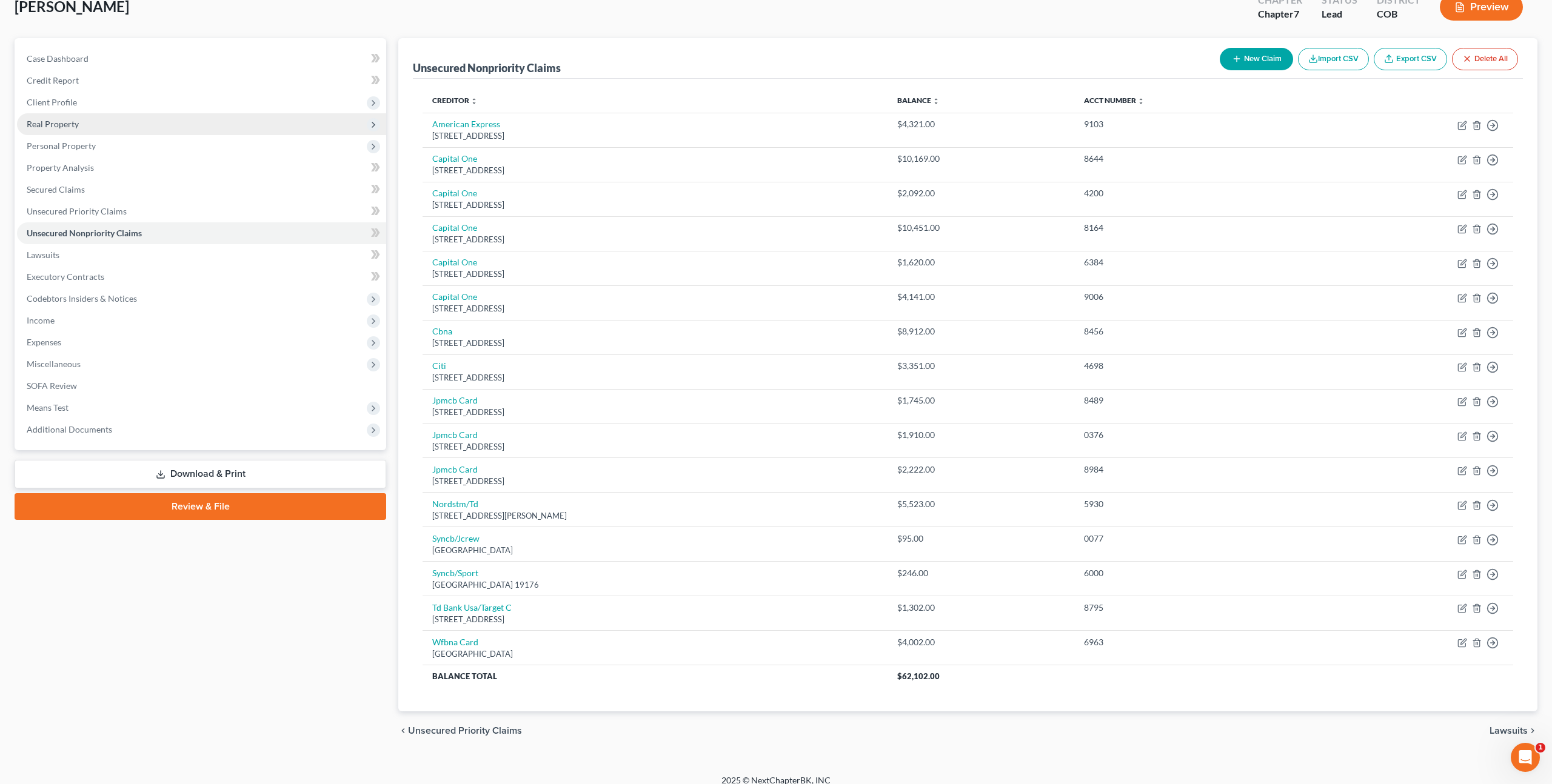
scroll to position [78, 0]
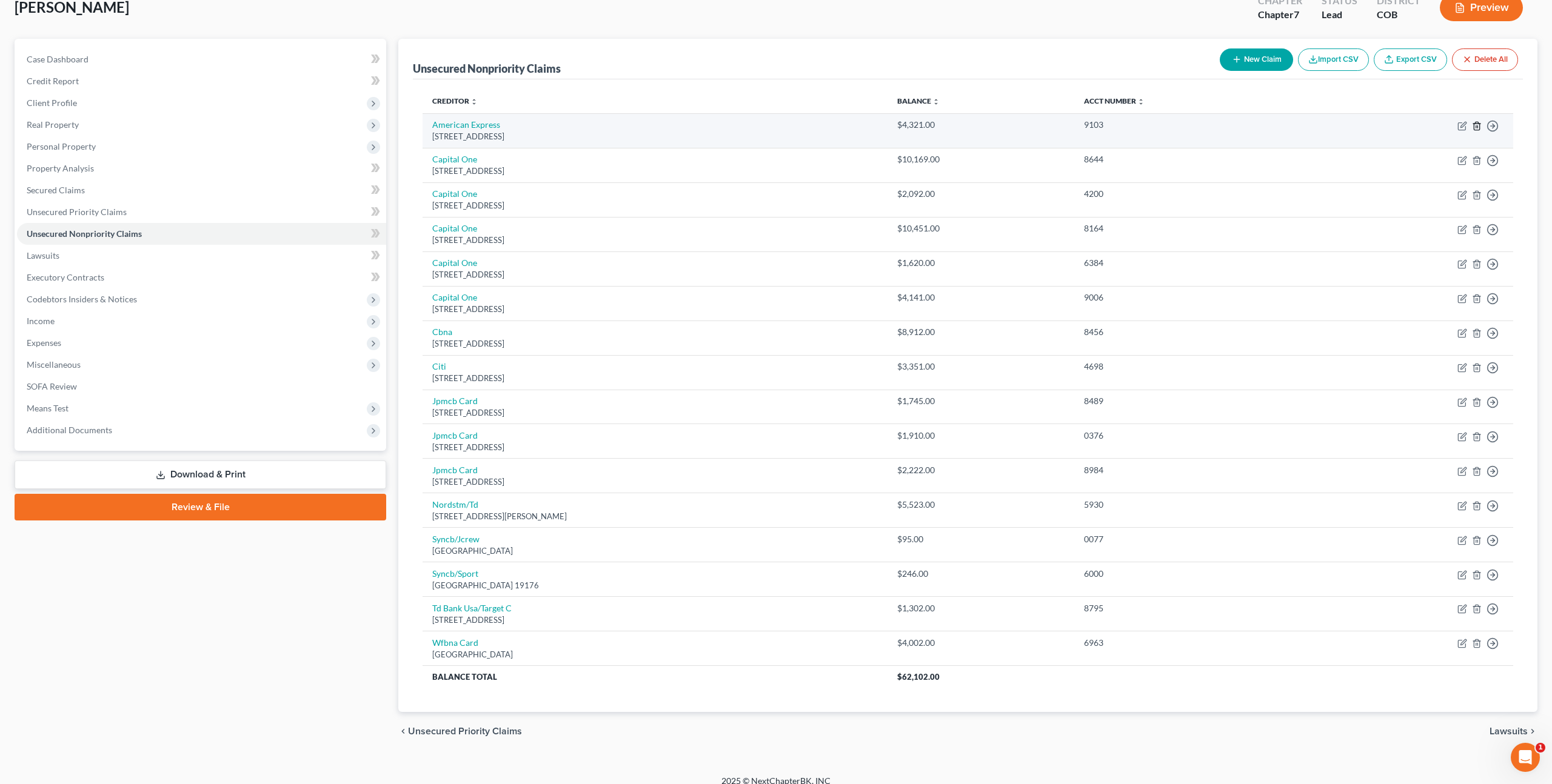
click at [1477, 124] on icon "button" at bounding box center [1477, 126] width 10 height 10
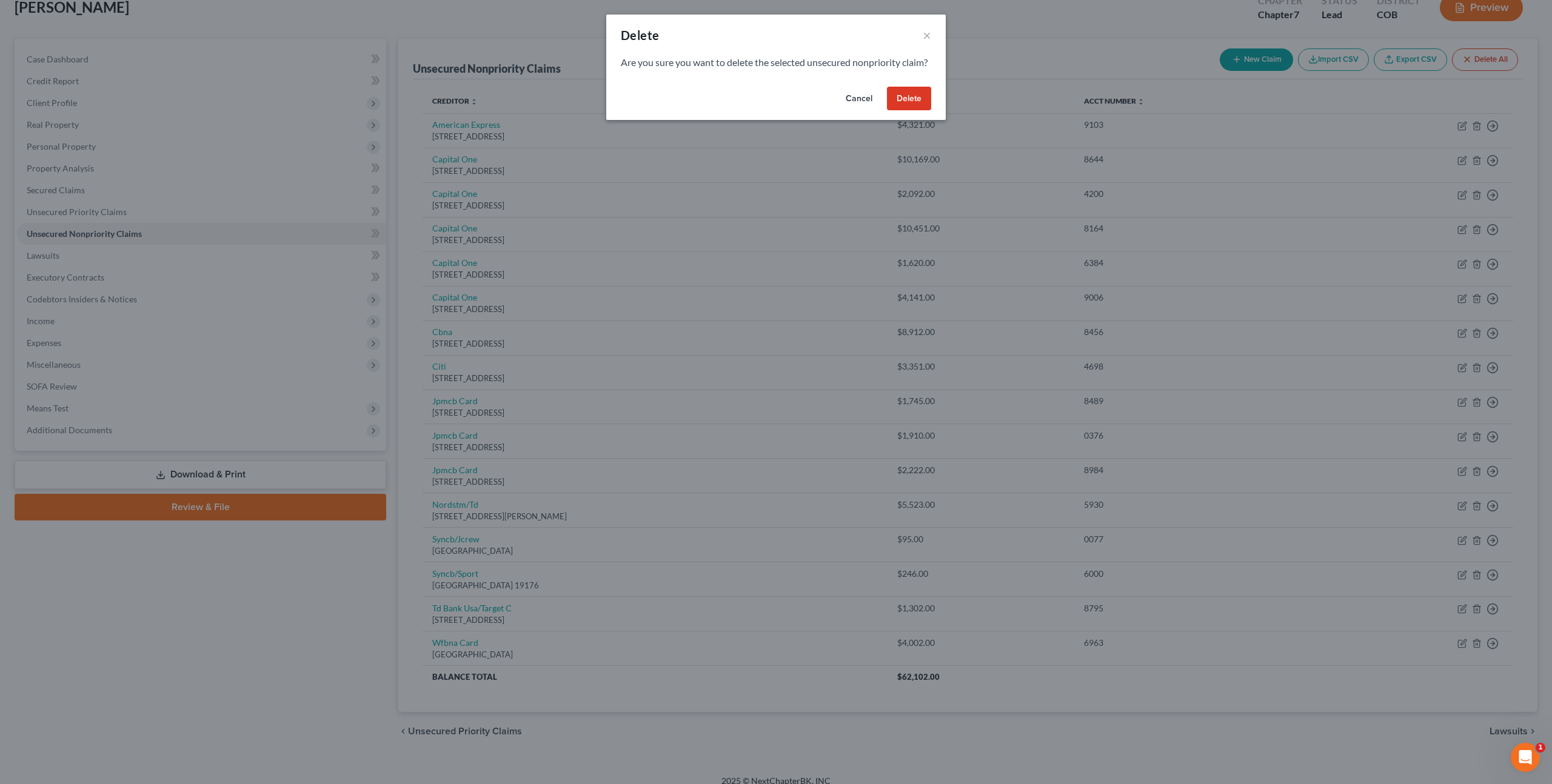
click at [895, 107] on button "Delete" at bounding box center [909, 99] width 44 height 24
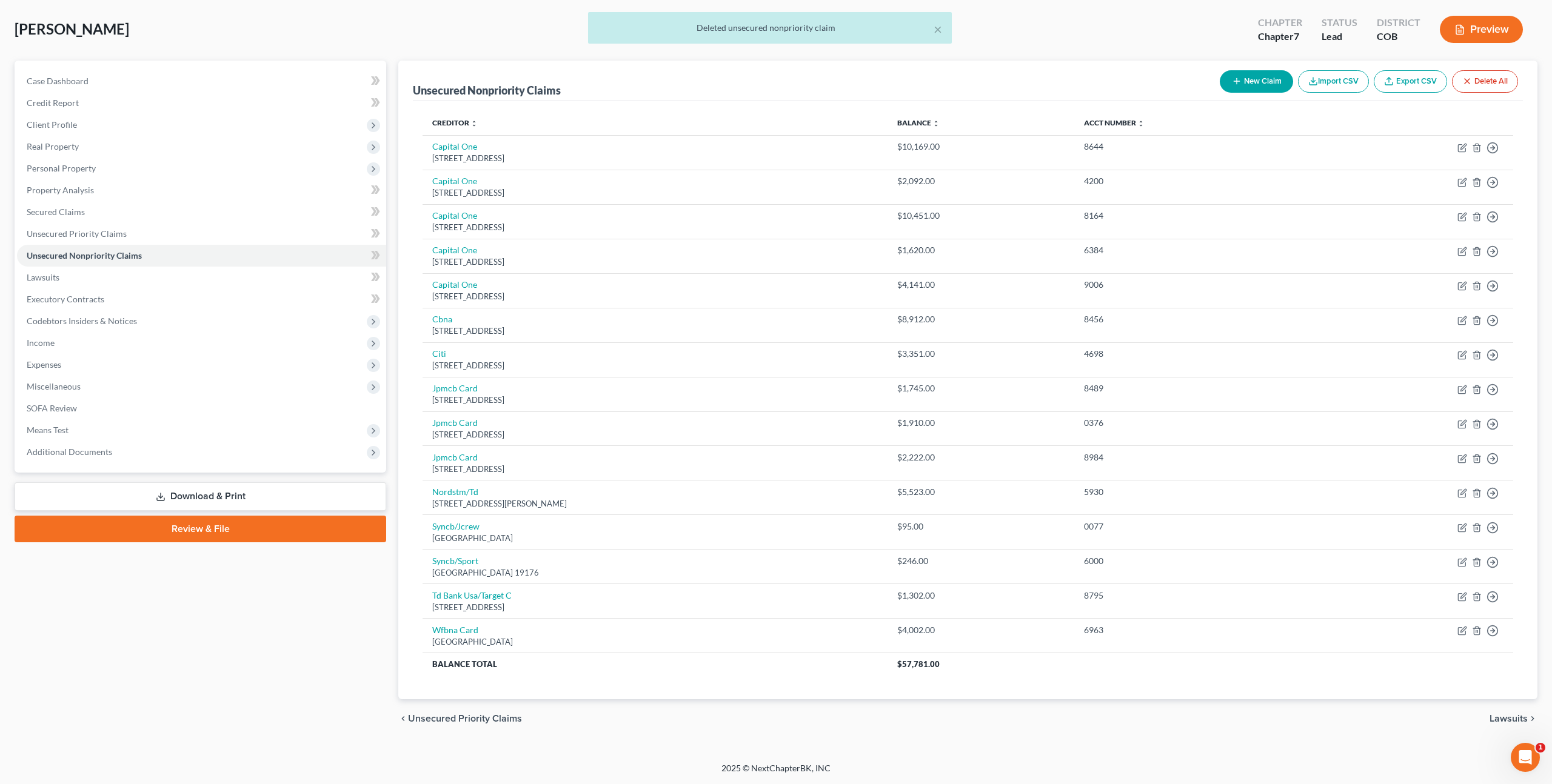
scroll to position [55, 0]
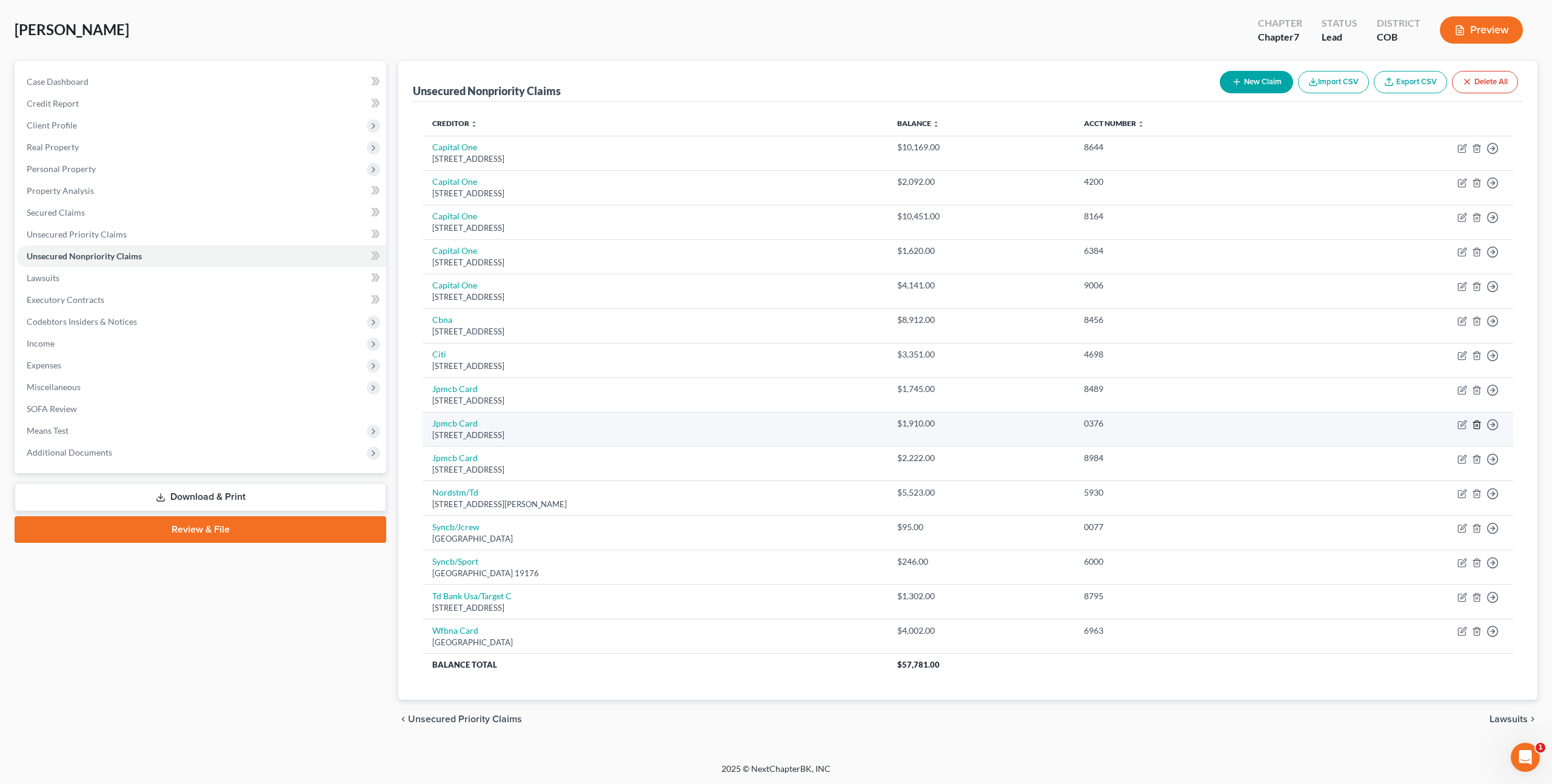
click at [1479, 424] on icon "button" at bounding box center [1477, 425] width 10 height 10
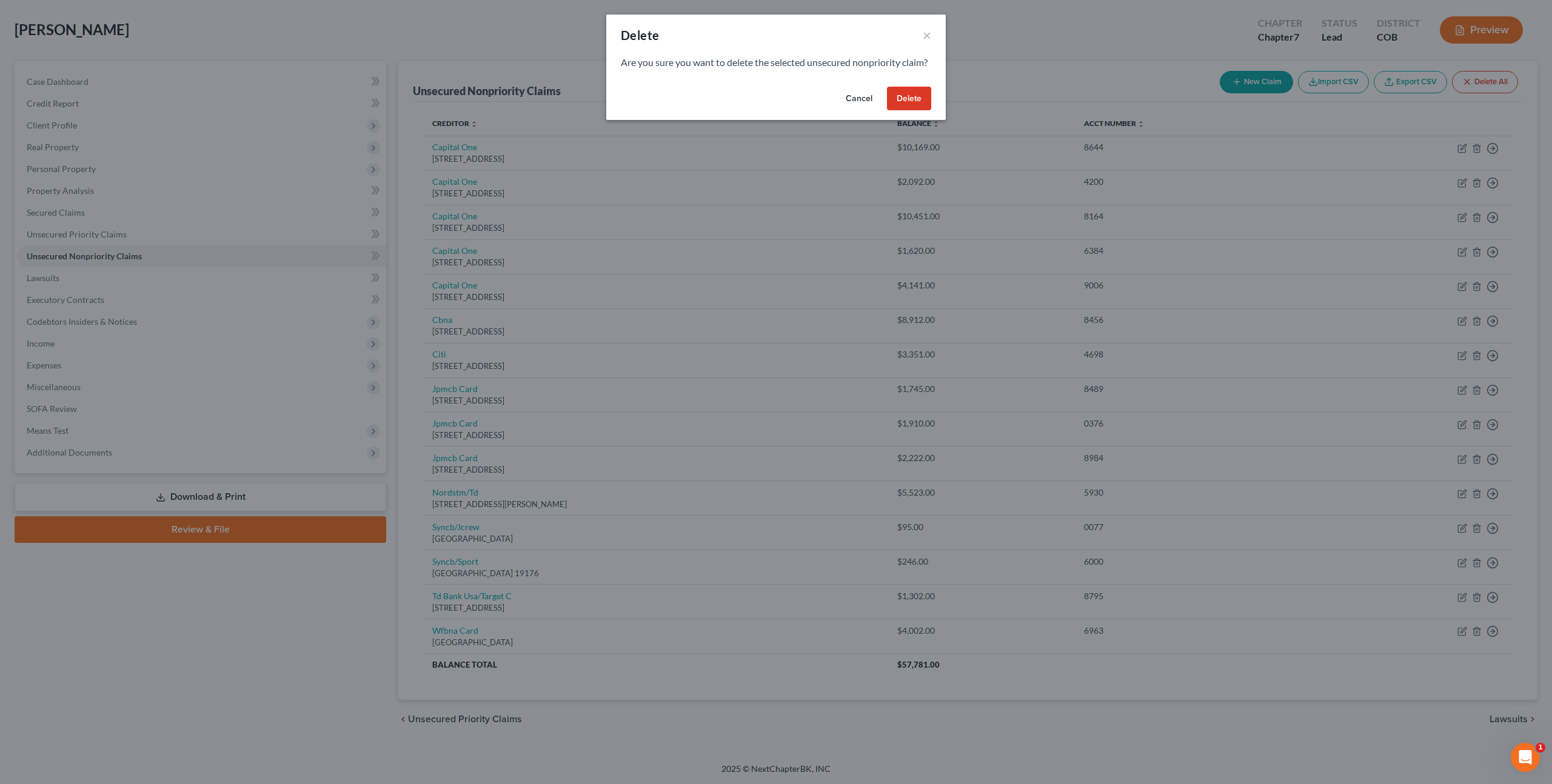
click at [916, 111] on button "Delete" at bounding box center [909, 99] width 44 height 24
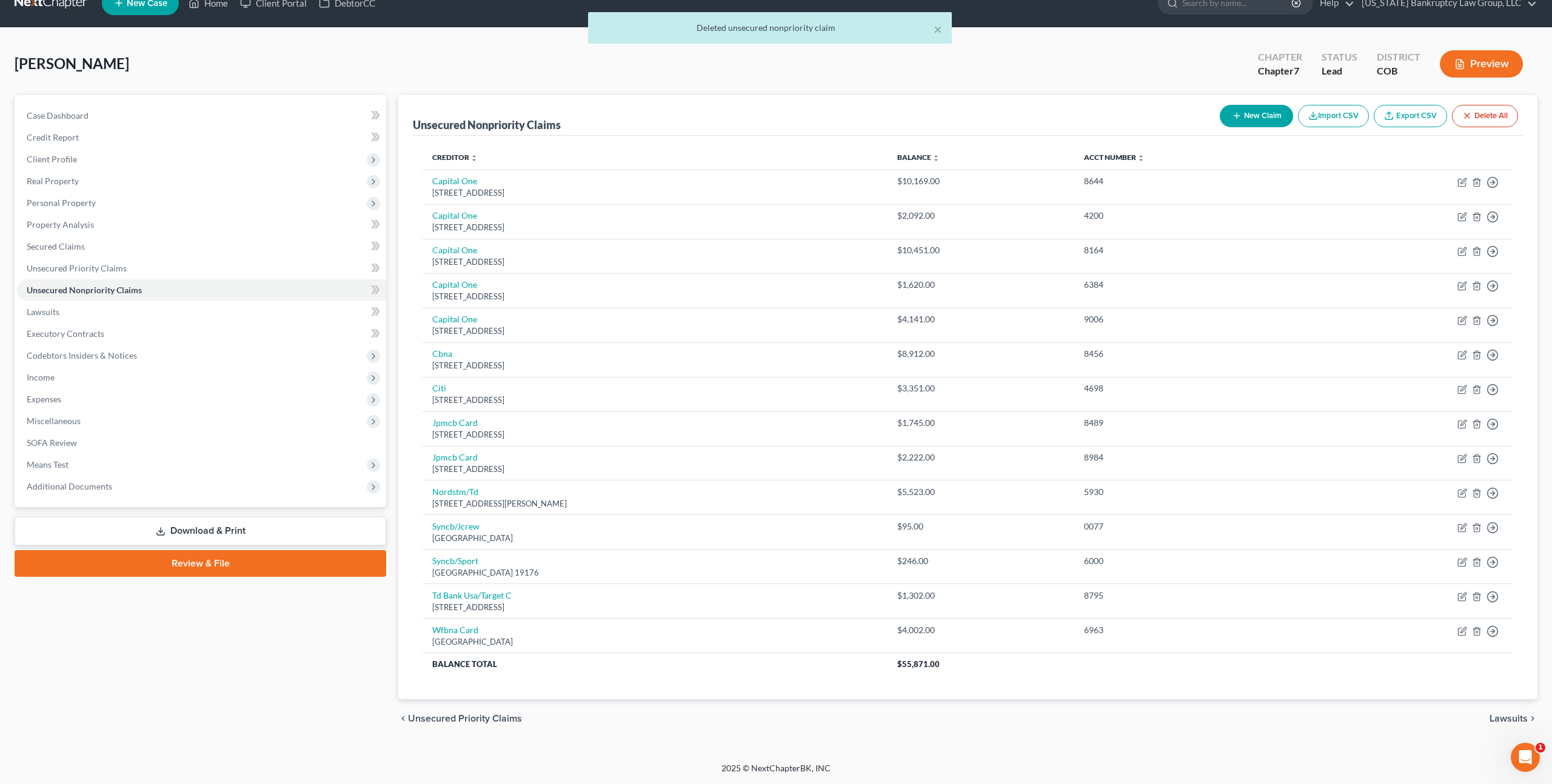
scroll to position [20, 0]
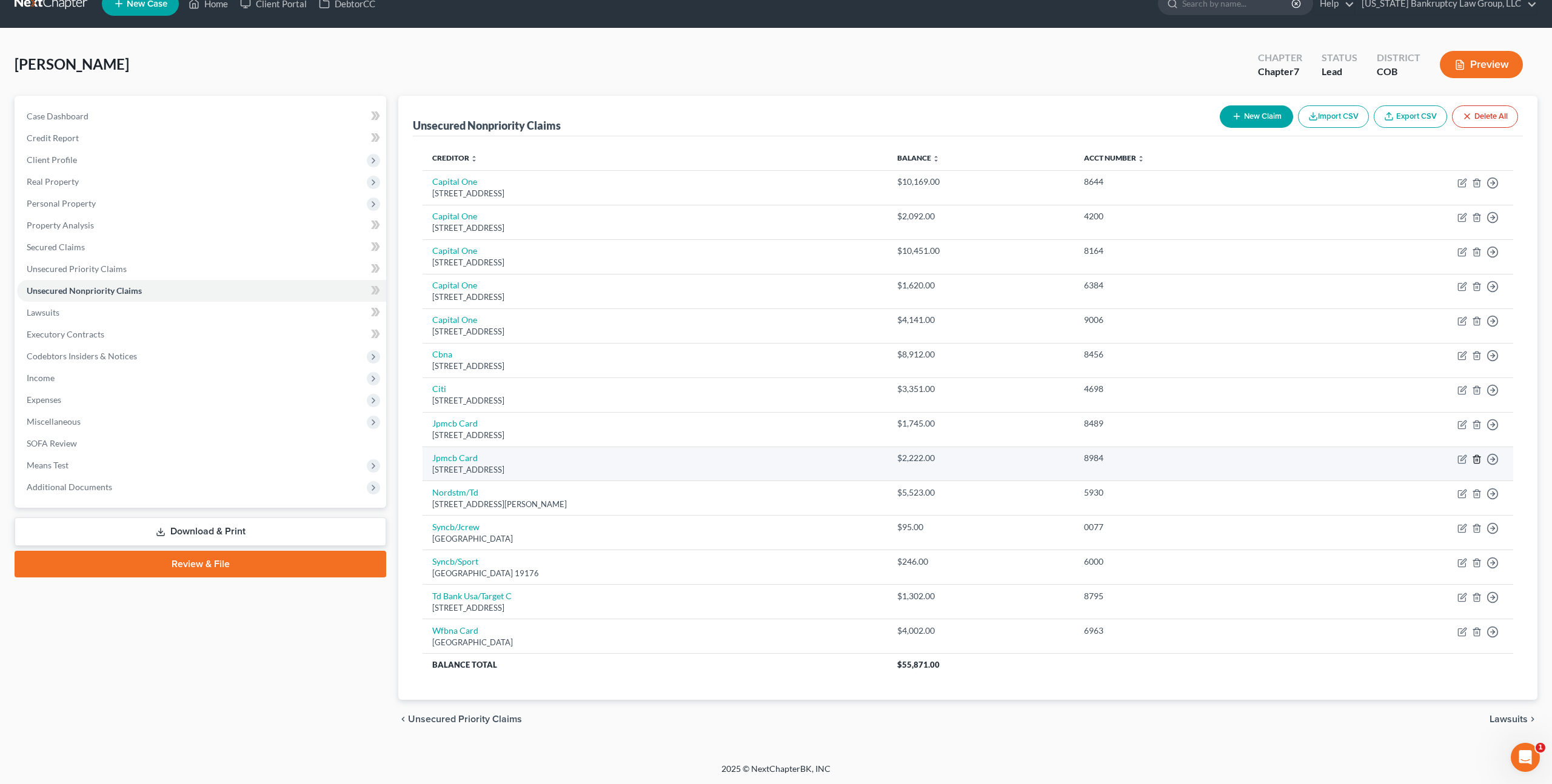
click at [1474, 458] on icon "button" at bounding box center [1477, 459] width 10 height 10
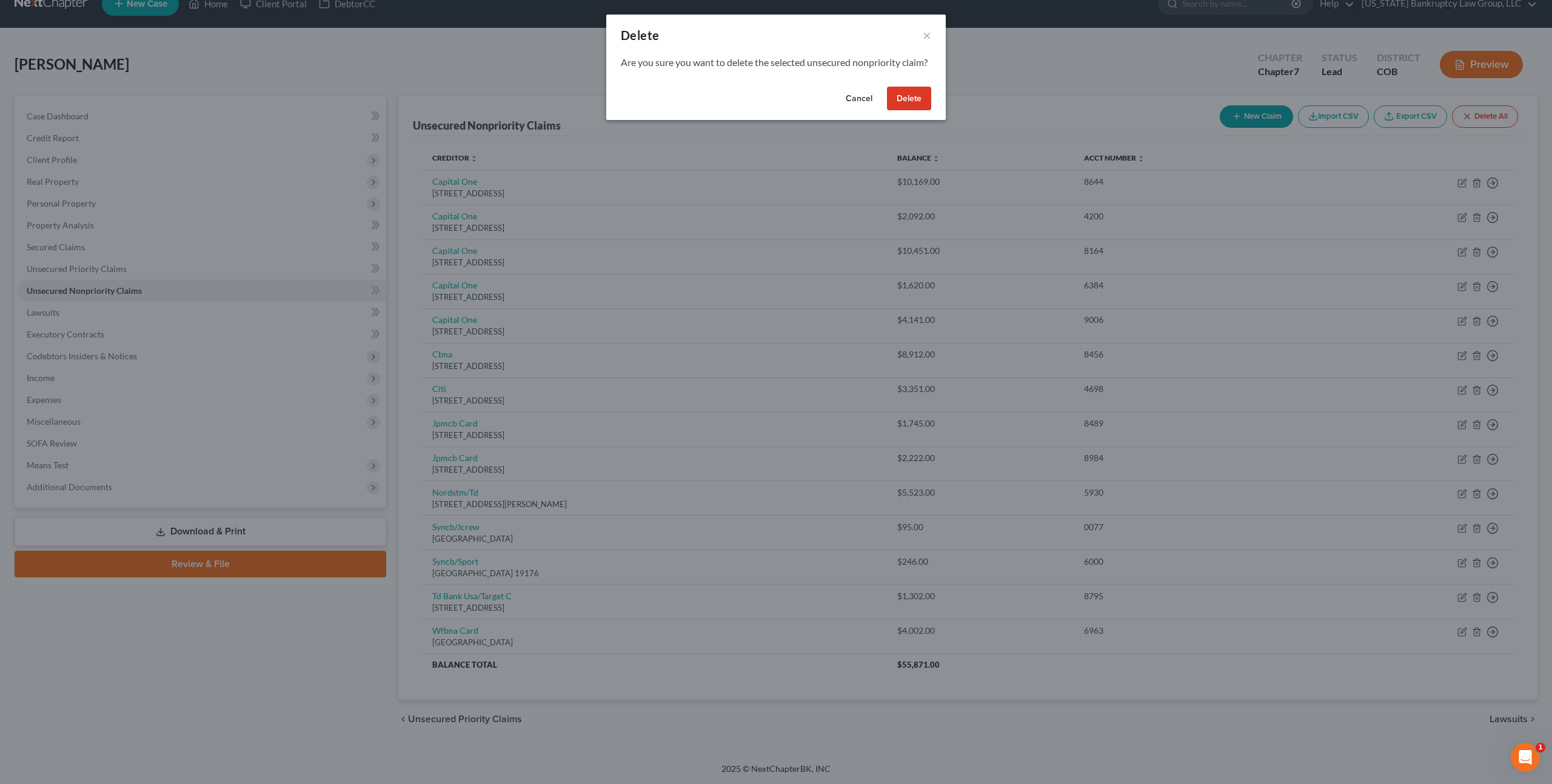
click at [907, 109] on button "Delete" at bounding box center [909, 99] width 44 height 24
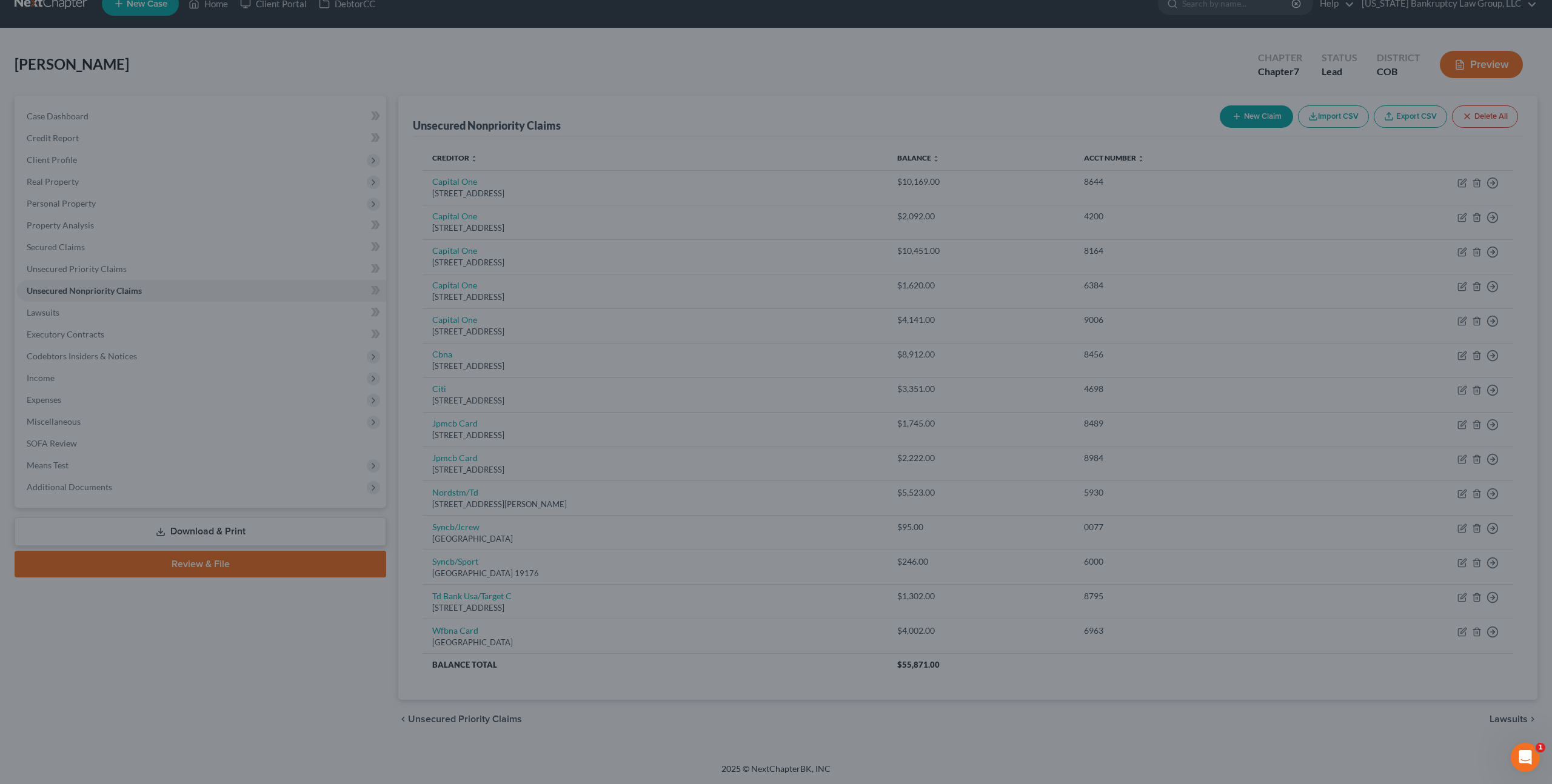
scroll to position [0, 0]
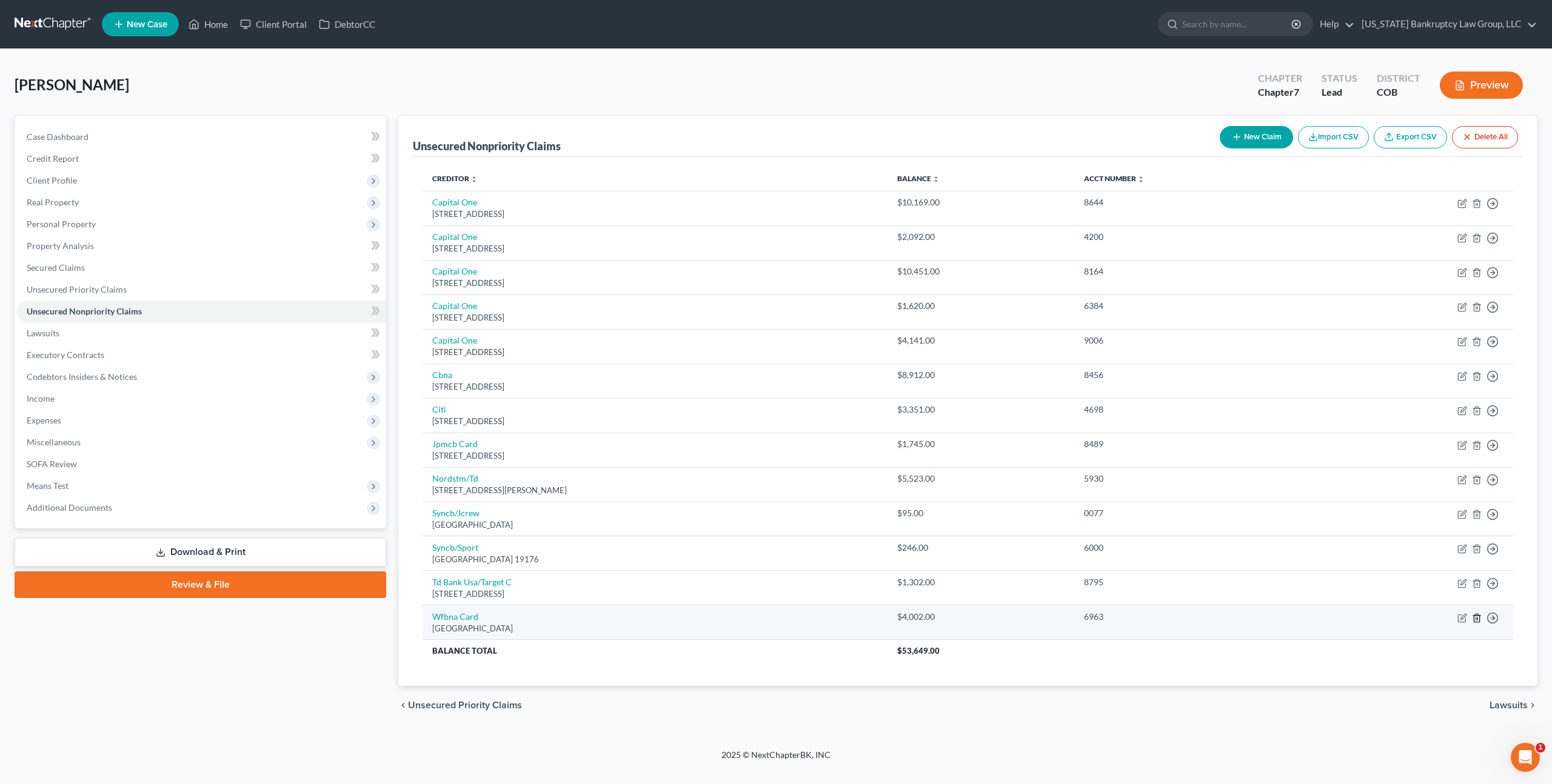
click at [1477, 615] on icon "button" at bounding box center [1477, 618] width 10 height 10
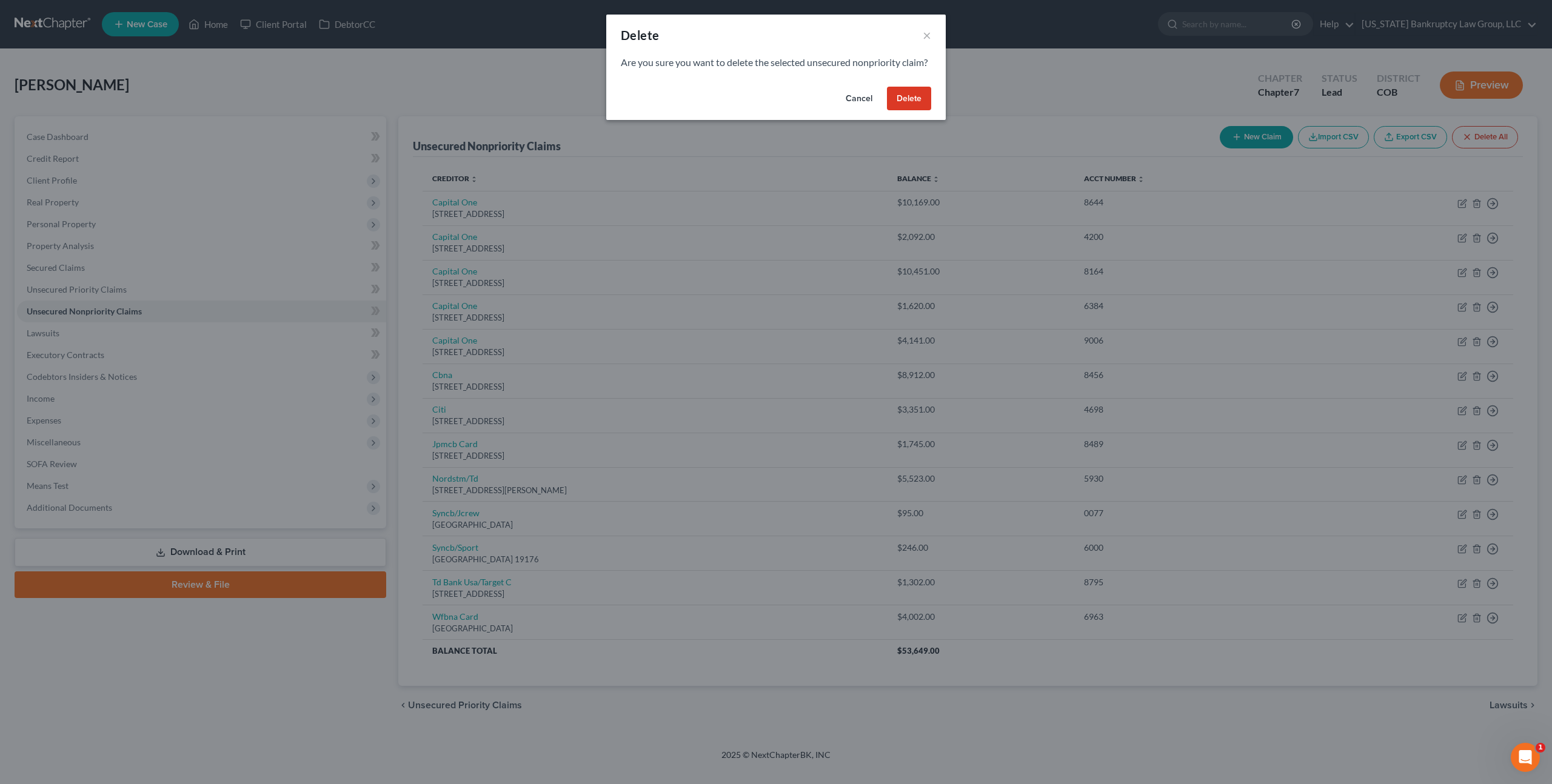
click at [906, 109] on button "Delete" at bounding box center [909, 99] width 44 height 24
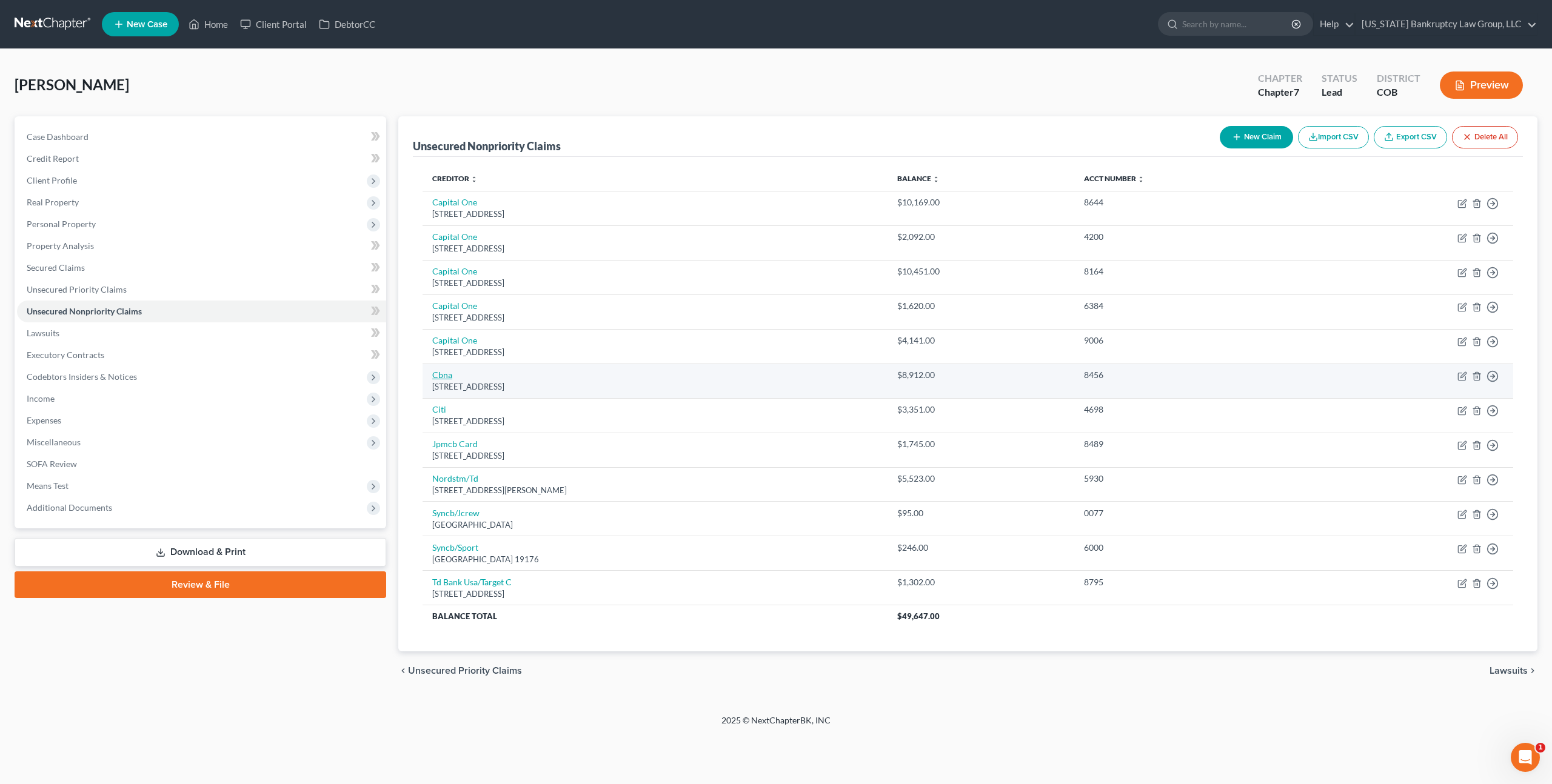
click at [443, 369] on link "Cbna" at bounding box center [442, 374] width 20 height 11
select select "43"
select select "2"
select select "0"
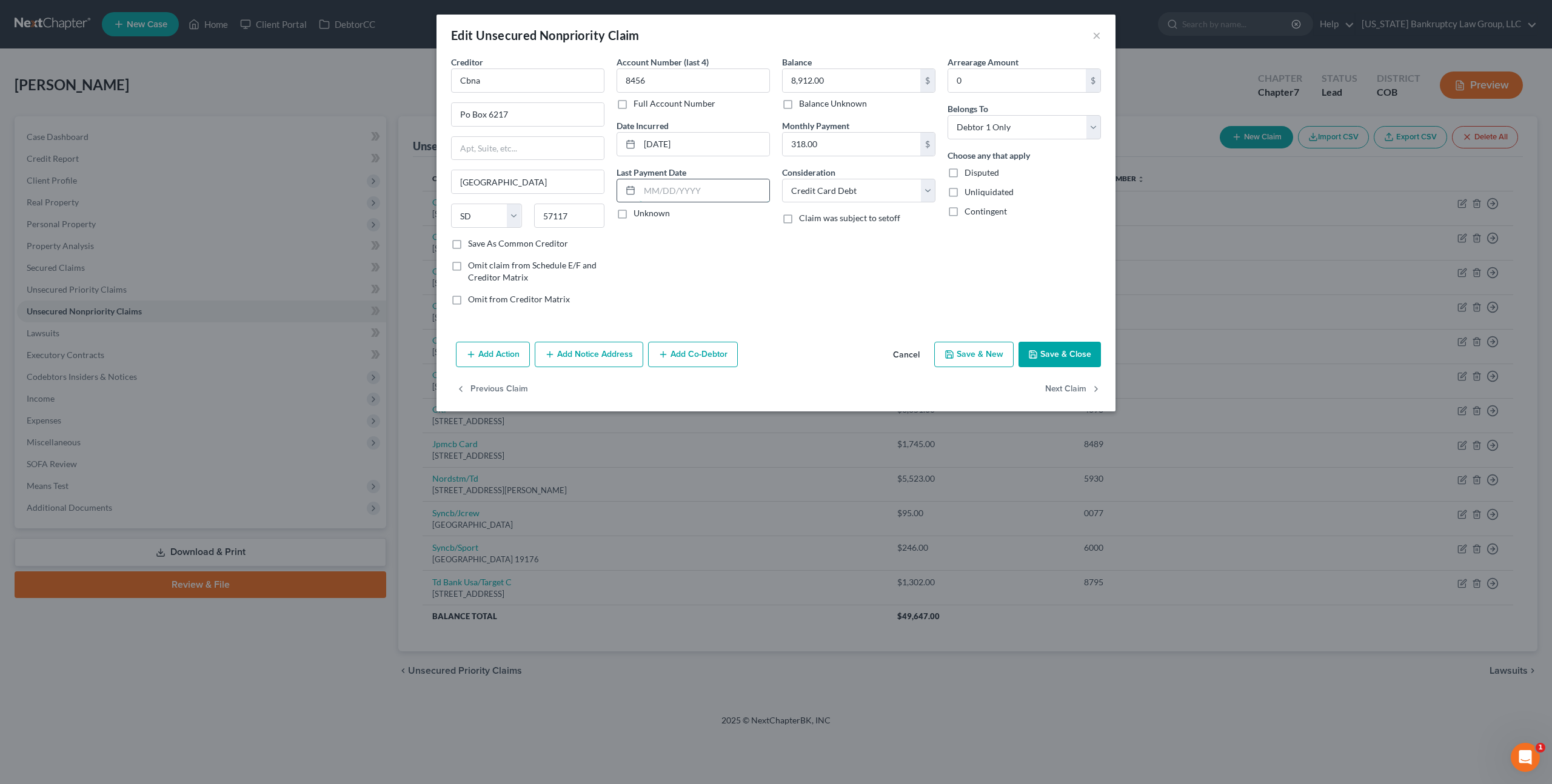
click at [652, 189] on input "text" at bounding box center [704, 191] width 130 height 23
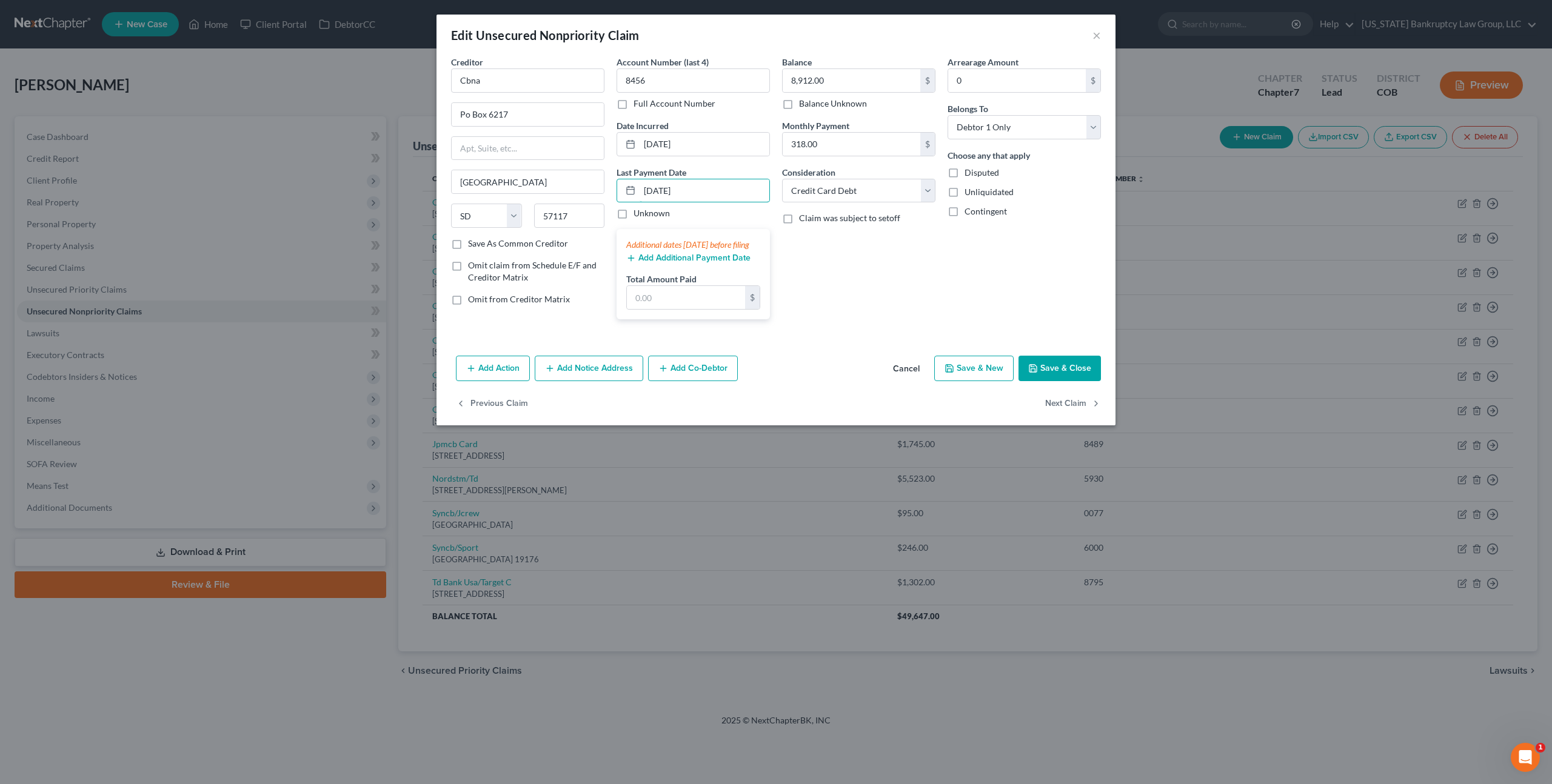
type input "07/02/2025"
click at [660, 263] on button "Add Additional Payment Date" at bounding box center [688, 258] width 124 height 10
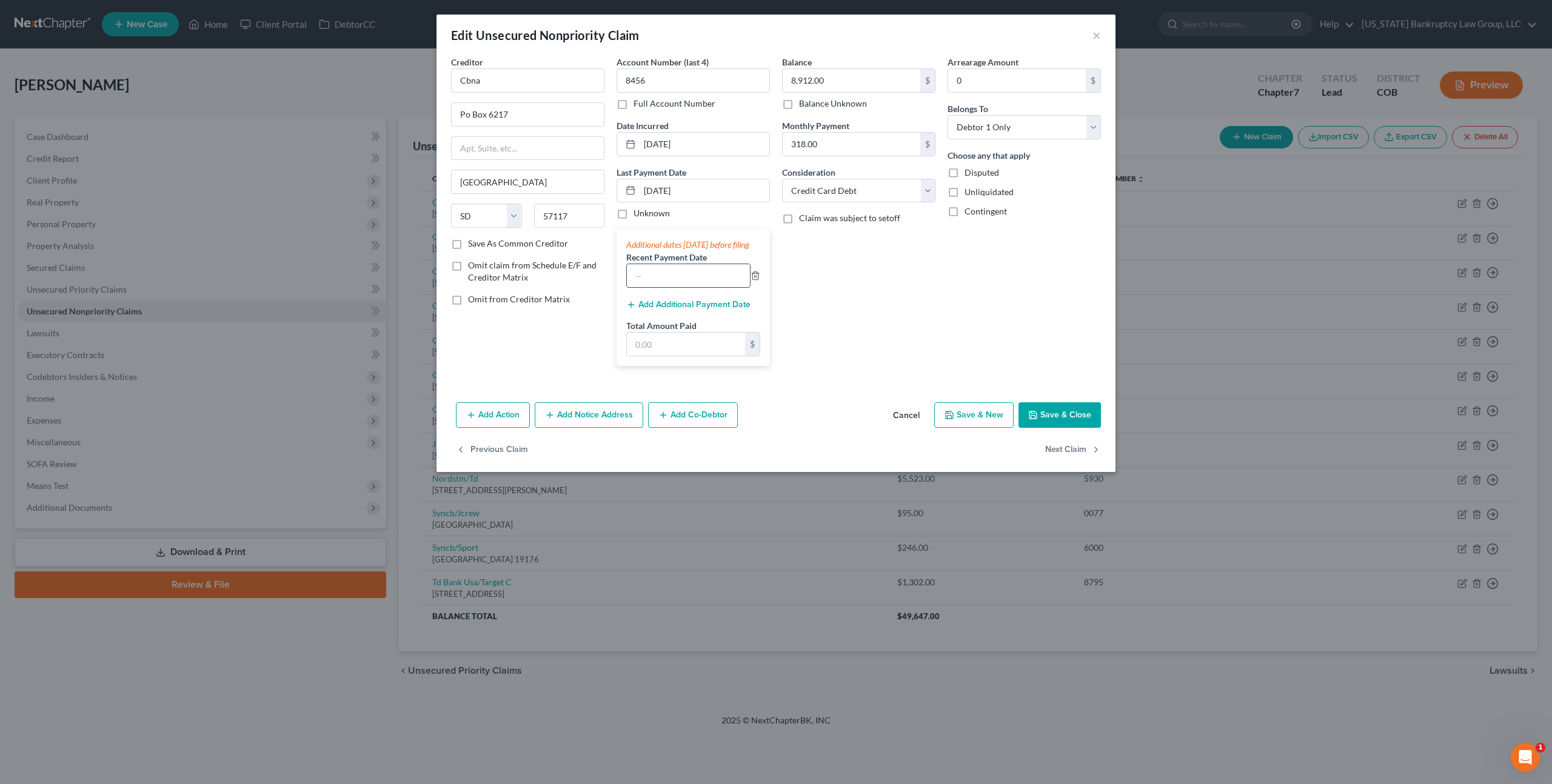
click at [652, 287] on input "text" at bounding box center [688, 276] width 123 height 23
type input "06/02/2025"
click at [644, 356] on input "text" at bounding box center [686, 344] width 118 height 23
type input "616.00"
click at [1083, 423] on button "Save & Close" at bounding box center [1060, 415] width 83 height 25
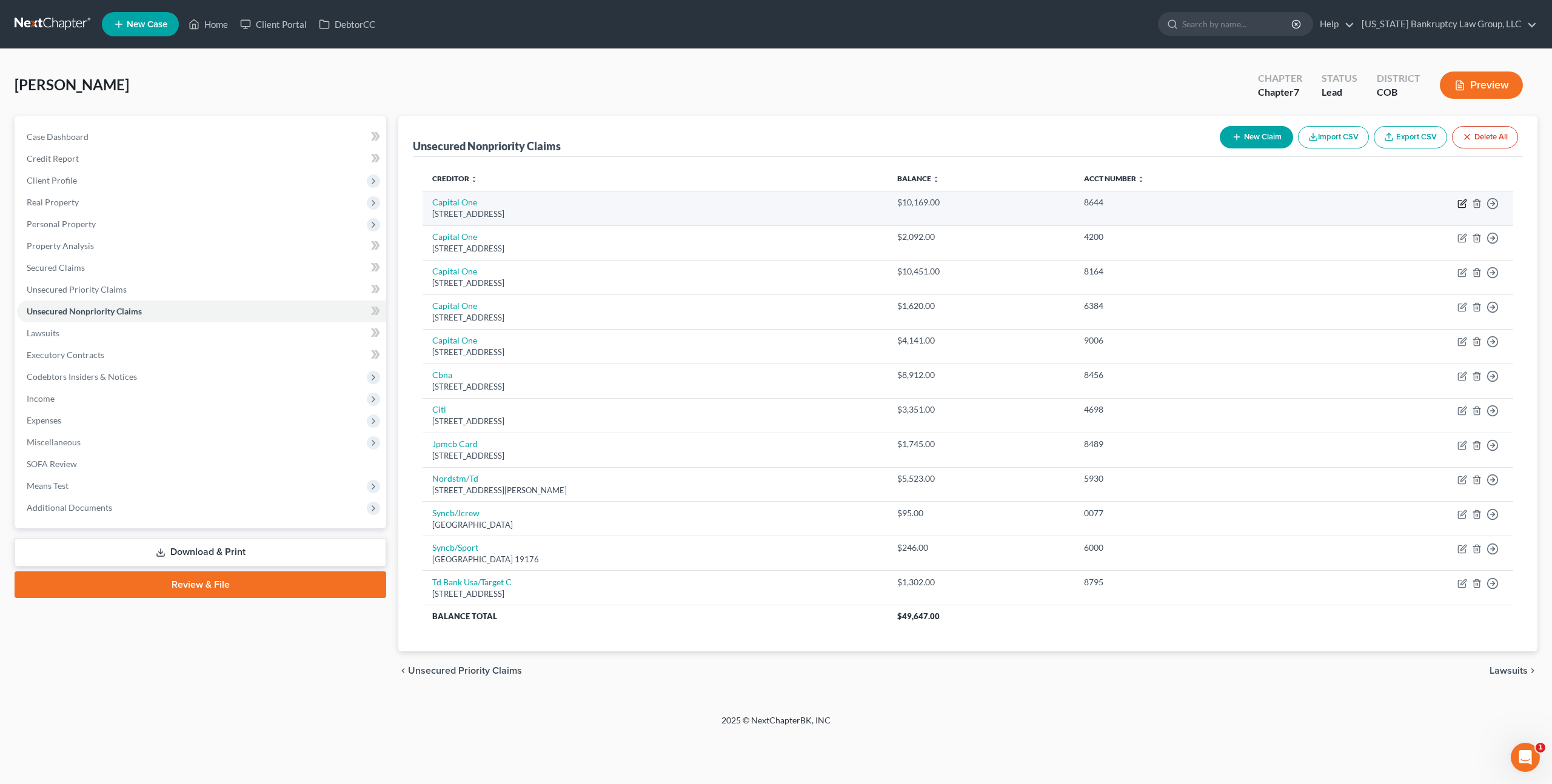
click at [1460, 202] on icon "button" at bounding box center [1463, 204] width 10 height 10
select select "46"
select select "2"
select select "0"
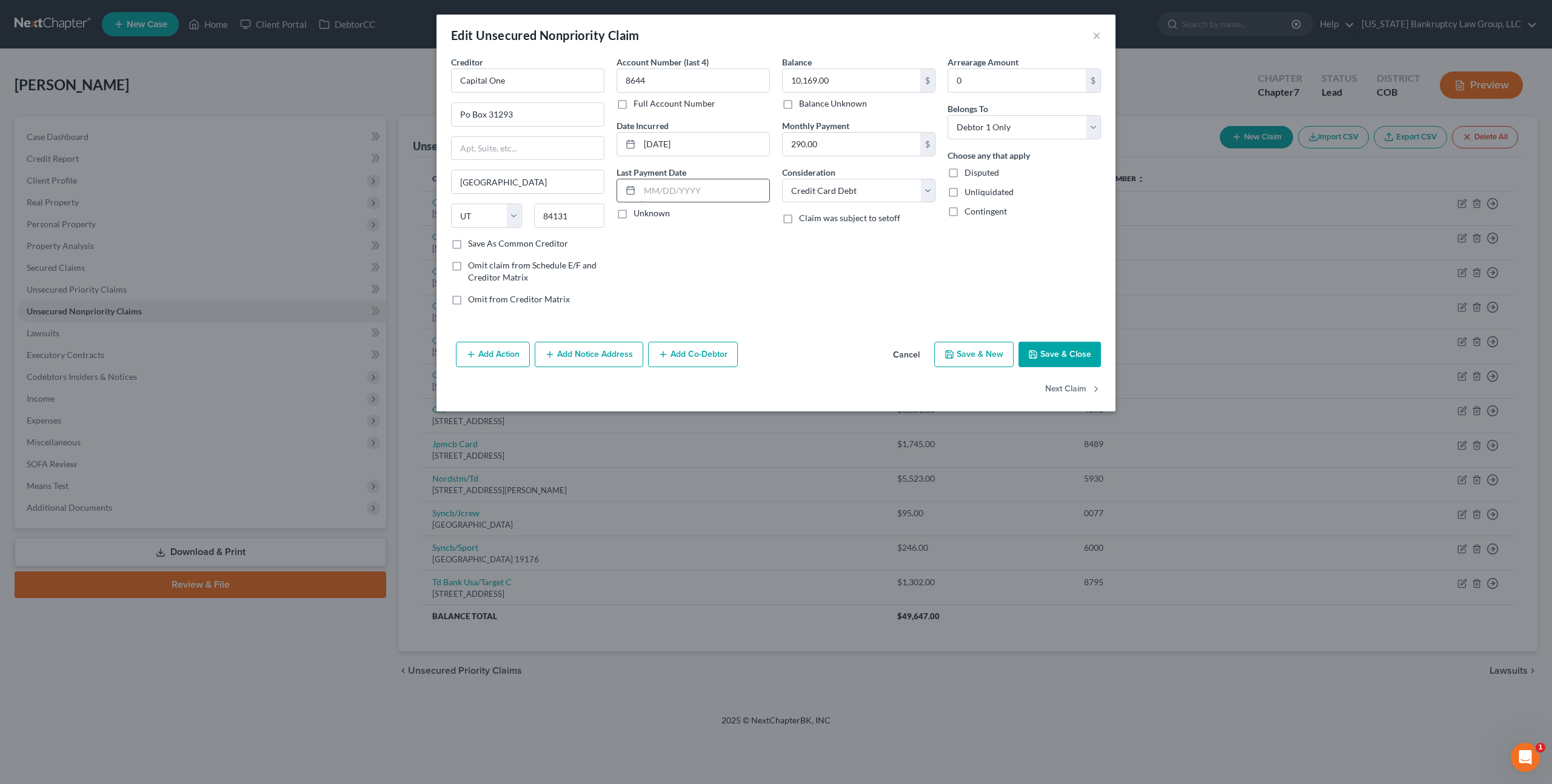
click at [653, 184] on input "text" at bounding box center [704, 191] width 130 height 23
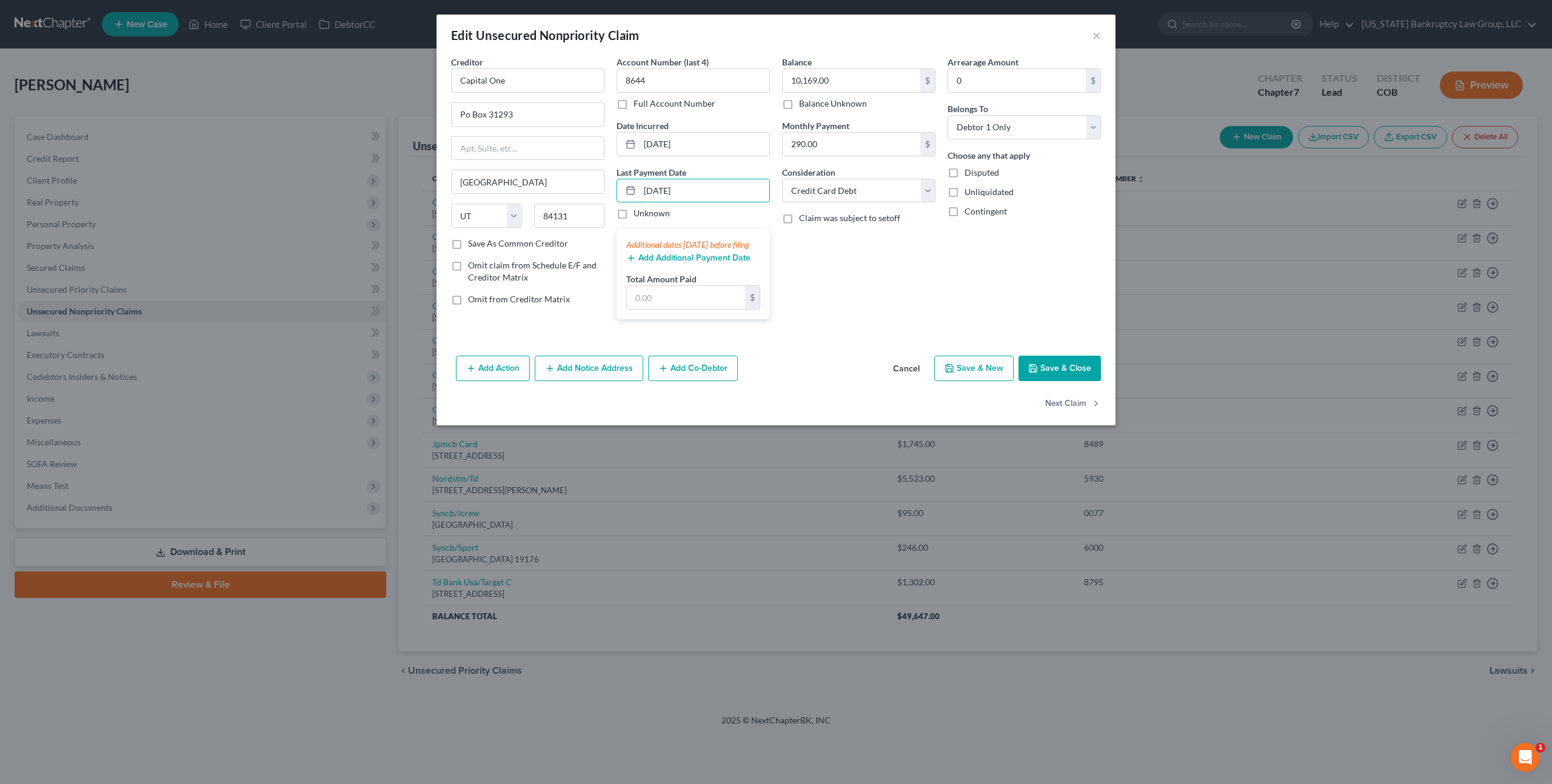
type input "07/10/2025"
click at [691, 263] on button "Add Additional Payment Date" at bounding box center [688, 258] width 124 height 10
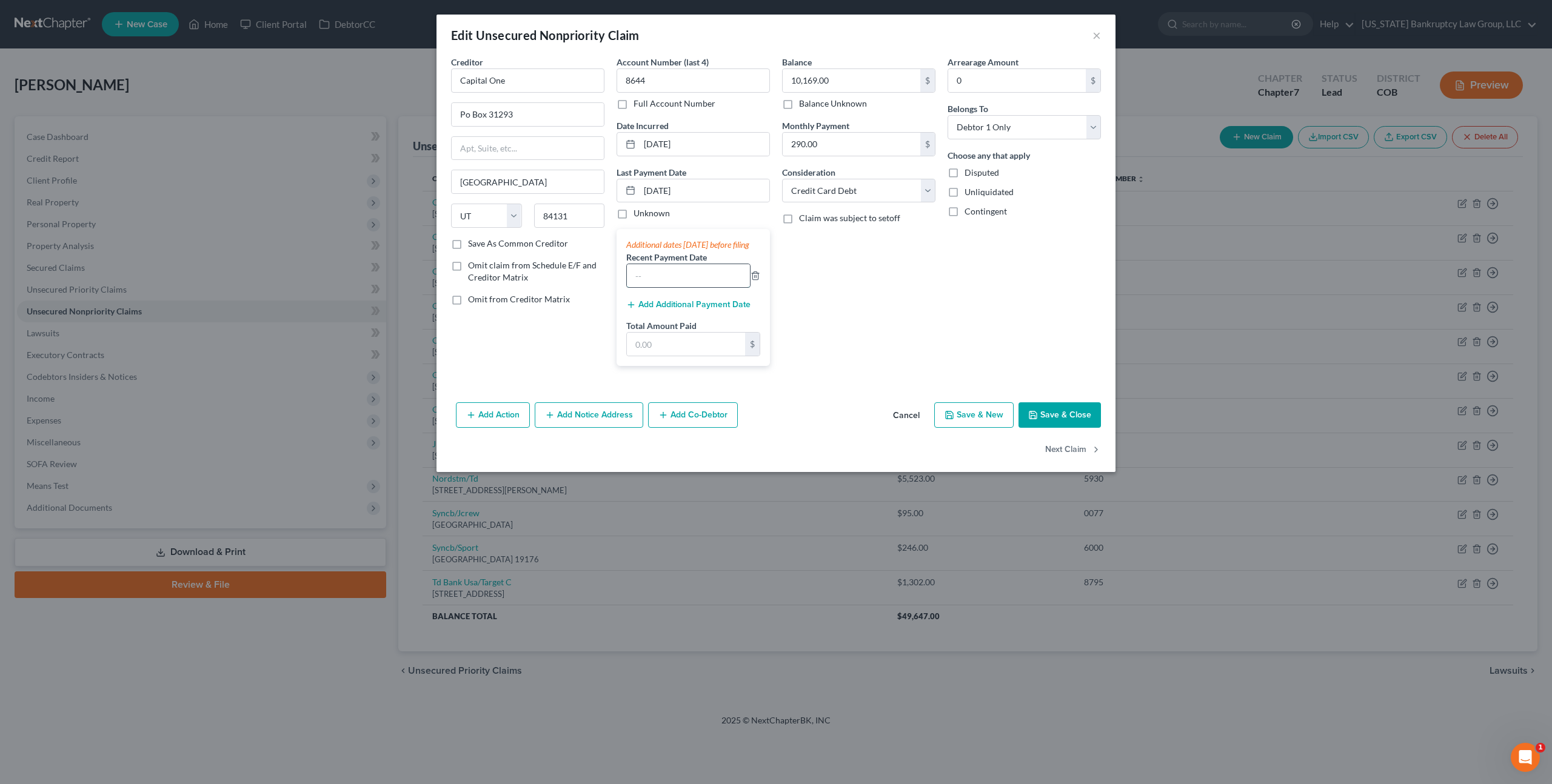
click at [672, 283] on input "text" at bounding box center [688, 276] width 123 height 23
type input "06/10/2025"
click at [915, 428] on button "Cancel" at bounding box center [906, 415] width 46 height 24
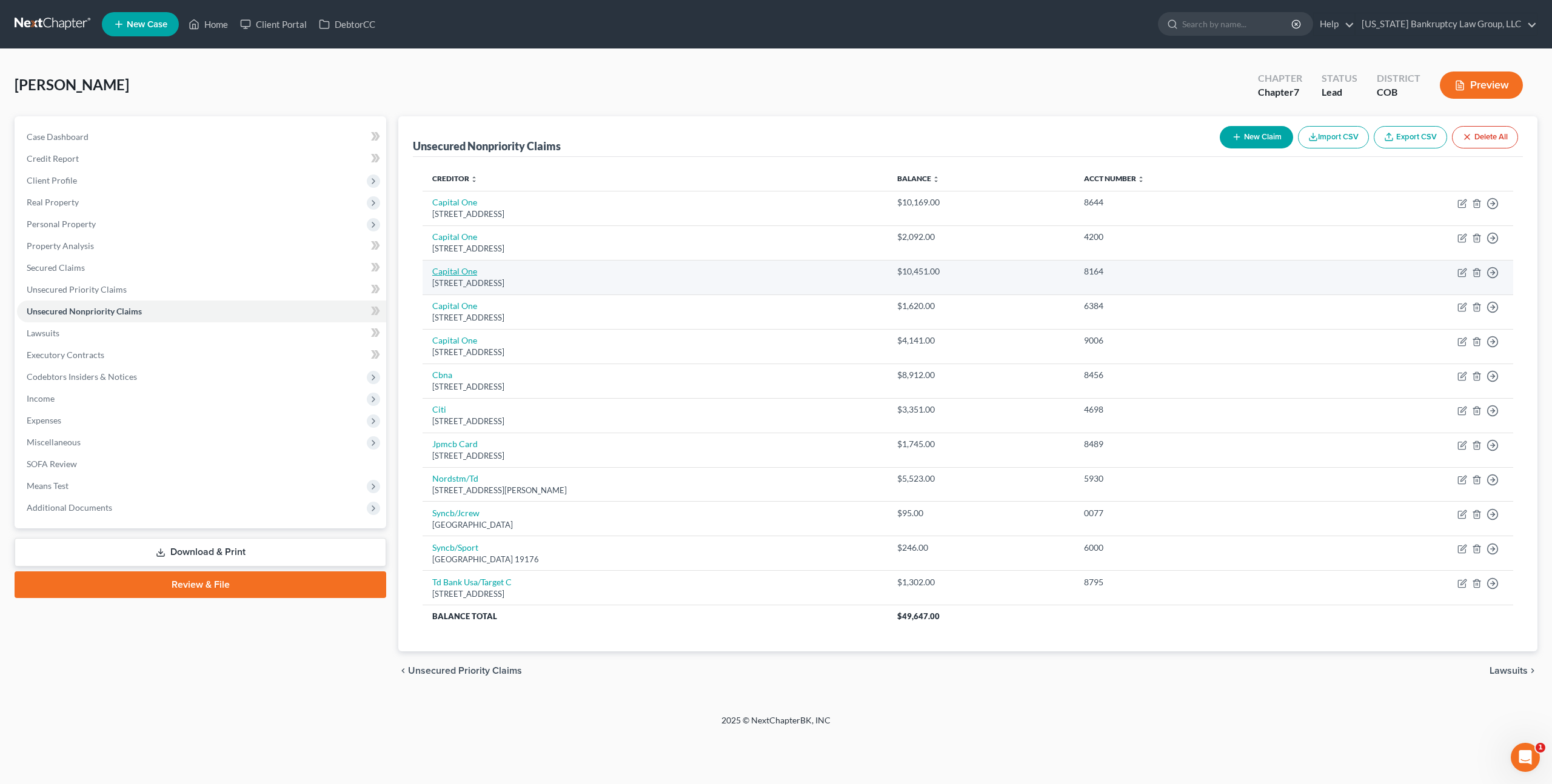
click at [440, 269] on link "Capital One" at bounding box center [455, 271] width 45 height 11
select select "46"
select select "2"
select select "0"
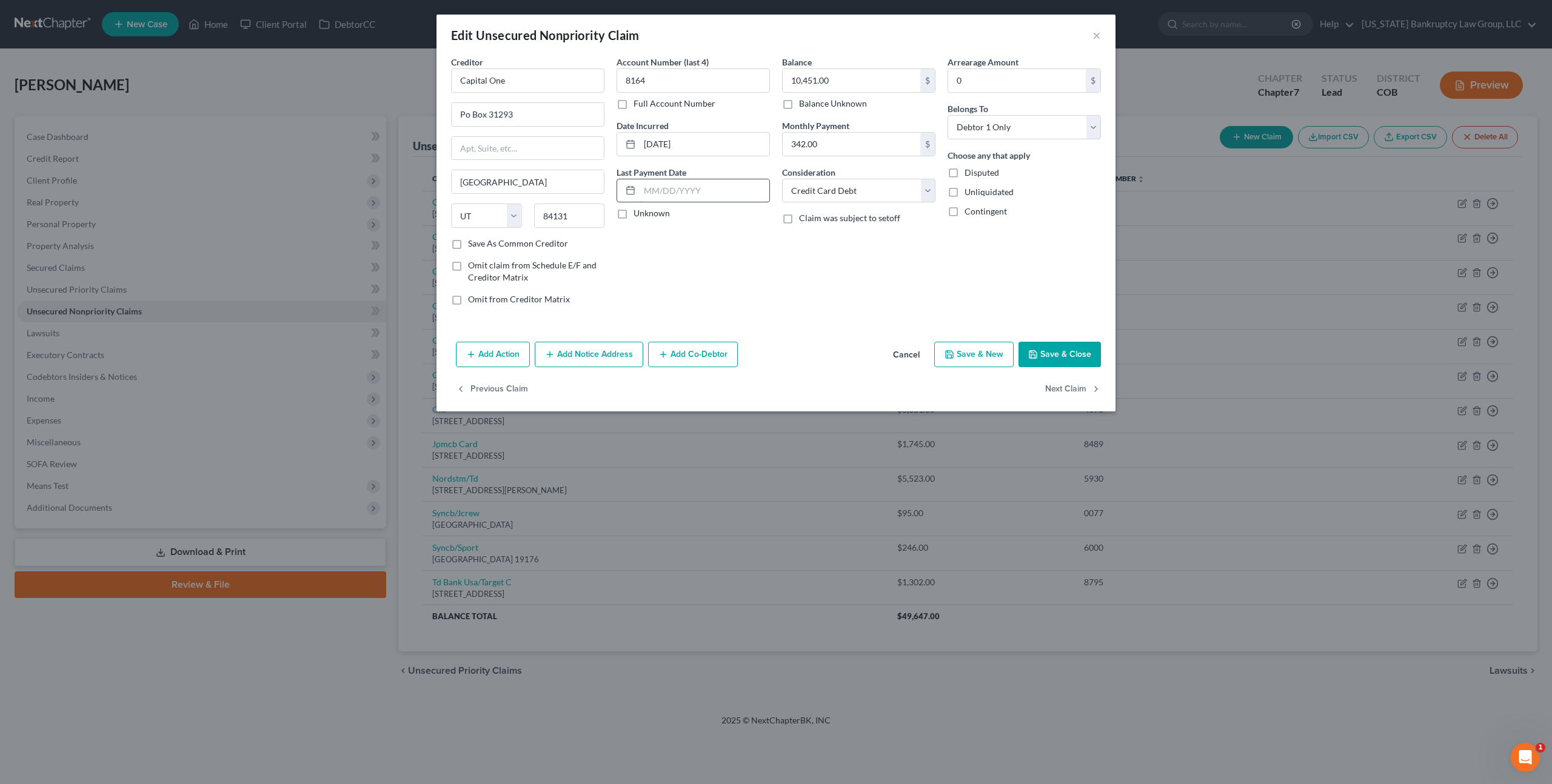
click at [649, 185] on input "text" at bounding box center [704, 191] width 130 height 23
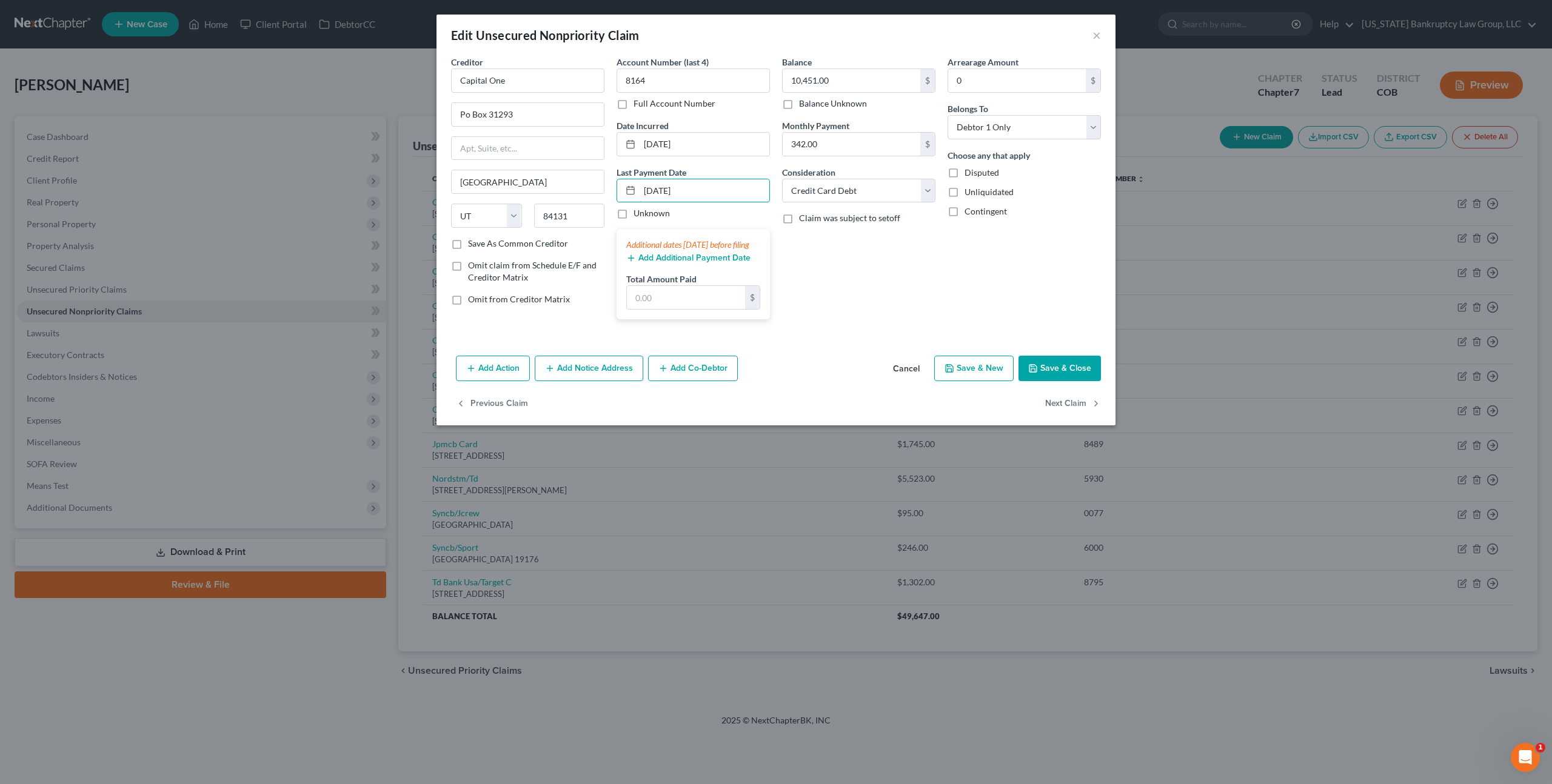
type input "06/22/2025"
click at [661, 263] on button "Add Additional Payment Date" at bounding box center [688, 258] width 124 height 10
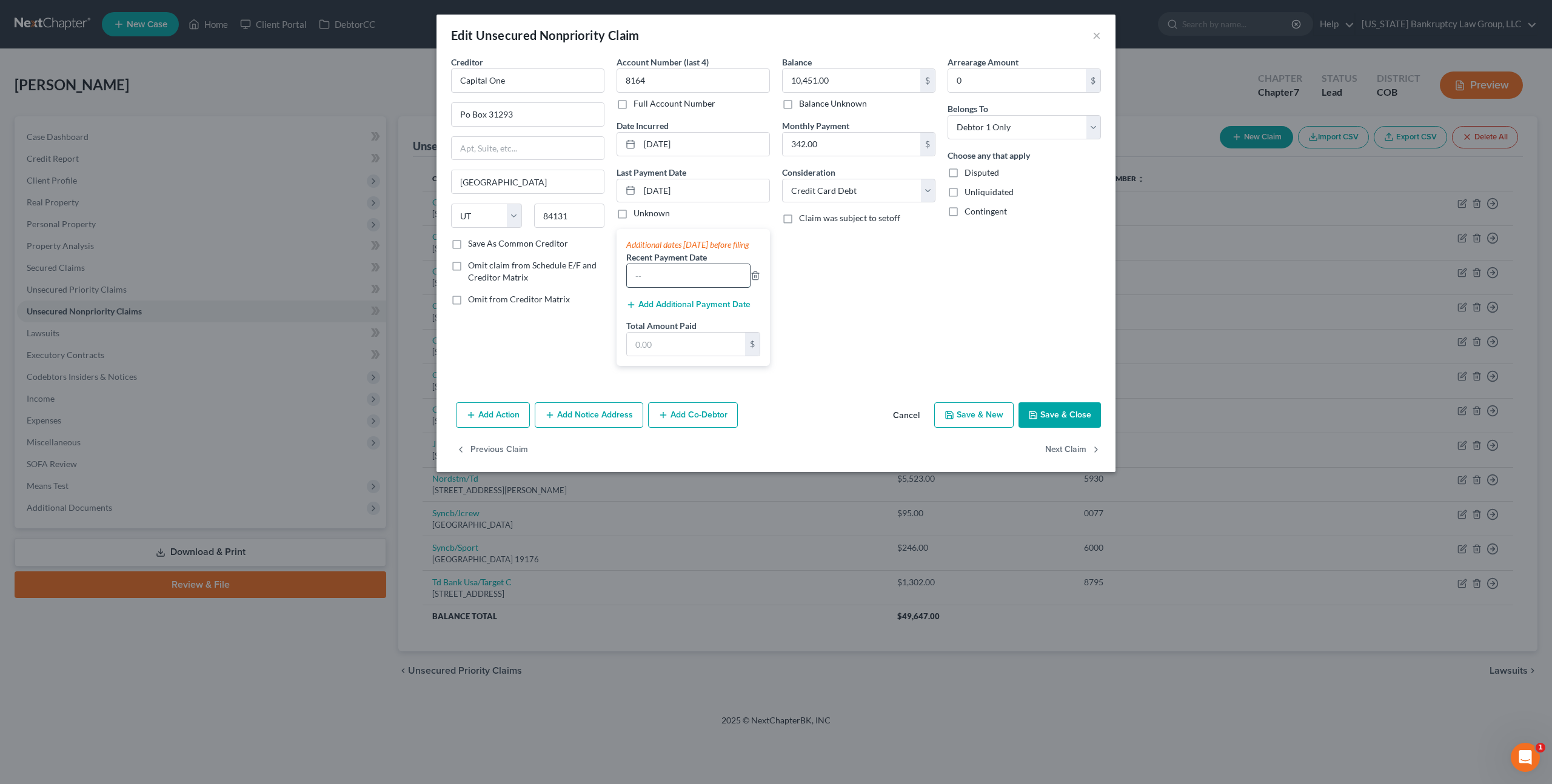
click at [657, 287] on input "text" at bounding box center [688, 276] width 123 height 23
type input "05/22/2025"
click at [655, 355] on input "text" at bounding box center [686, 344] width 118 height 23
type input "693.00"
click at [1043, 428] on button "Save & Close" at bounding box center [1060, 415] width 83 height 25
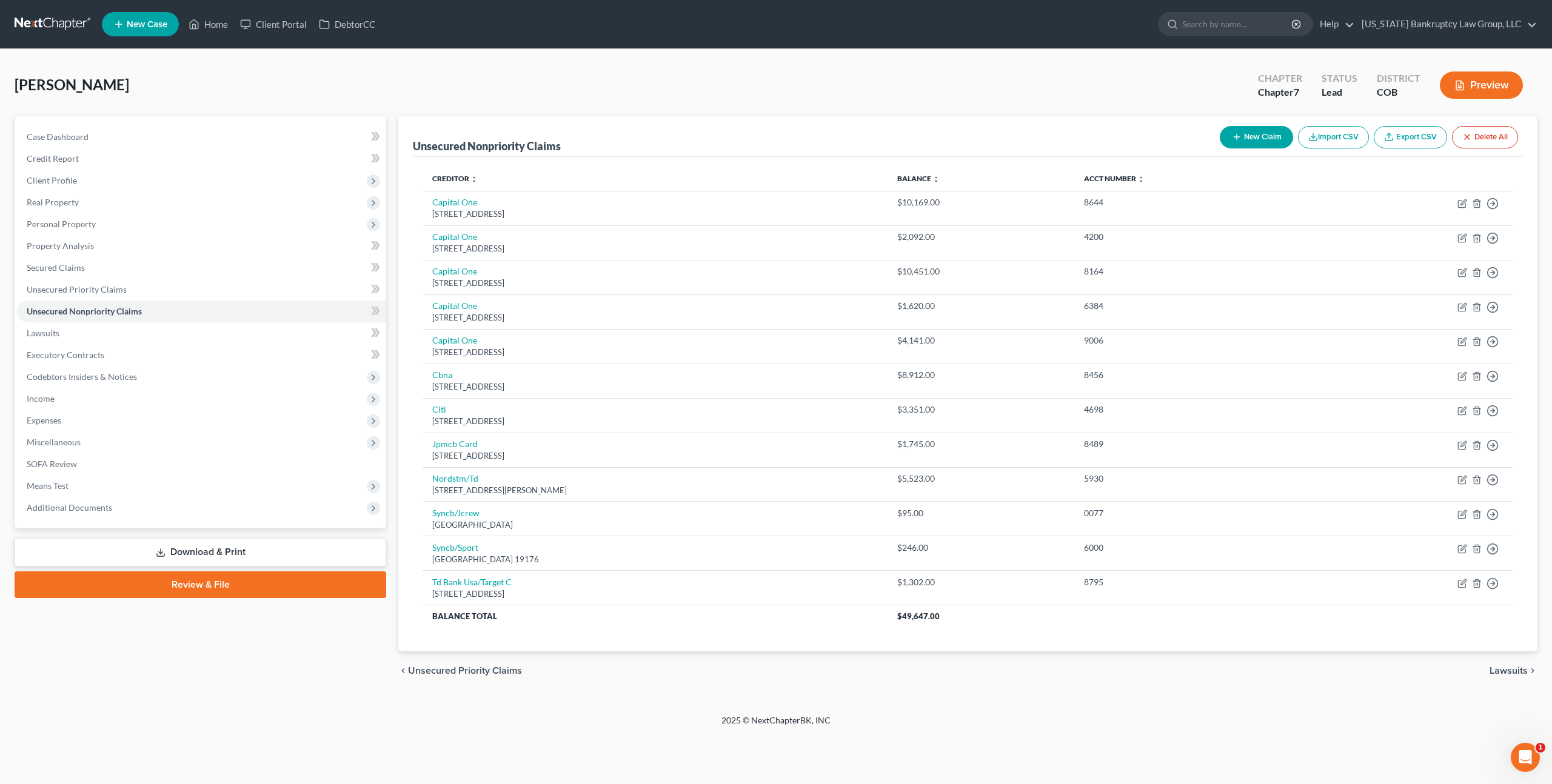
click at [252, 549] on link "Download & Print" at bounding box center [200, 552] width 371 height 29
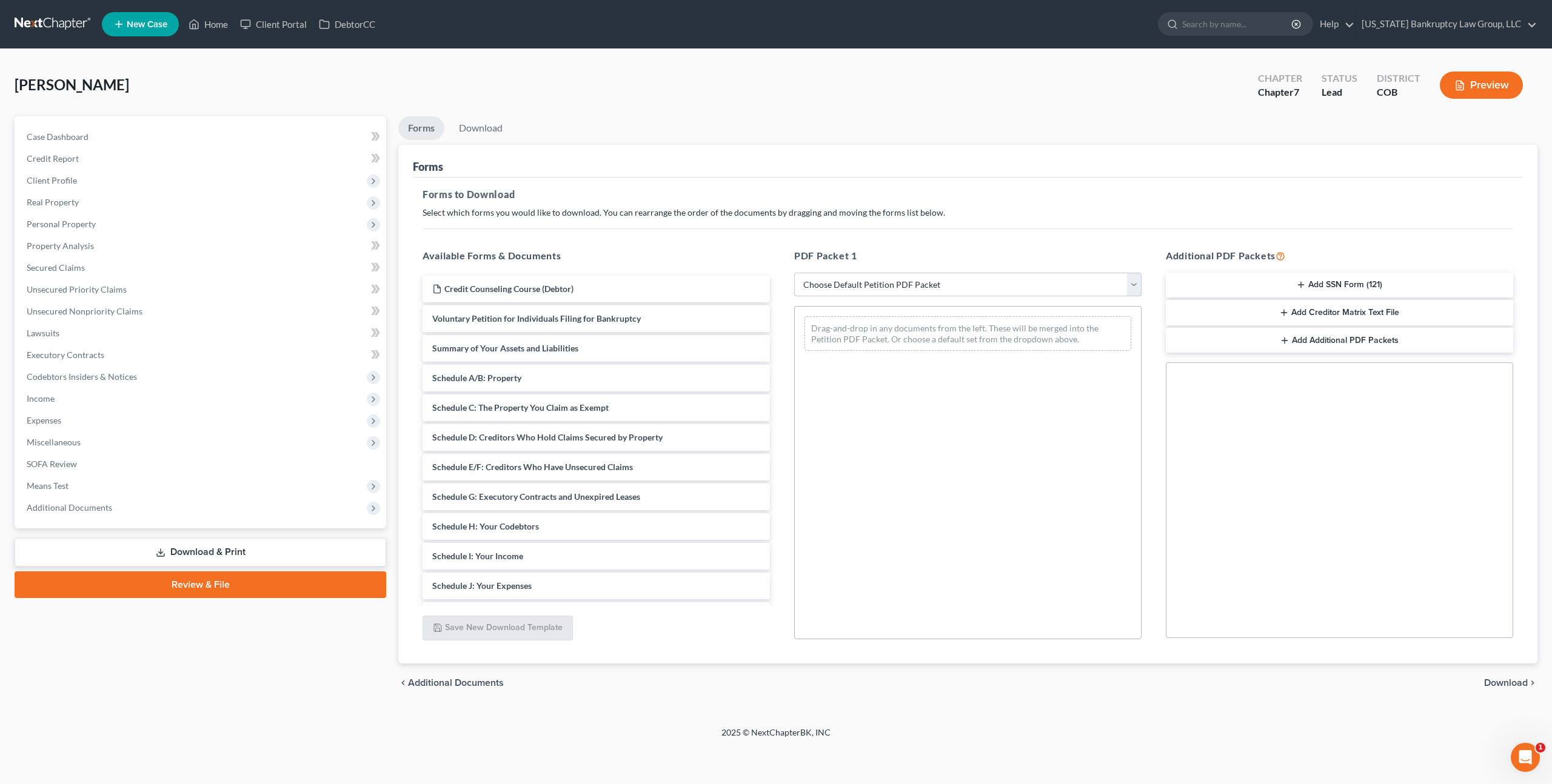
click at [879, 291] on select "Choose Default Petition PDF Packet Complete Bankruptcy Petition (all forms and …" at bounding box center [968, 284] width 347 height 24
select select "0"
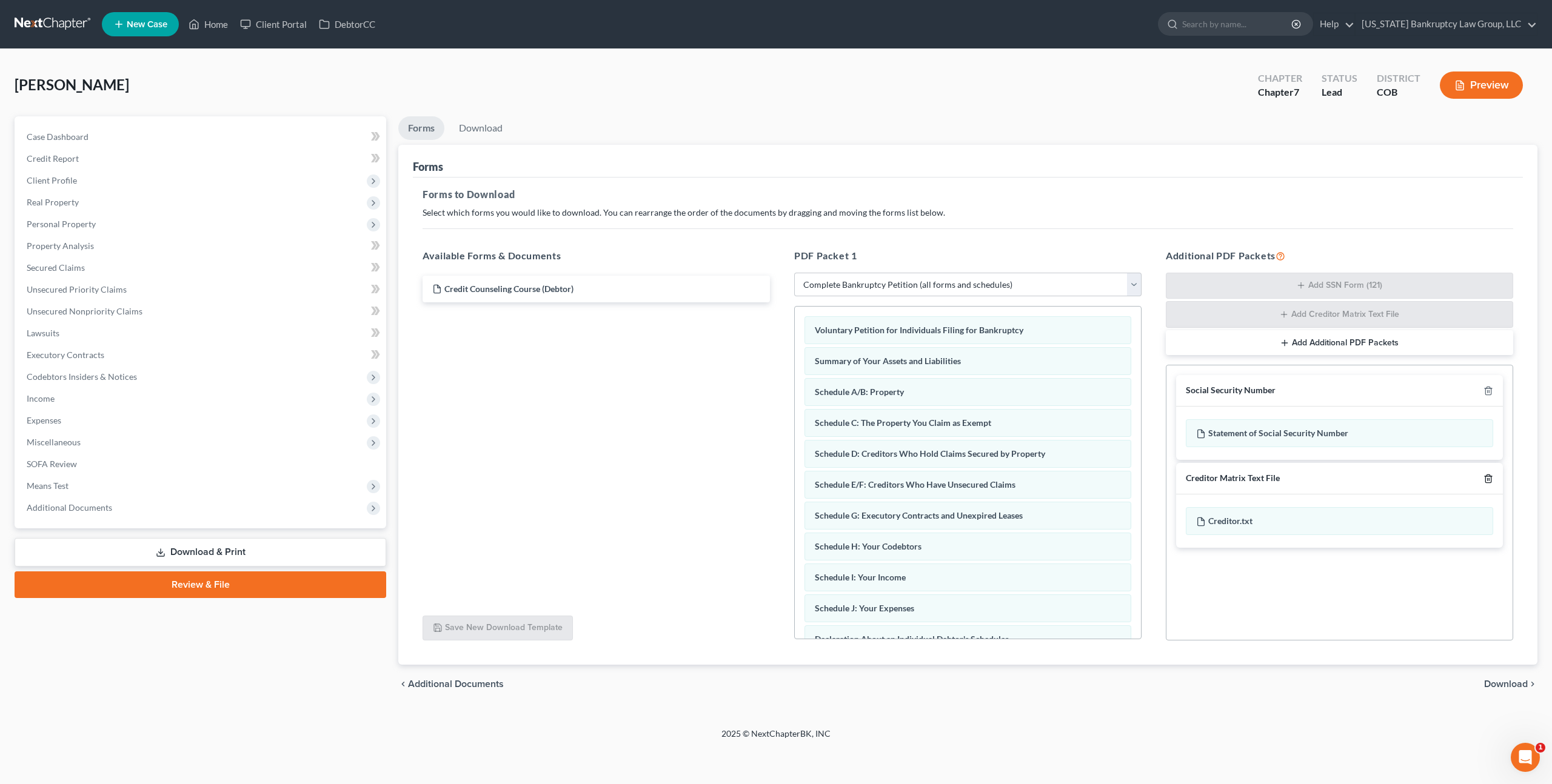
click at [1488, 477] on icon "button" at bounding box center [1489, 479] width 10 height 10
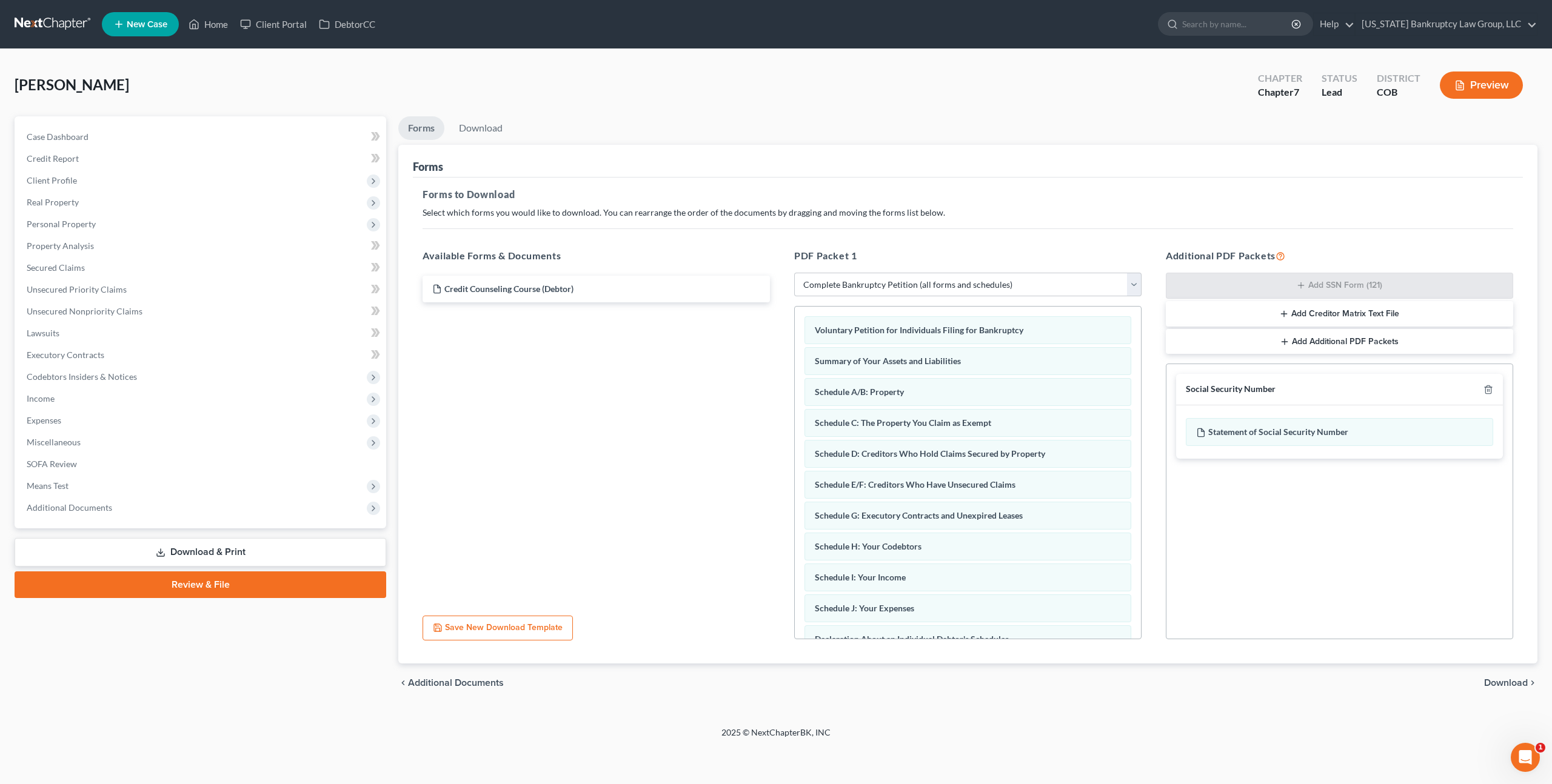
click at [1508, 683] on span "Download" at bounding box center [1506, 683] width 43 height 10
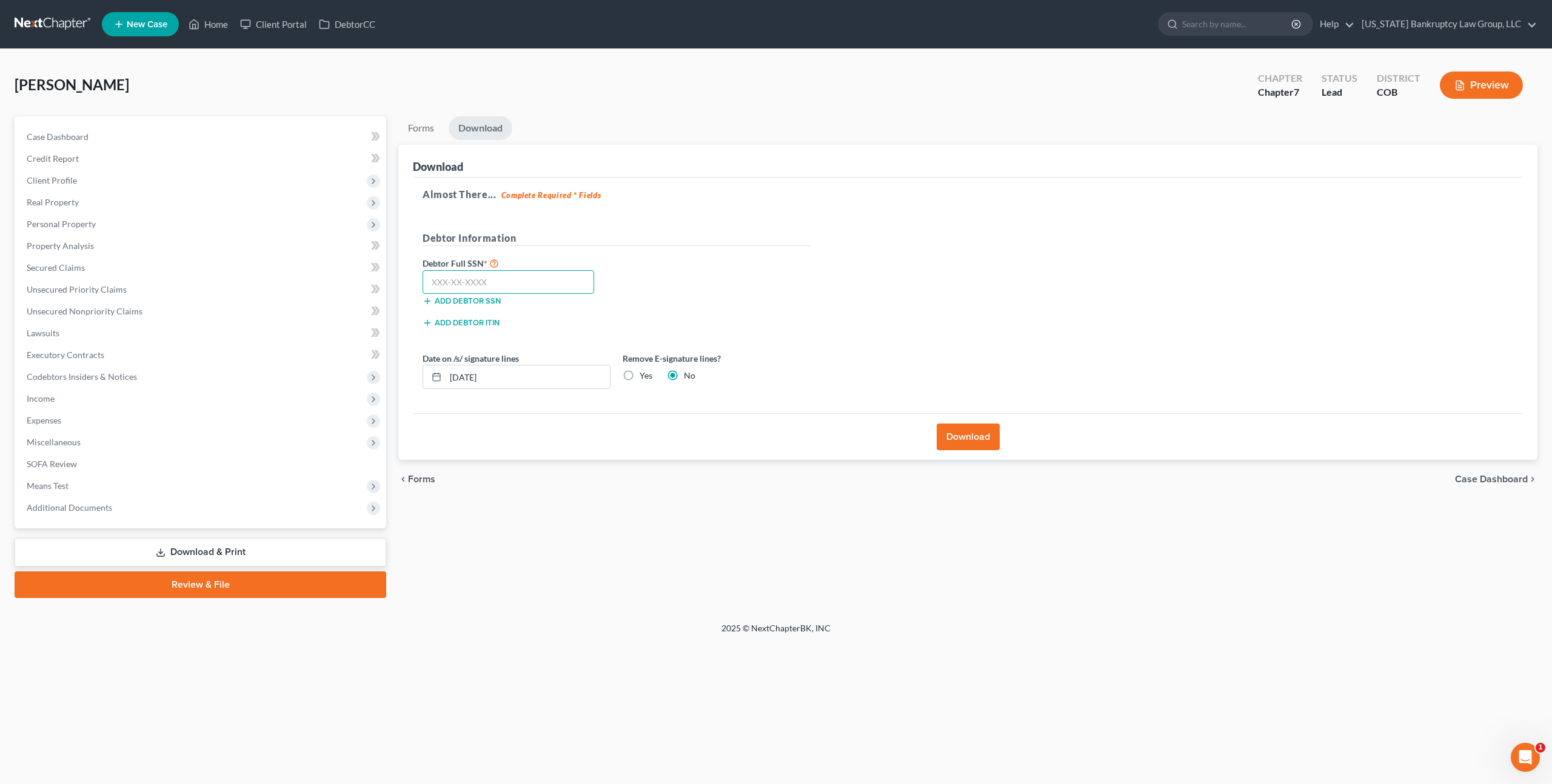
click at [545, 289] on input "text" at bounding box center [508, 282] width 171 height 24
type input "464-85-0112"
click at [949, 437] on button "Download" at bounding box center [968, 436] width 63 height 27
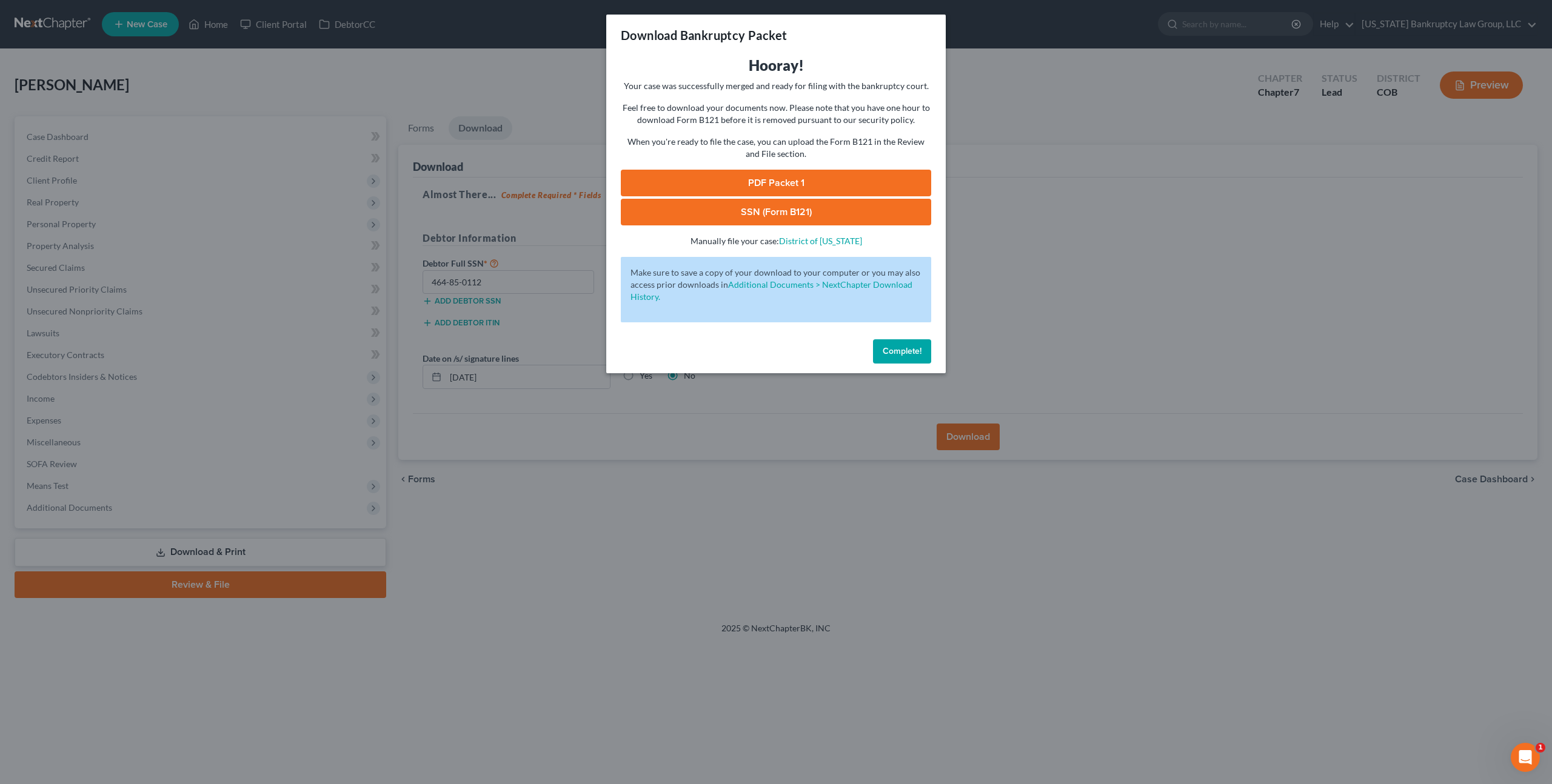
click at [705, 184] on link "PDF Packet 1" at bounding box center [776, 182] width 311 height 27
click at [731, 207] on link "SSN (Form B121)" at bounding box center [776, 212] width 311 height 27
click at [881, 349] on button "Complete!" at bounding box center [902, 351] width 58 height 24
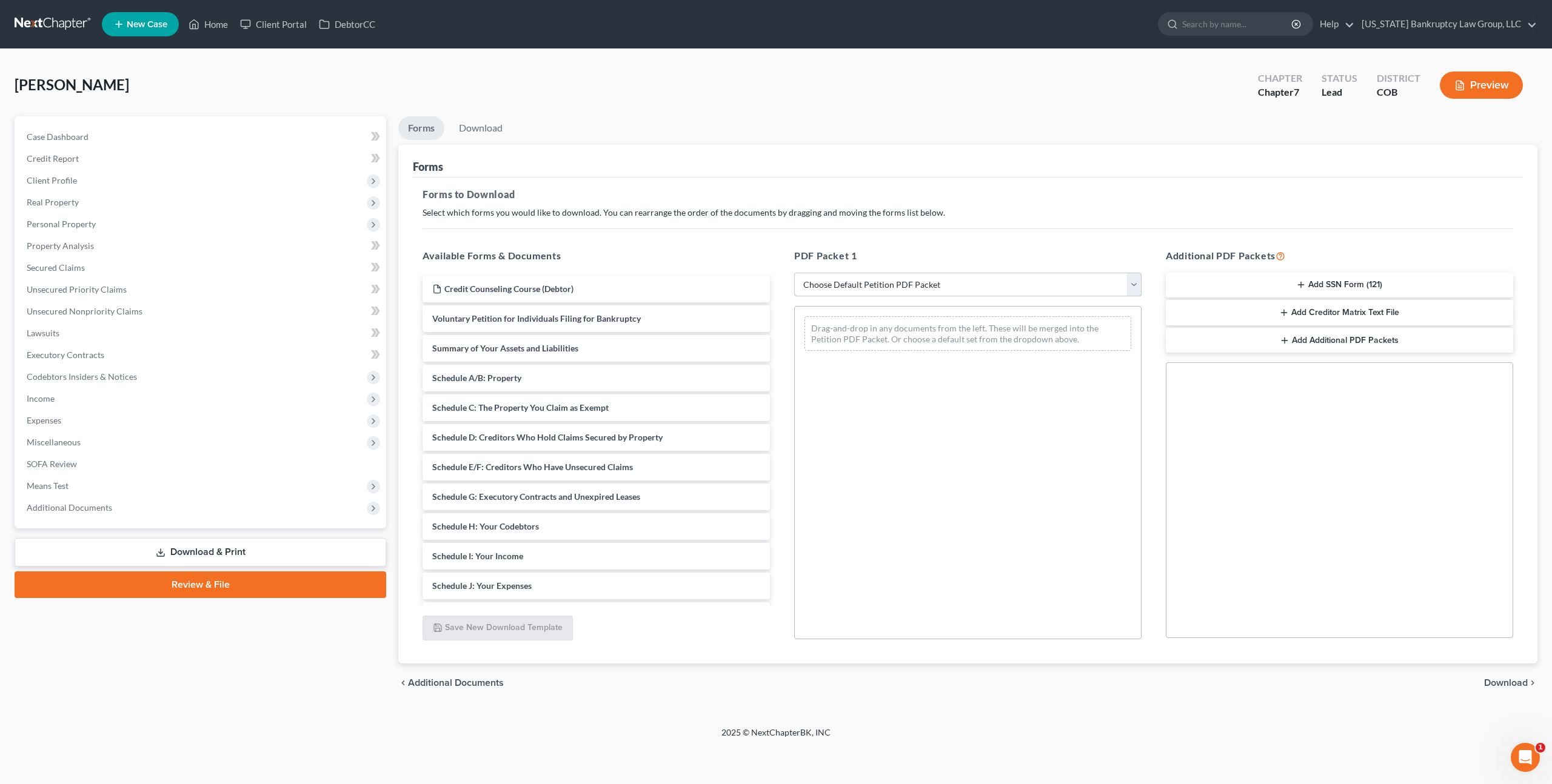
click at [827, 276] on select "Choose Default Petition PDF Packet Complete Bankruptcy Petition (all forms and …" at bounding box center [968, 284] width 347 height 24
select select "3"
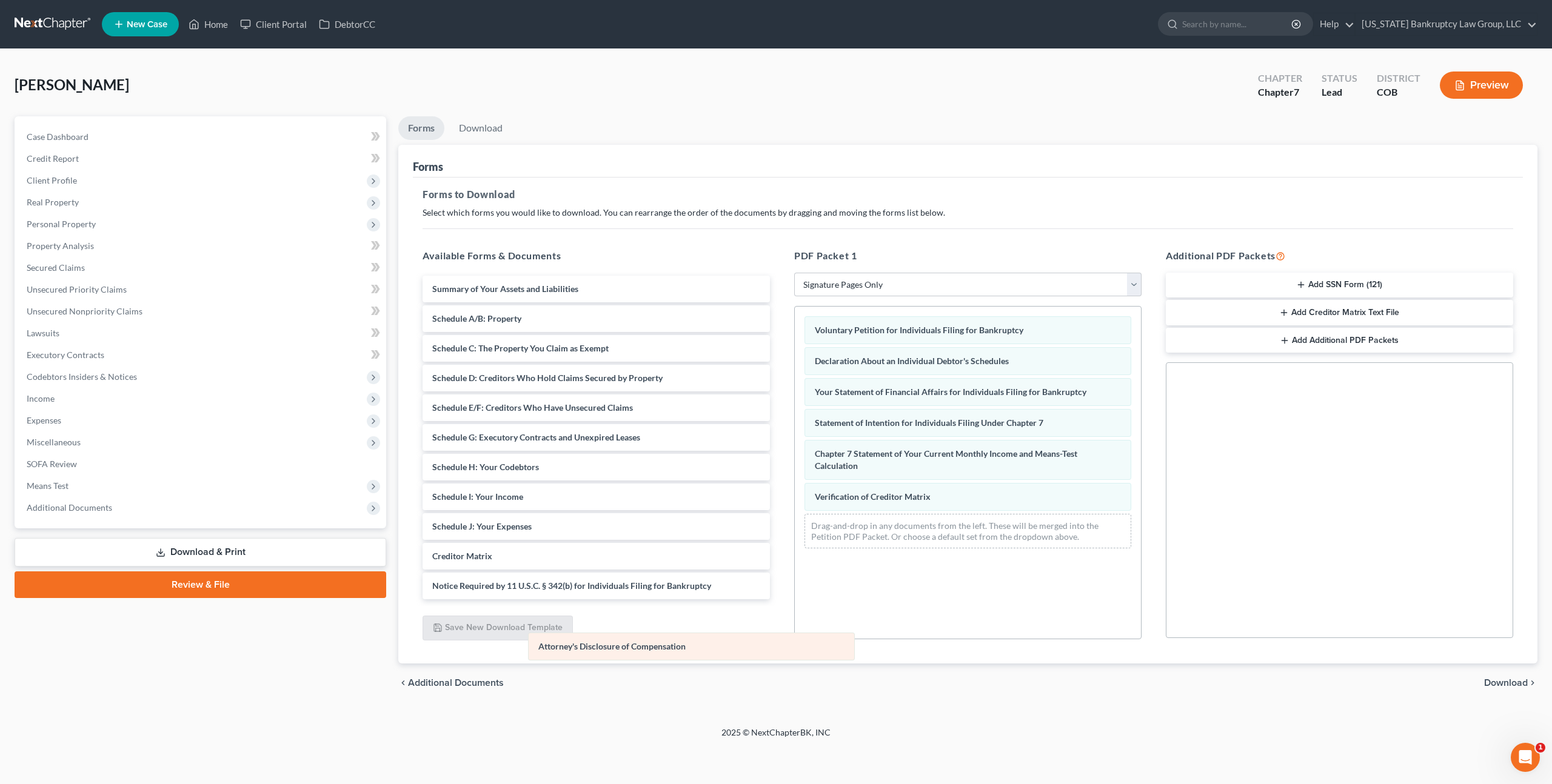
drag, startPoint x: 1055, startPoint y: 532, endPoint x: 778, endPoint y: 651, distance: 301.5
click at [795, 558] on div "Attorney's Disclosure of Compensation Voluntary Petition for Individuals Filing…" at bounding box center [968, 432] width 346 height 251
click at [1493, 682] on span "Download" at bounding box center [1506, 683] width 43 height 10
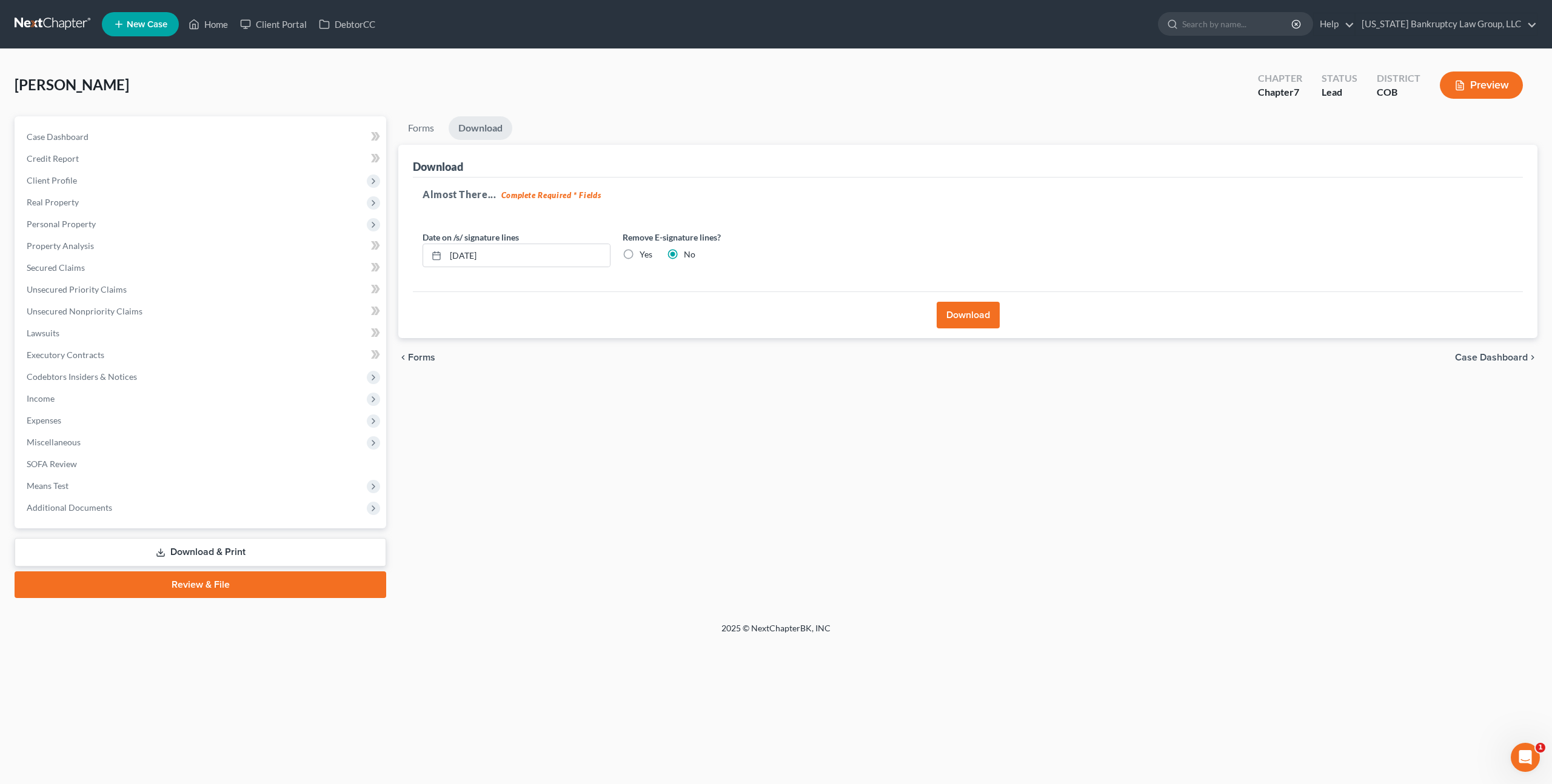
click at [973, 310] on button "Download" at bounding box center [968, 315] width 63 height 27
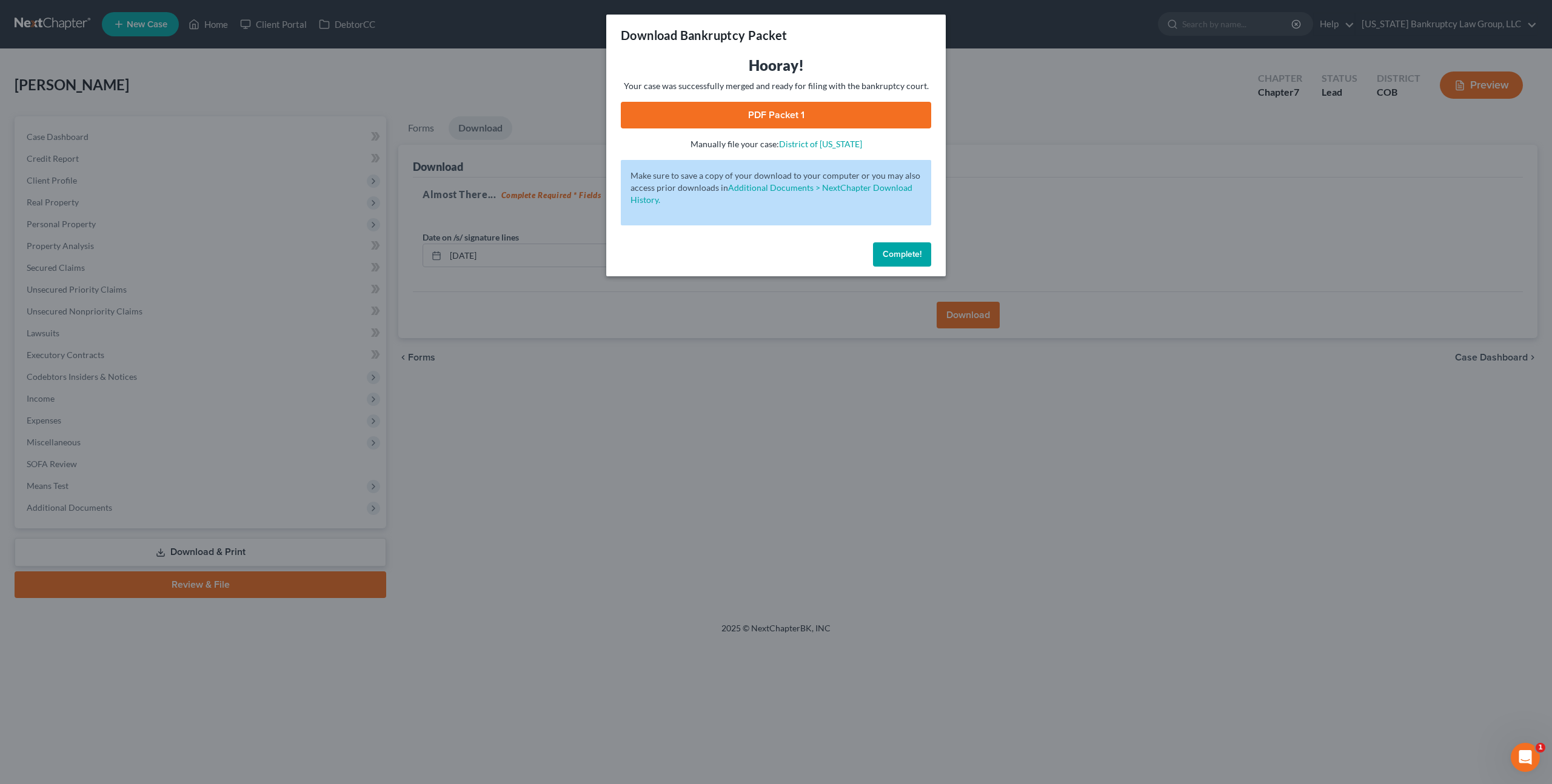
click at [907, 256] on span "Complete!" at bounding box center [902, 254] width 39 height 11
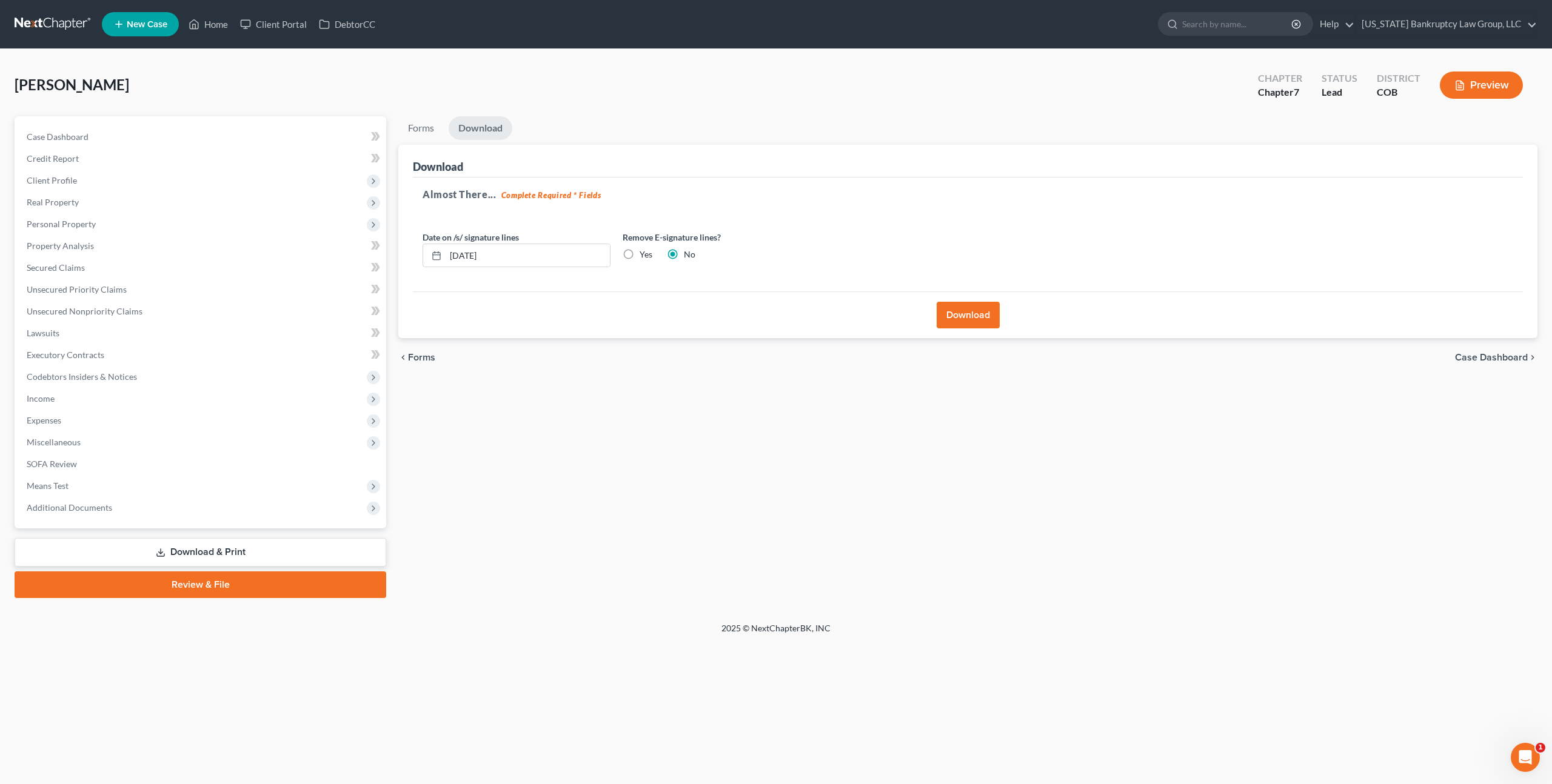
click at [40, 21] on link at bounding box center [53, 24] width 78 height 22
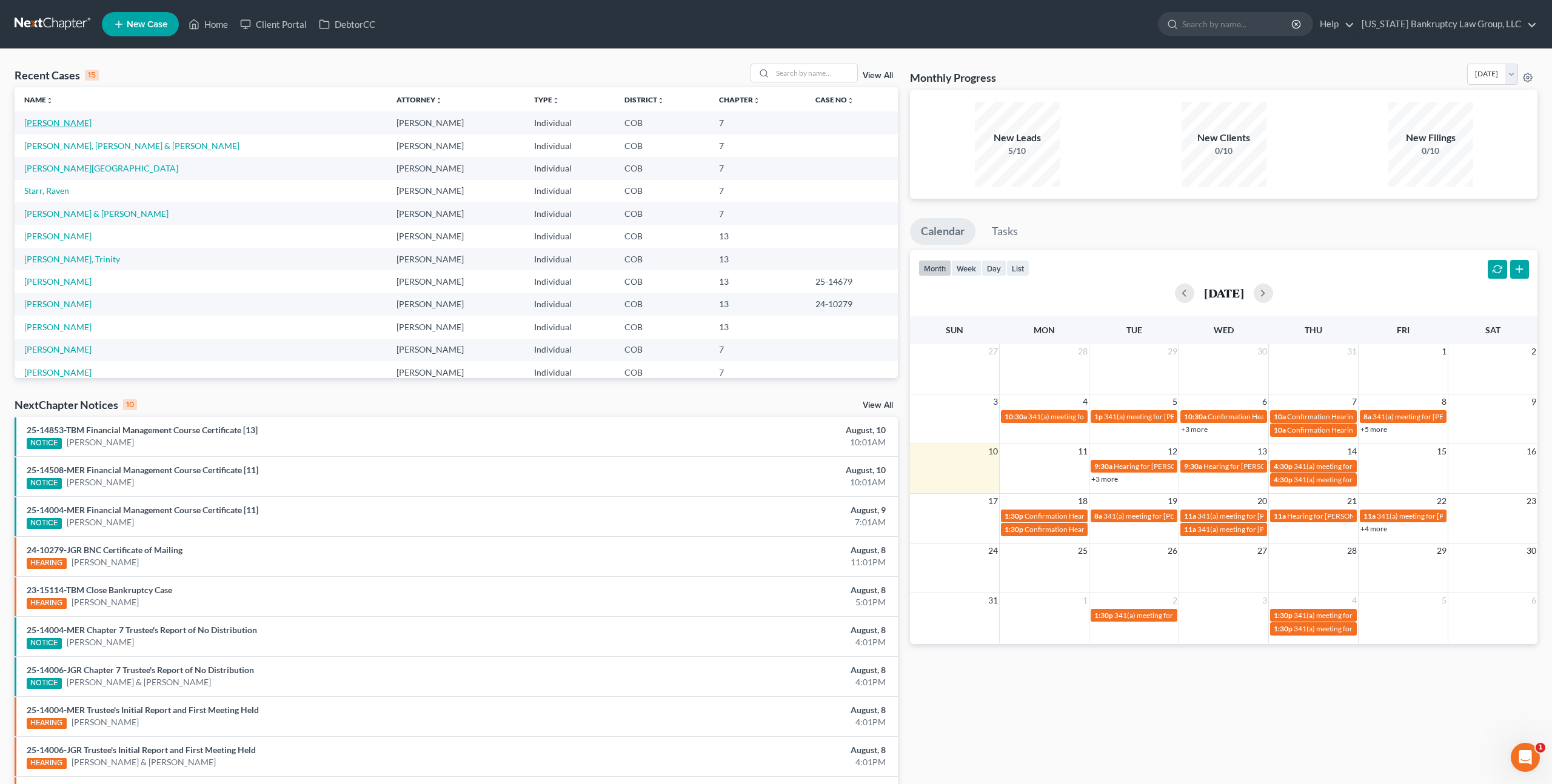
click at [61, 125] on link "[PERSON_NAME]" at bounding box center [58, 122] width 67 height 11
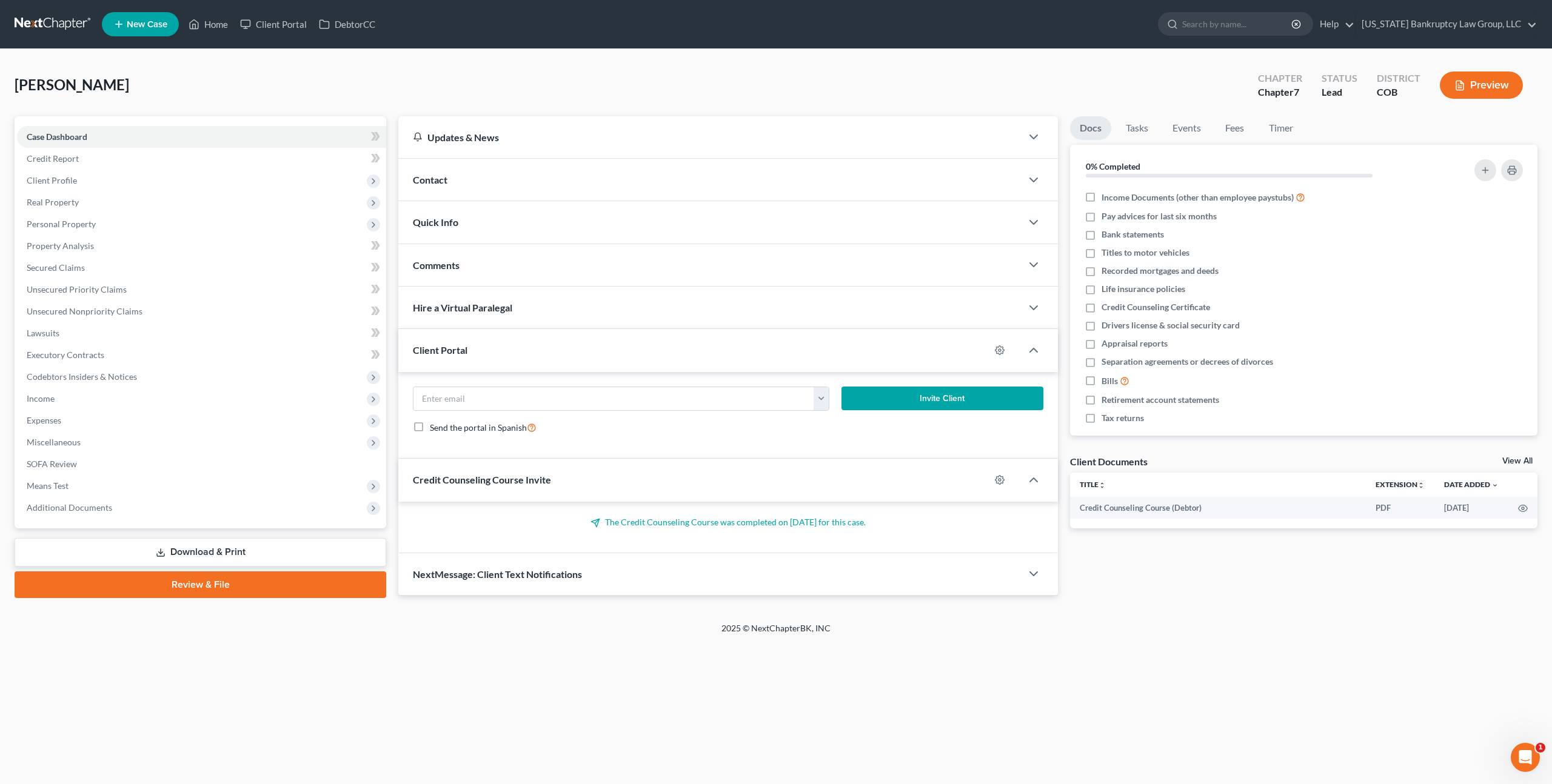
click at [204, 557] on link "Download & Print" at bounding box center [200, 552] width 371 height 29
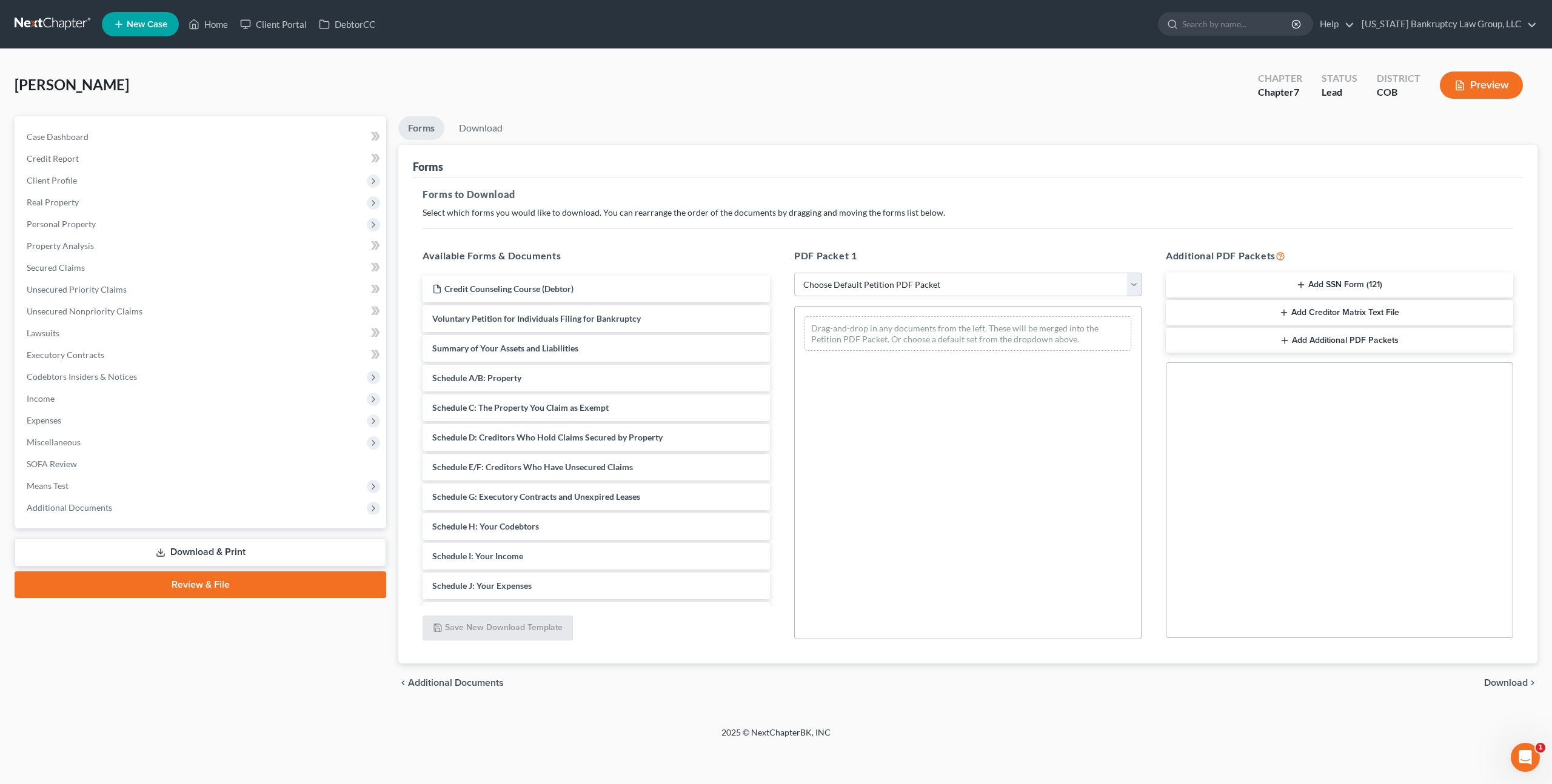
click at [883, 284] on select "Choose Default Petition PDF Packet Complete Bankruptcy Petition (all forms and …" at bounding box center [968, 284] width 347 height 24
select select "3"
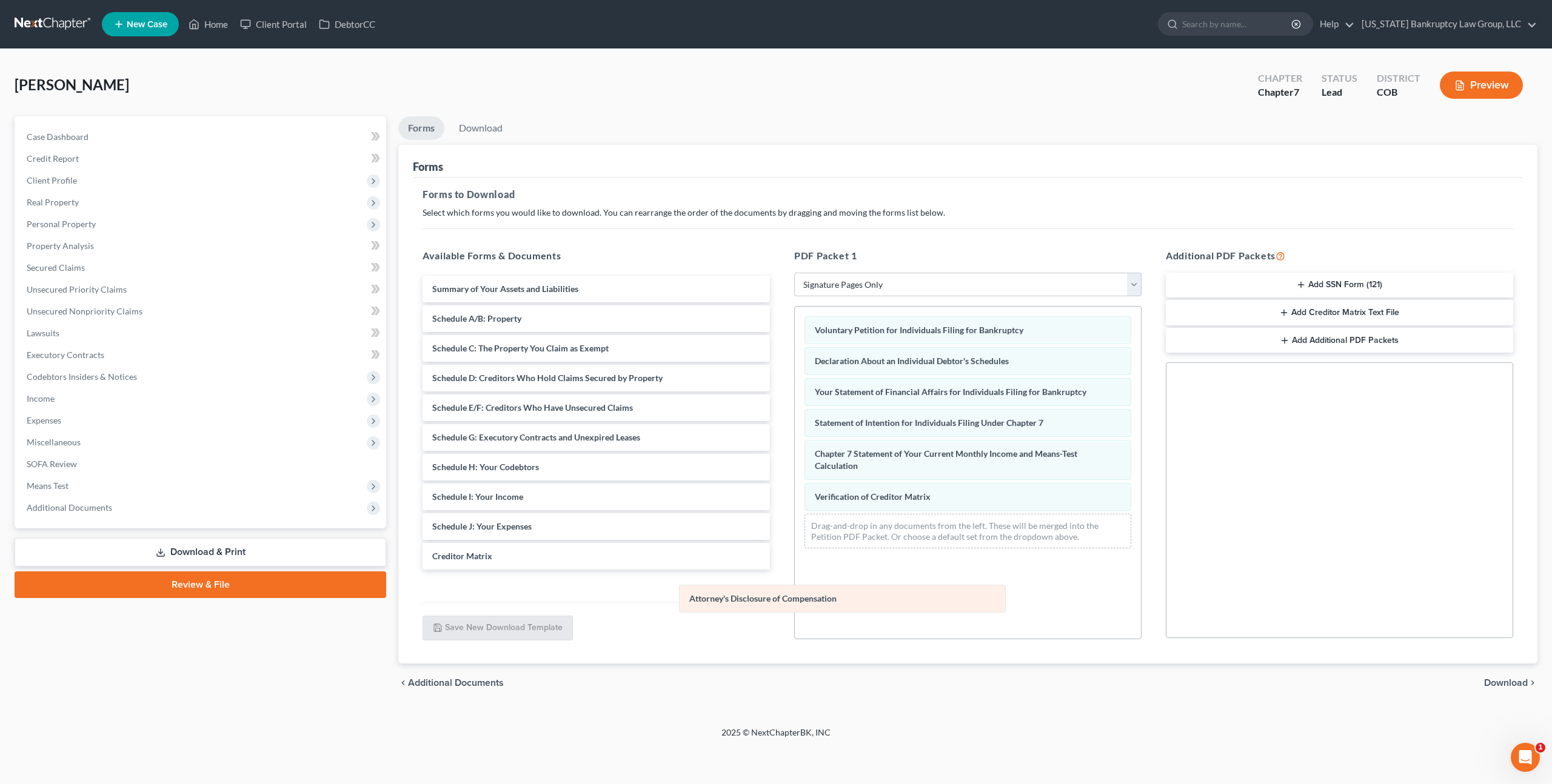
drag, startPoint x: 852, startPoint y: 525, endPoint x: 725, endPoint y: 598, distance: 146.5
click at [795, 558] on div "Attorney's Disclosure of Compensation Voluntary Petition for Individuals Filing…" at bounding box center [968, 432] width 346 height 251
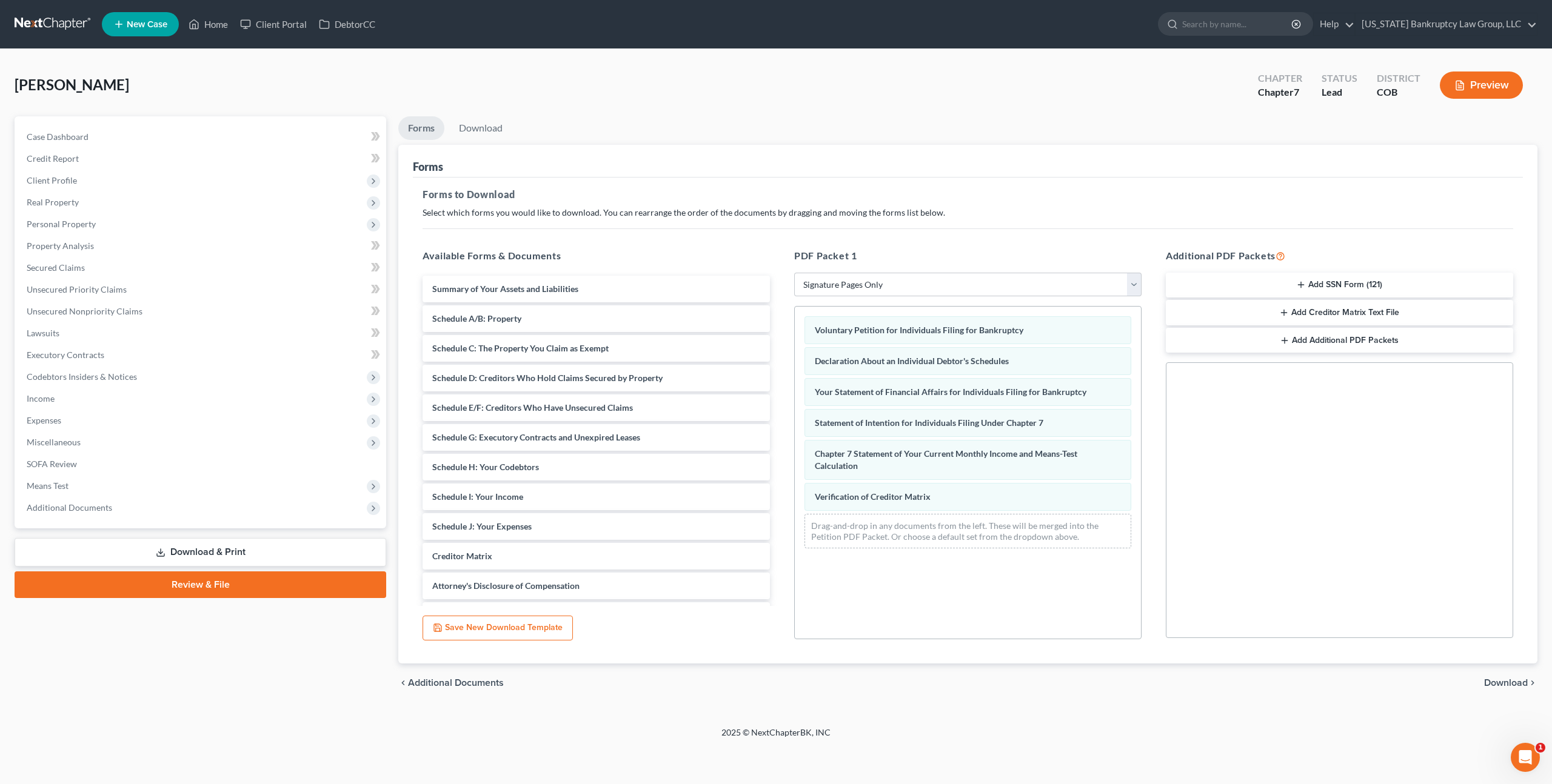
click at [1503, 678] on span "Download" at bounding box center [1506, 683] width 43 height 10
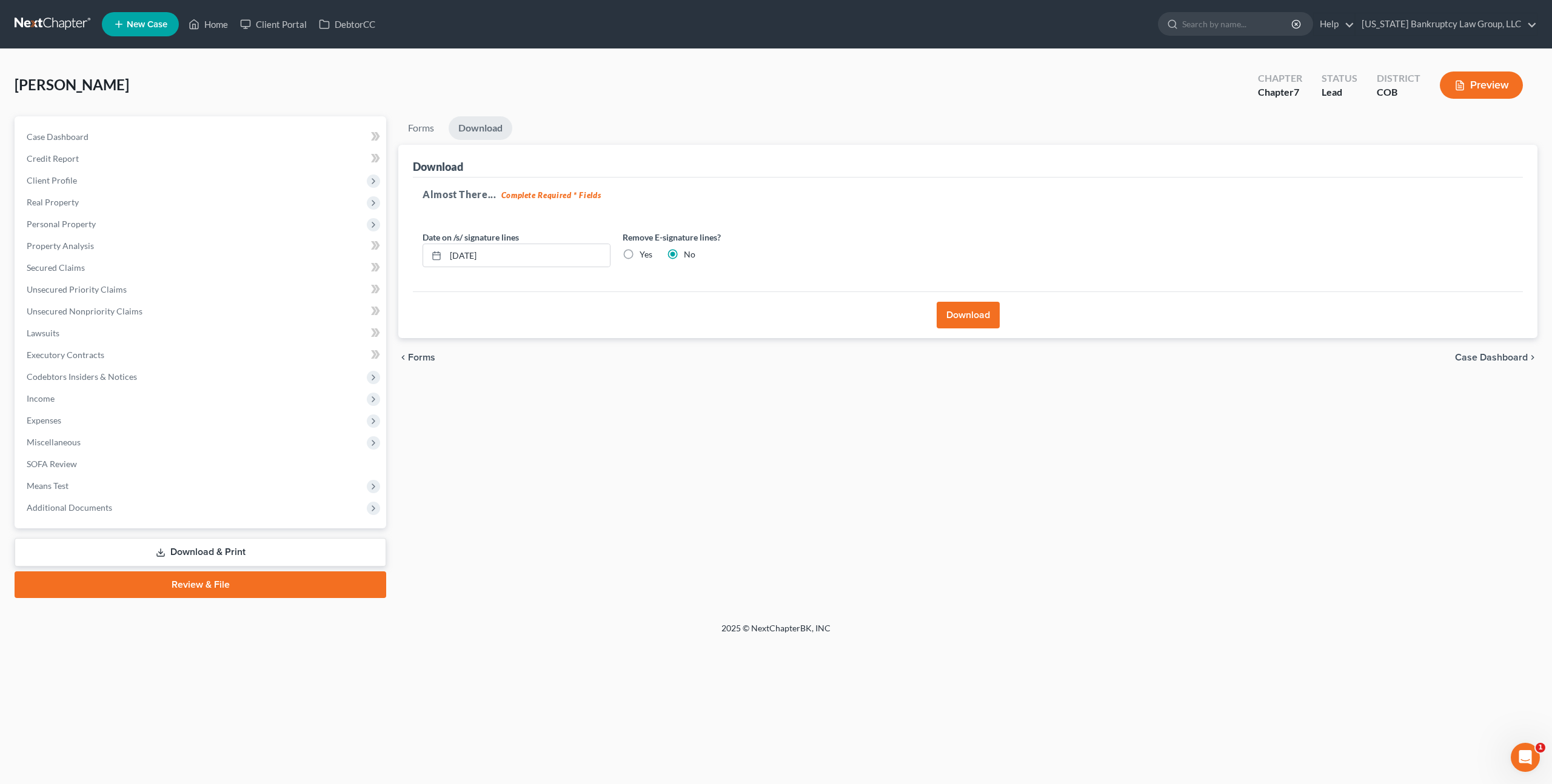
click at [971, 314] on button "Download" at bounding box center [968, 315] width 63 height 27
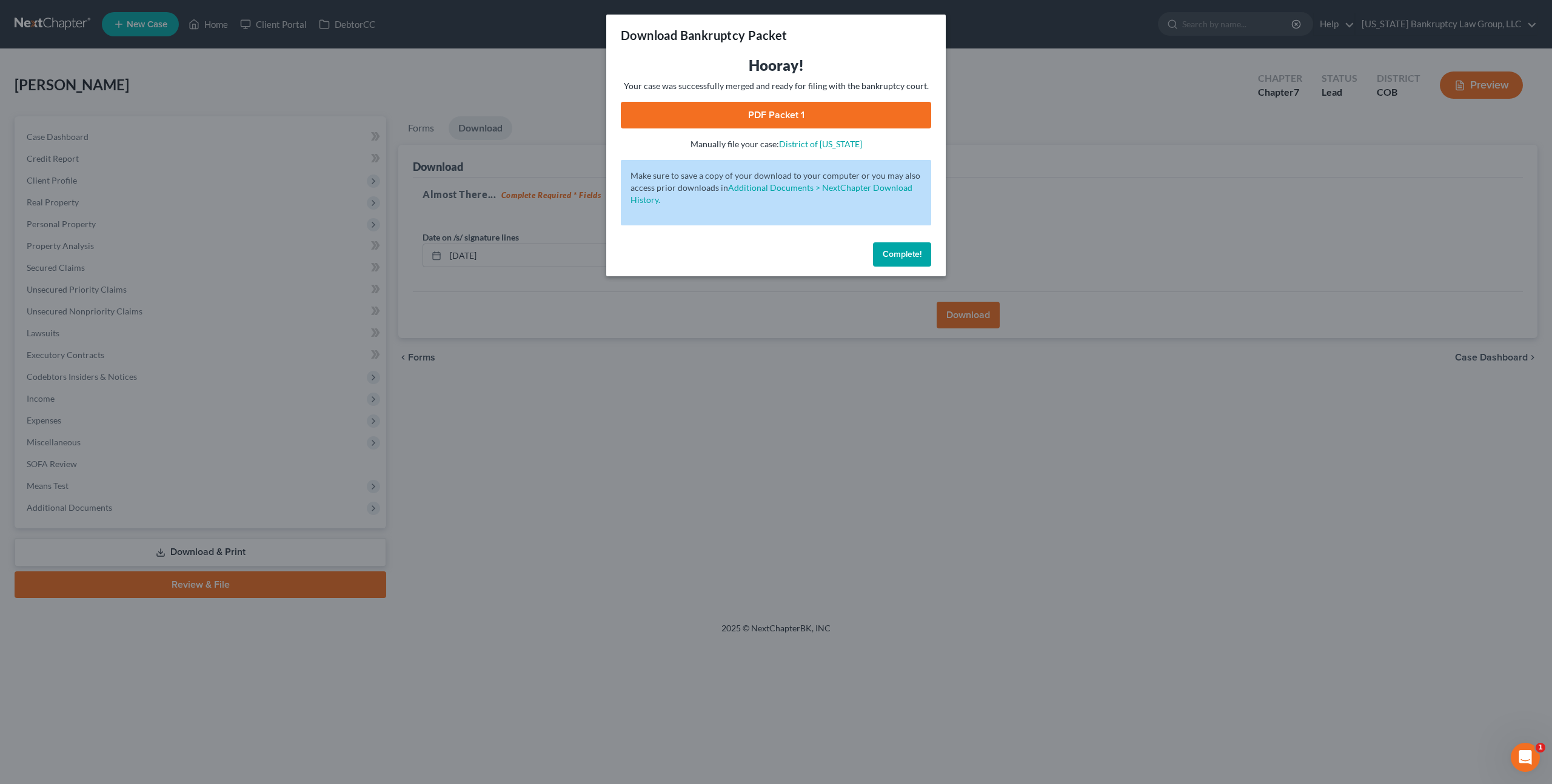
click at [780, 120] on link "PDF Packet 1" at bounding box center [776, 115] width 311 height 27
click at [905, 254] on span "Complete!" at bounding box center [902, 254] width 39 height 11
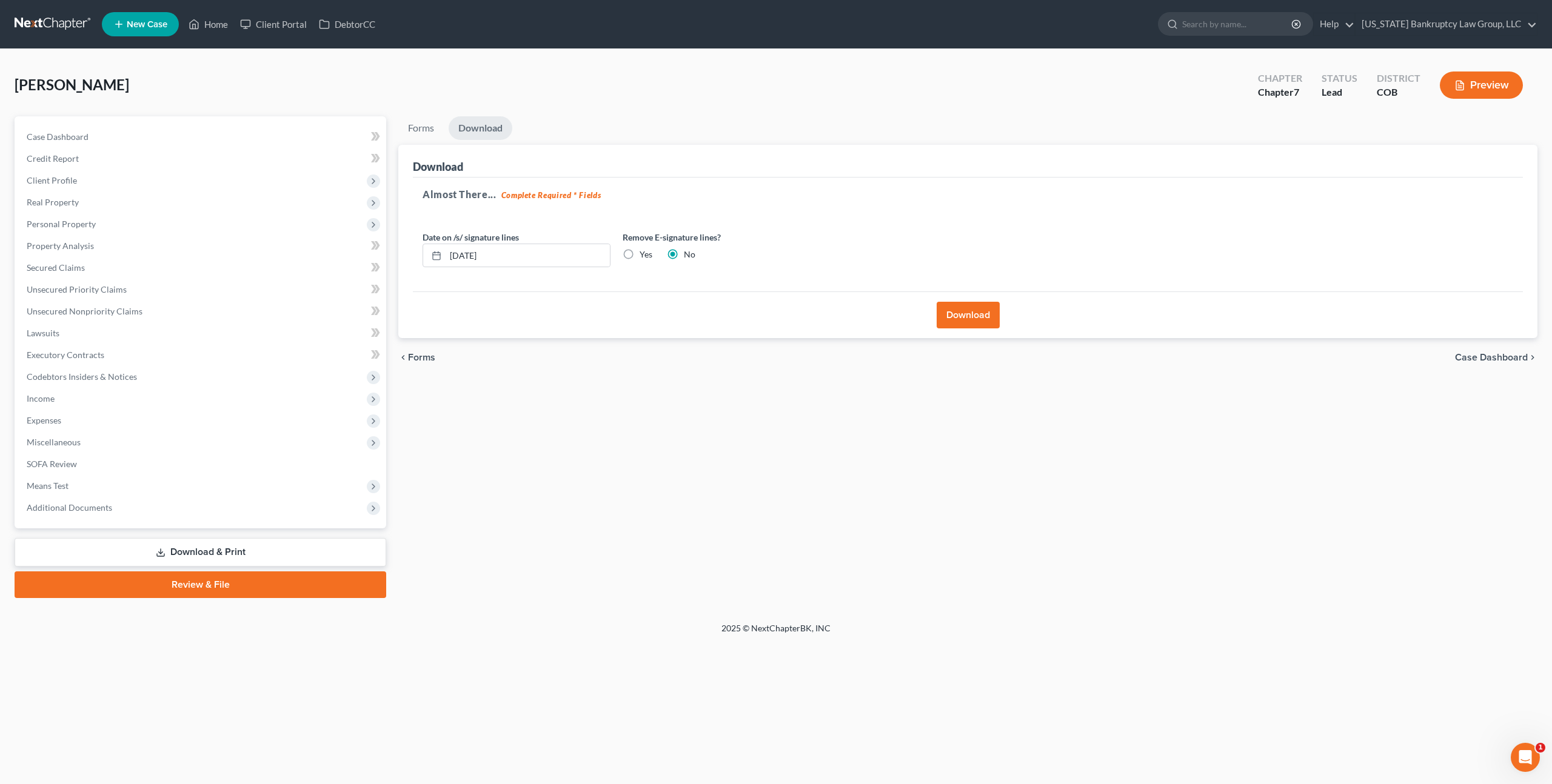
click at [68, 22] on link at bounding box center [53, 24] width 78 height 22
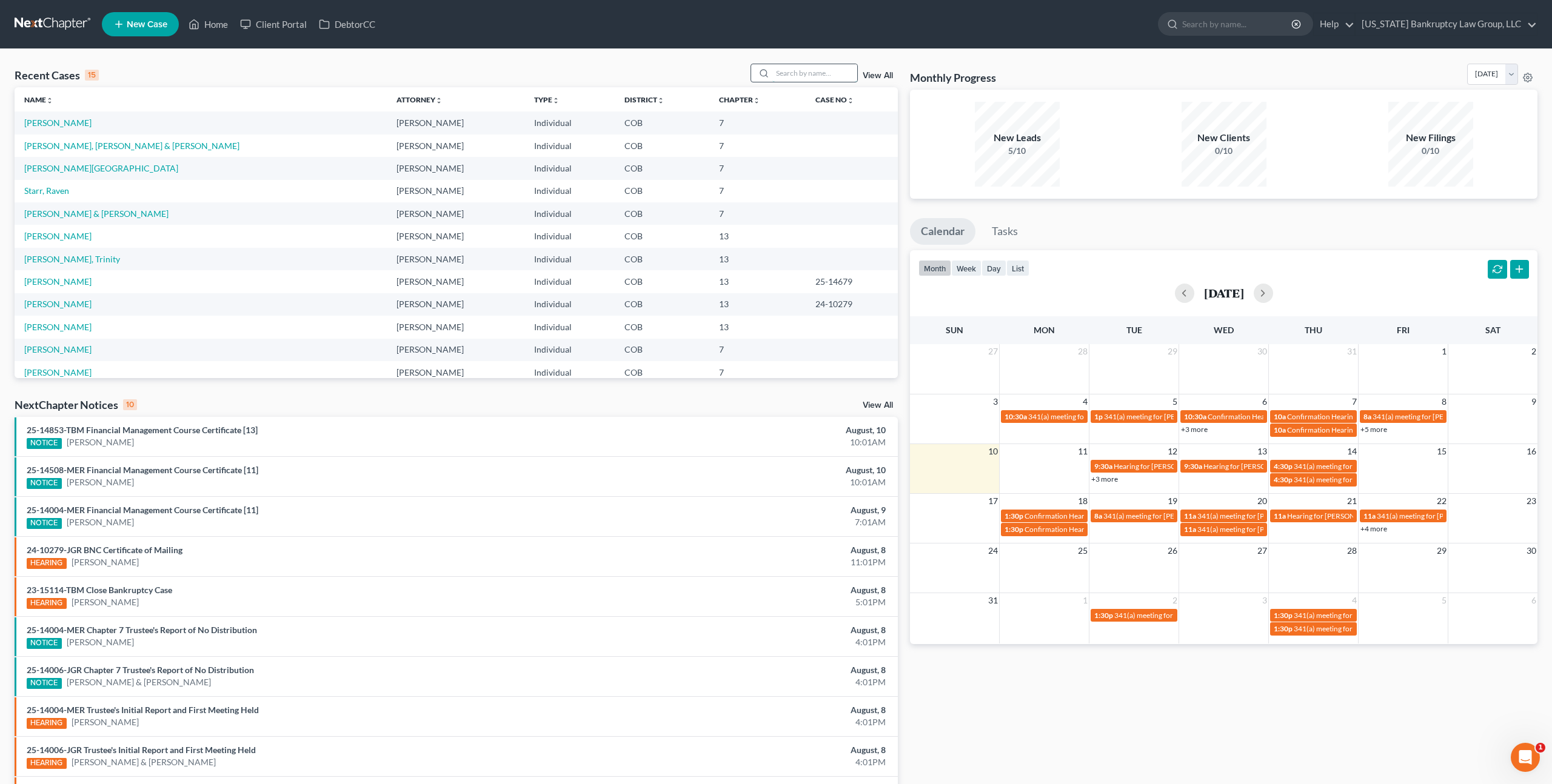
click at [793, 76] on input "search" at bounding box center [815, 73] width 85 height 17
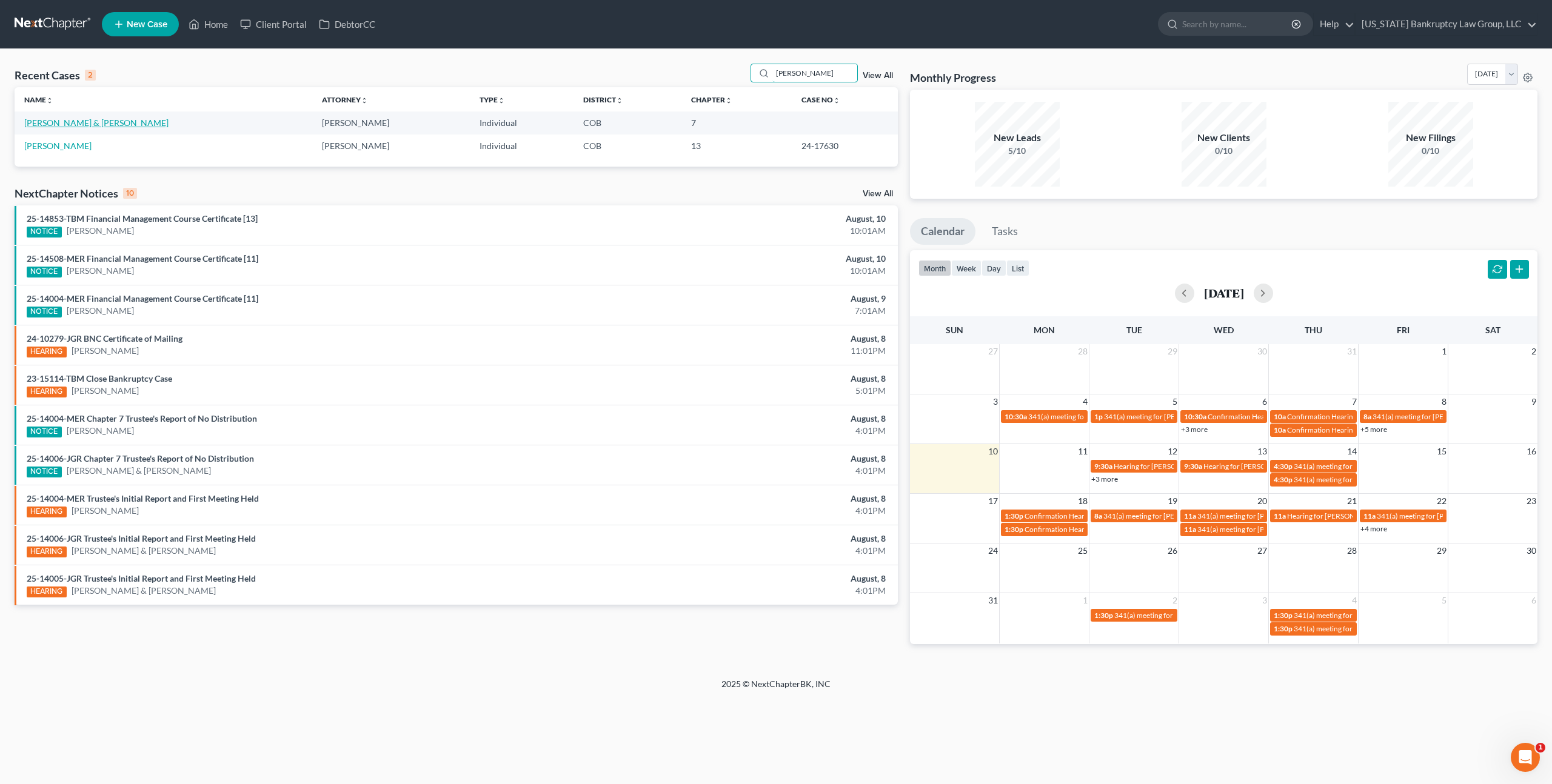
type input "castillo"
click at [93, 127] on link "Castillo, Denise & Galouzes, John" at bounding box center [96, 122] width 144 height 11
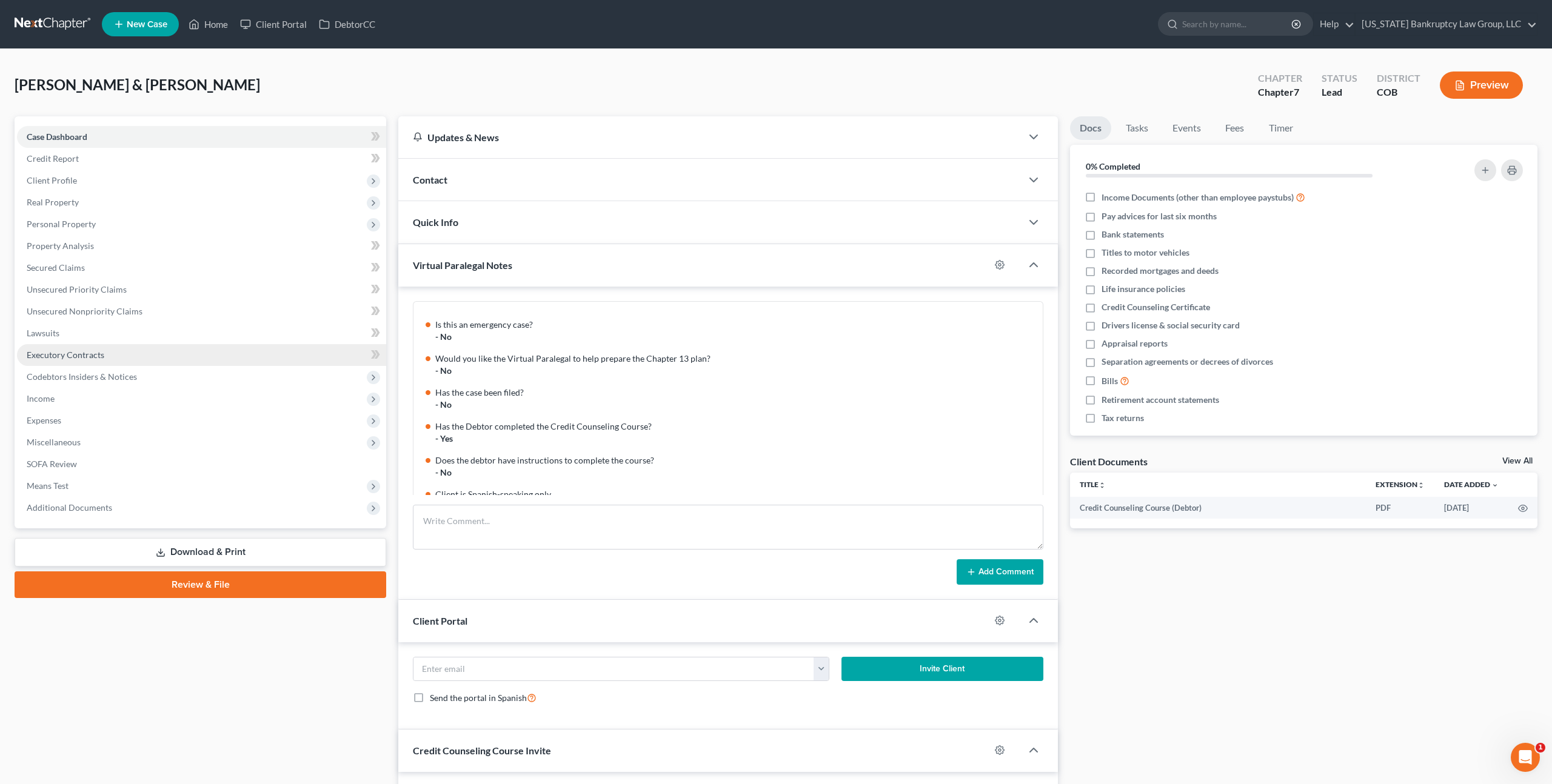
scroll to position [108, 0]
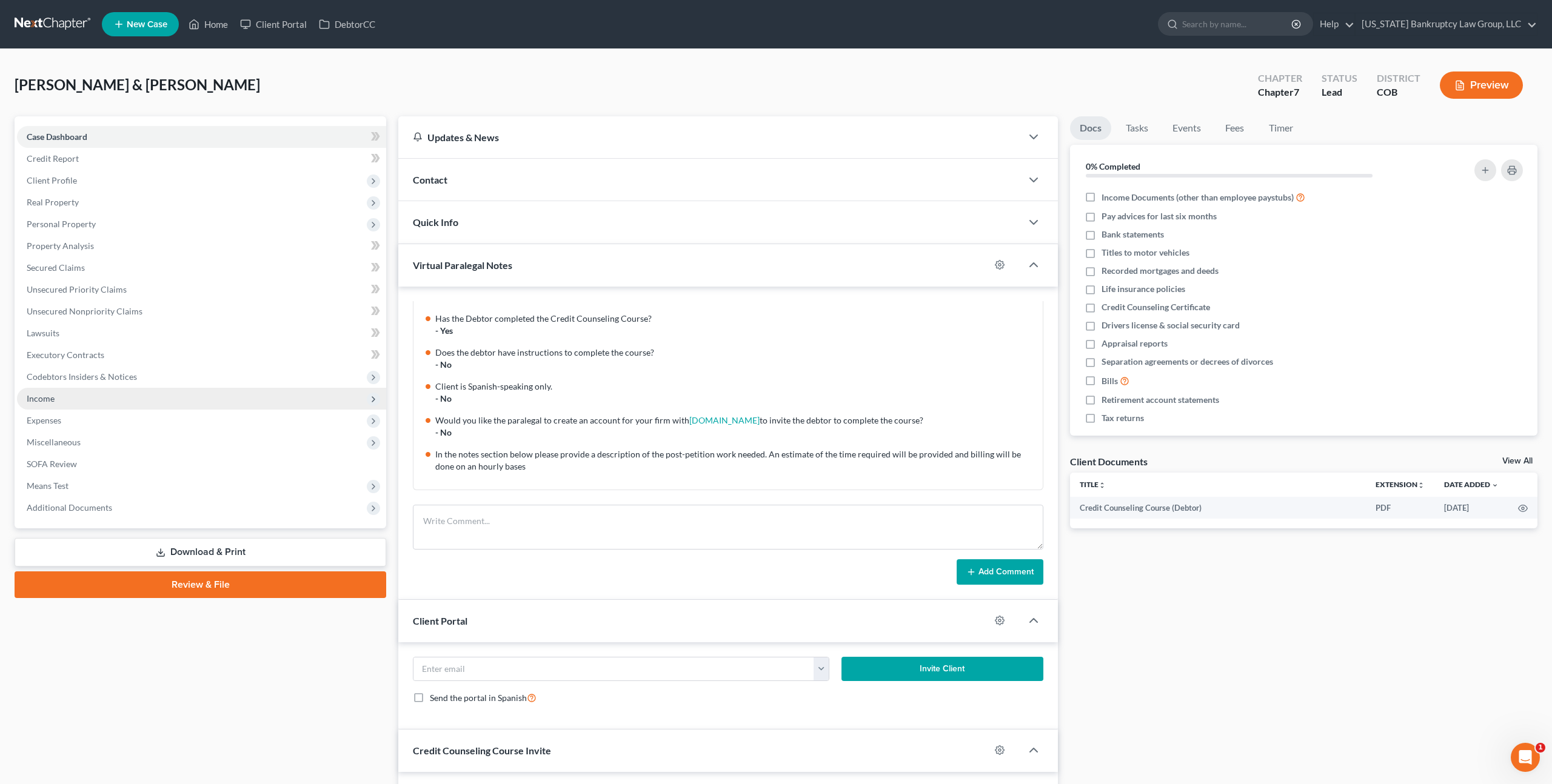
click at [54, 395] on span "Income" at bounding box center [40, 399] width 28 height 11
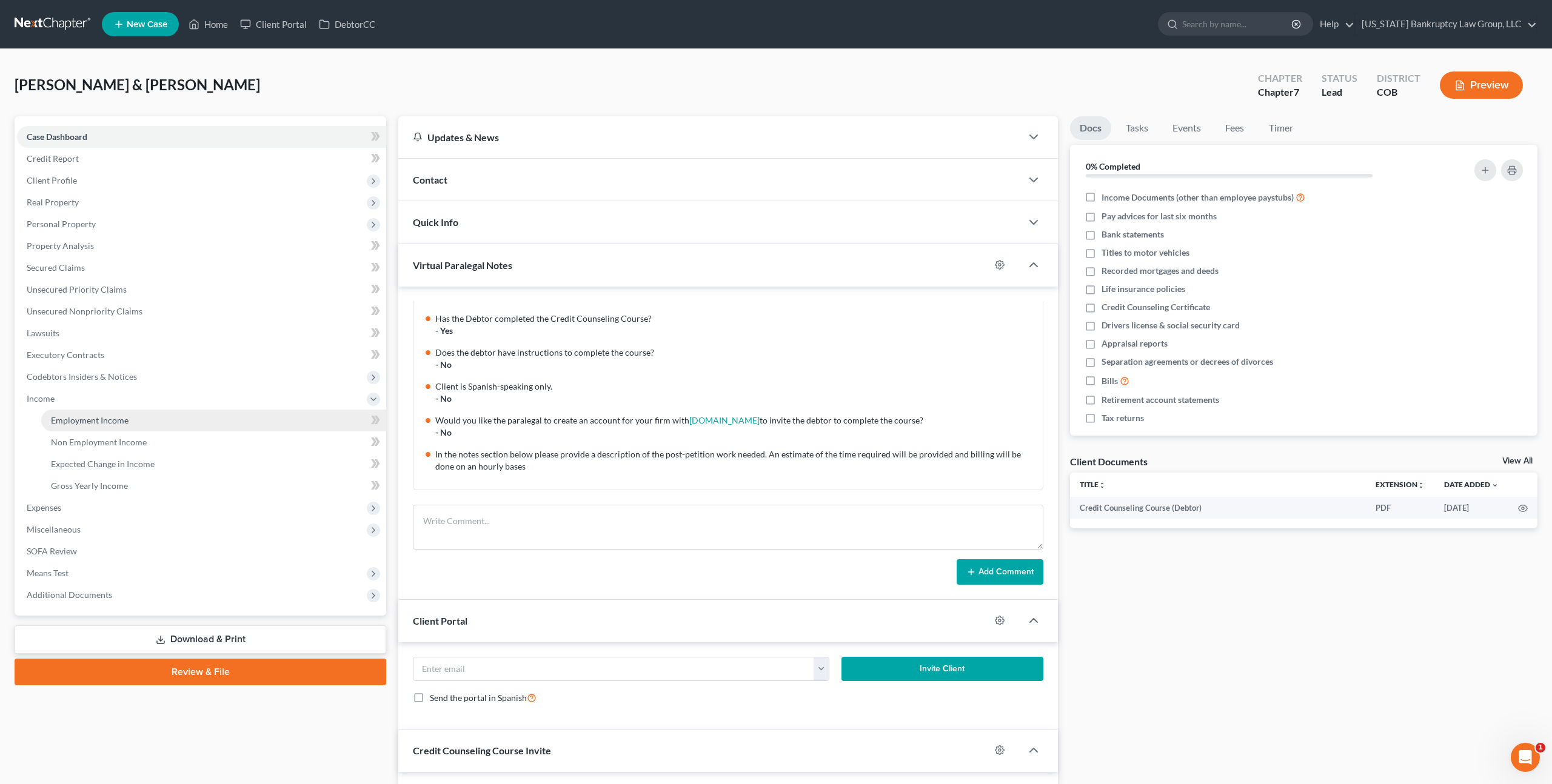
click at [98, 421] on span "Employment Income" at bounding box center [89, 420] width 78 height 11
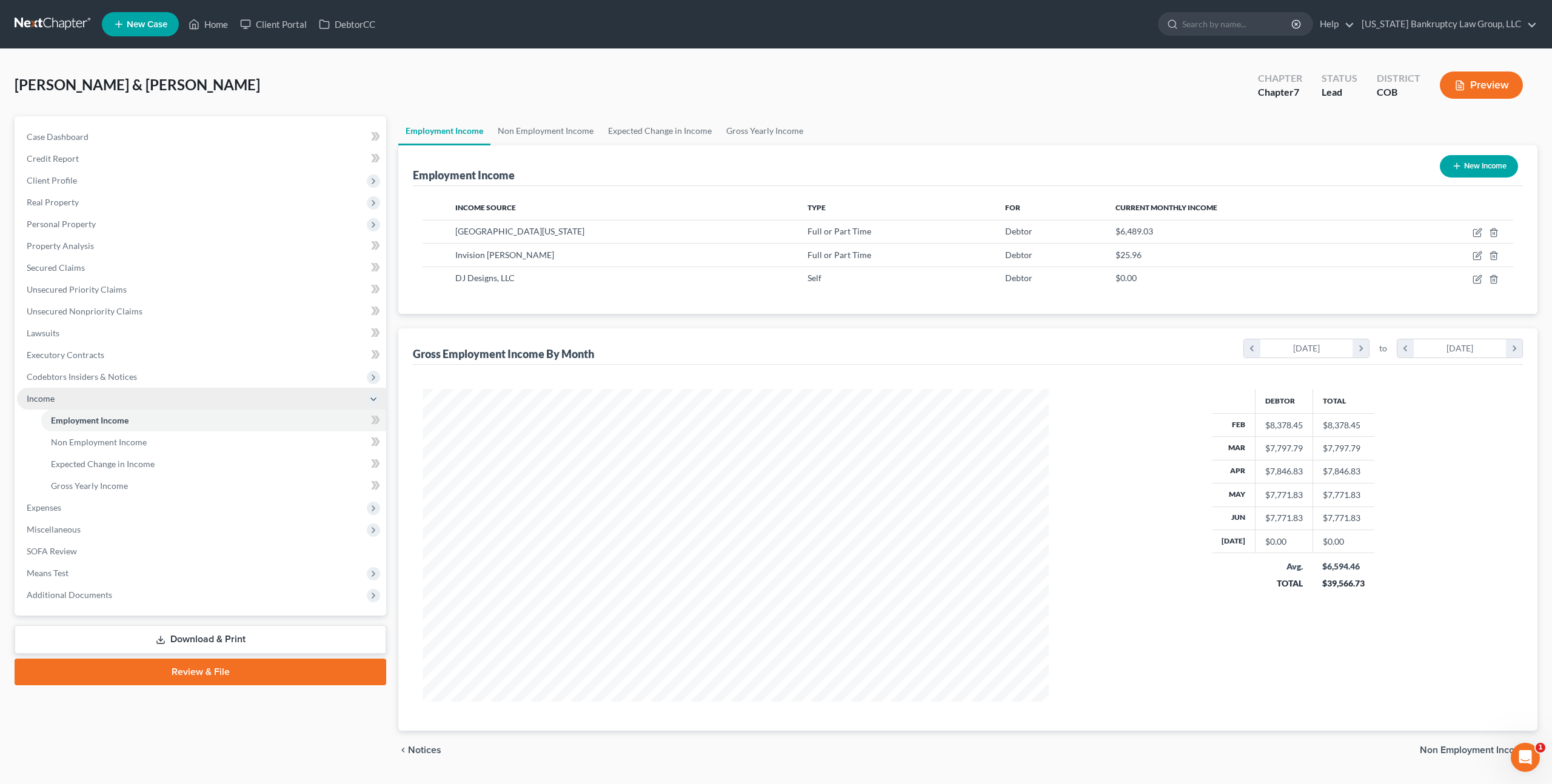
scroll to position [313, 650]
click at [555, 132] on link "Non Employment Income" at bounding box center [546, 130] width 111 height 29
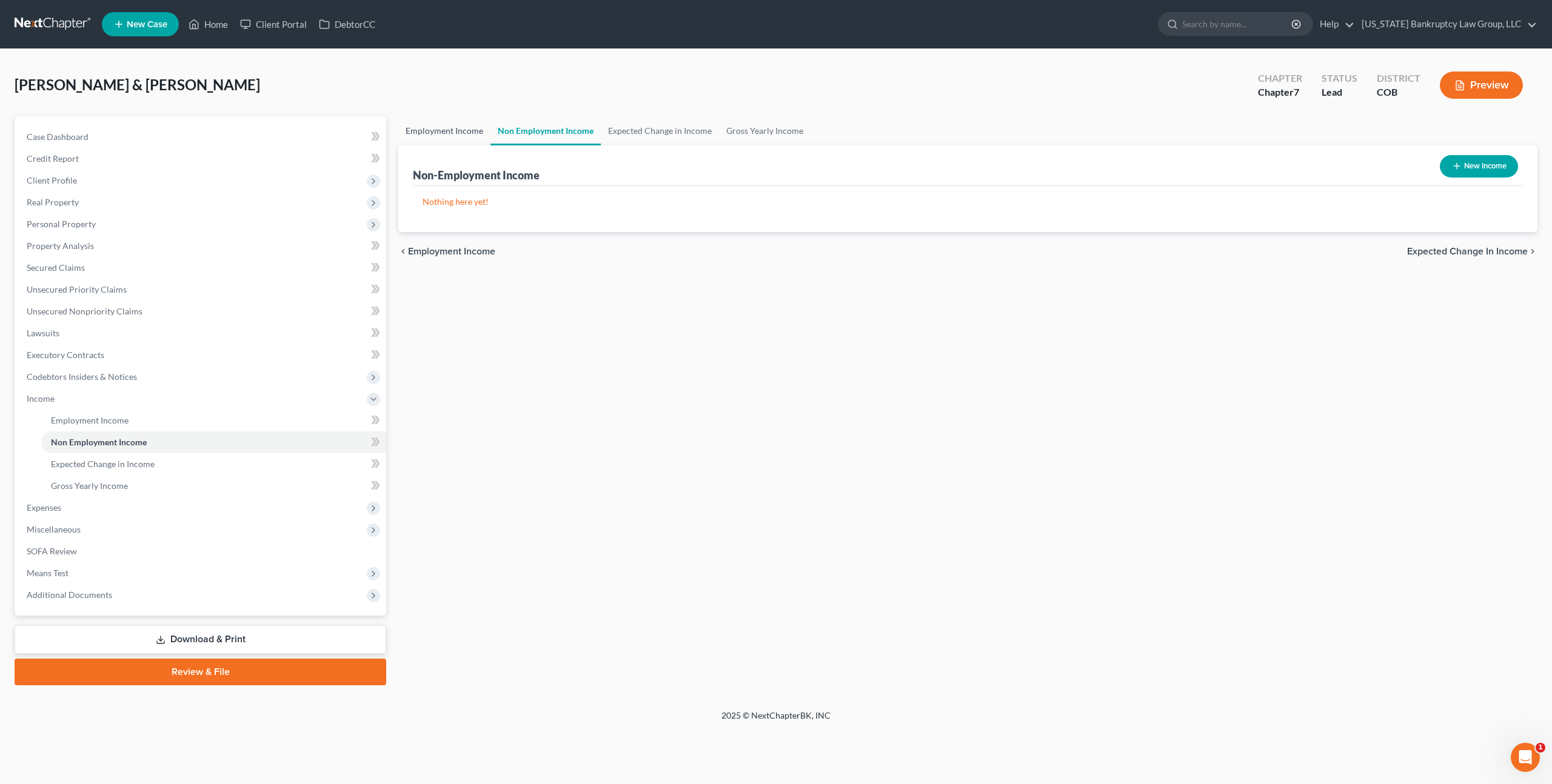
click at [451, 130] on link "Employment Income" at bounding box center [444, 130] width 92 height 29
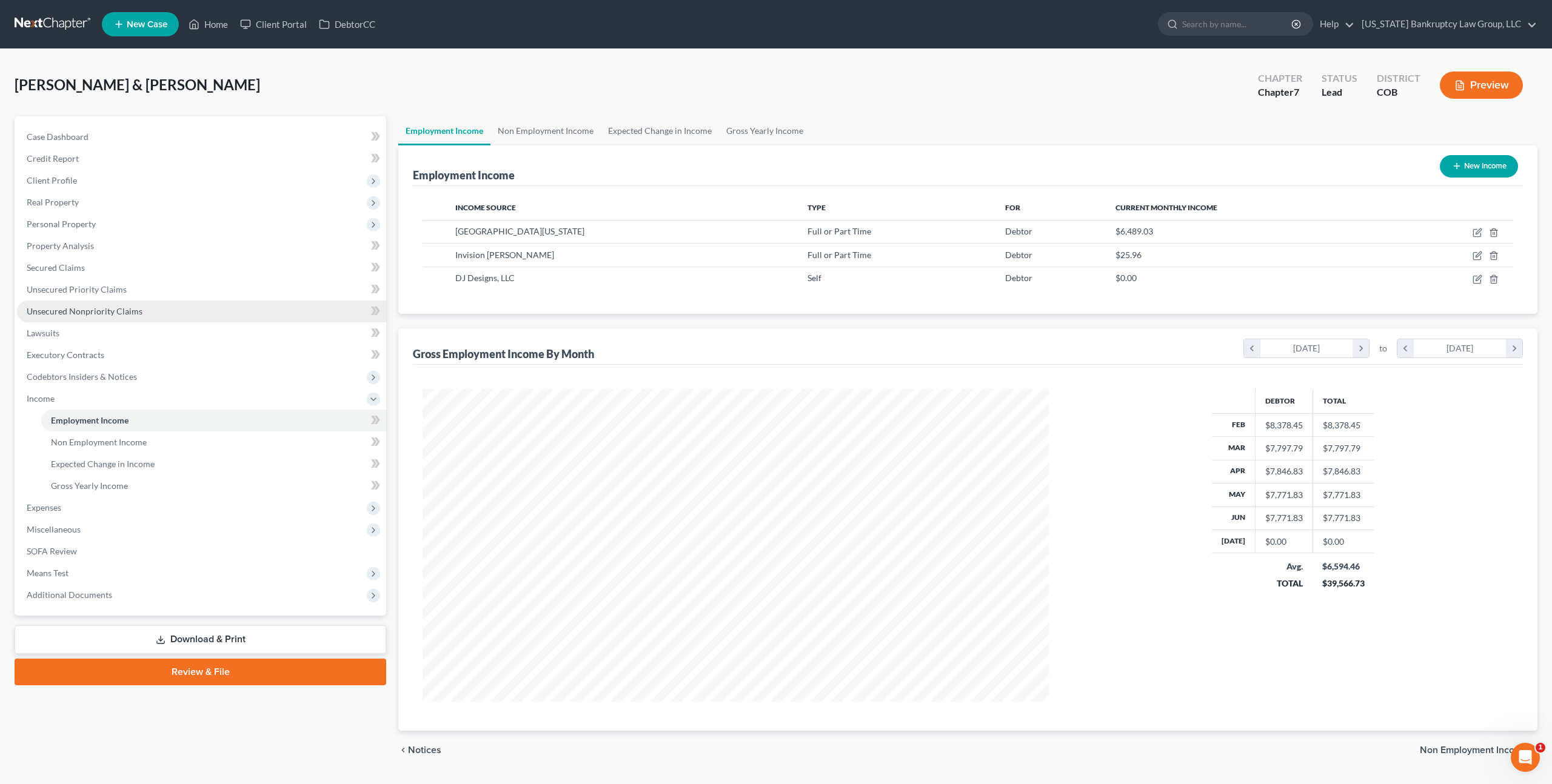
scroll to position [313, 650]
click at [522, 137] on link "Non Employment Income" at bounding box center [546, 130] width 111 height 29
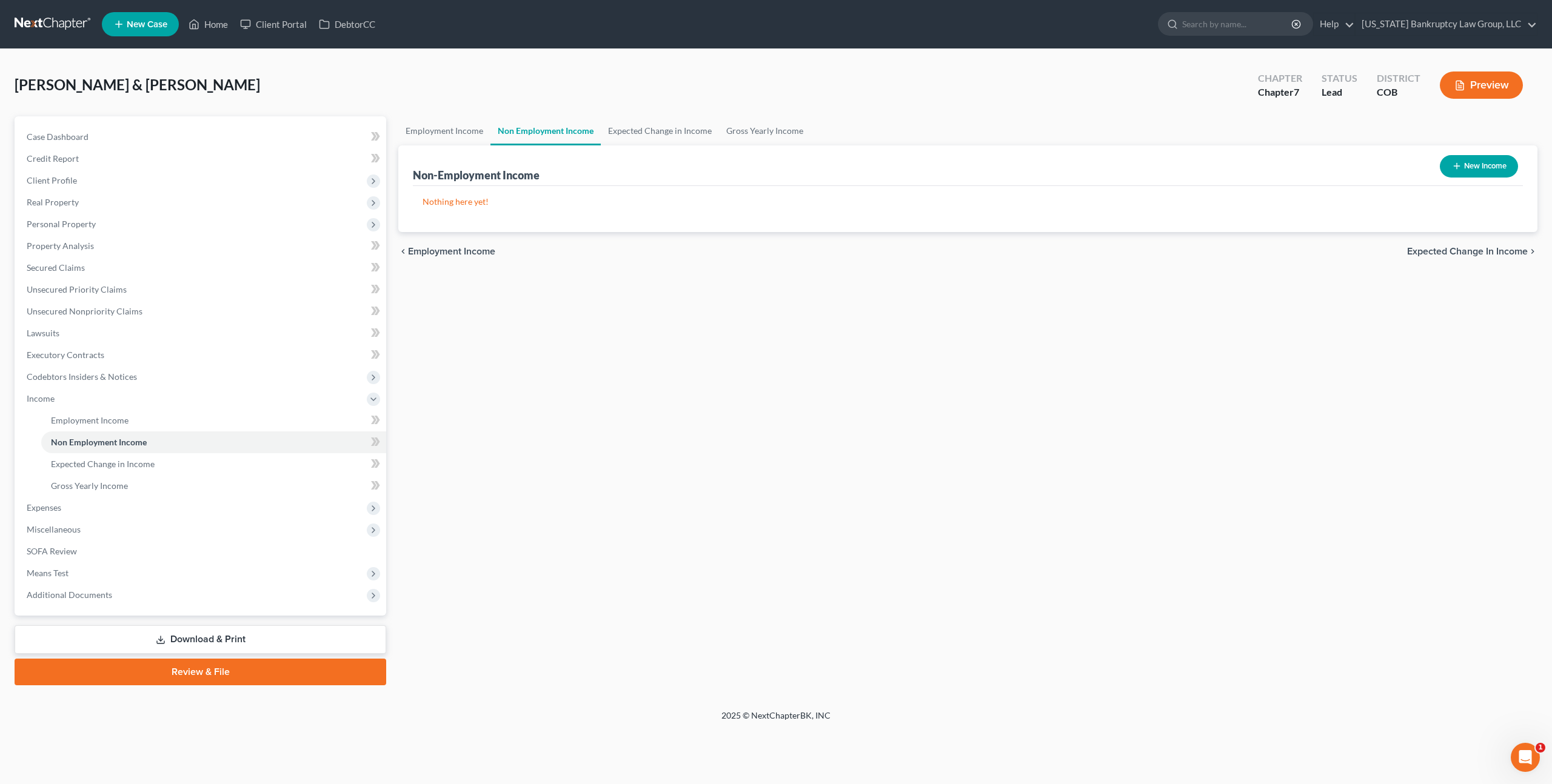
click at [68, 20] on link at bounding box center [53, 24] width 78 height 22
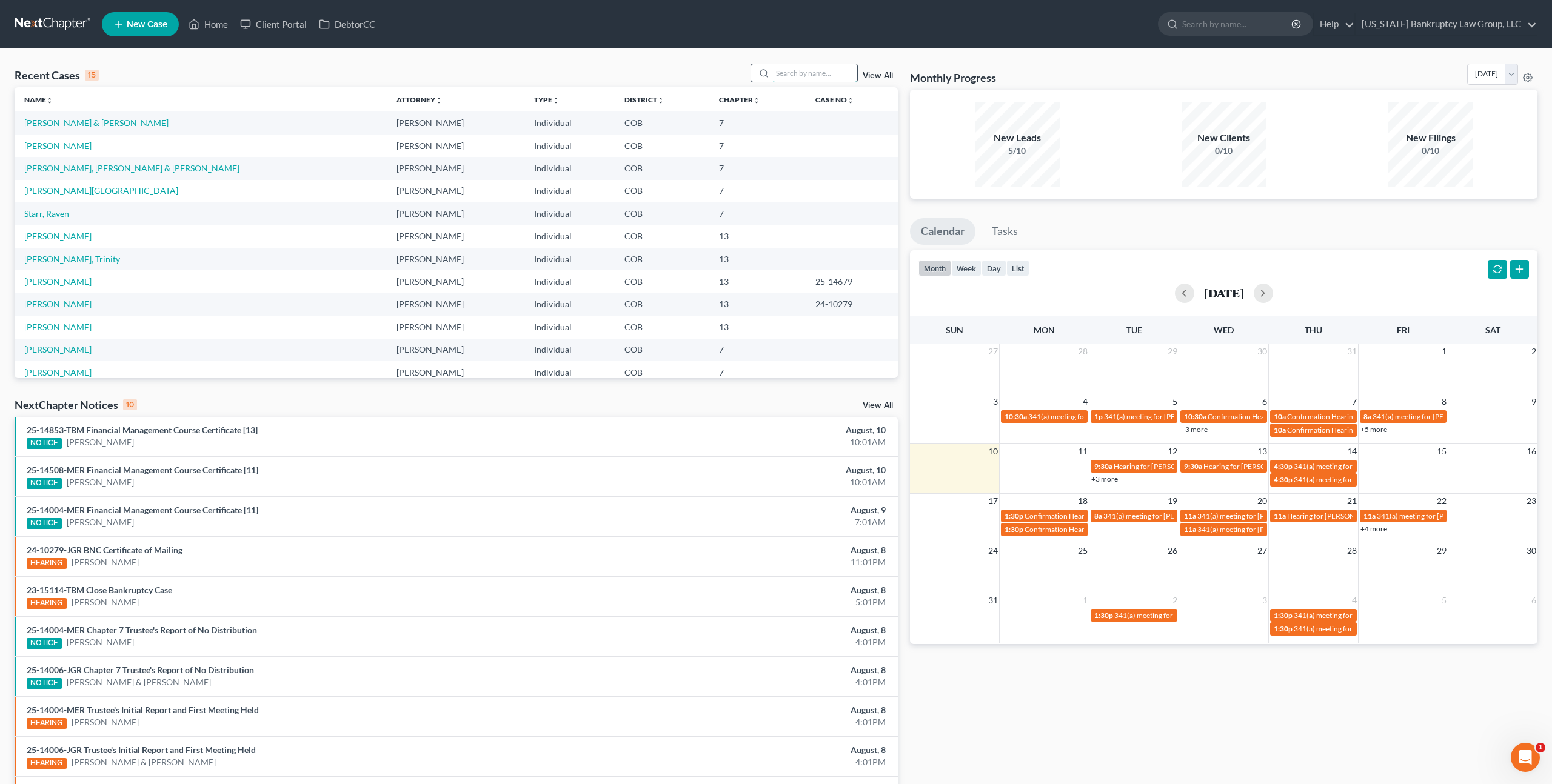
click at [786, 77] on input "search" at bounding box center [815, 73] width 85 height 17
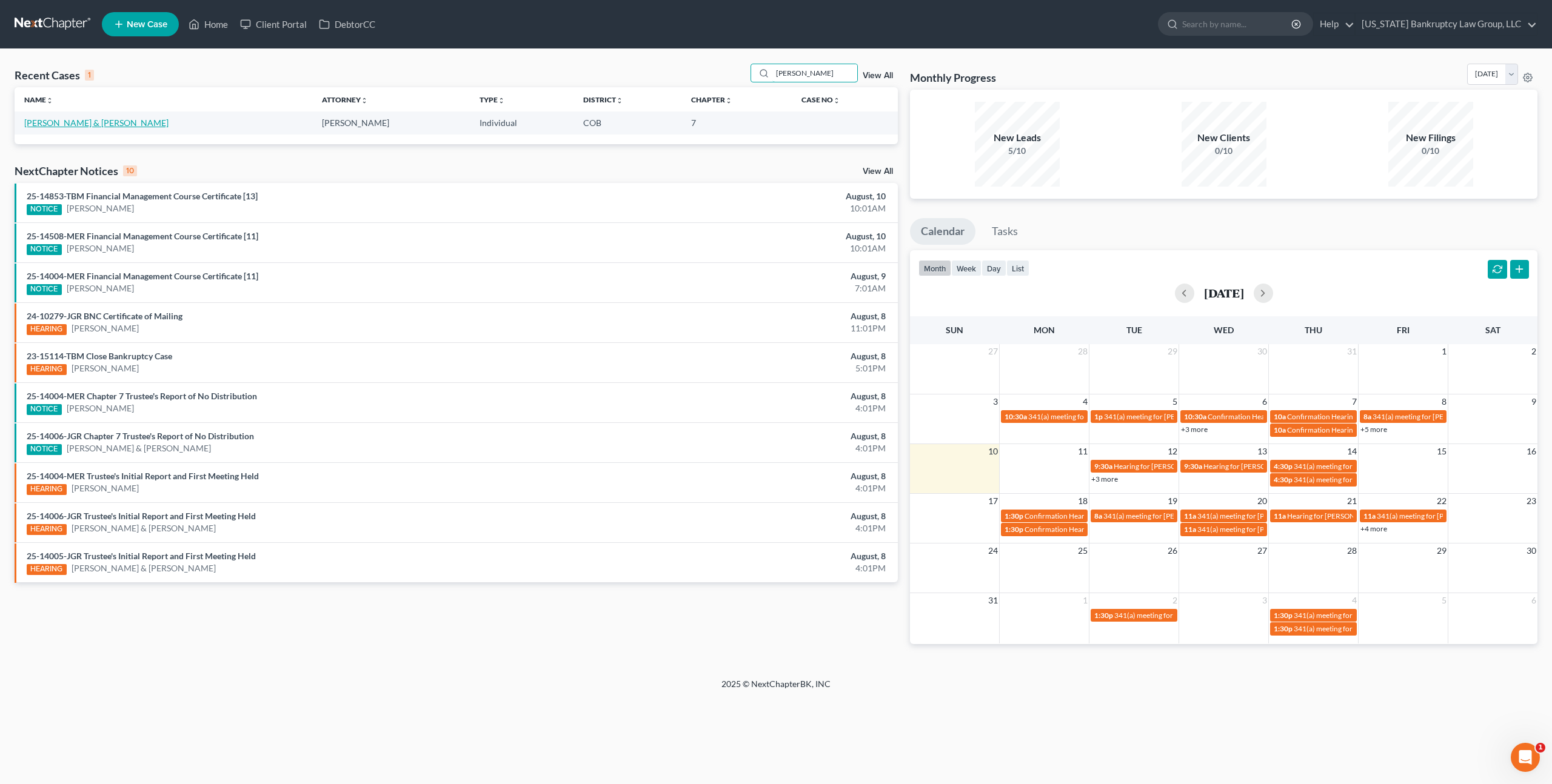
type input "[PERSON_NAME]"
click at [78, 124] on link "[PERSON_NAME] & [PERSON_NAME]" at bounding box center [96, 122] width 144 height 11
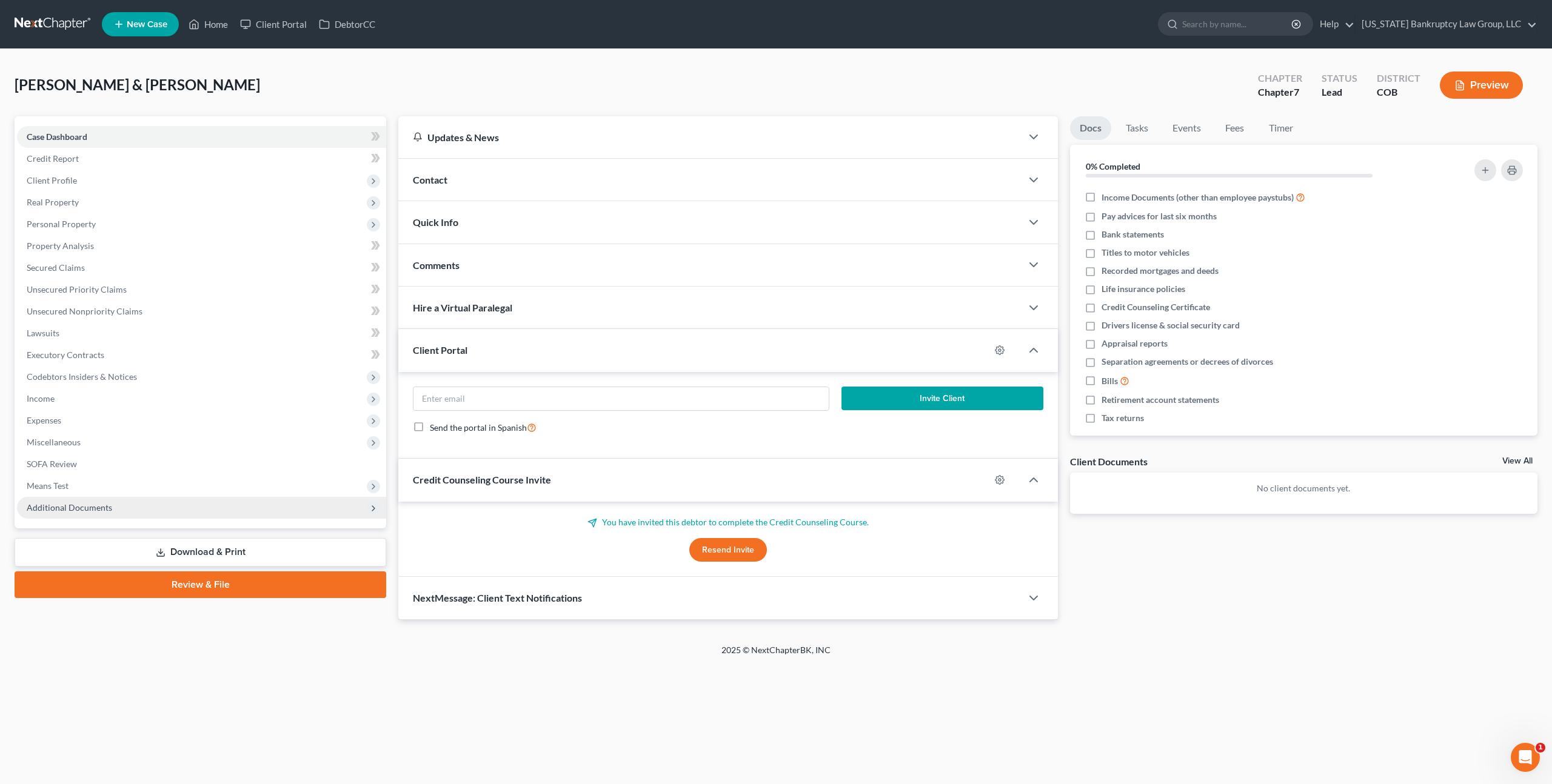
click at [98, 510] on span "Additional Documents" at bounding box center [70, 507] width 86 height 11
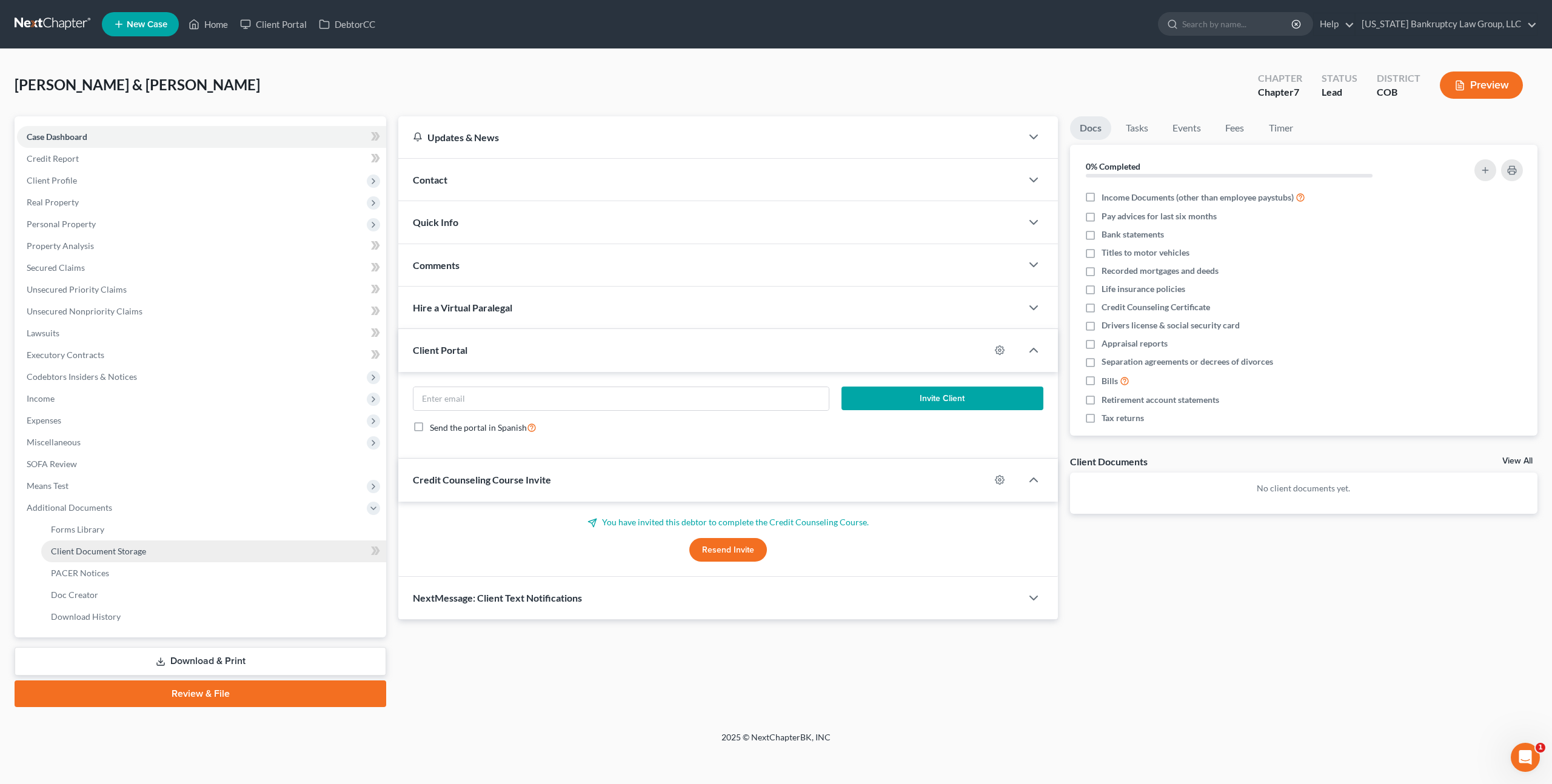
click at [119, 549] on span "Client Document Storage" at bounding box center [98, 551] width 95 height 11
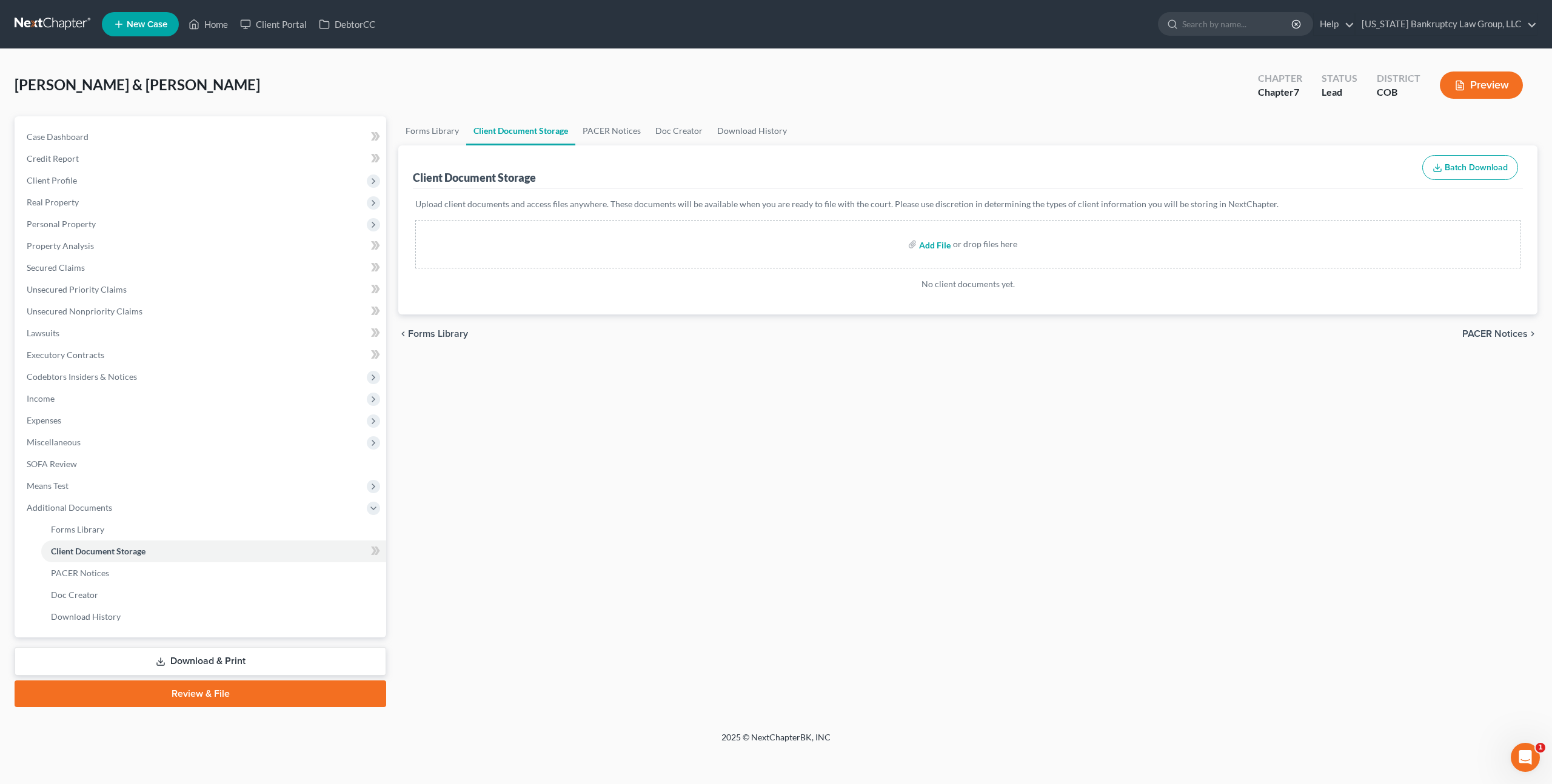
click at [933, 246] on input "file" at bounding box center [933, 244] width 29 height 22
type input "C:\fakepath\Credit Counseling Certificate - Jeffrey.pdf"
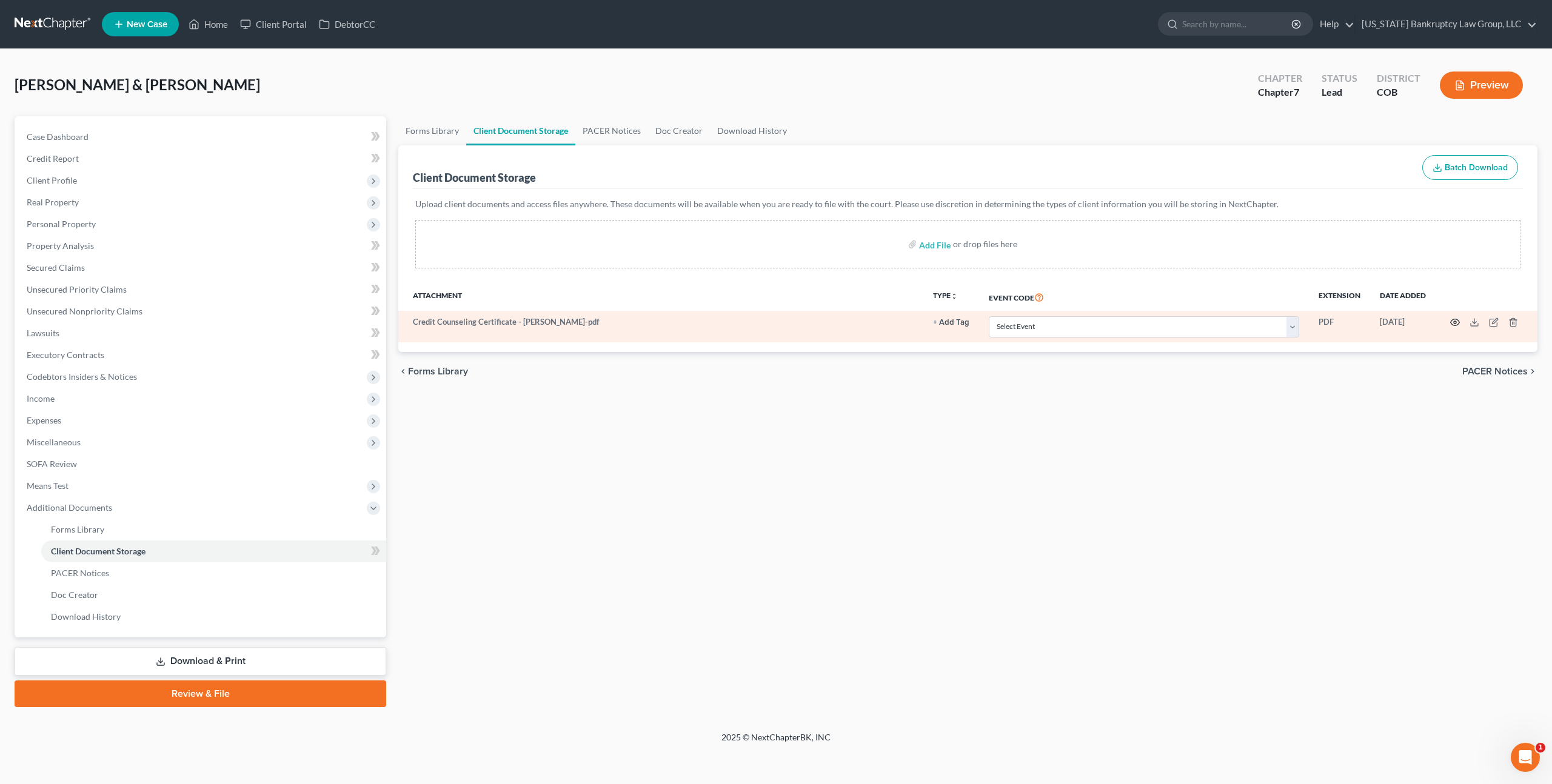
click at [1454, 321] on circle "button" at bounding box center [1455, 322] width 2 height 2
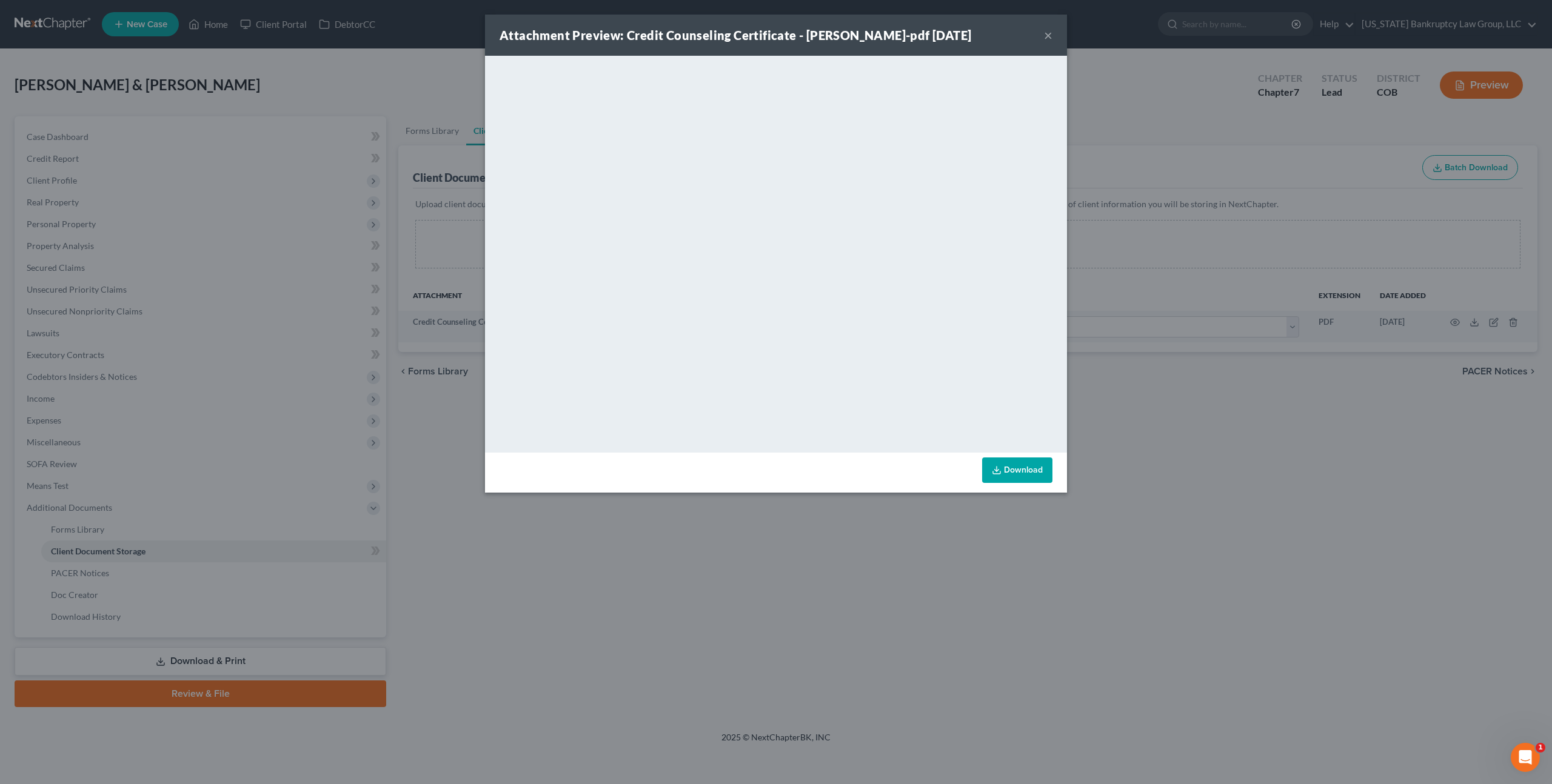
click at [1050, 35] on button "×" at bounding box center [1048, 35] width 9 height 14
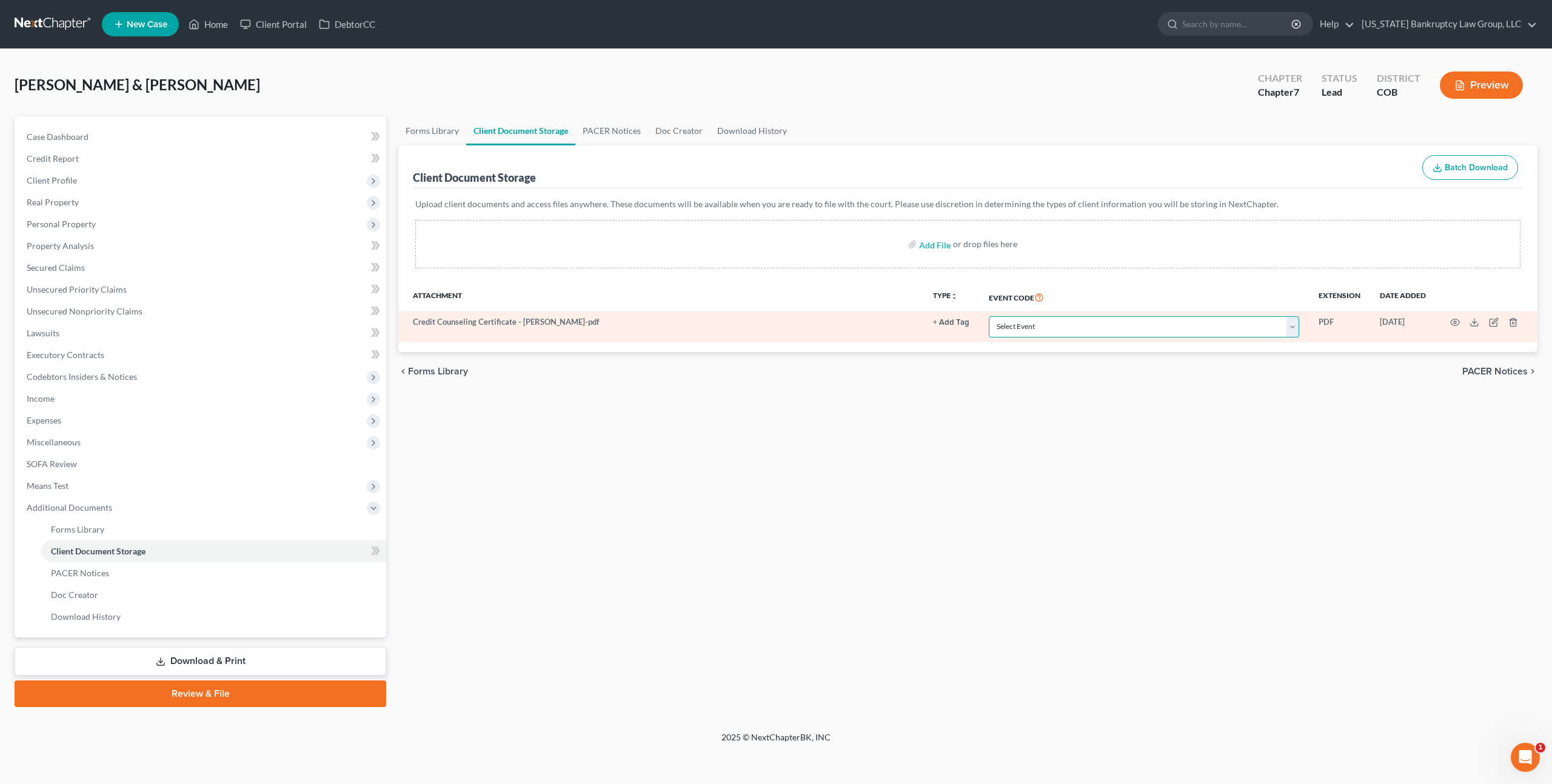
click at [1097, 325] on select "Select Event 1009-1.1 Notice of Amendments 20 Largest Unsecured Creditors Amend…" at bounding box center [1144, 327] width 311 height 21
select select "5"
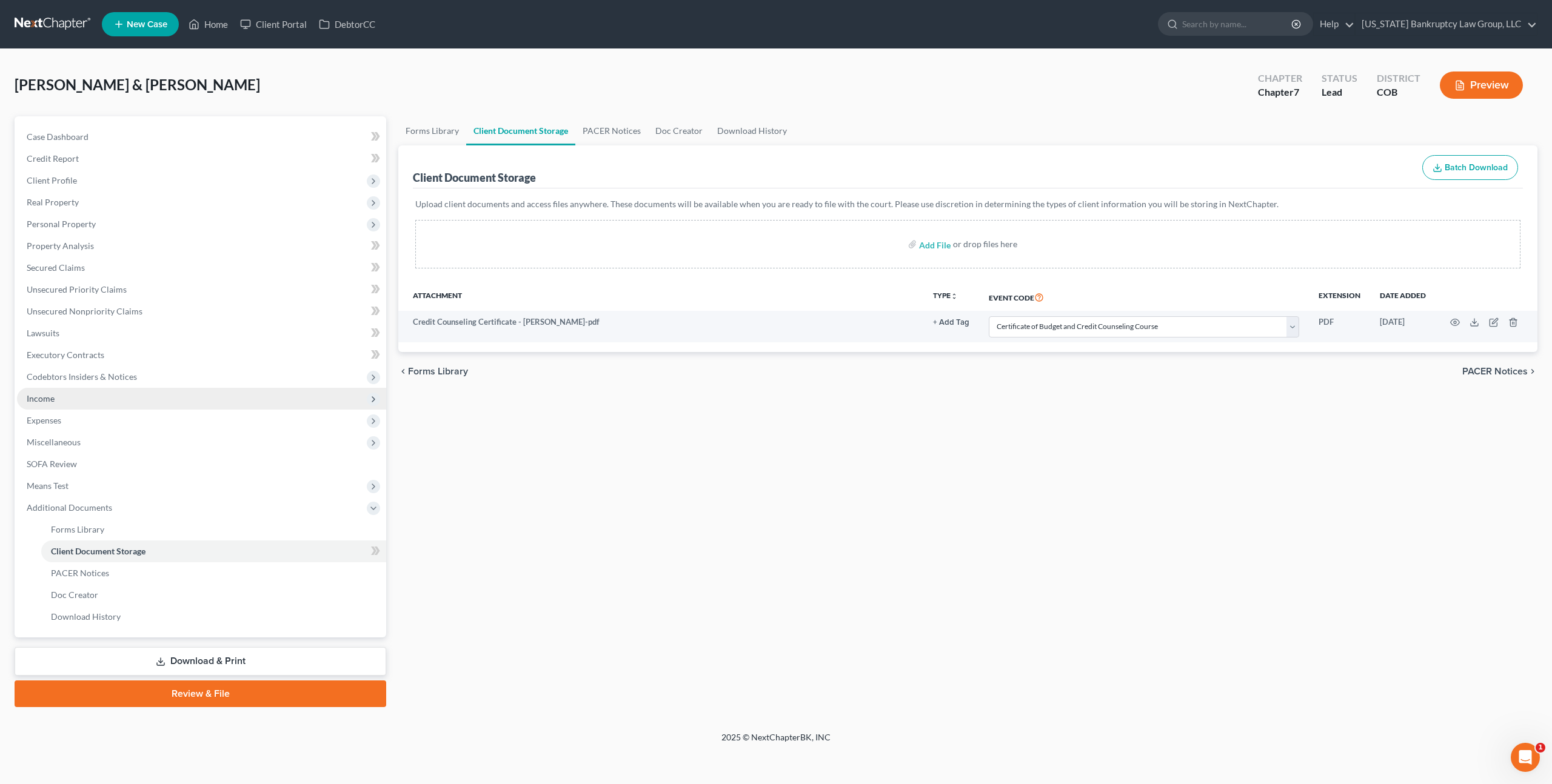
click at [54, 401] on span "Income" at bounding box center [201, 399] width 369 height 22
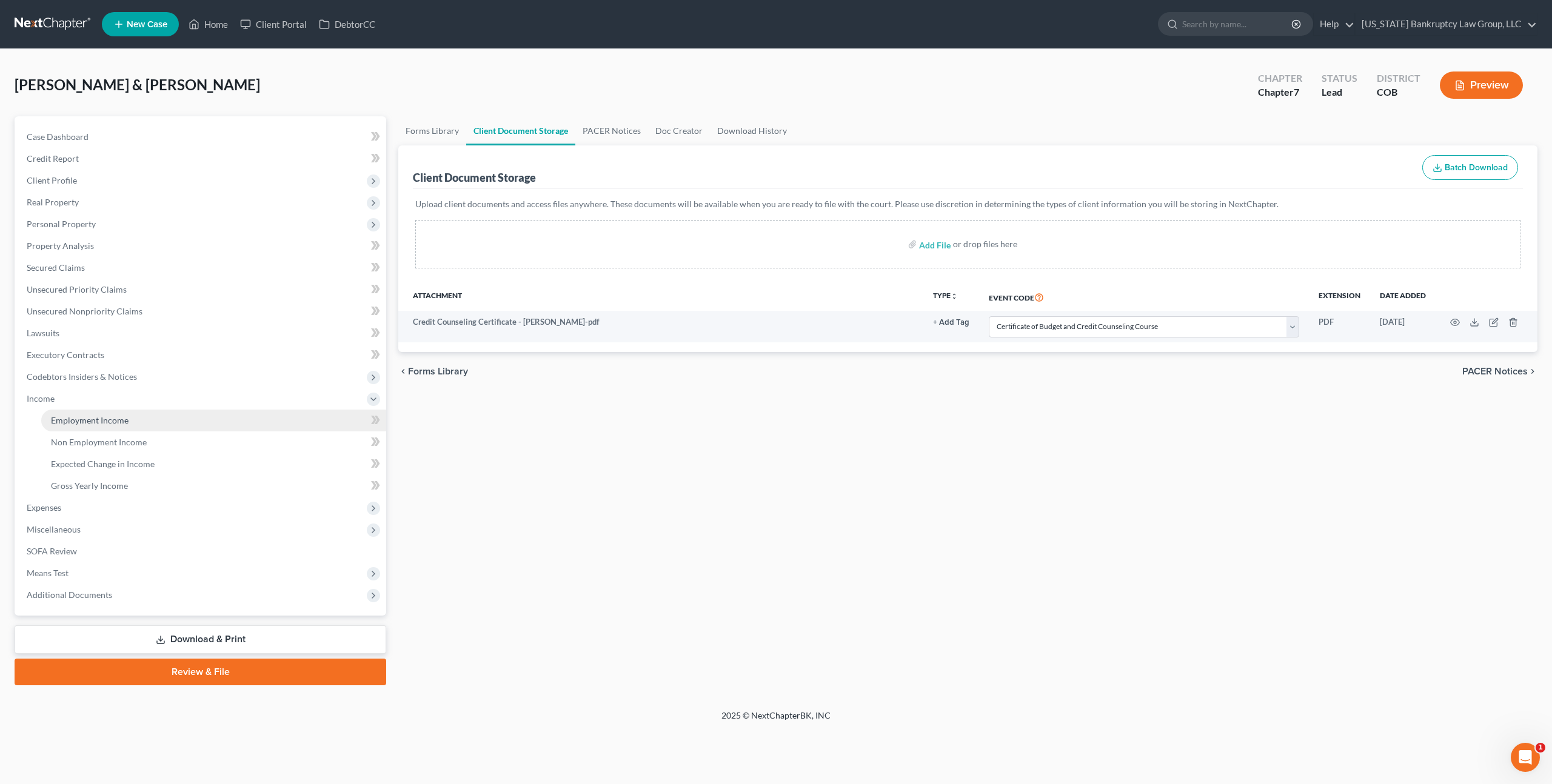
click at [106, 425] on link "Employment Income" at bounding box center [213, 420] width 345 height 22
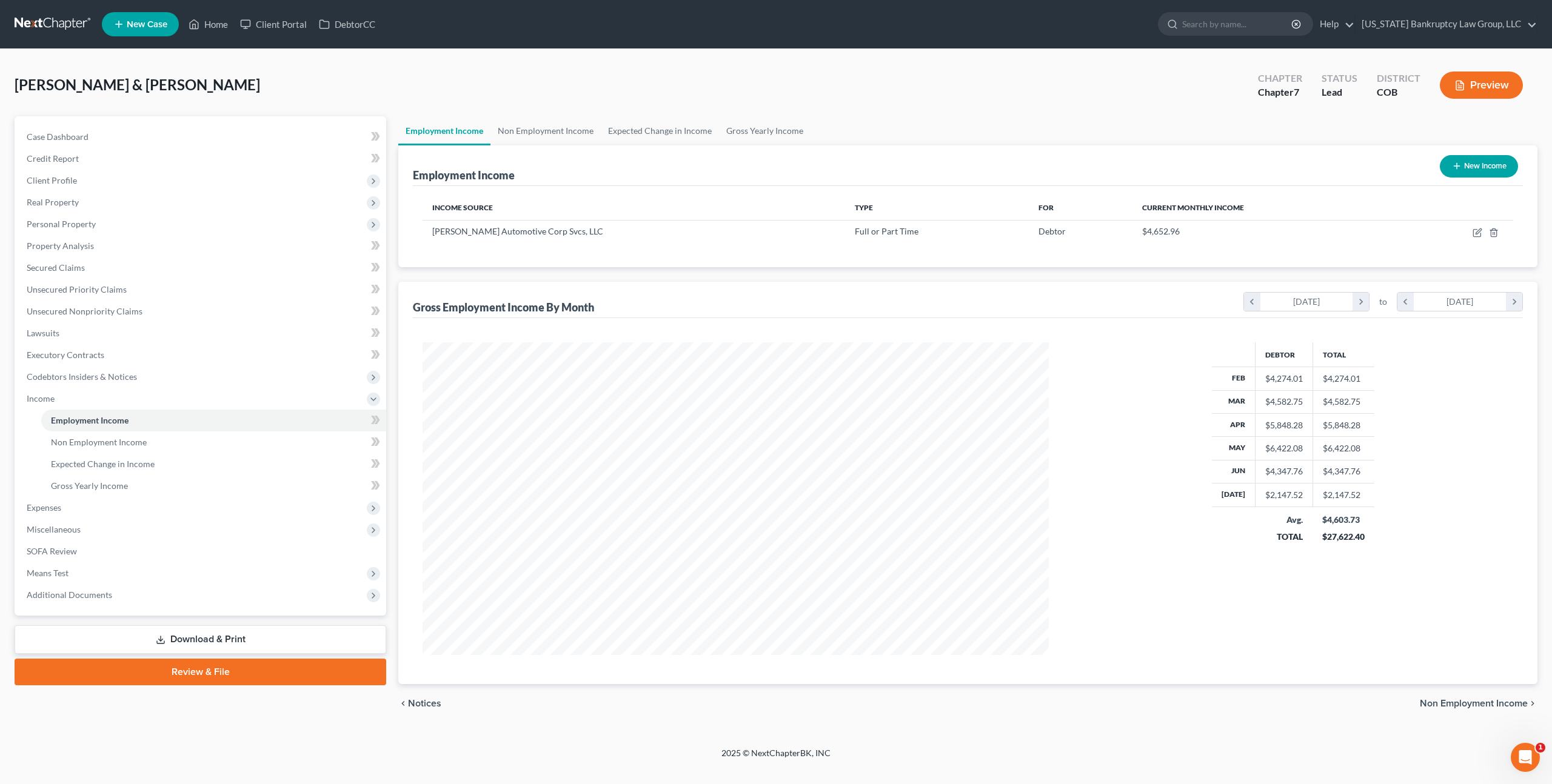
scroll to position [313, 650]
click at [1476, 232] on icon "button" at bounding box center [1477, 233] width 10 height 10
select select "0"
select select "5"
select select "2"
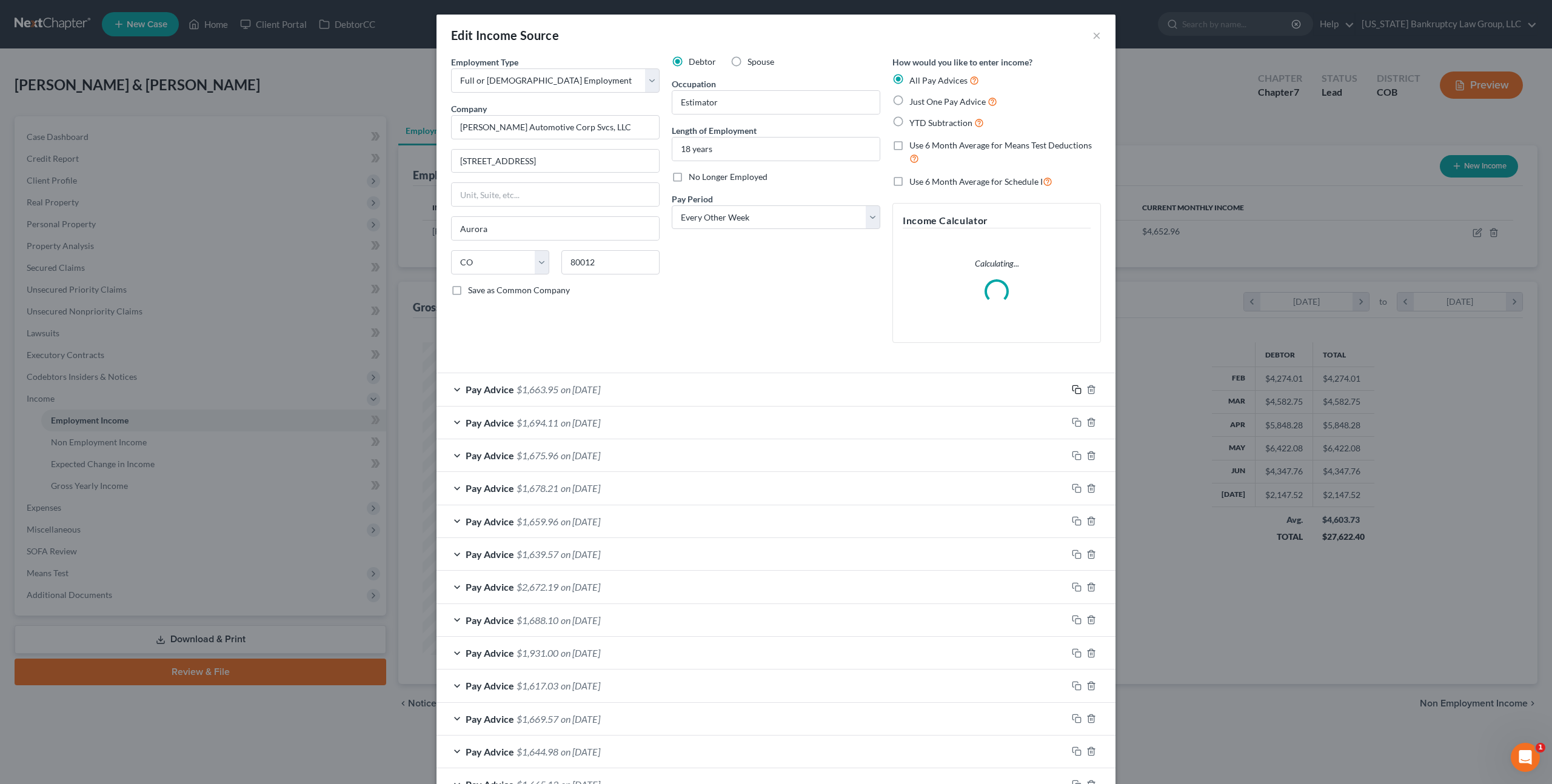
click at [1076, 389] on rect "button" at bounding box center [1078, 391] width 6 height 6
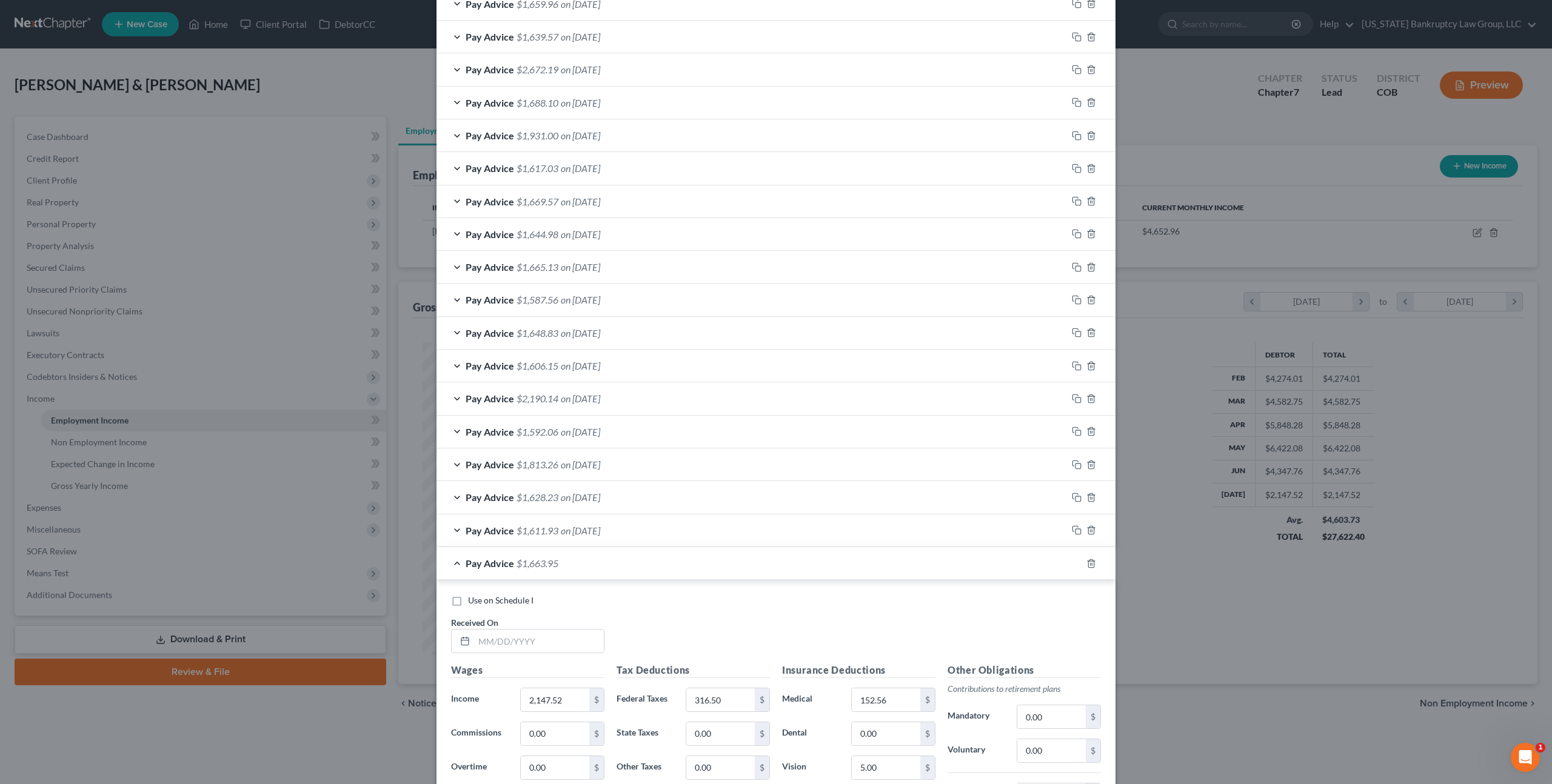
scroll to position [783, 0]
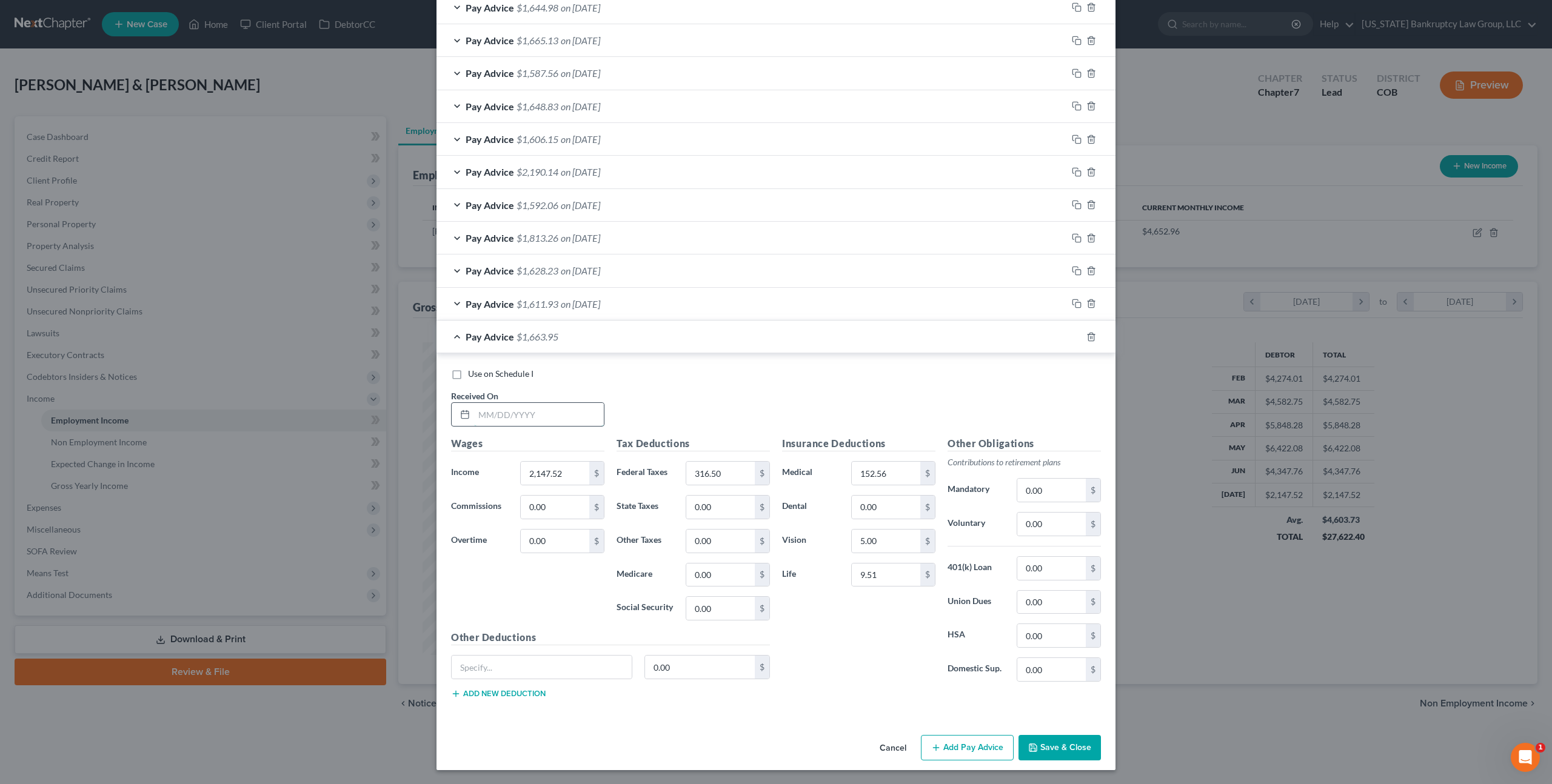
click at [512, 417] on input "text" at bounding box center [538, 414] width 130 height 23
type input "07/25/2025"
click at [1069, 750] on button "Save & Close" at bounding box center [1060, 747] width 83 height 25
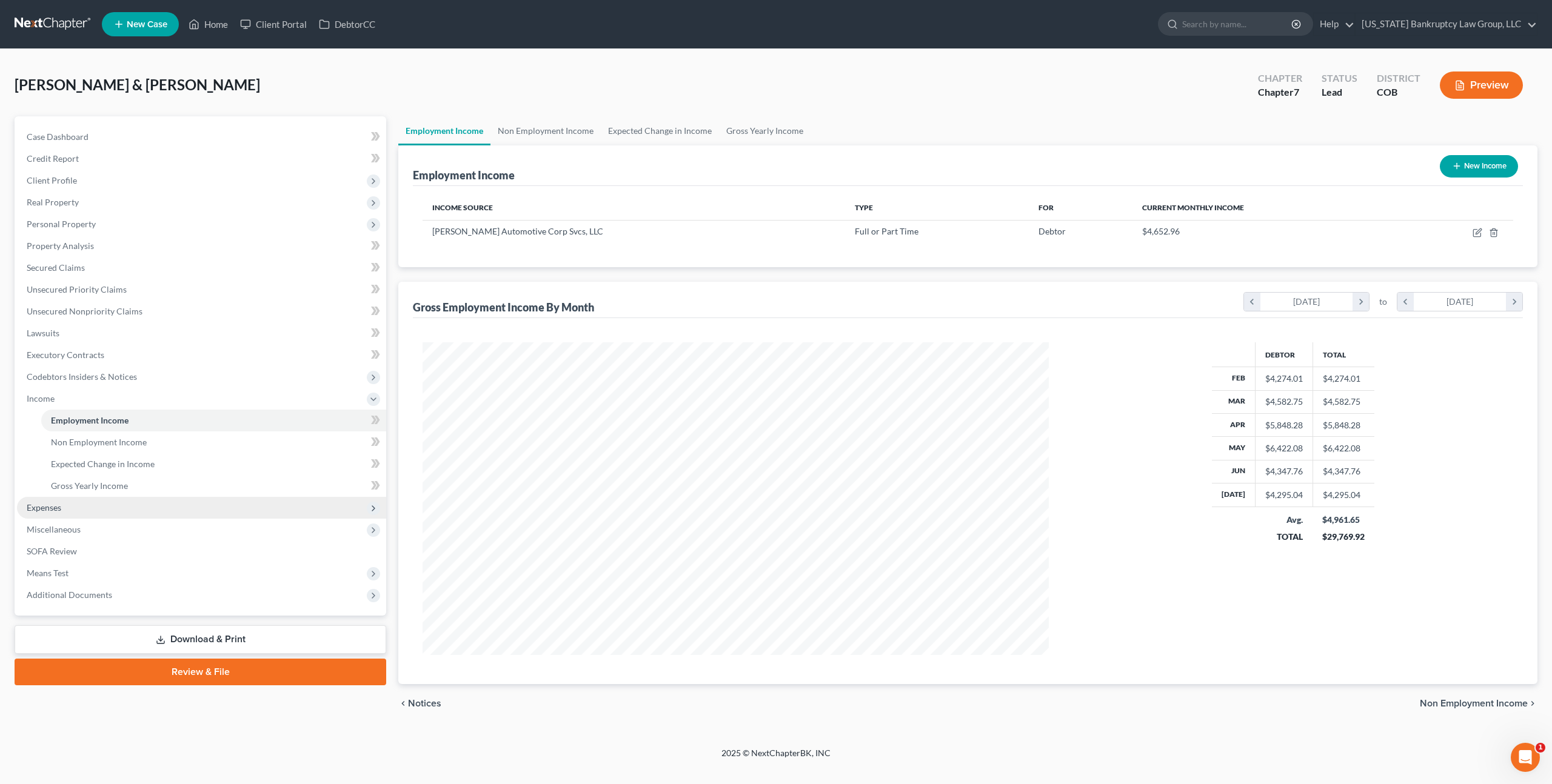
click at [60, 508] on span "Expenses" at bounding box center [44, 507] width 35 height 11
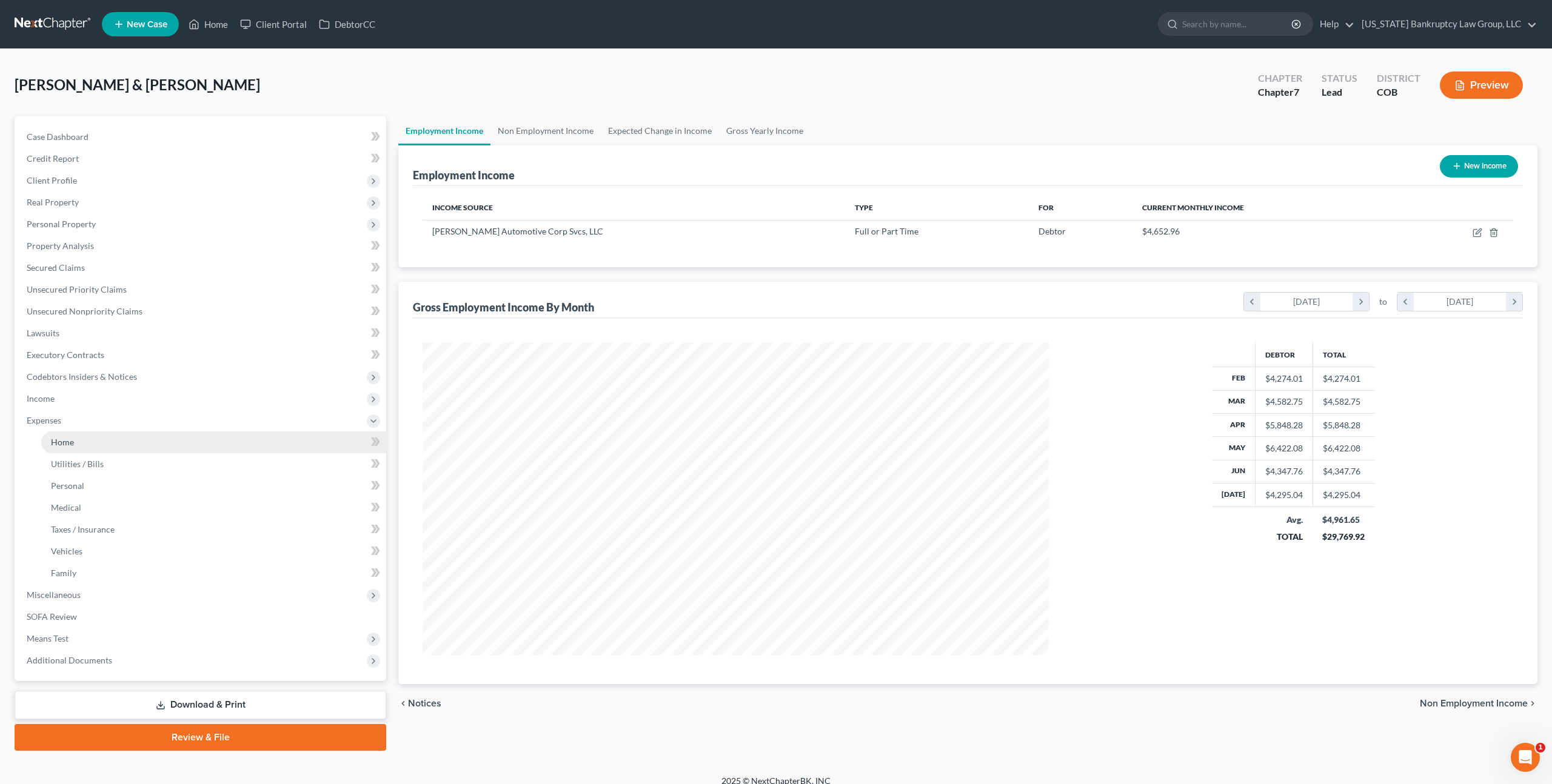
click at [71, 444] on span "Home" at bounding box center [62, 442] width 23 height 11
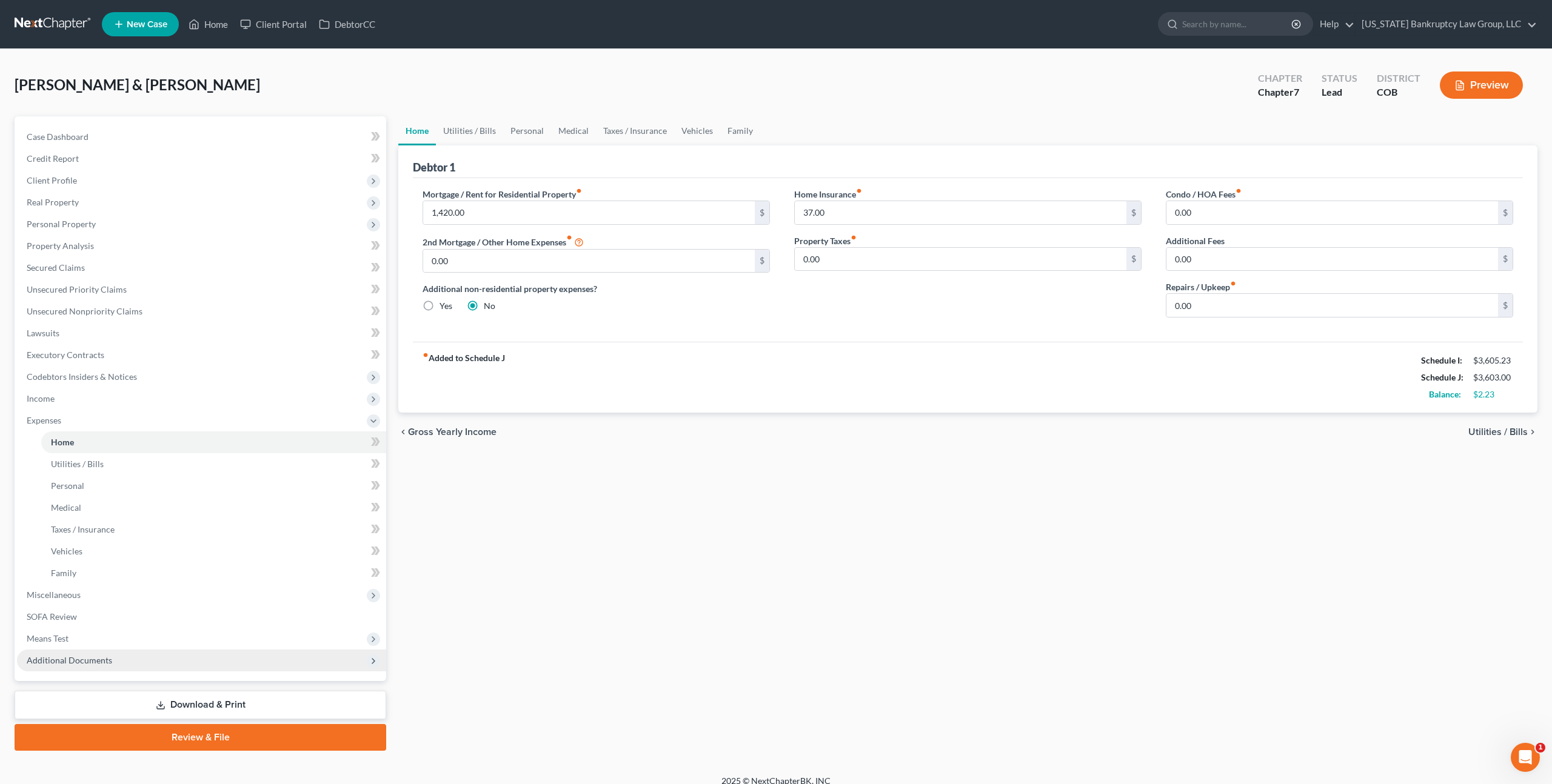
click at [102, 657] on span "Additional Documents" at bounding box center [70, 660] width 86 height 11
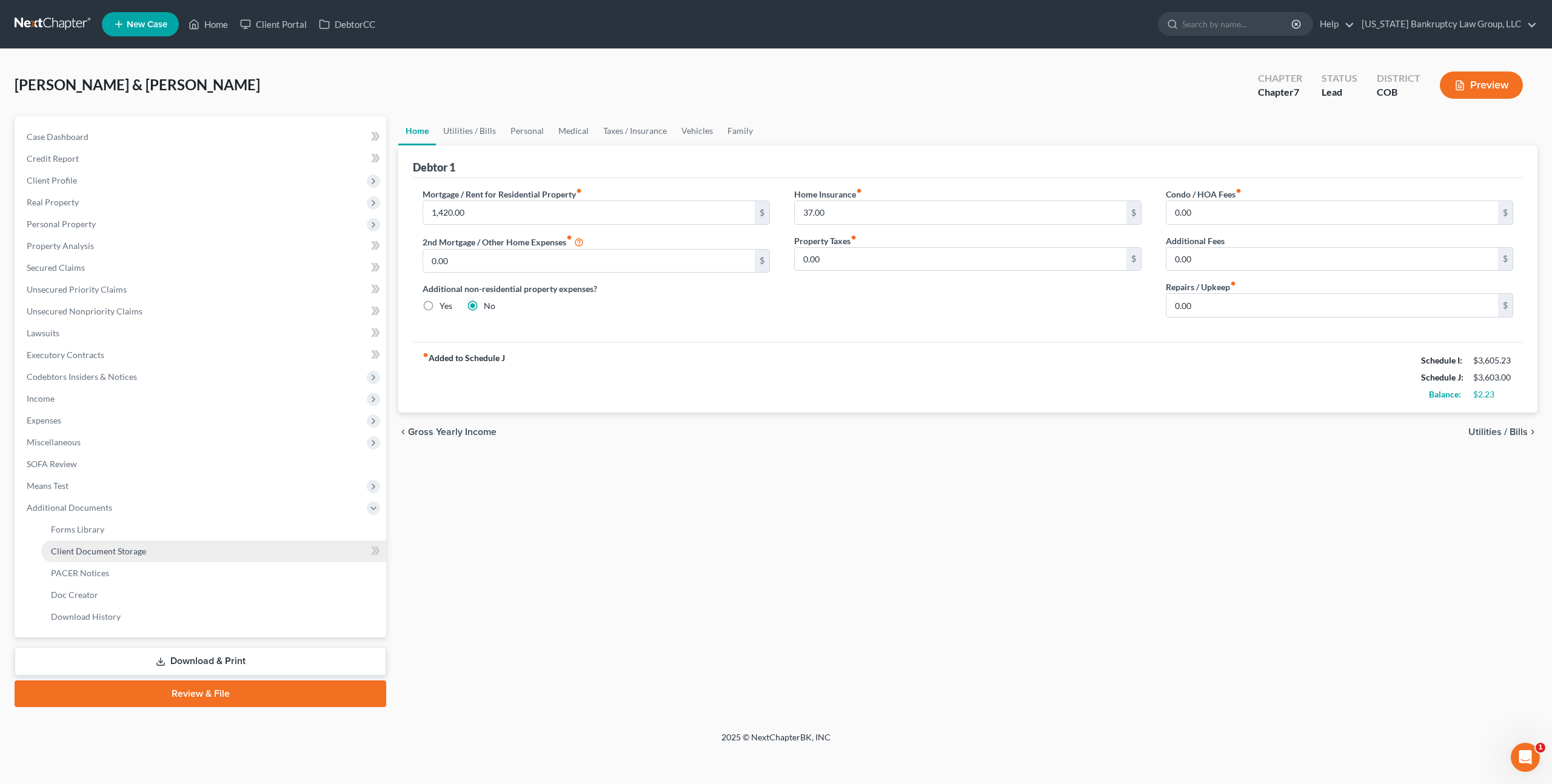
click at [138, 549] on span "Client Document Storage" at bounding box center [98, 551] width 95 height 11
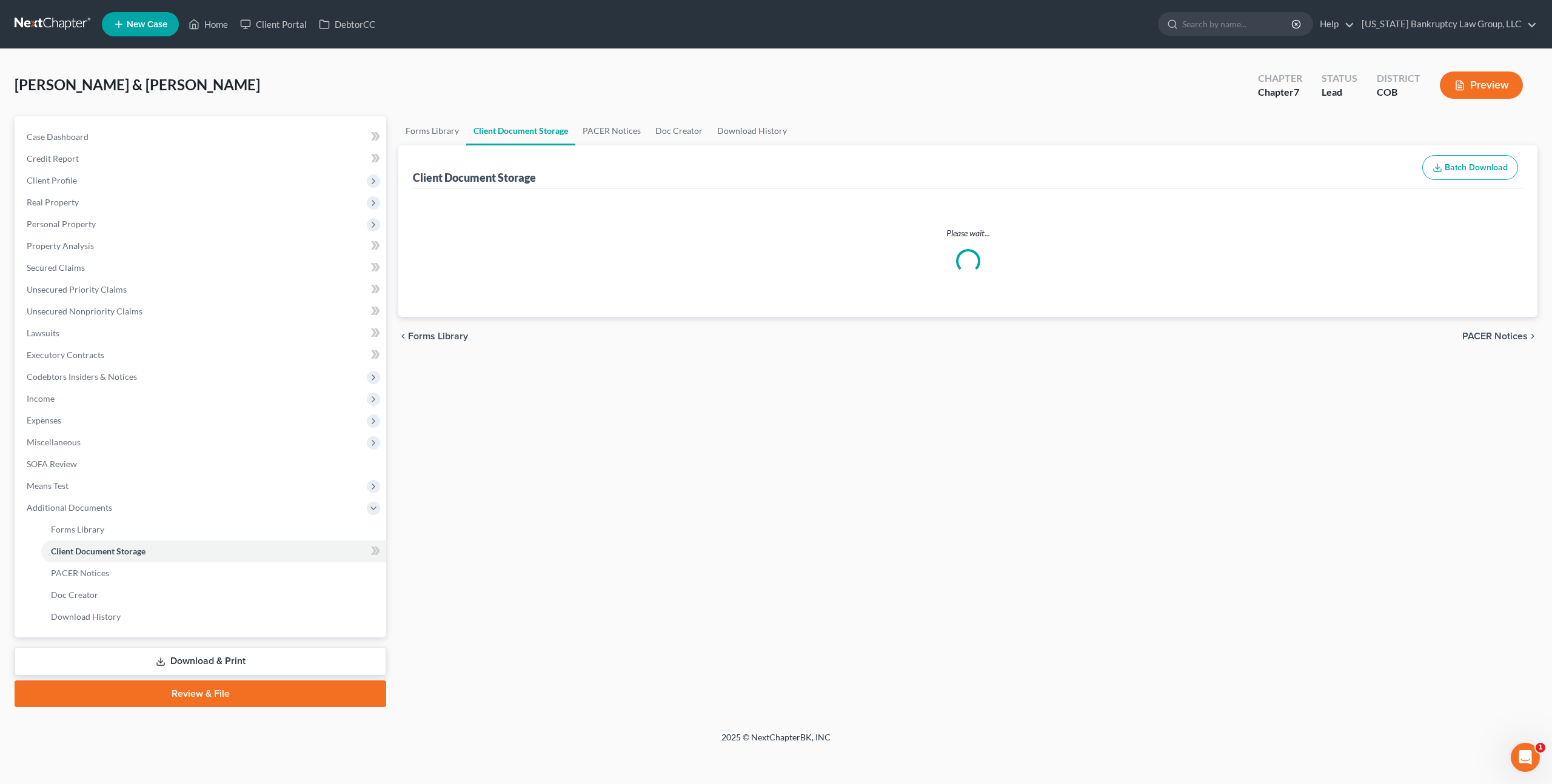
select select "5"
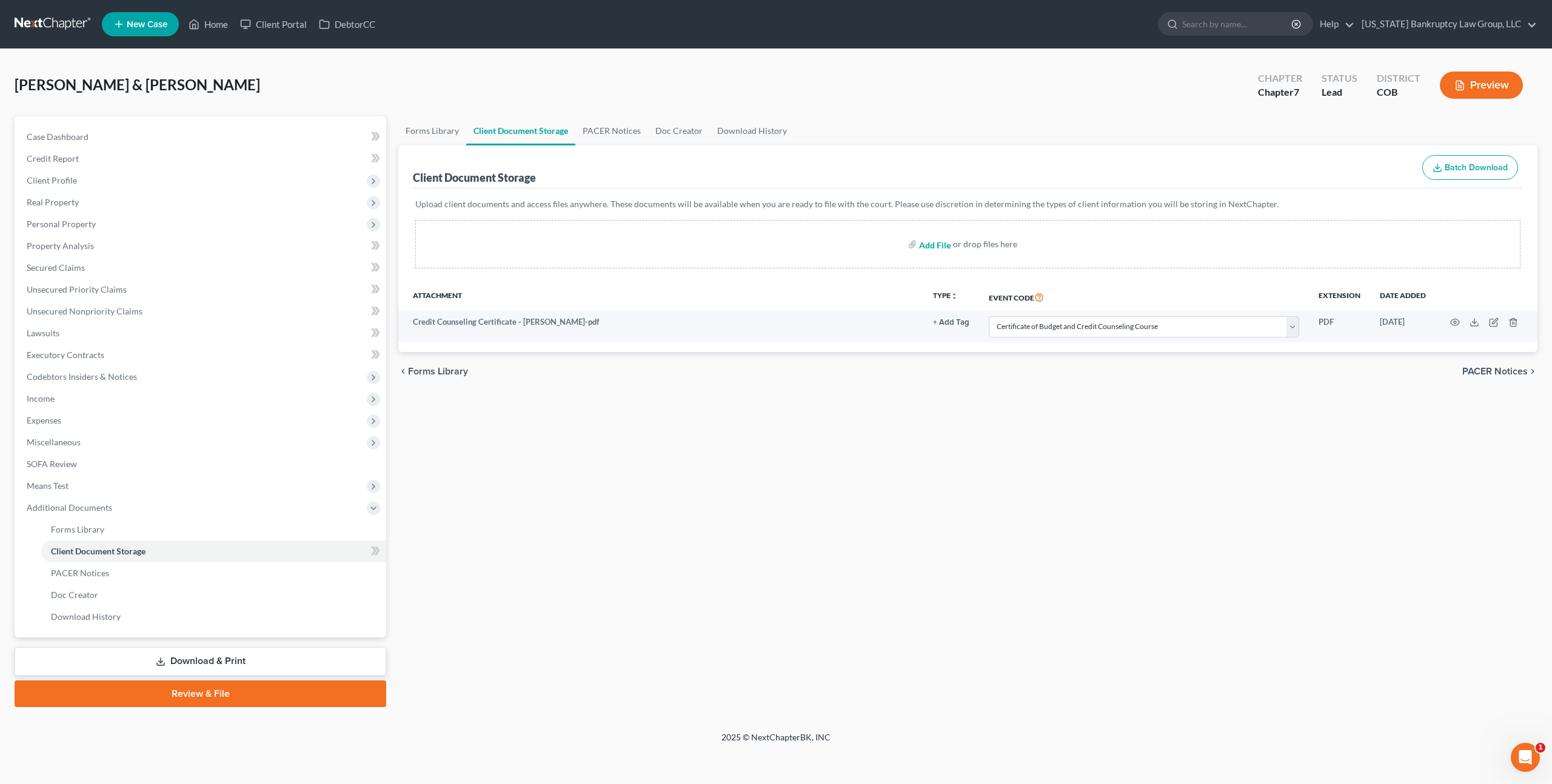
click at [934, 246] on input "file" at bounding box center [933, 244] width 29 height 22
type input "C:\fakepath\Paystubs for Filing.pdf"
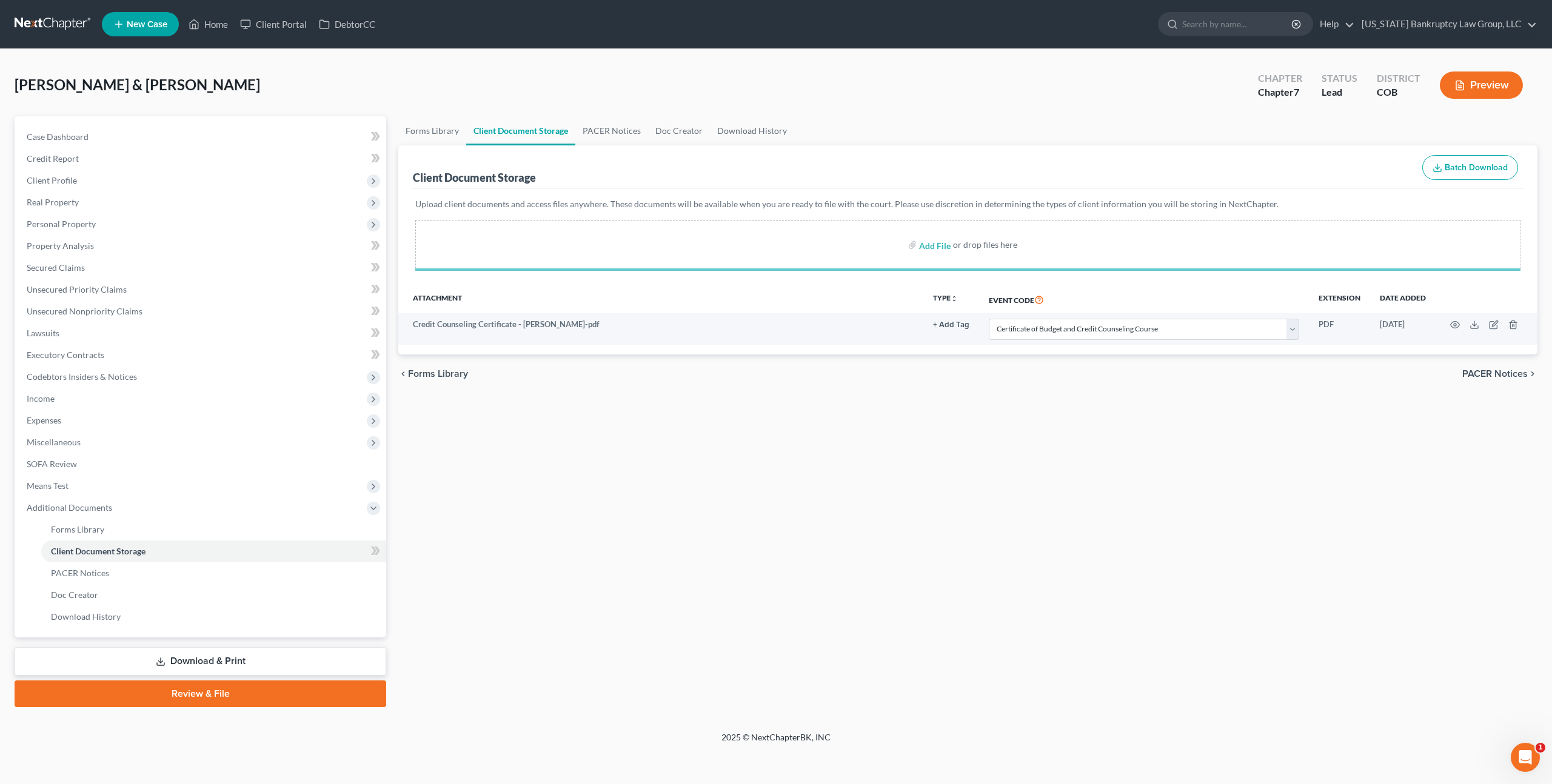
select select "5"
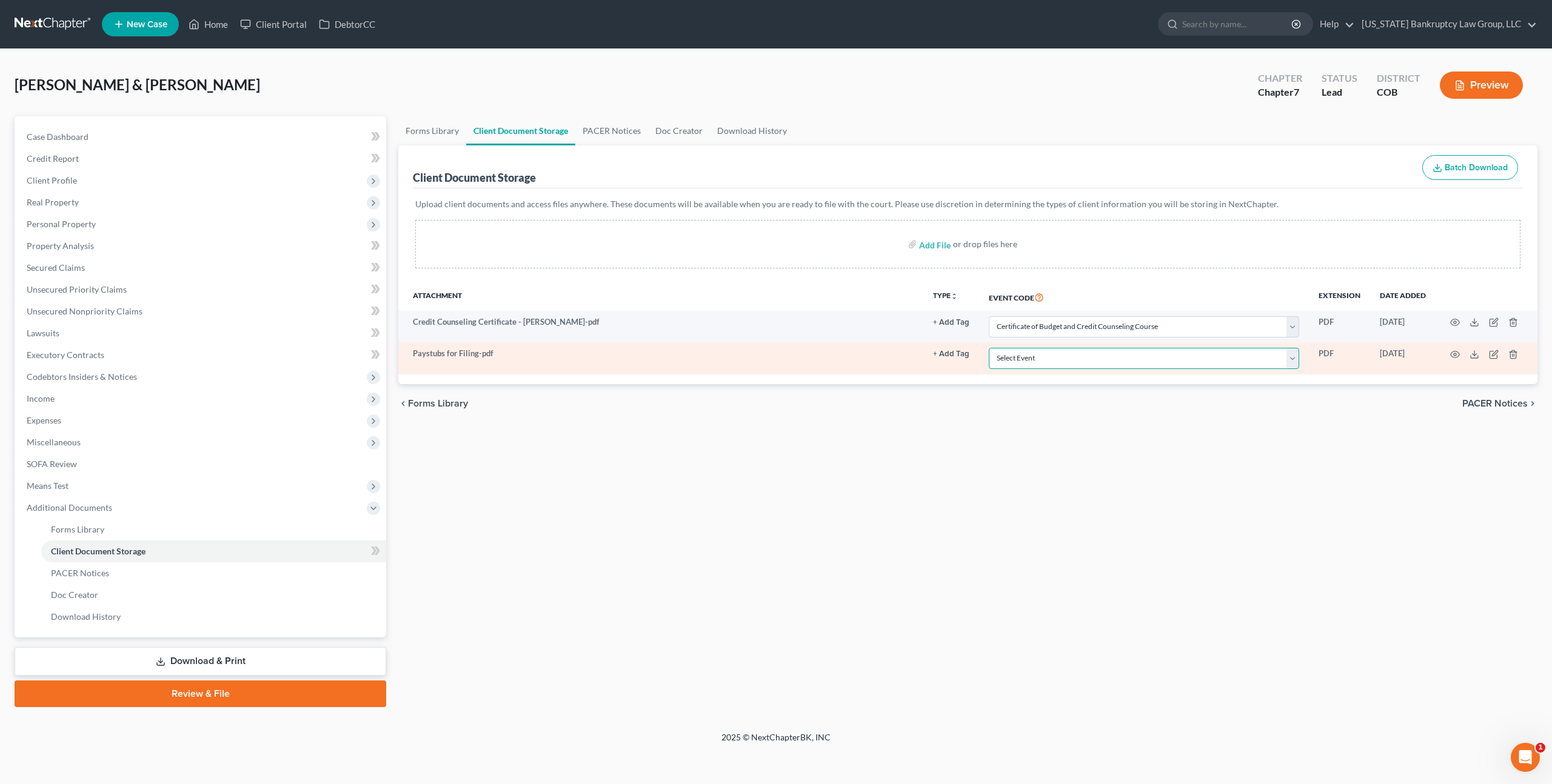
click at [1043, 360] on select "Select Event 1009-1.1 Notice of Amendments 20 Largest Unsecured Creditors Amend…" at bounding box center [1144, 358] width 311 height 21
select select "28"
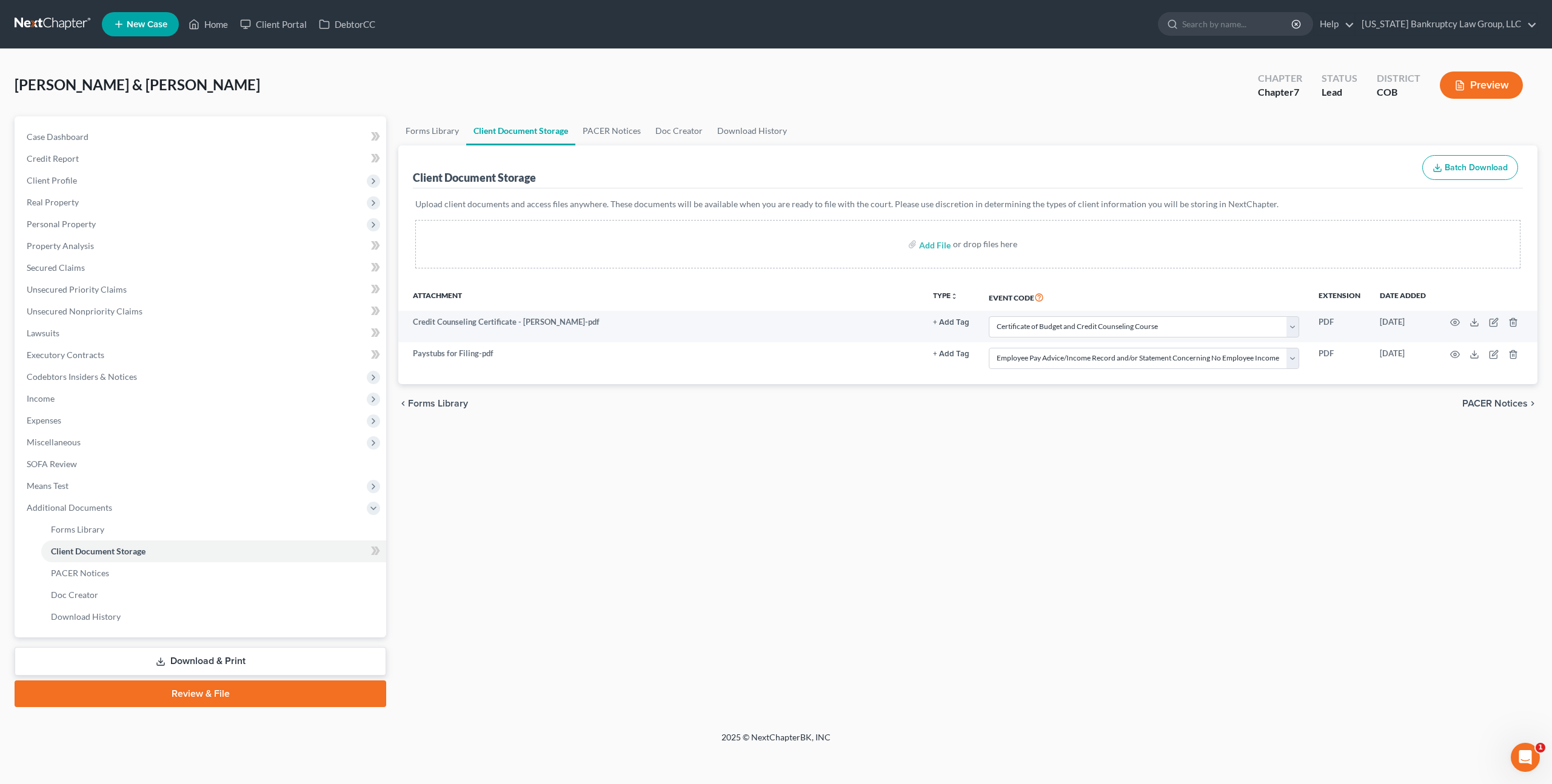
click at [247, 657] on link "Download & Print" at bounding box center [200, 662] width 371 height 29
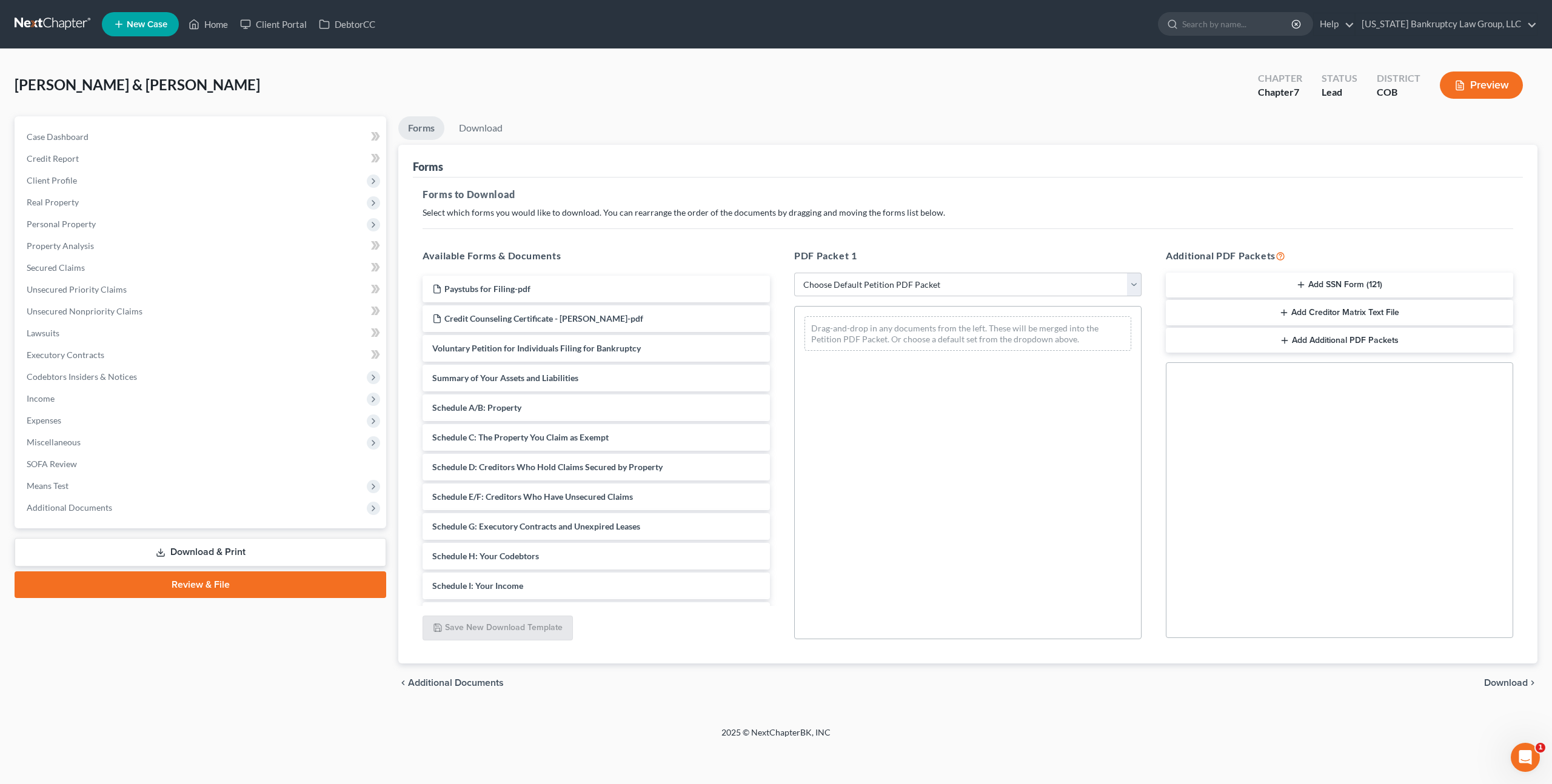
click at [1215, 286] on button "Add SSN Form (121)" at bounding box center [1339, 285] width 347 height 25
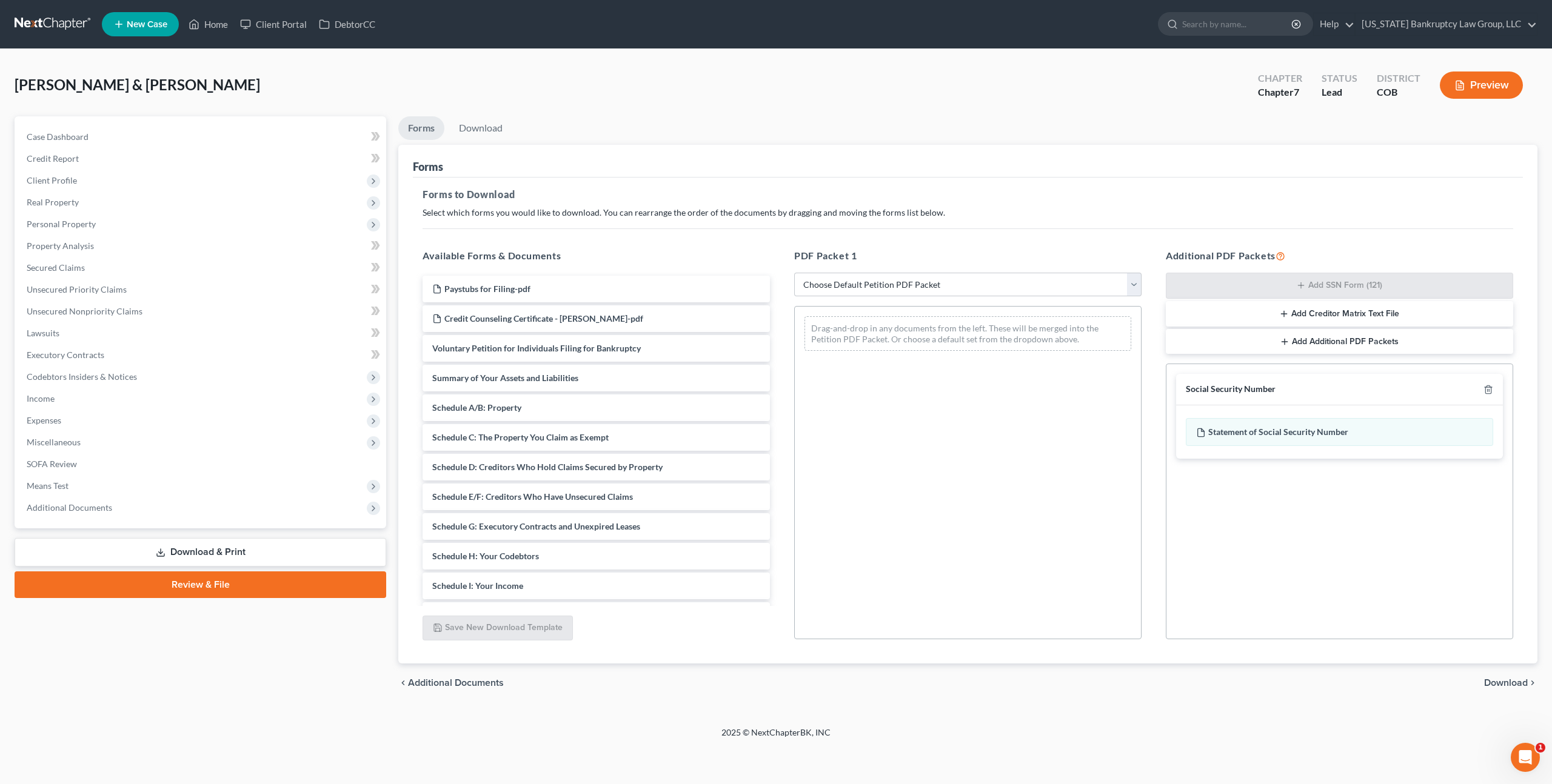
click at [1491, 685] on span "Download" at bounding box center [1506, 683] width 43 height 10
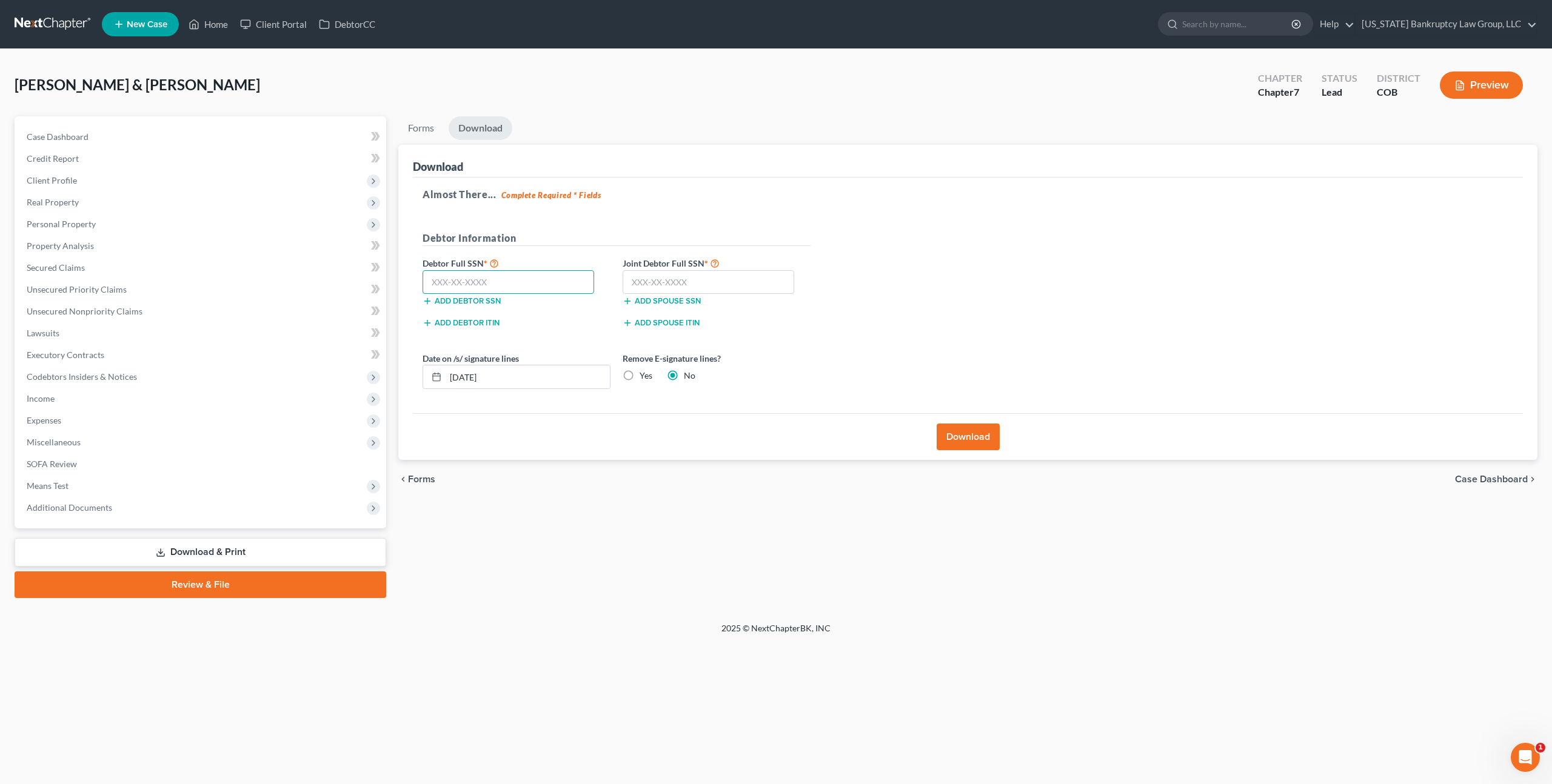
click at [462, 283] on input "text" at bounding box center [508, 282] width 171 height 24
type input "568-31-4774"
click at [696, 282] on input "text" at bounding box center [709, 282] width 171 height 24
type input "560-99-1352"
click at [960, 433] on button "Download" at bounding box center [968, 436] width 63 height 27
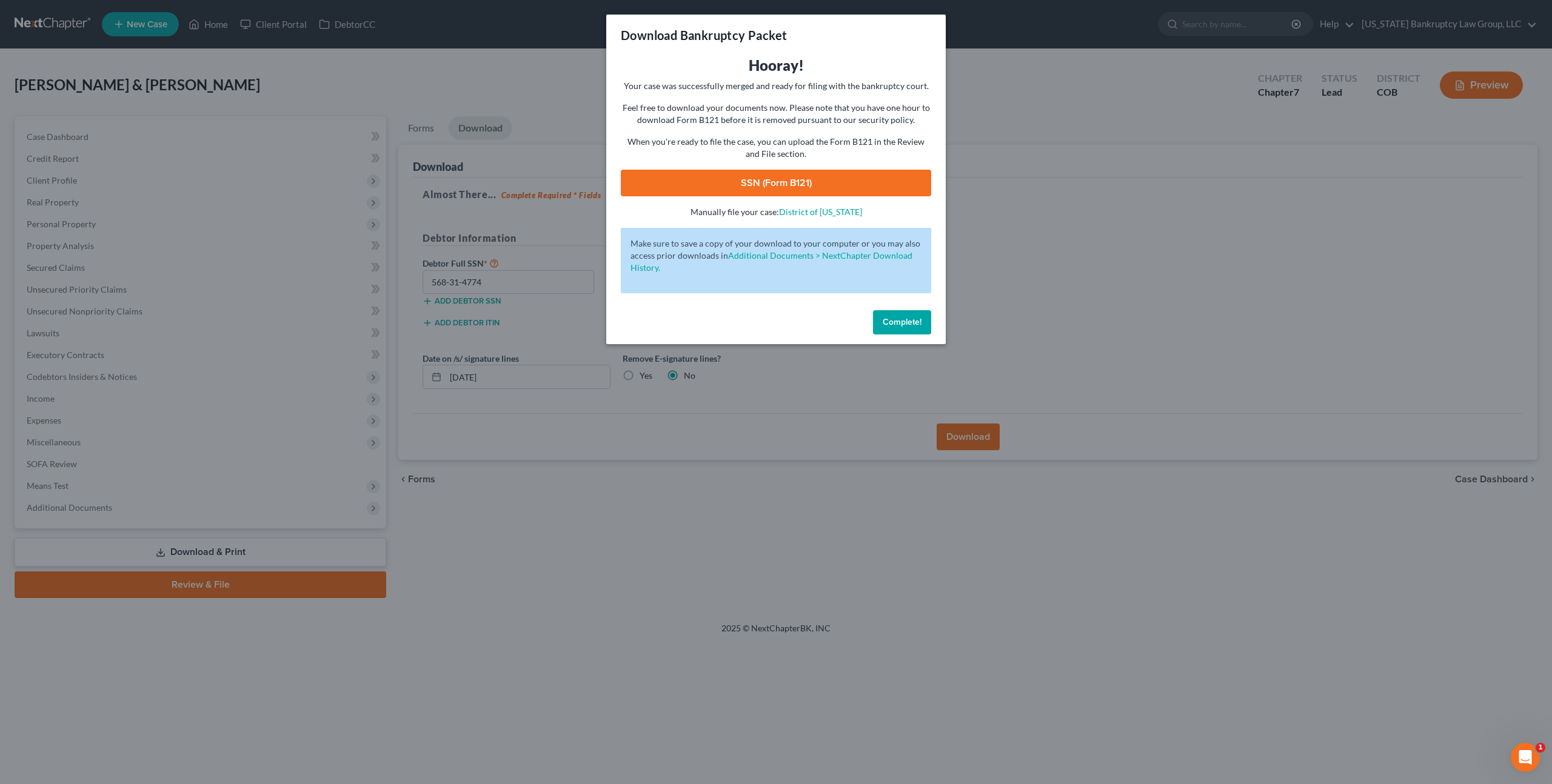
click at [851, 186] on link "SSN (Form B121)" at bounding box center [776, 182] width 311 height 27
click at [894, 313] on button "Complete!" at bounding box center [902, 322] width 58 height 24
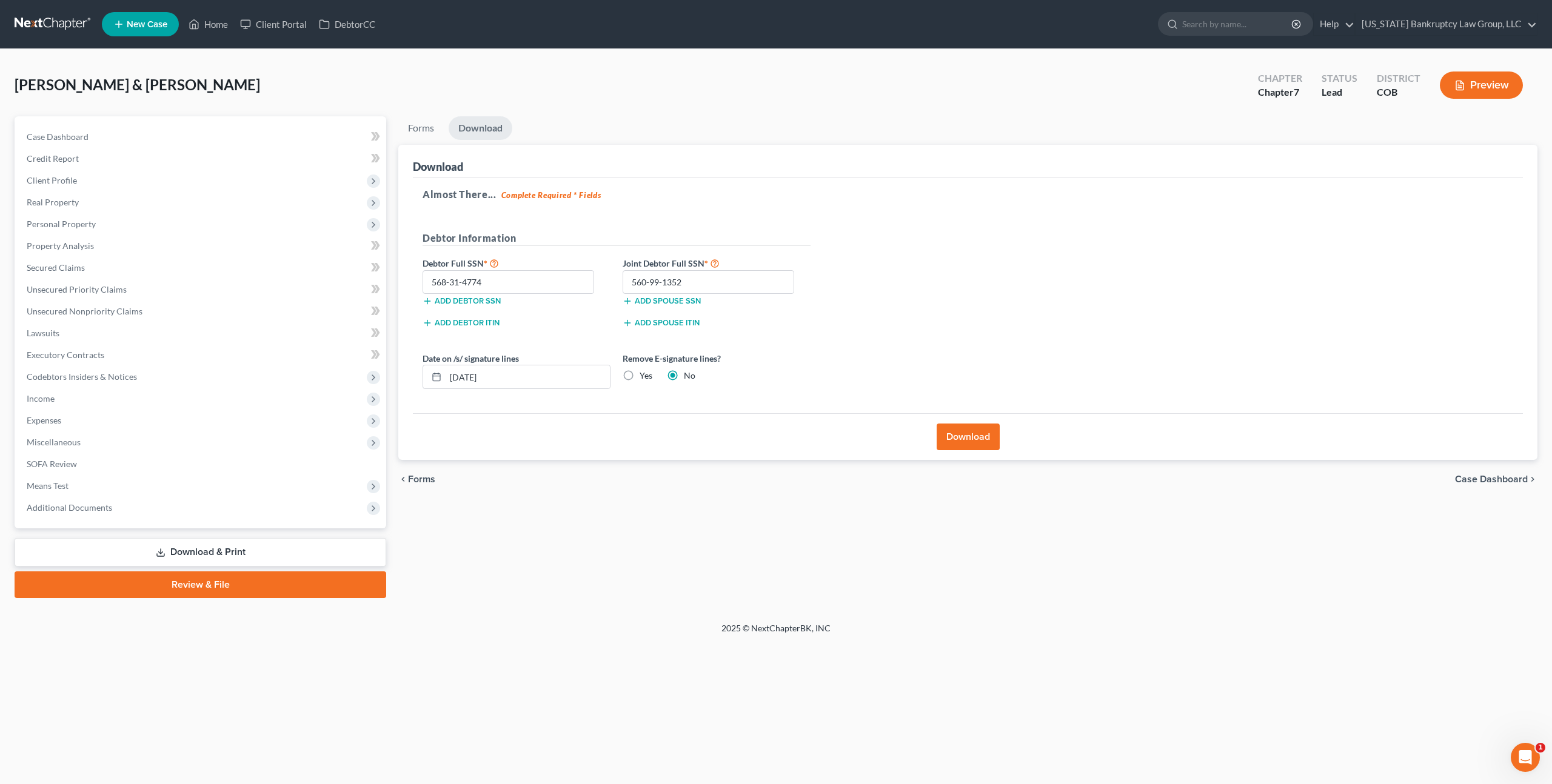
click at [53, 24] on link at bounding box center [53, 24] width 78 height 22
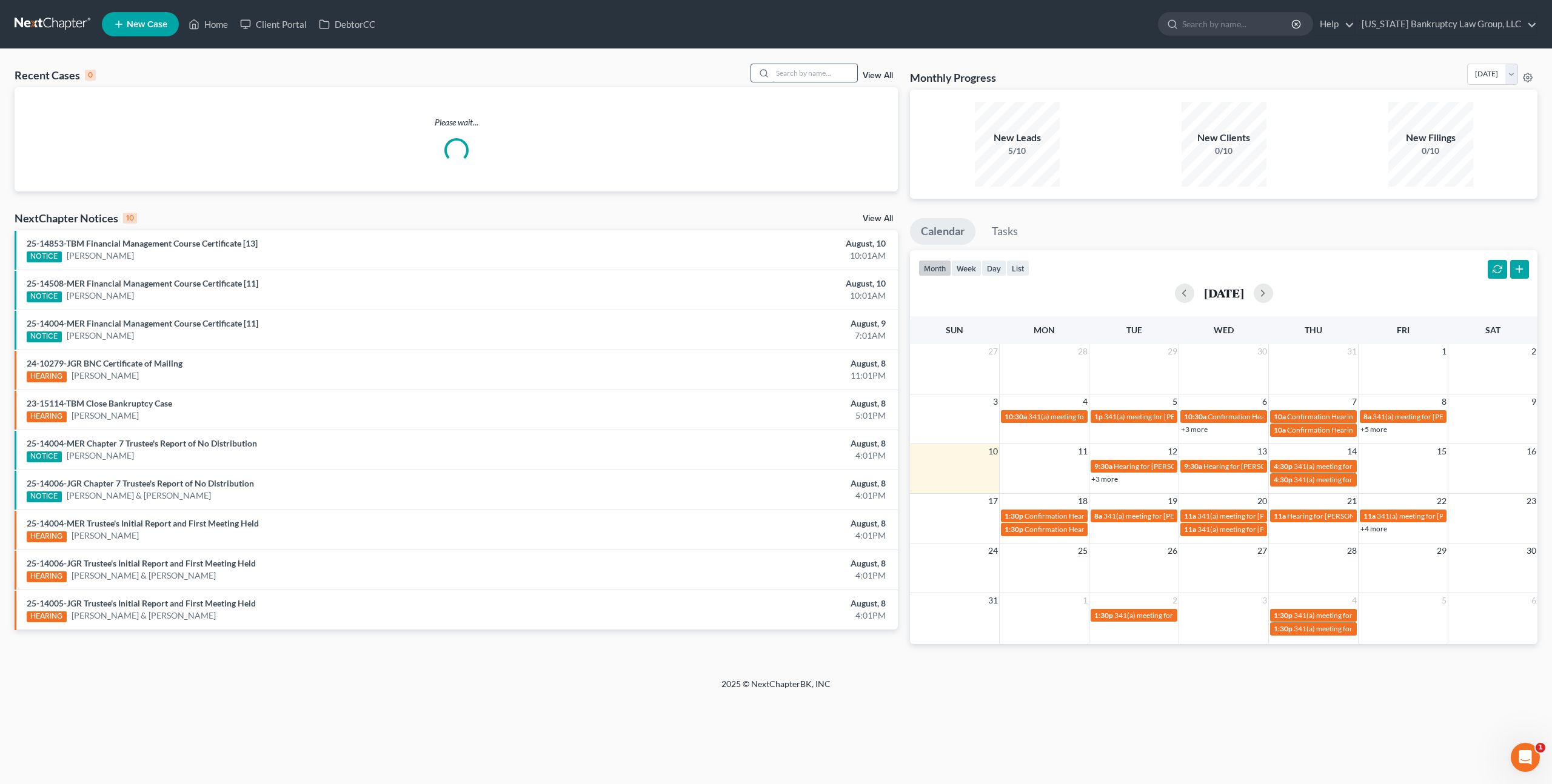
click at [796, 75] on input "search" at bounding box center [815, 73] width 85 height 17
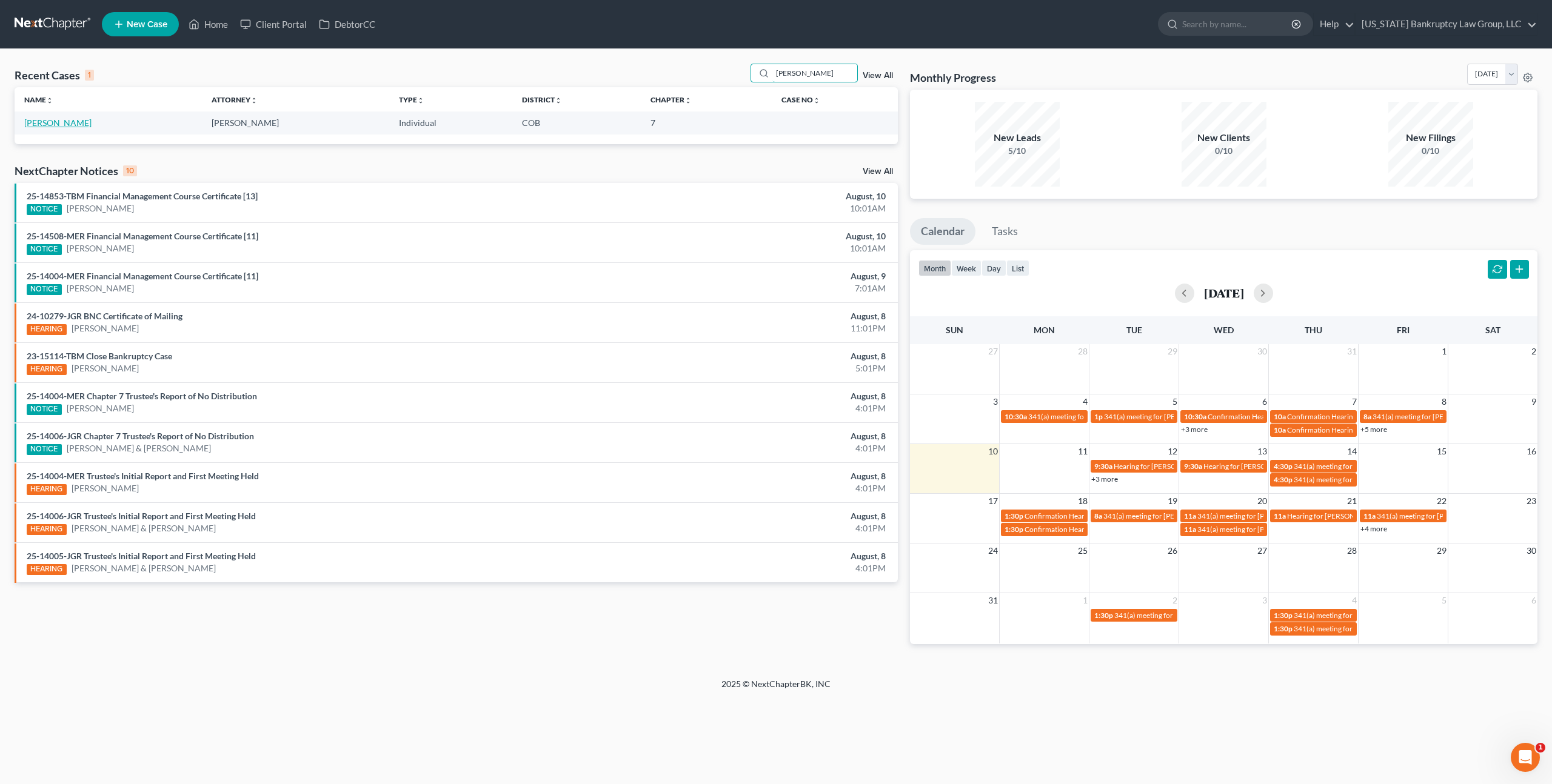
type input "barrows"
click at [70, 126] on link "[PERSON_NAME]" at bounding box center [58, 122] width 67 height 11
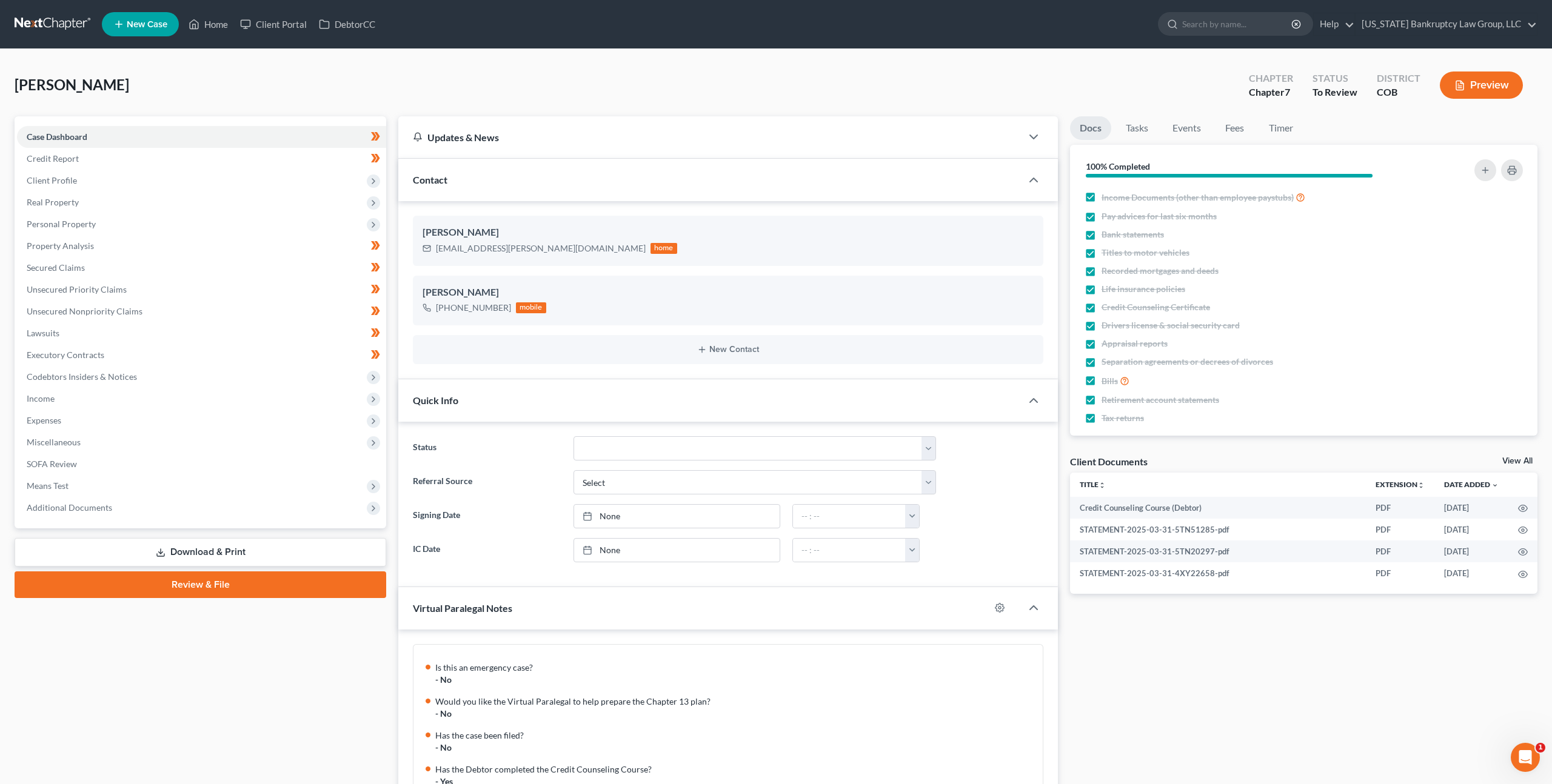
scroll to position [171, 0]
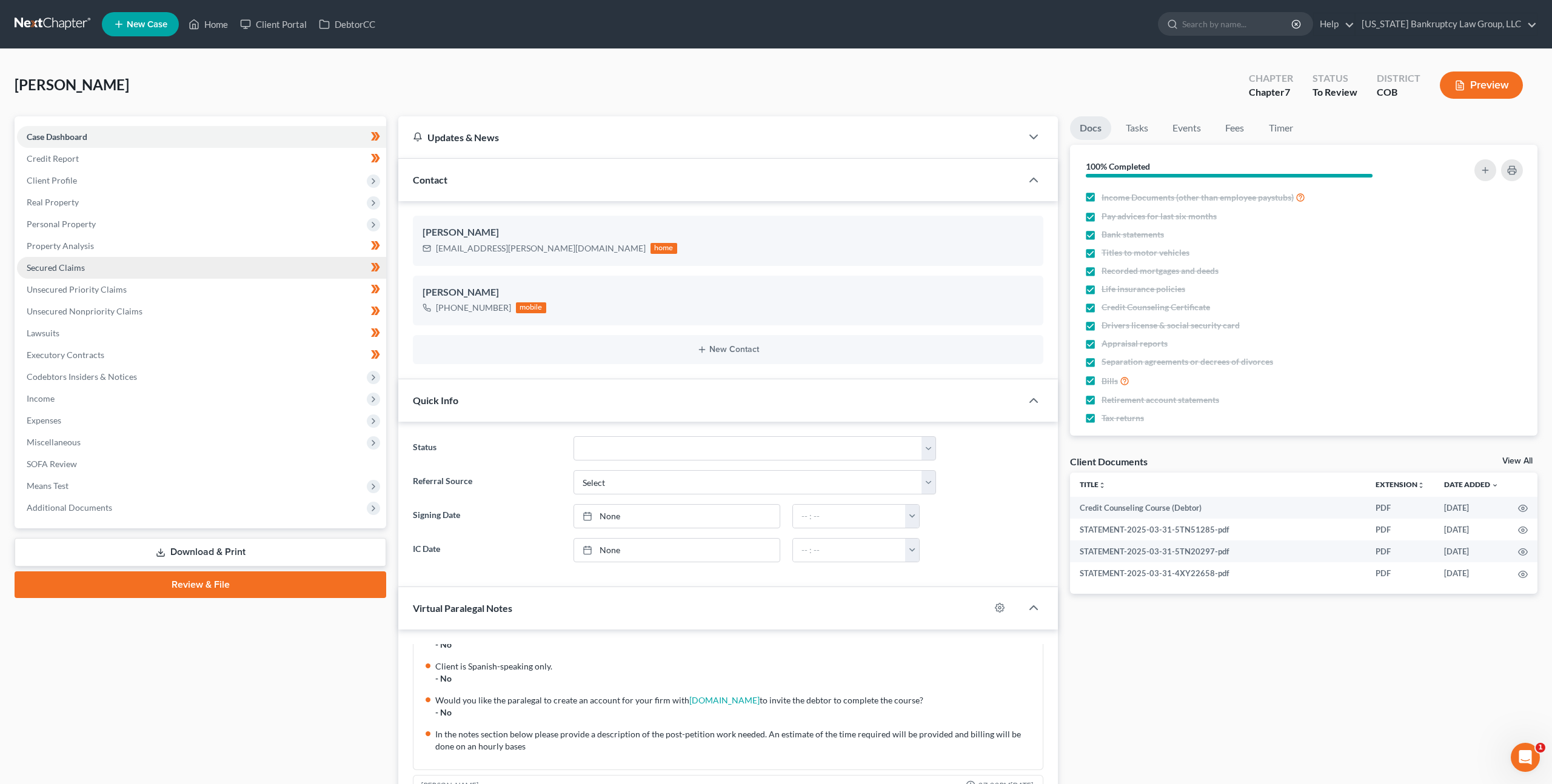
click at [61, 268] on span "Secured Claims" at bounding box center [56, 268] width 58 height 11
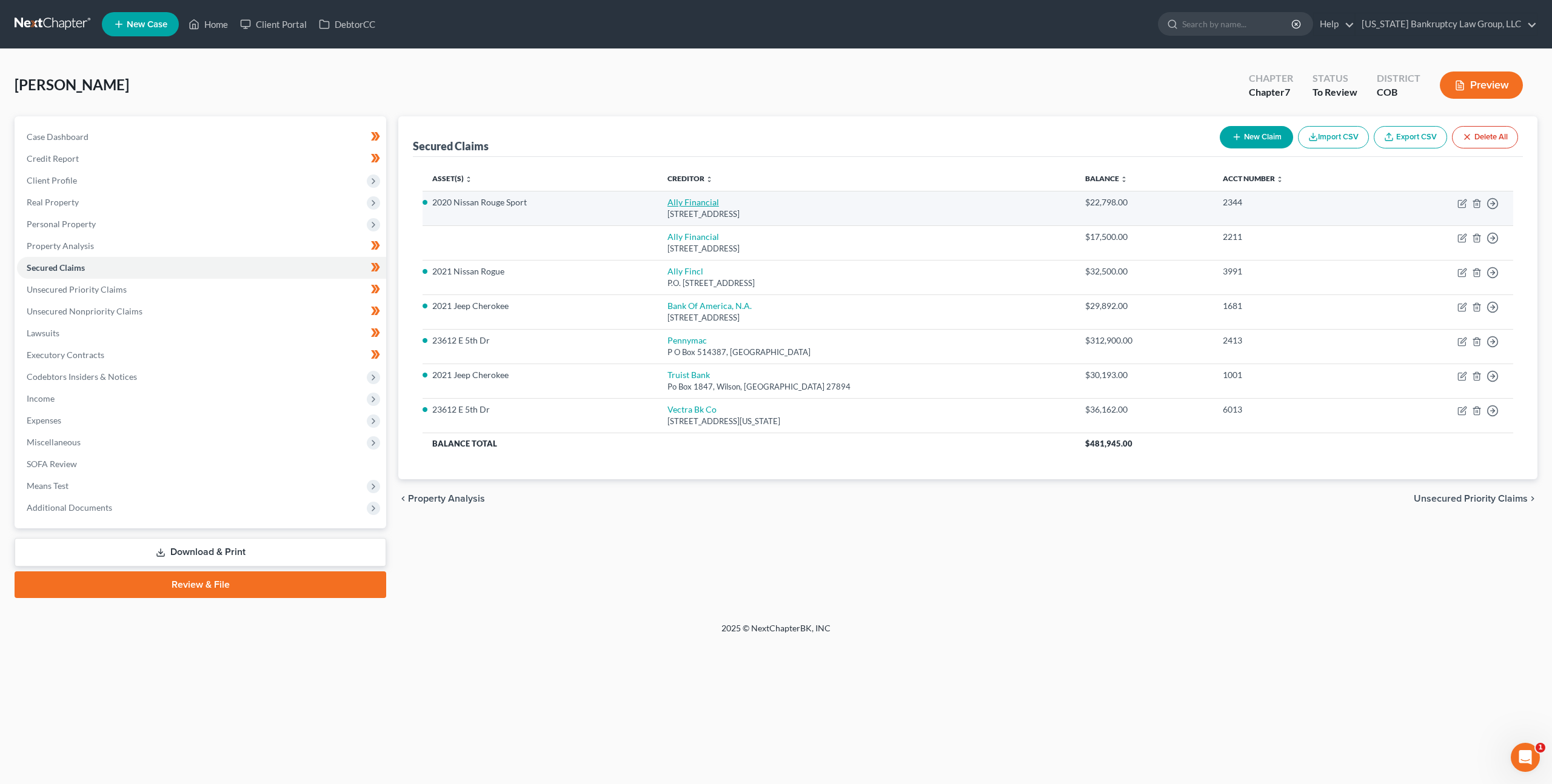
click at [713, 199] on link "Ally Financial" at bounding box center [693, 202] width 52 height 11
select select "23"
select select "0"
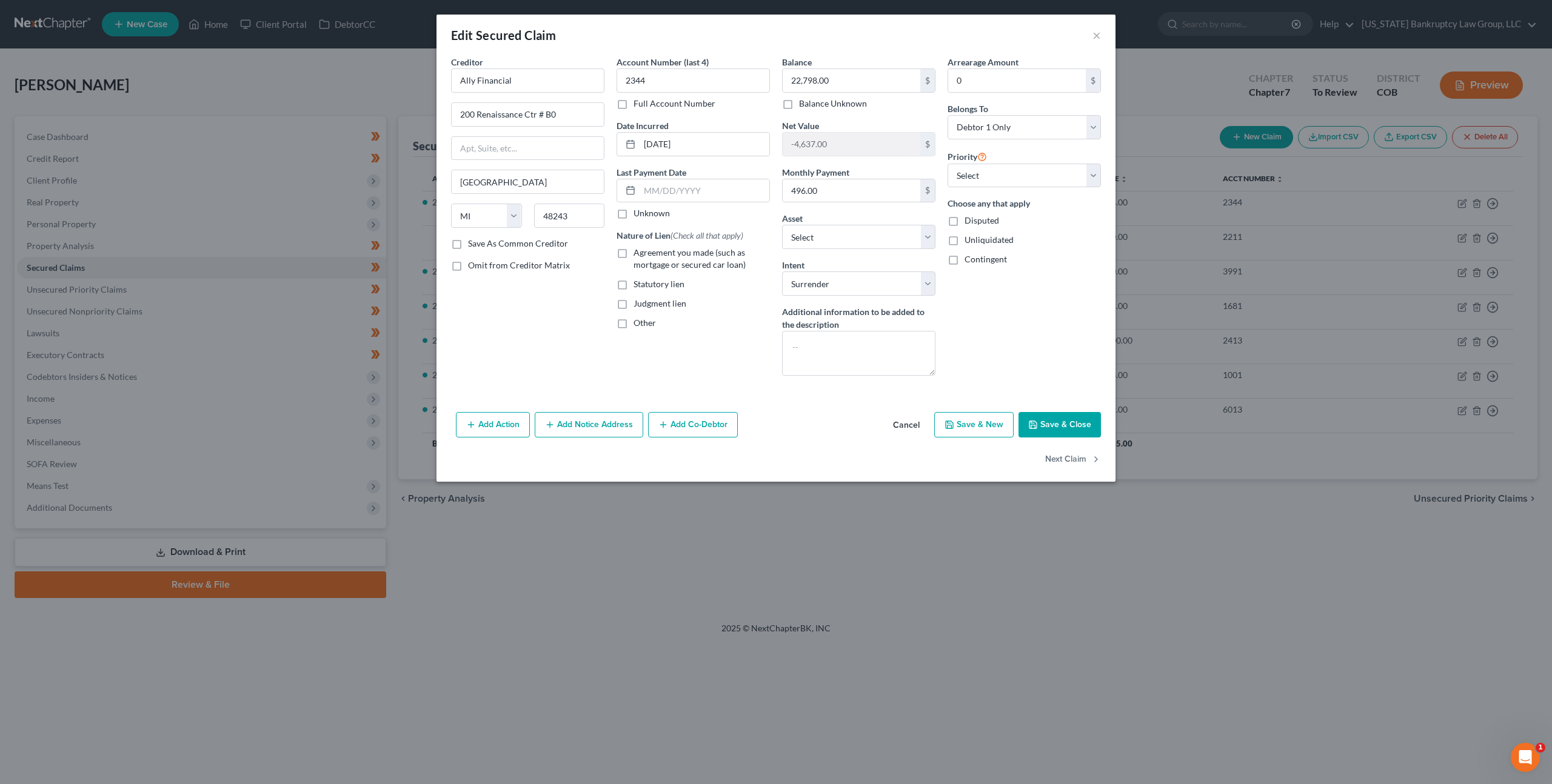
click at [488, 417] on button "Add Action" at bounding box center [492, 425] width 74 height 25
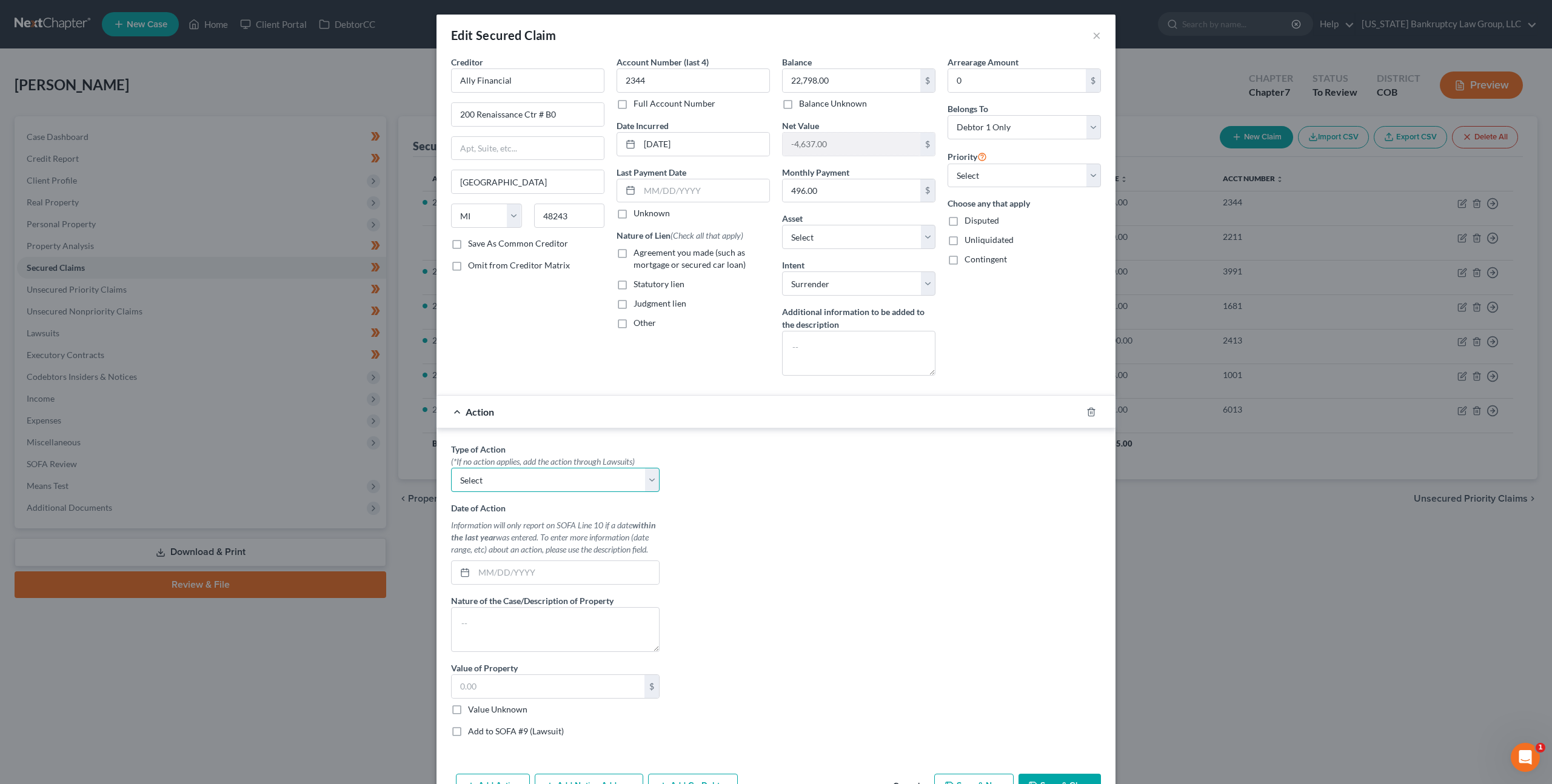
click at [504, 481] on select "Select Repossession Garnishment Foreclosure Personal Injury Attached, Seized, O…" at bounding box center [555, 480] width 209 height 24
select select "0"
click at [484, 570] on input "text" at bounding box center [566, 572] width 185 height 23
type input "08/06/2025"
click at [535, 621] on textarea at bounding box center [555, 629] width 209 height 45
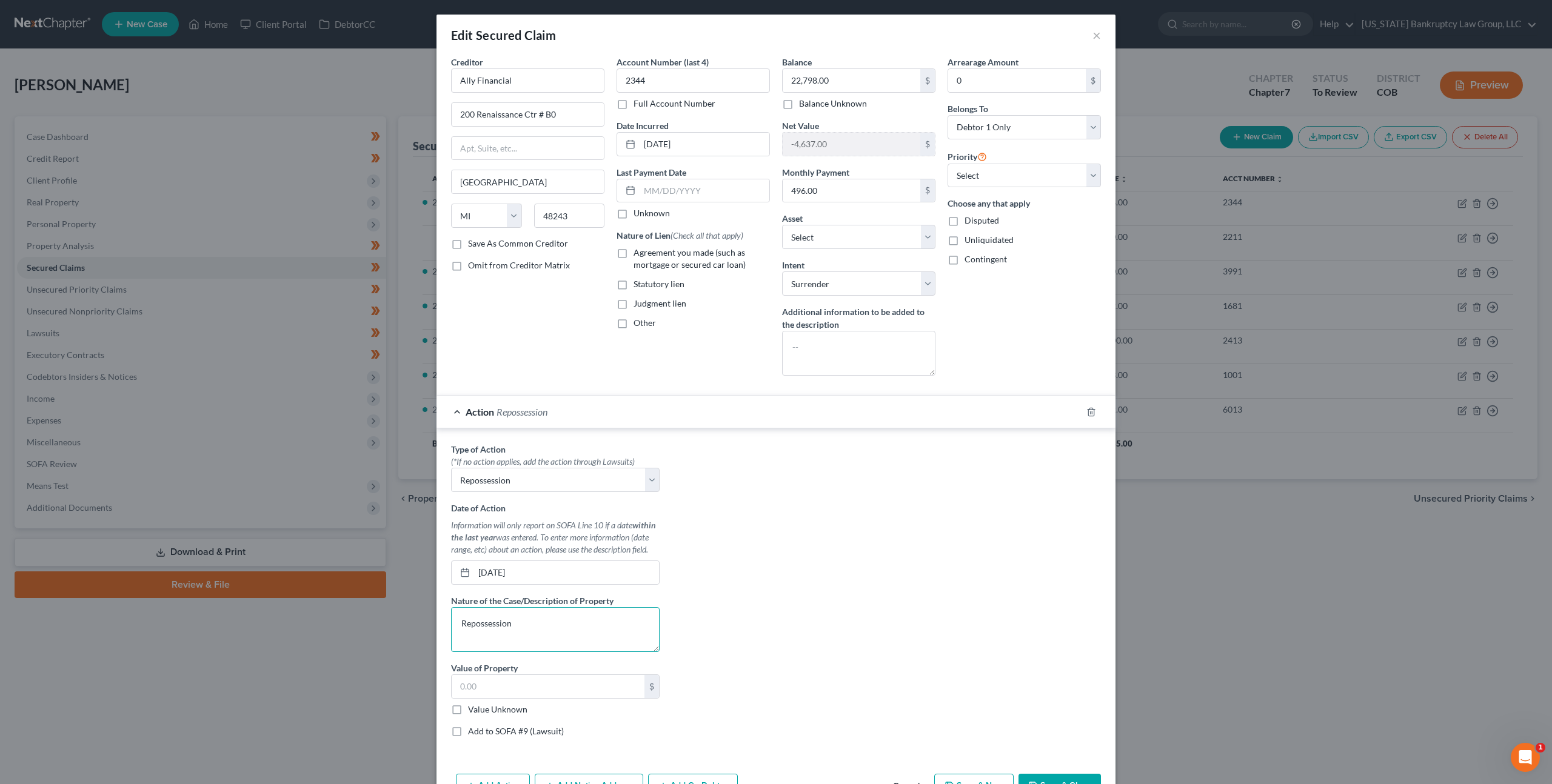
type textarea "Repossession"
click at [468, 711] on label "Value Unknown" at bounding box center [498, 710] width 60 height 12
click at [473, 711] on input "Value Unknown" at bounding box center [476, 707] width 8 height 8
checkbox input "true"
type input "0.00"
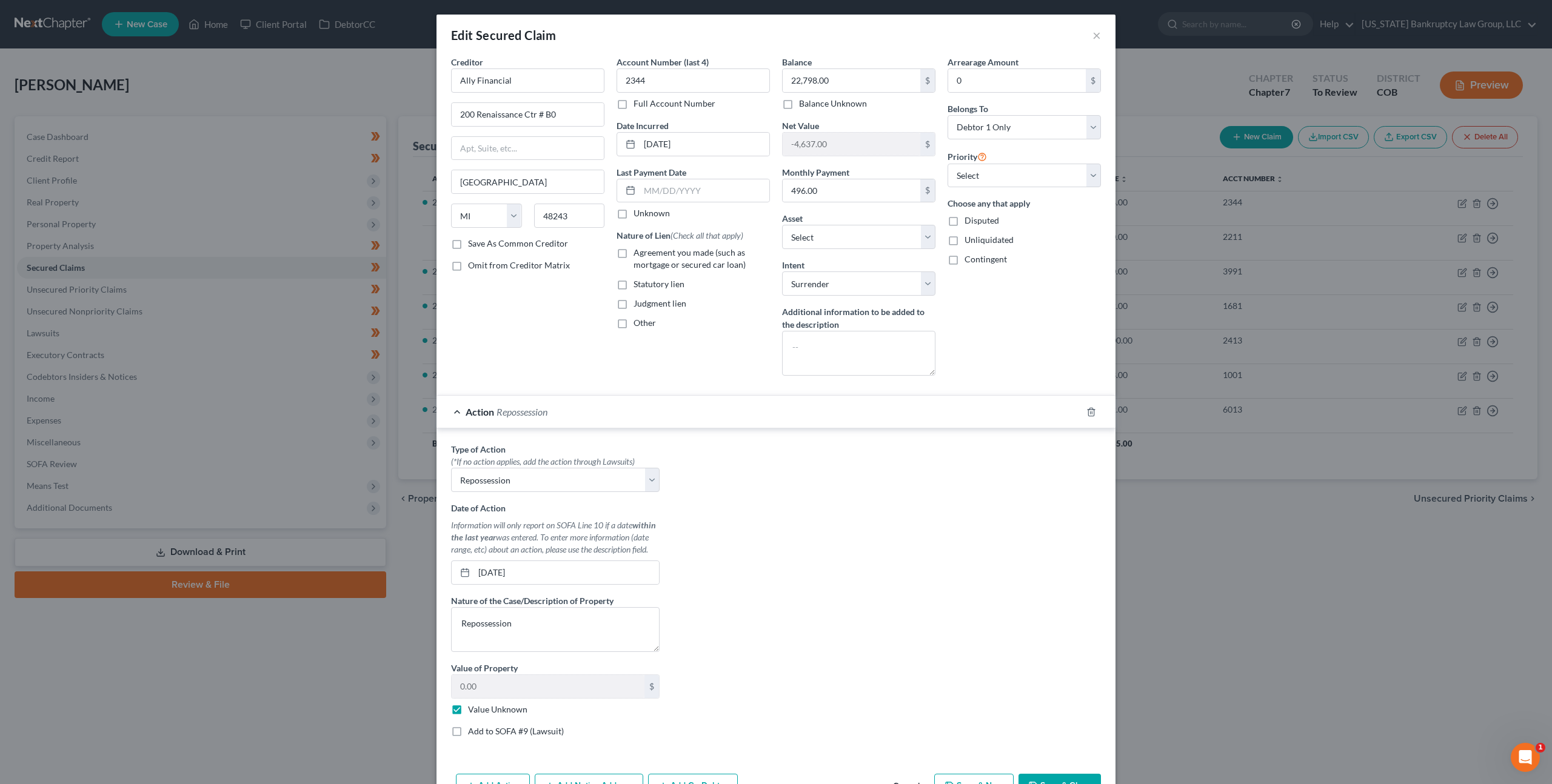
scroll to position [74, 0]
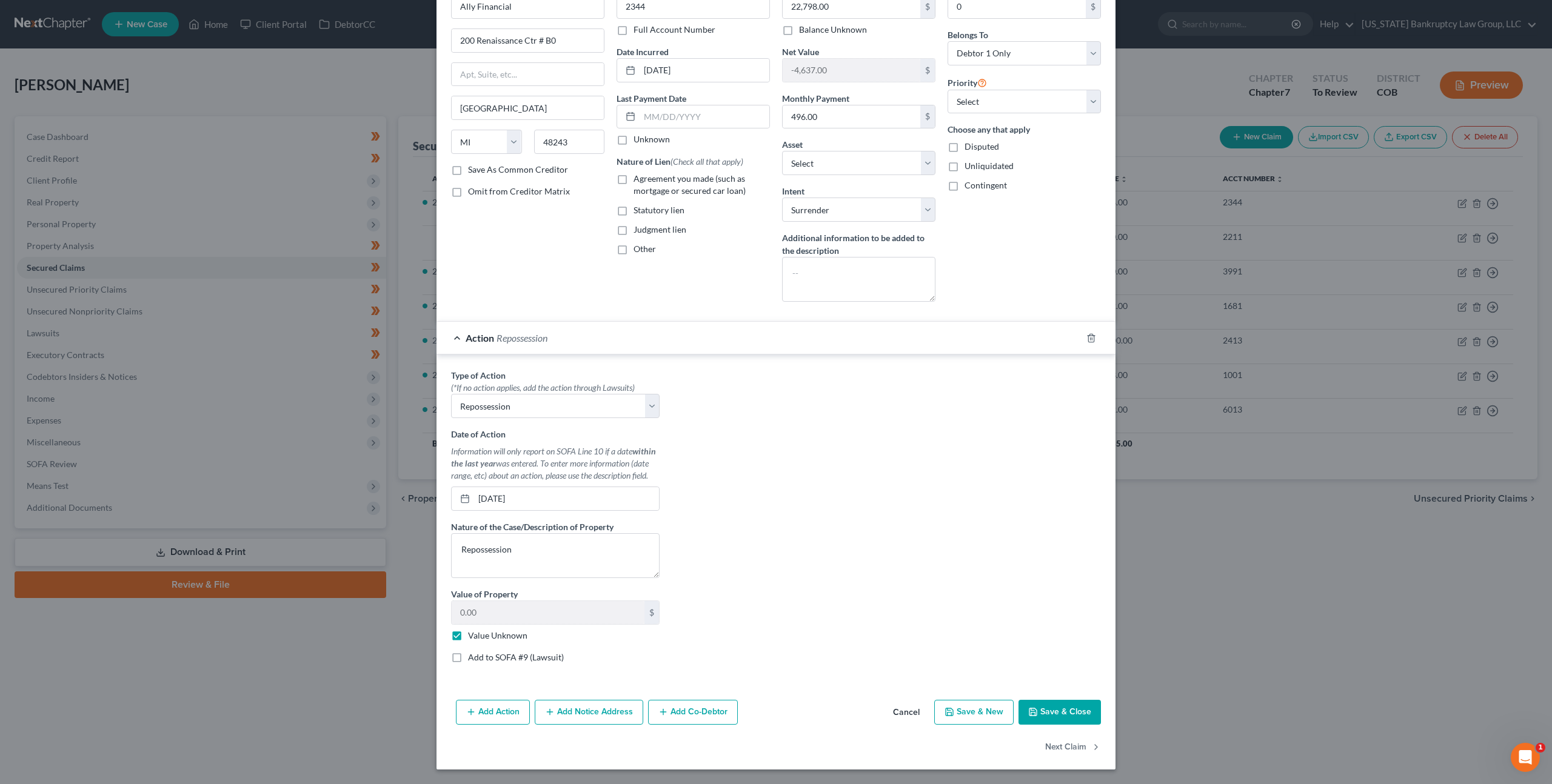
click at [1060, 708] on button "Save & Close" at bounding box center [1060, 712] width 83 height 25
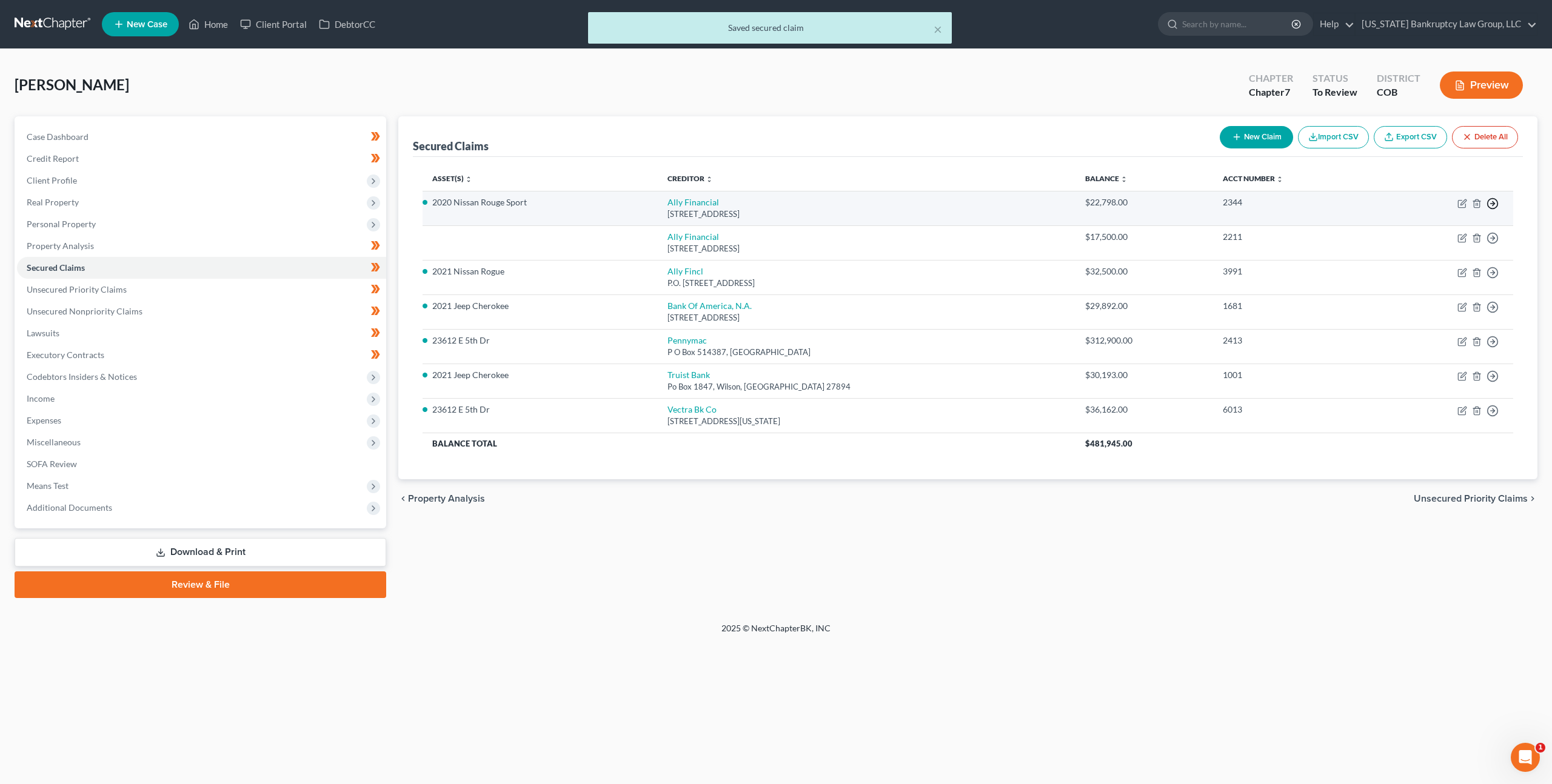
click at [1496, 205] on icon "button" at bounding box center [1493, 204] width 12 height 12
click at [1405, 235] on link "Move to F" at bounding box center [1437, 233] width 101 height 20
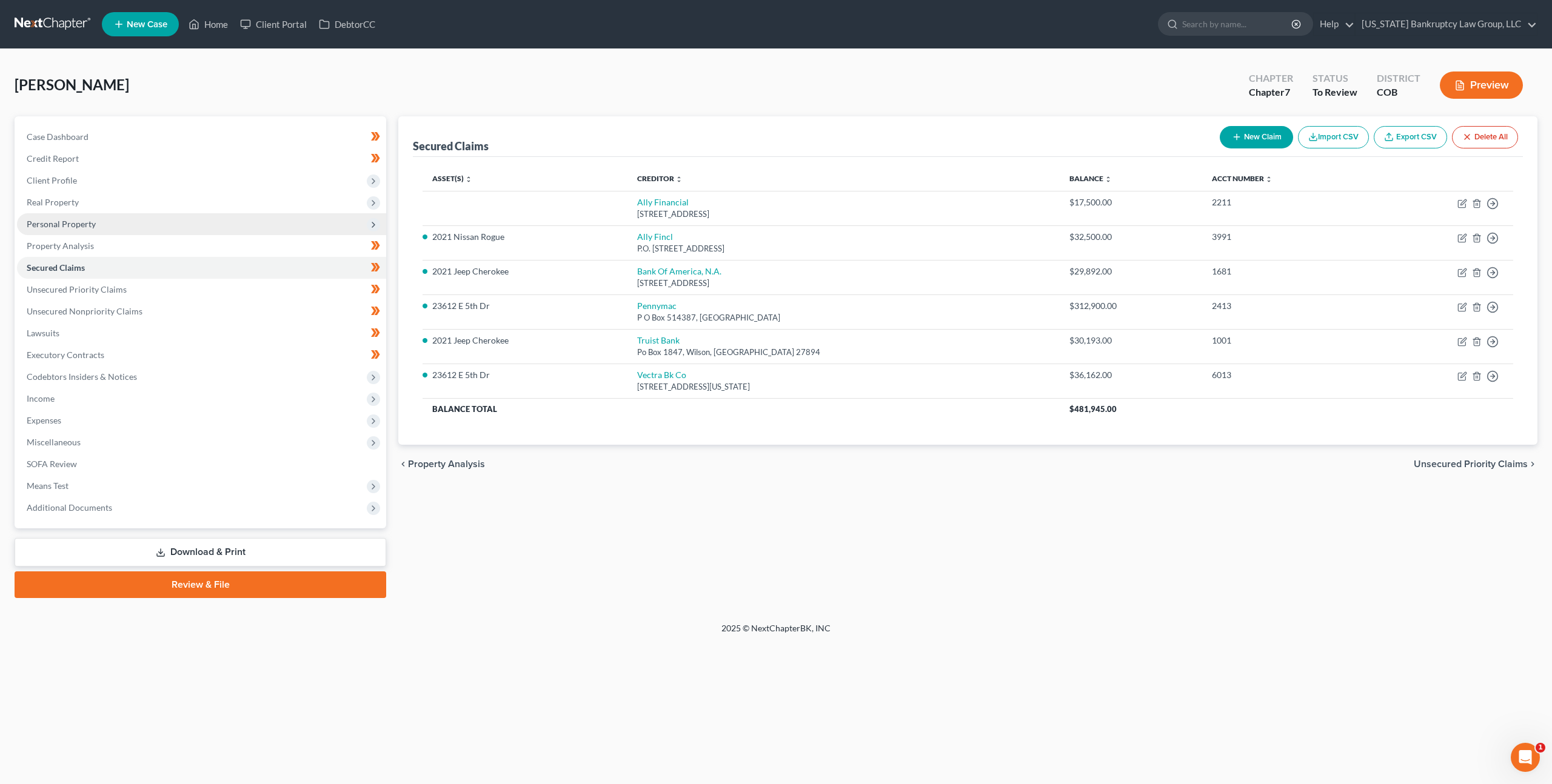
click at [76, 222] on span "Personal Property" at bounding box center [61, 223] width 69 height 11
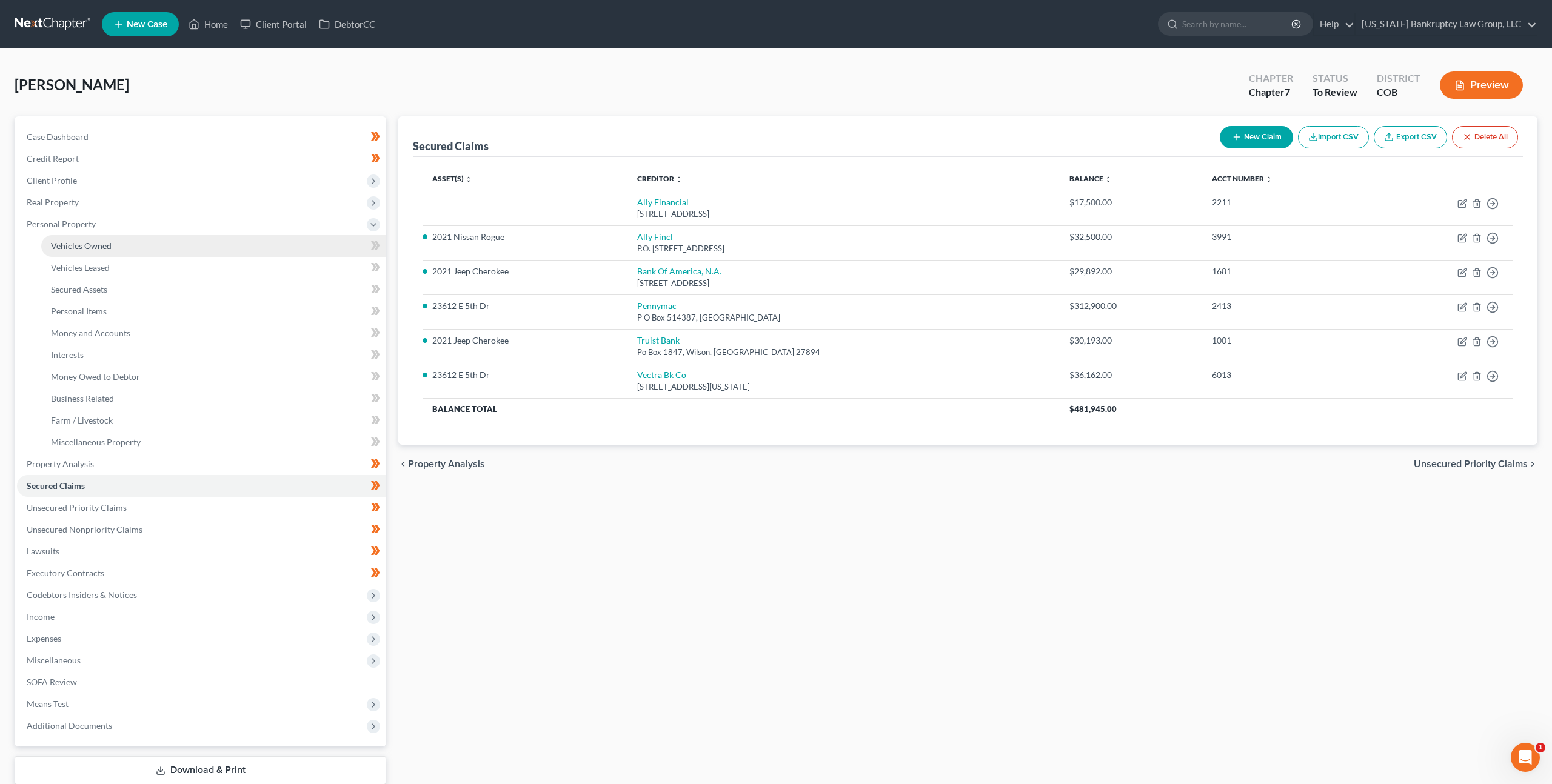
click at [93, 248] on span "Vehicles Owned" at bounding box center [81, 246] width 61 height 11
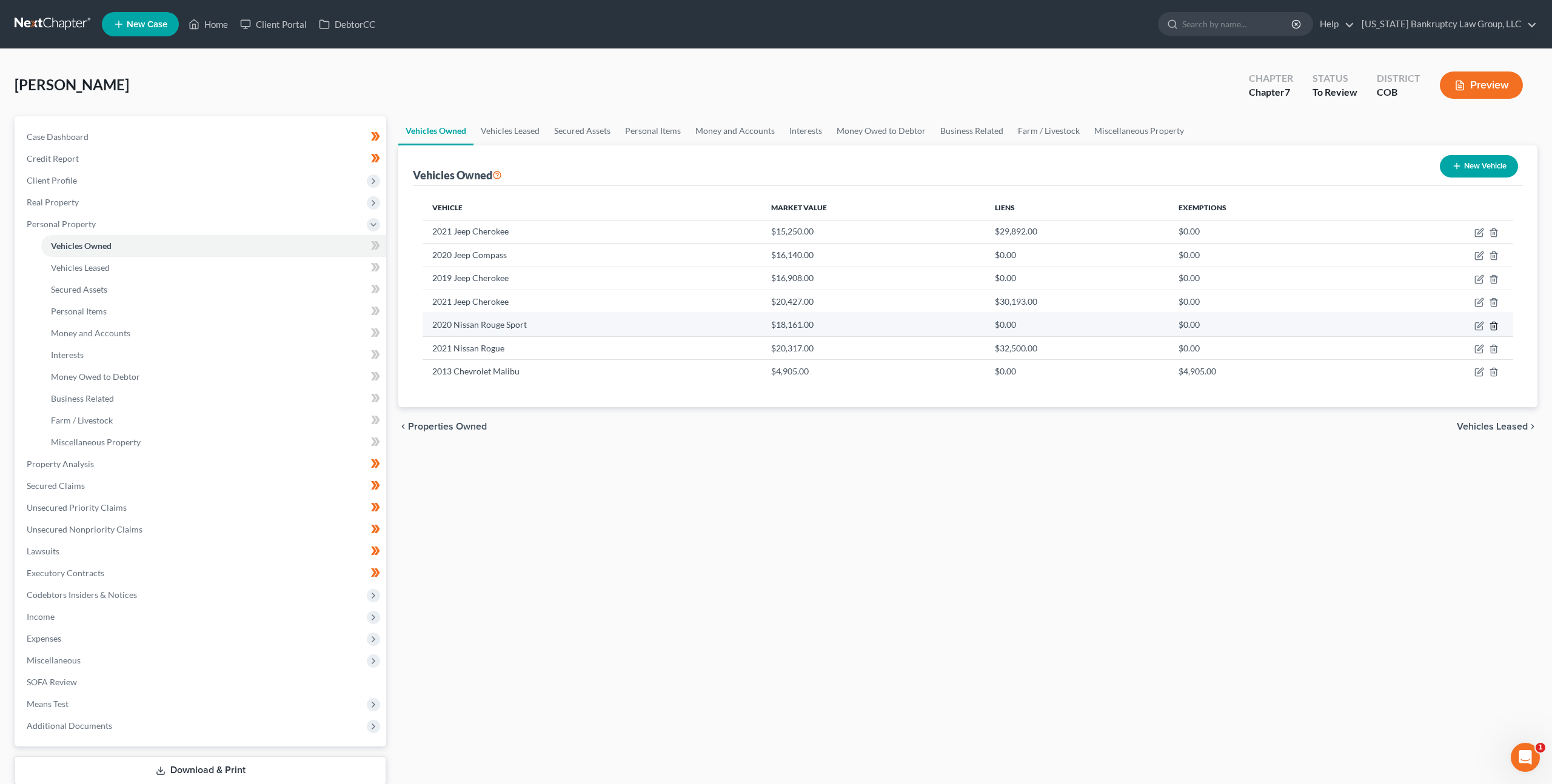
click at [1495, 325] on icon "button" at bounding box center [1494, 326] width 10 height 10
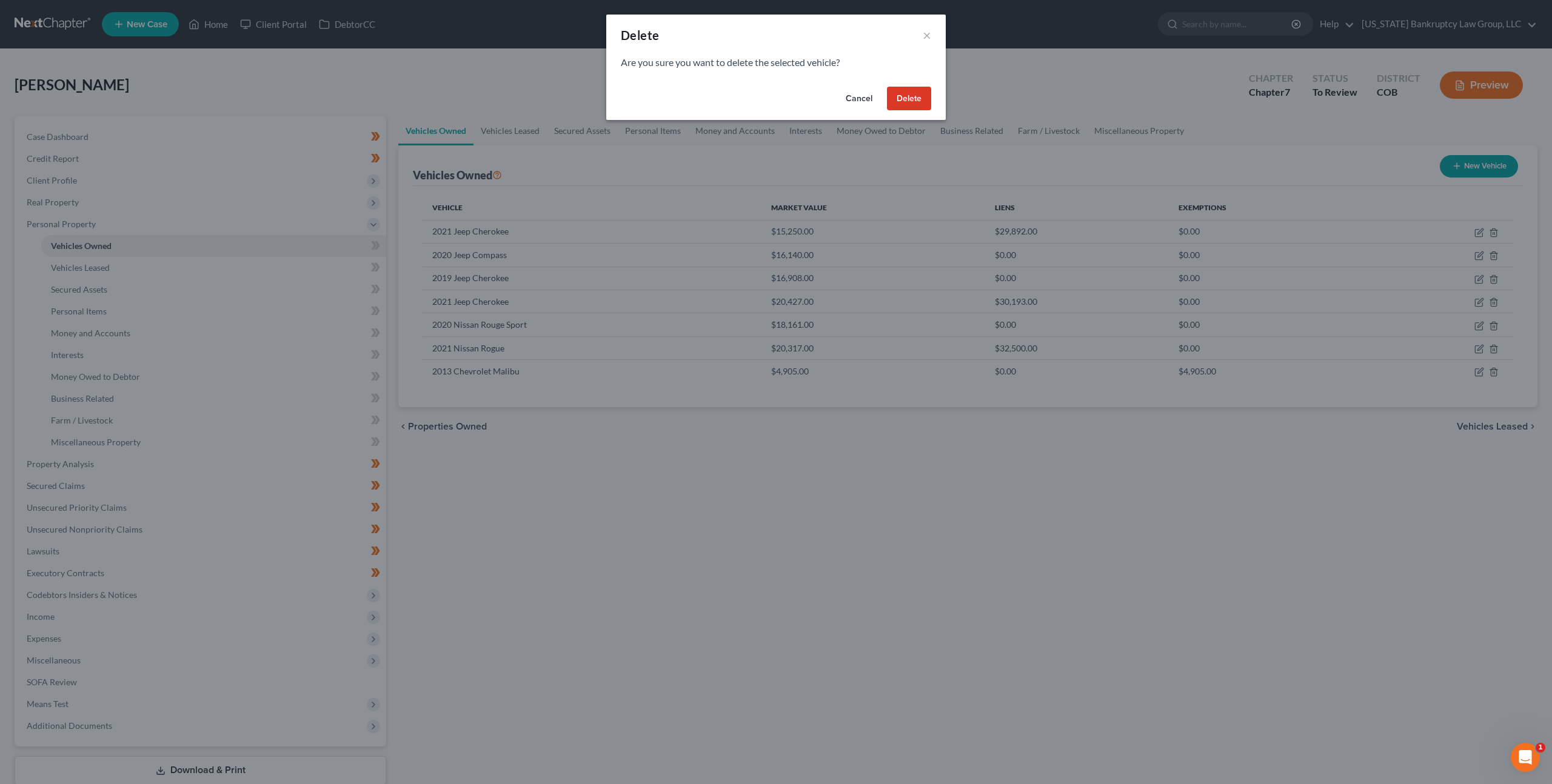
click at [918, 94] on button "Delete" at bounding box center [909, 99] width 44 height 24
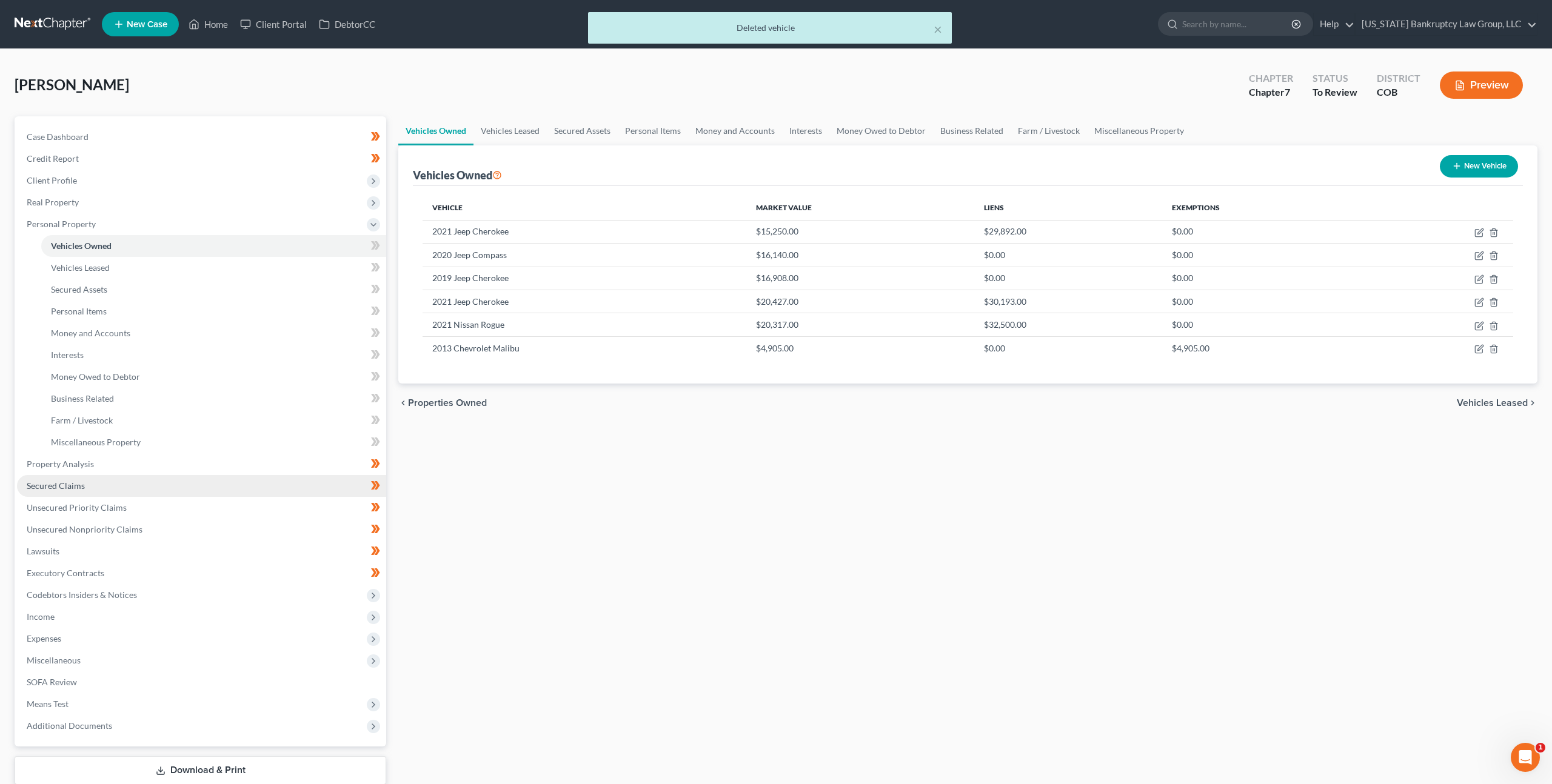
click at [79, 488] on span "Secured Claims" at bounding box center [56, 485] width 58 height 11
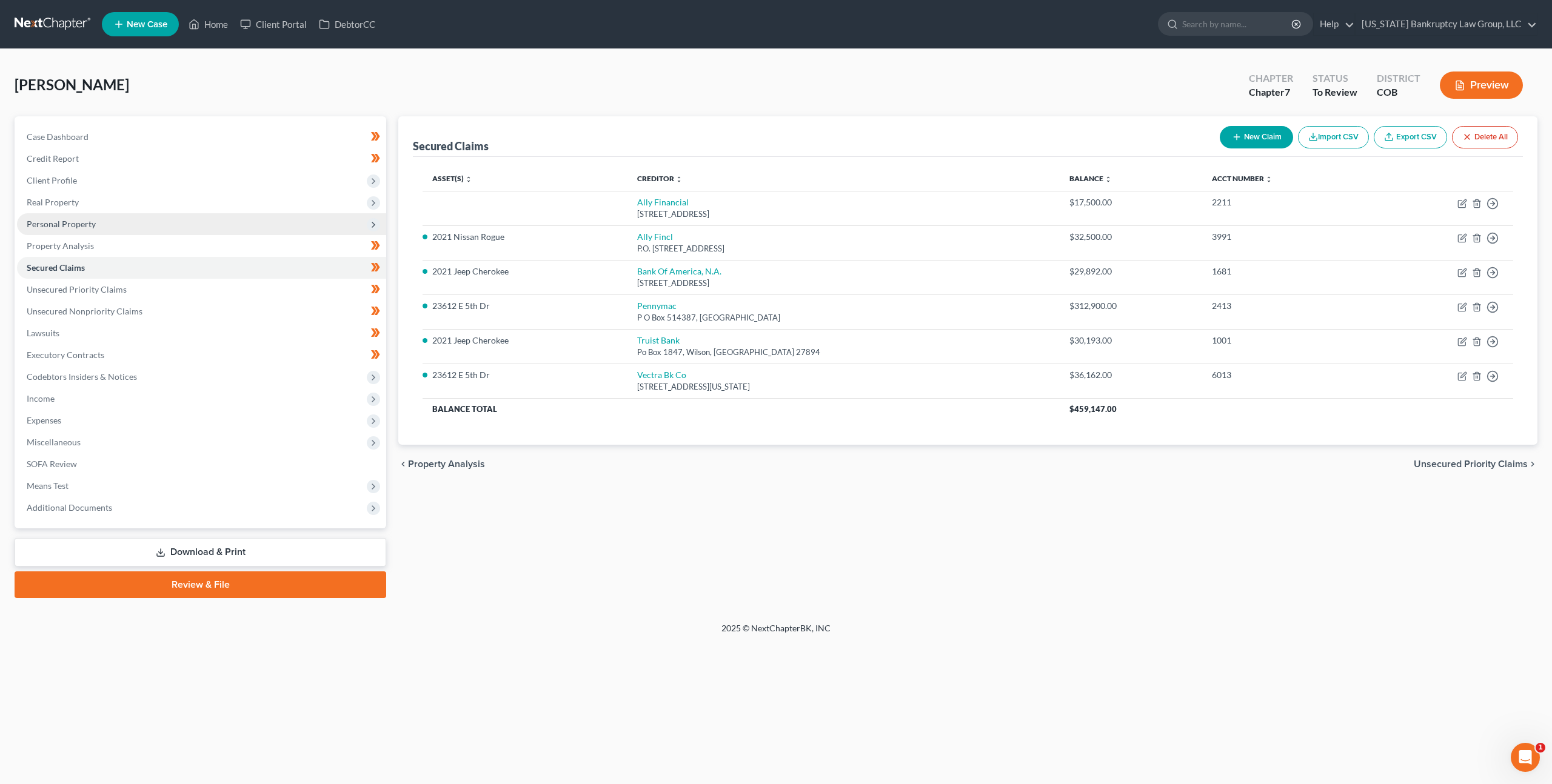
click at [74, 219] on span "Personal Property" at bounding box center [61, 223] width 69 height 11
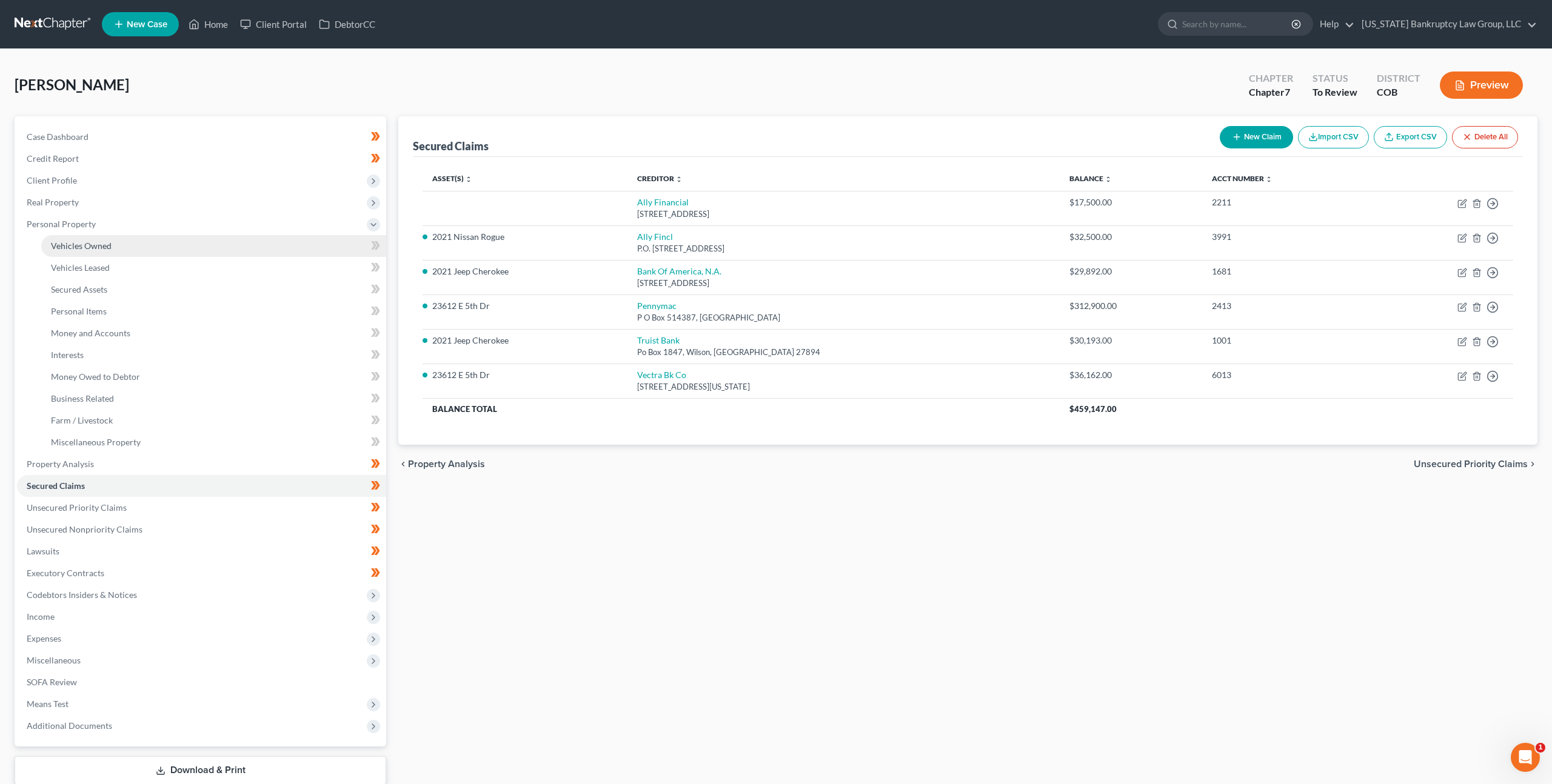
click at [88, 246] on span "Vehicles Owned" at bounding box center [81, 246] width 61 height 11
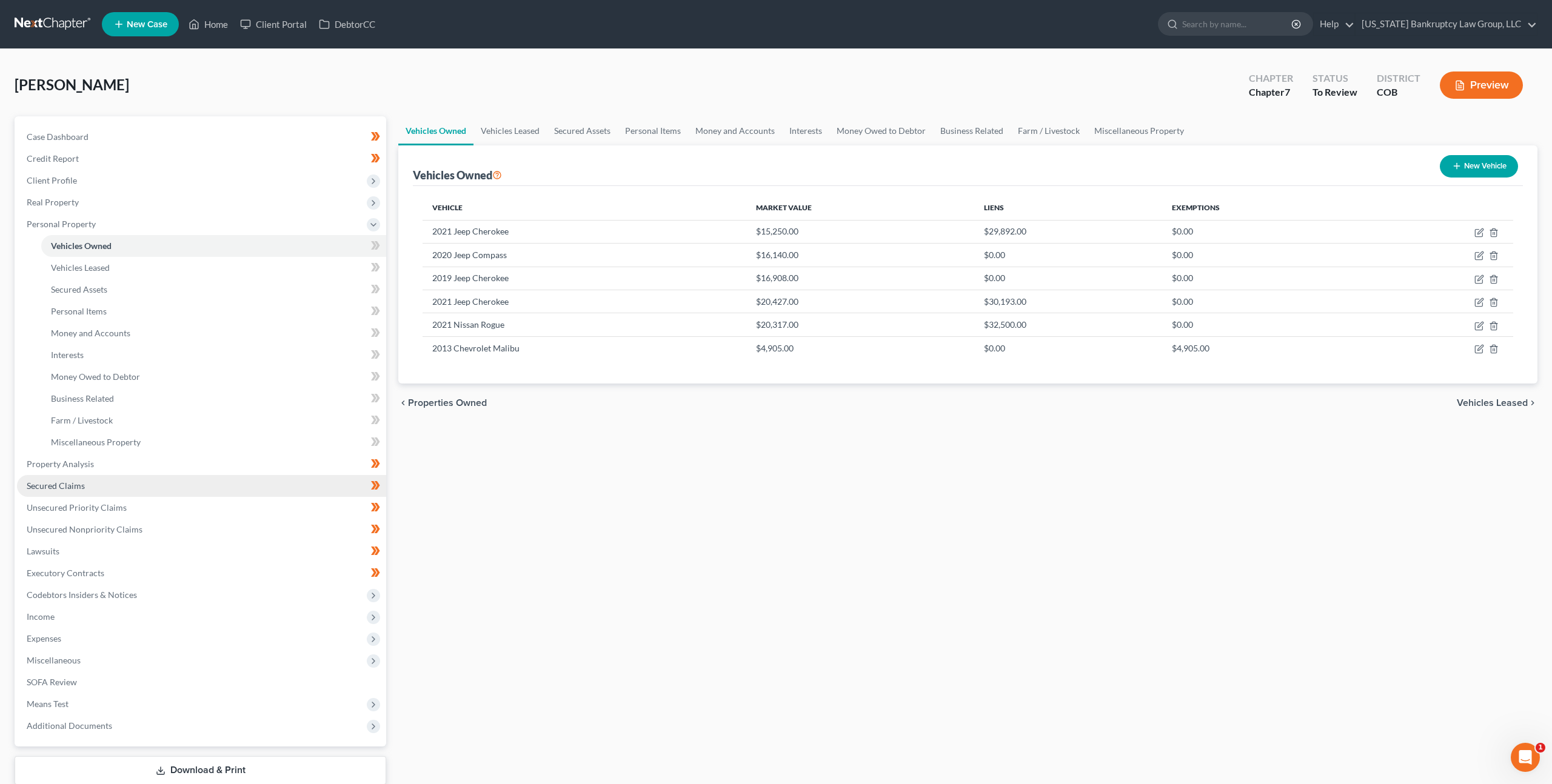
click at [74, 484] on span "Secured Claims" at bounding box center [56, 485] width 58 height 11
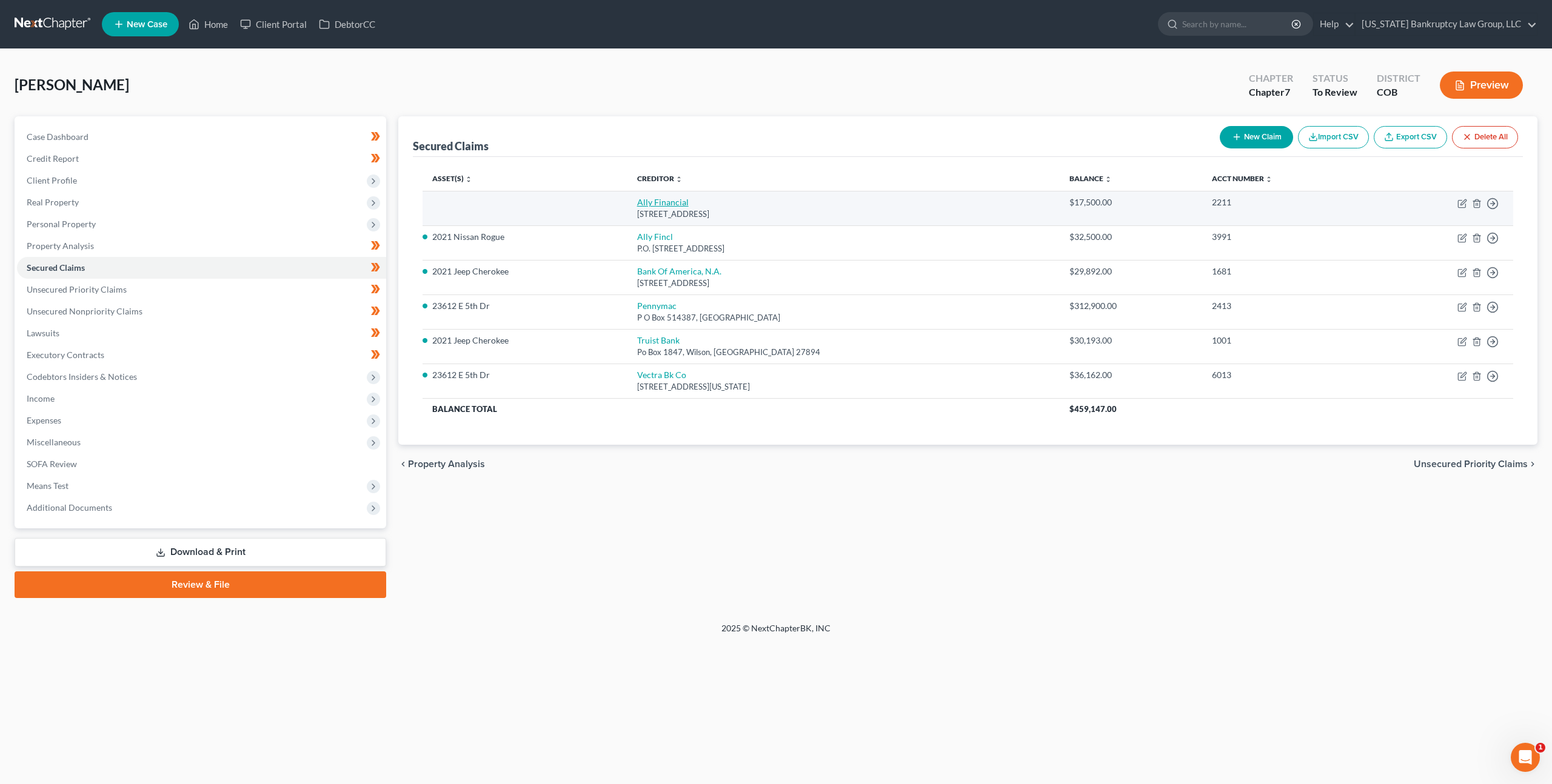
click at [668, 204] on link "Ally Financial" at bounding box center [663, 202] width 52 height 11
select select "23"
select select "0"
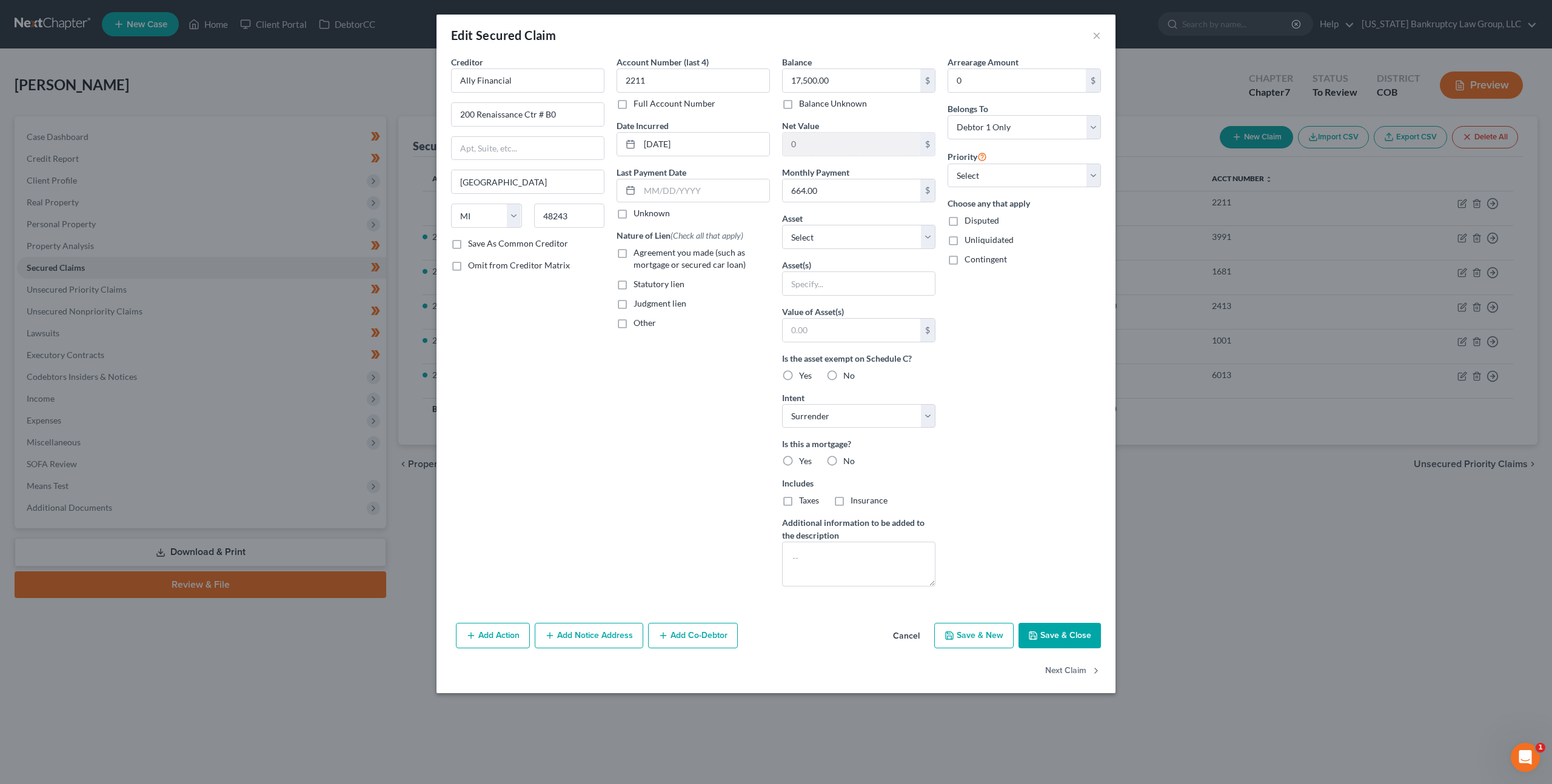
click at [914, 637] on button "Cancel" at bounding box center [906, 636] width 46 height 24
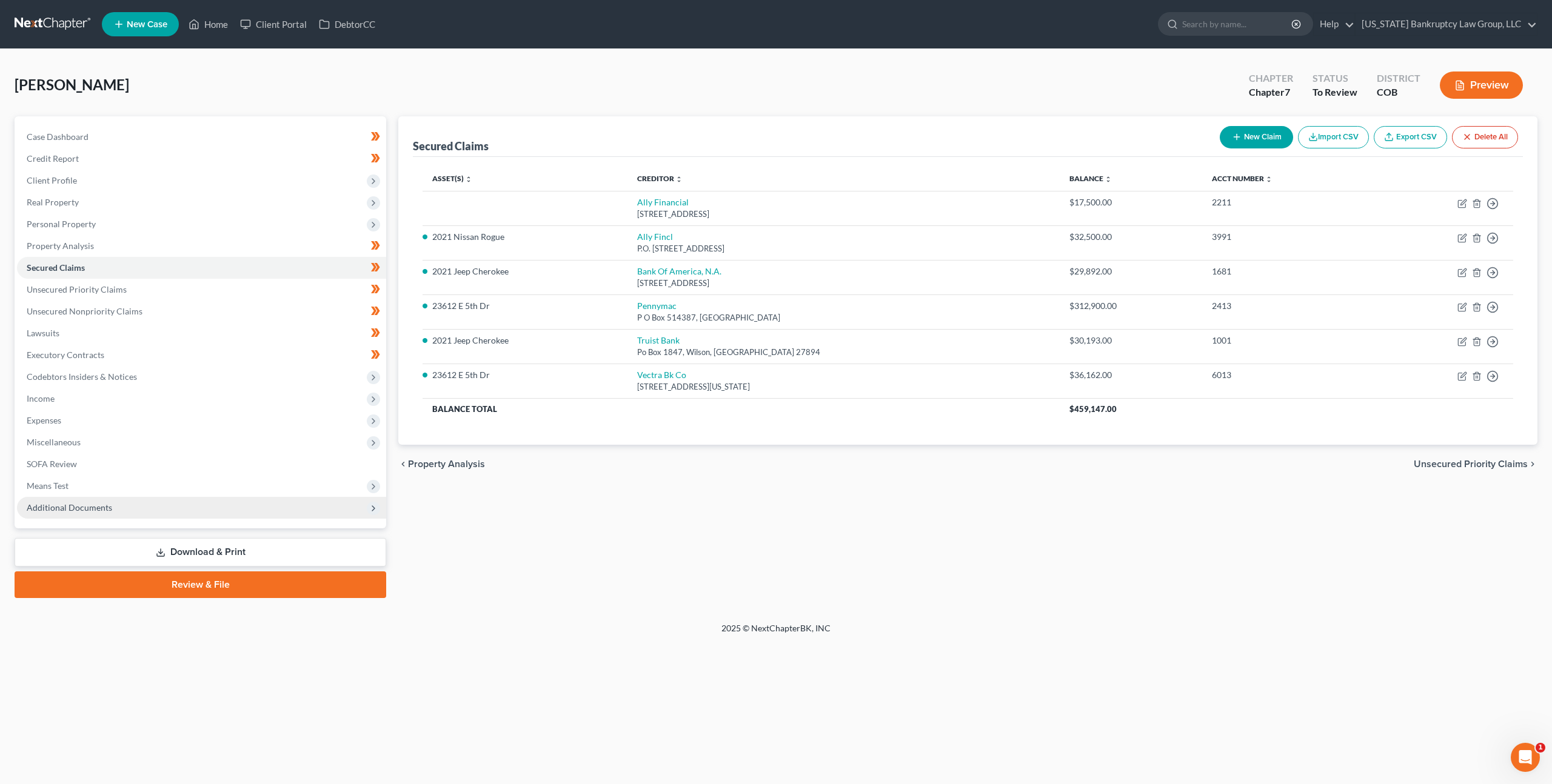
click at [63, 501] on span "Additional Documents" at bounding box center [201, 507] width 369 height 22
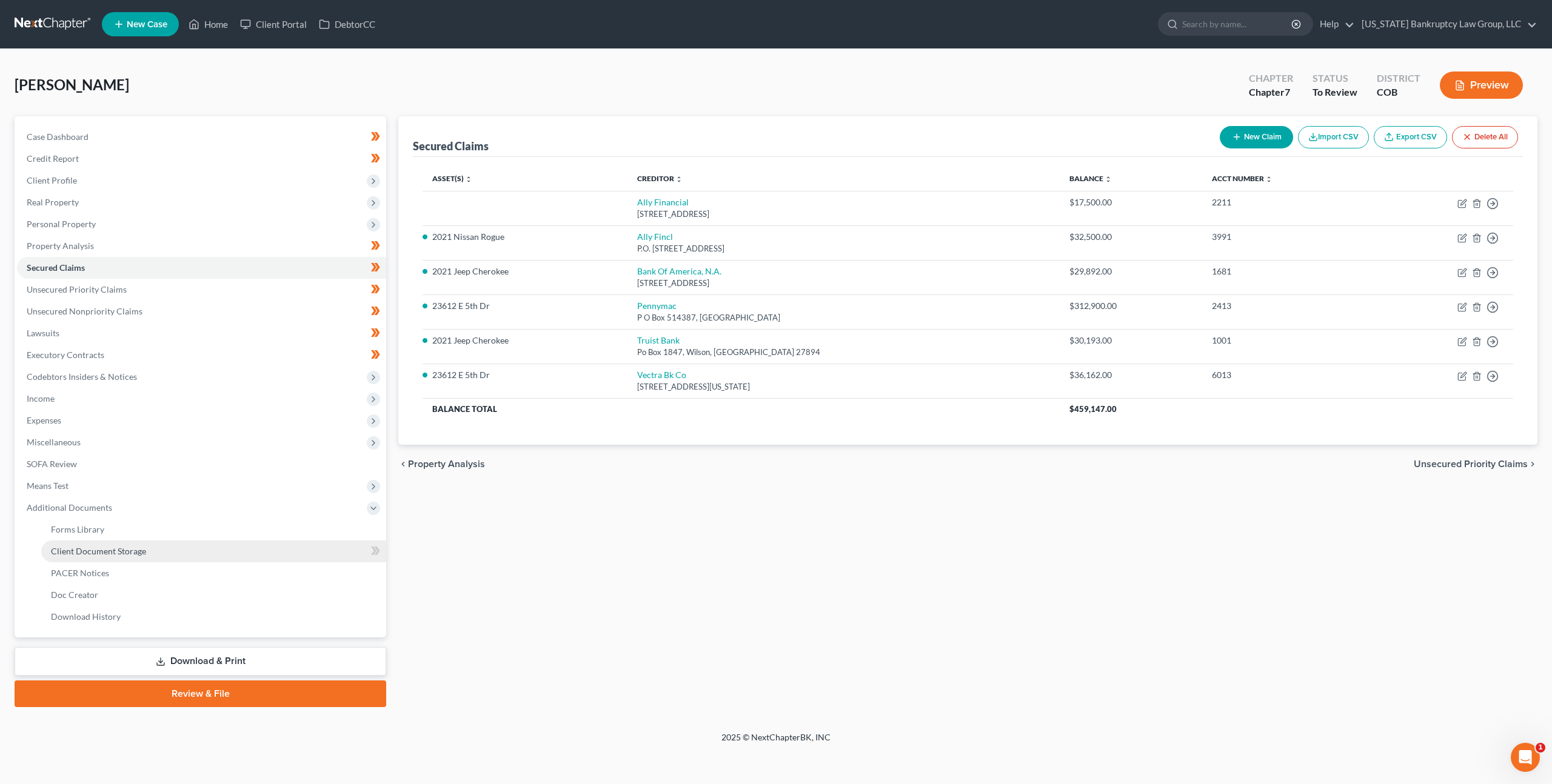
click at [110, 549] on span "Client Document Storage" at bounding box center [98, 551] width 95 height 11
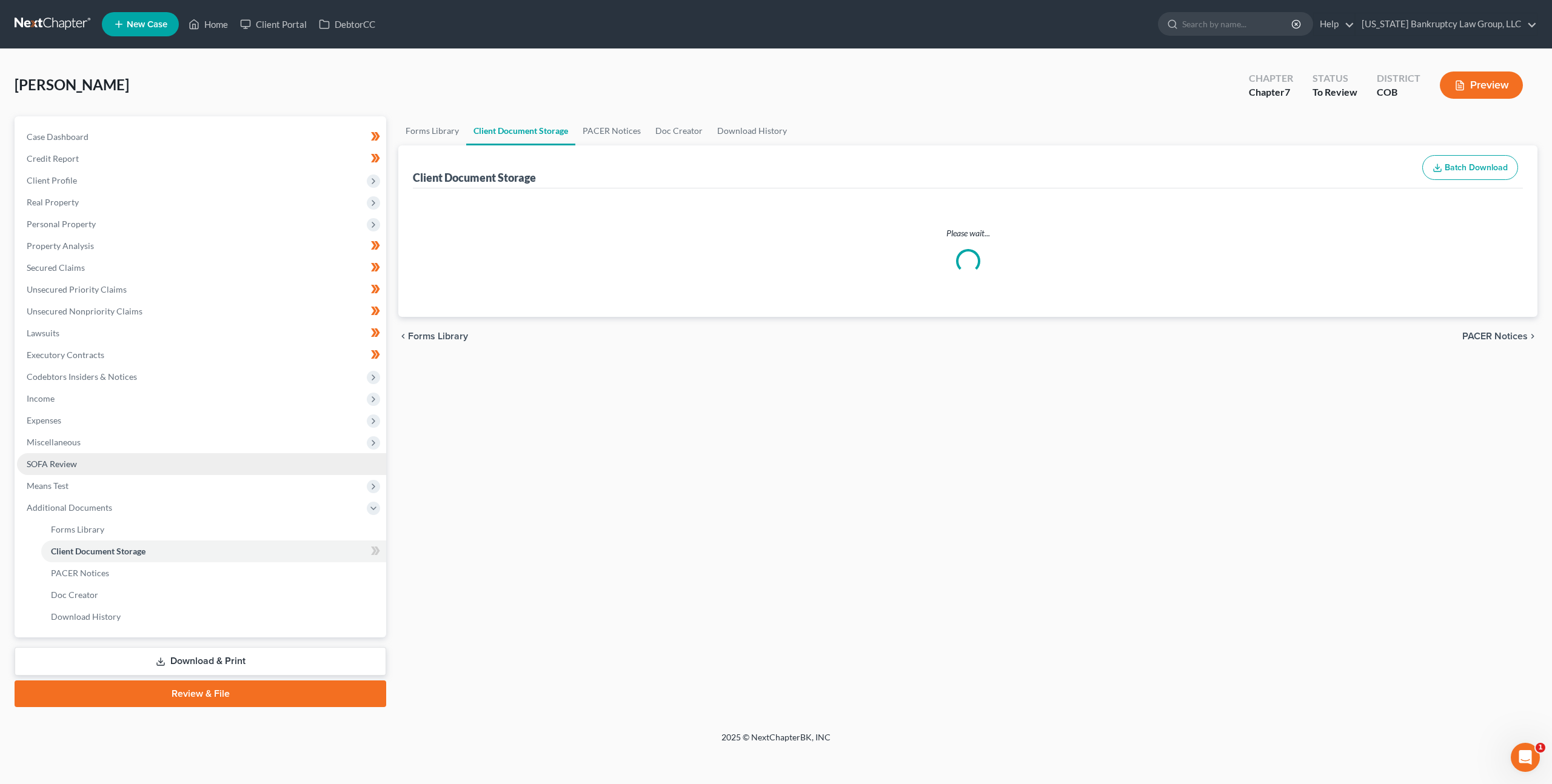
select select "5"
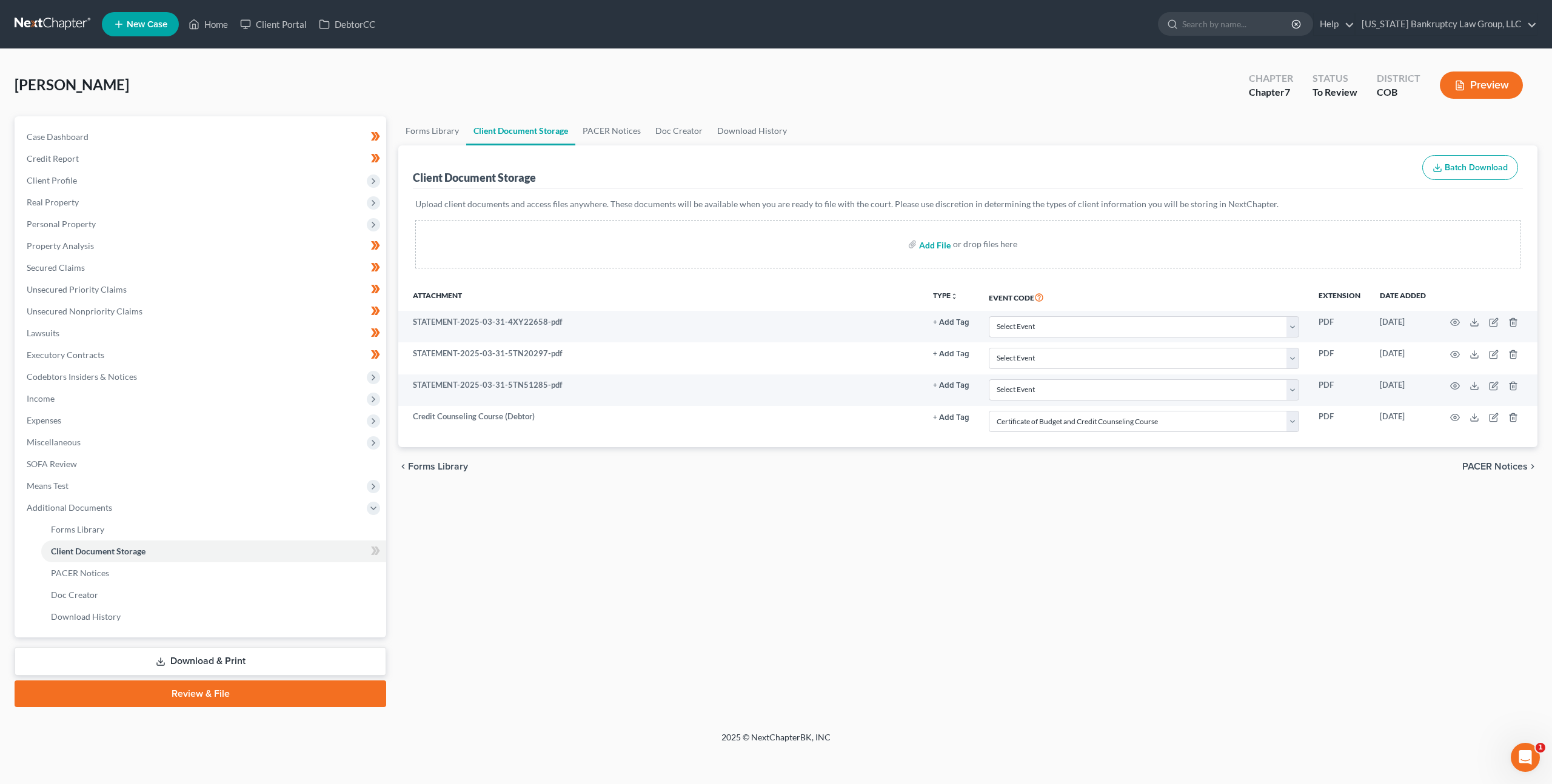
click at [933, 244] on input "file" at bounding box center [933, 244] width 29 height 22
type input "C:\fakepath\No Pay Advice Statement.pdf"
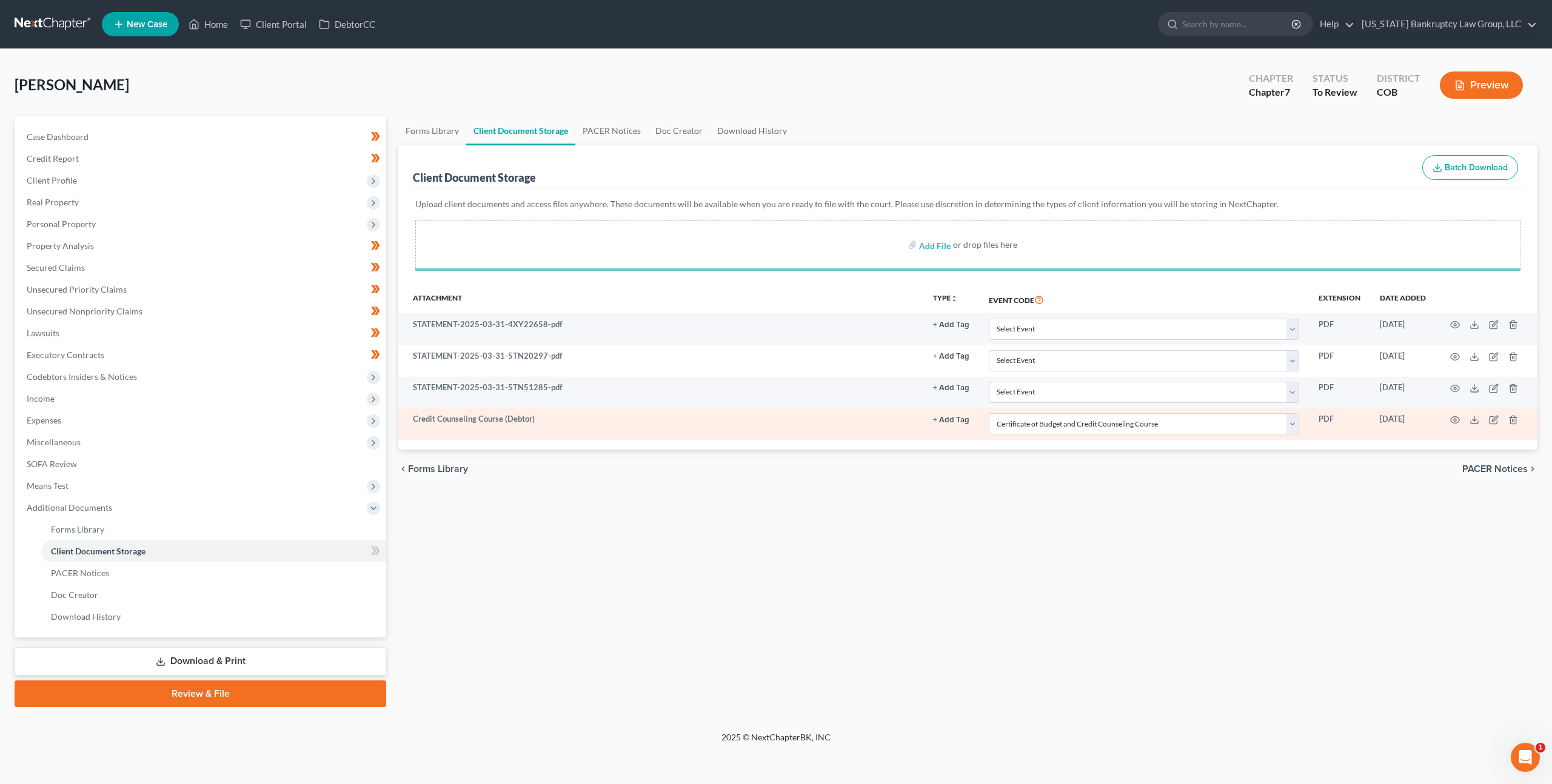
select select "5"
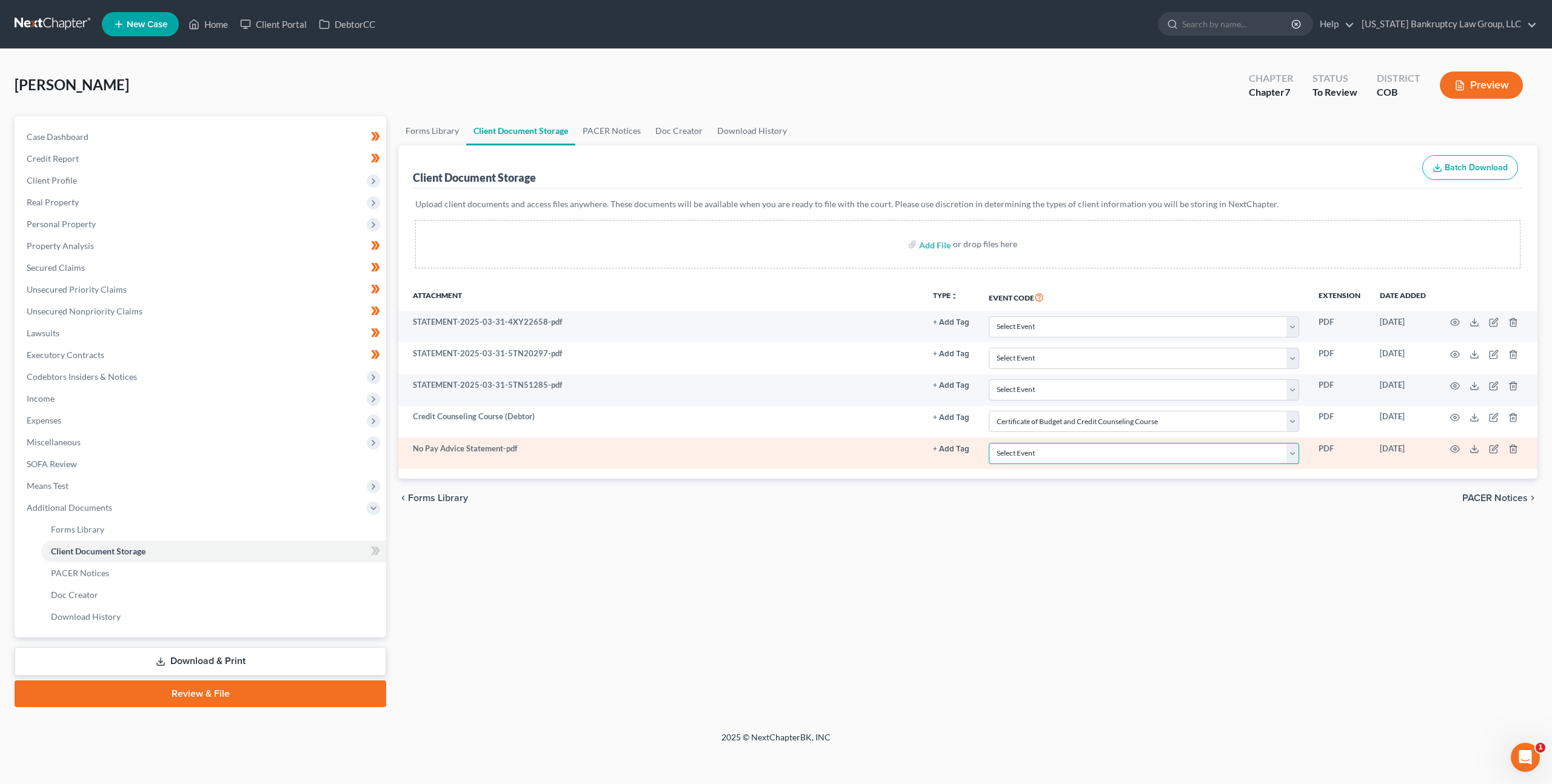
click at [1037, 455] on select "Select Event 1009-1.1 Notice of Amendments 20 Largest Unsecured Creditors Amend…" at bounding box center [1144, 454] width 311 height 21
select select "28"
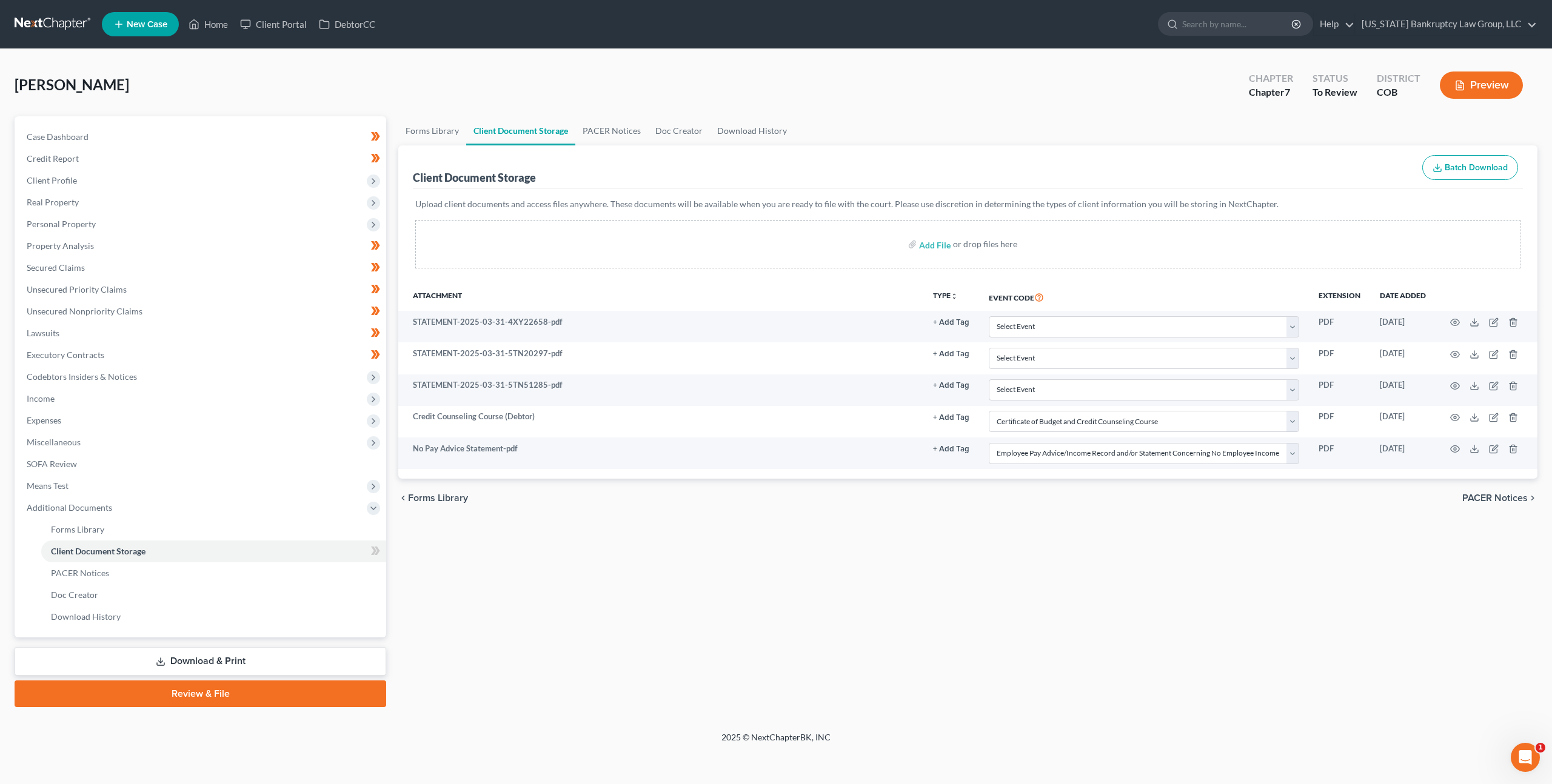
click at [281, 660] on link "Download & Print" at bounding box center [200, 662] width 371 height 29
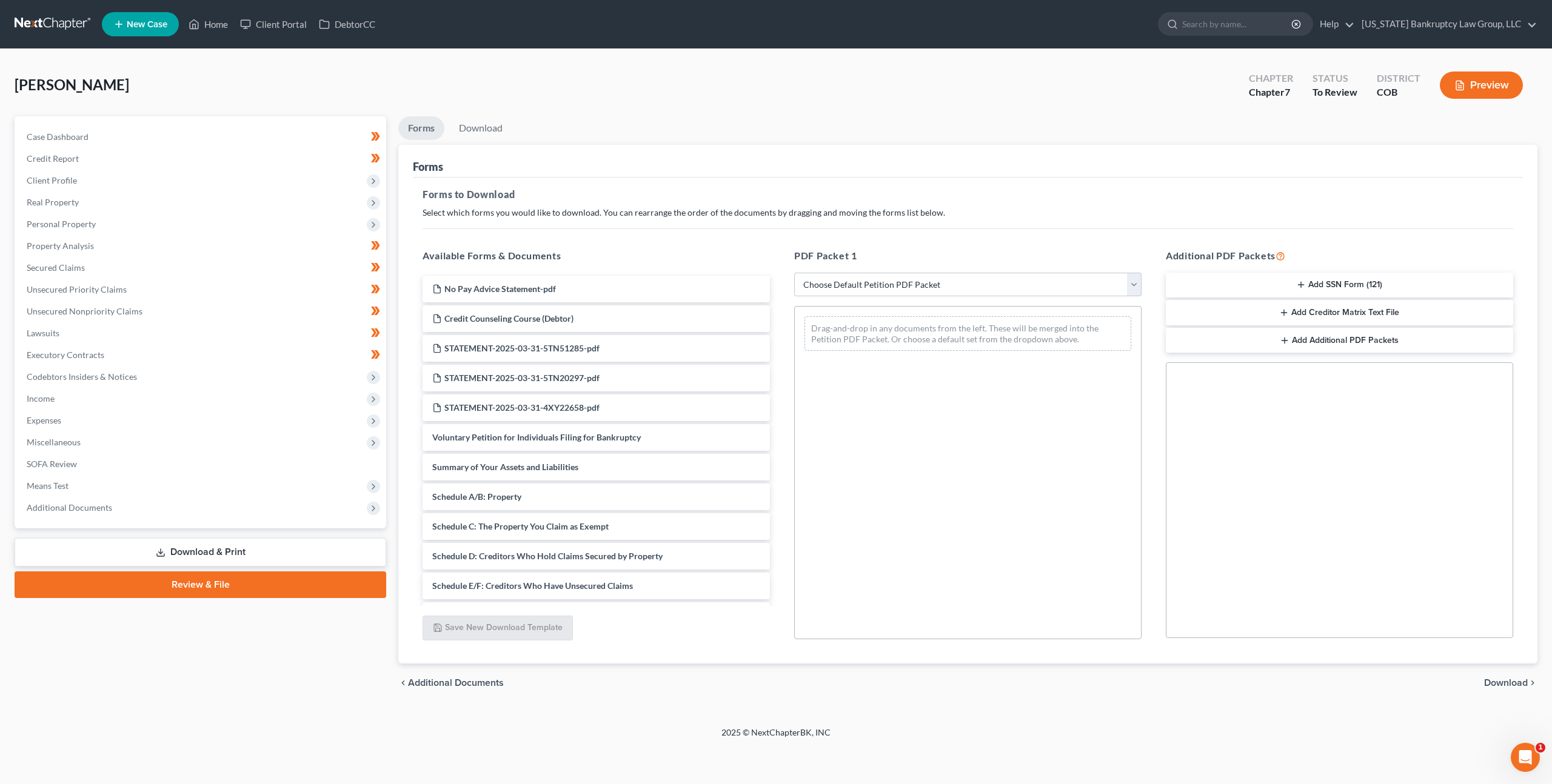
click at [1355, 285] on button "Add SSN Form (121)" at bounding box center [1339, 285] width 347 height 25
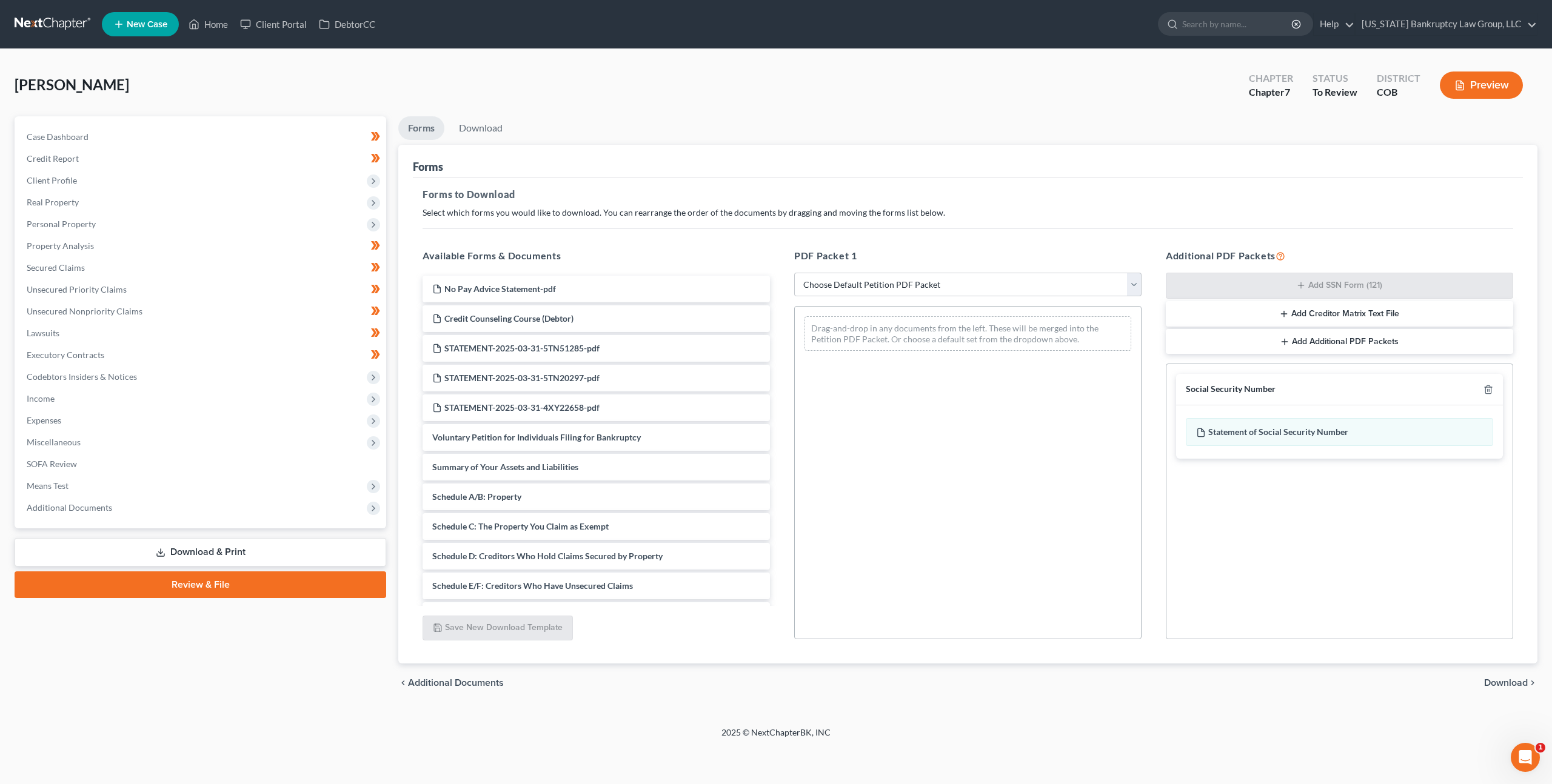
click at [1497, 682] on span "Download" at bounding box center [1506, 683] width 43 height 10
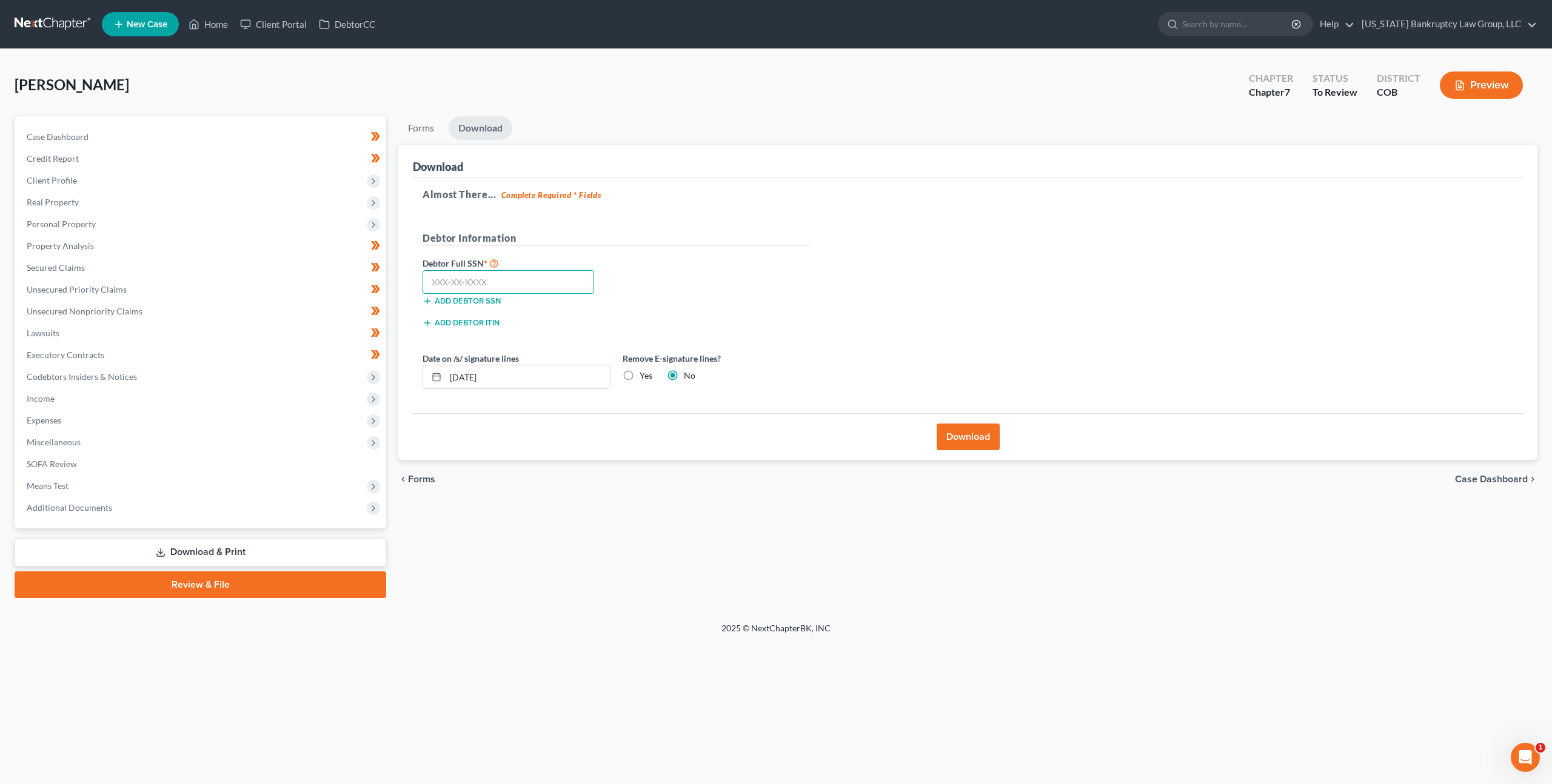
click at [558, 284] on input "text" at bounding box center [508, 282] width 171 height 24
type input "522-99-8202"
click at [964, 429] on button "Download" at bounding box center [968, 436] width 63 height 27
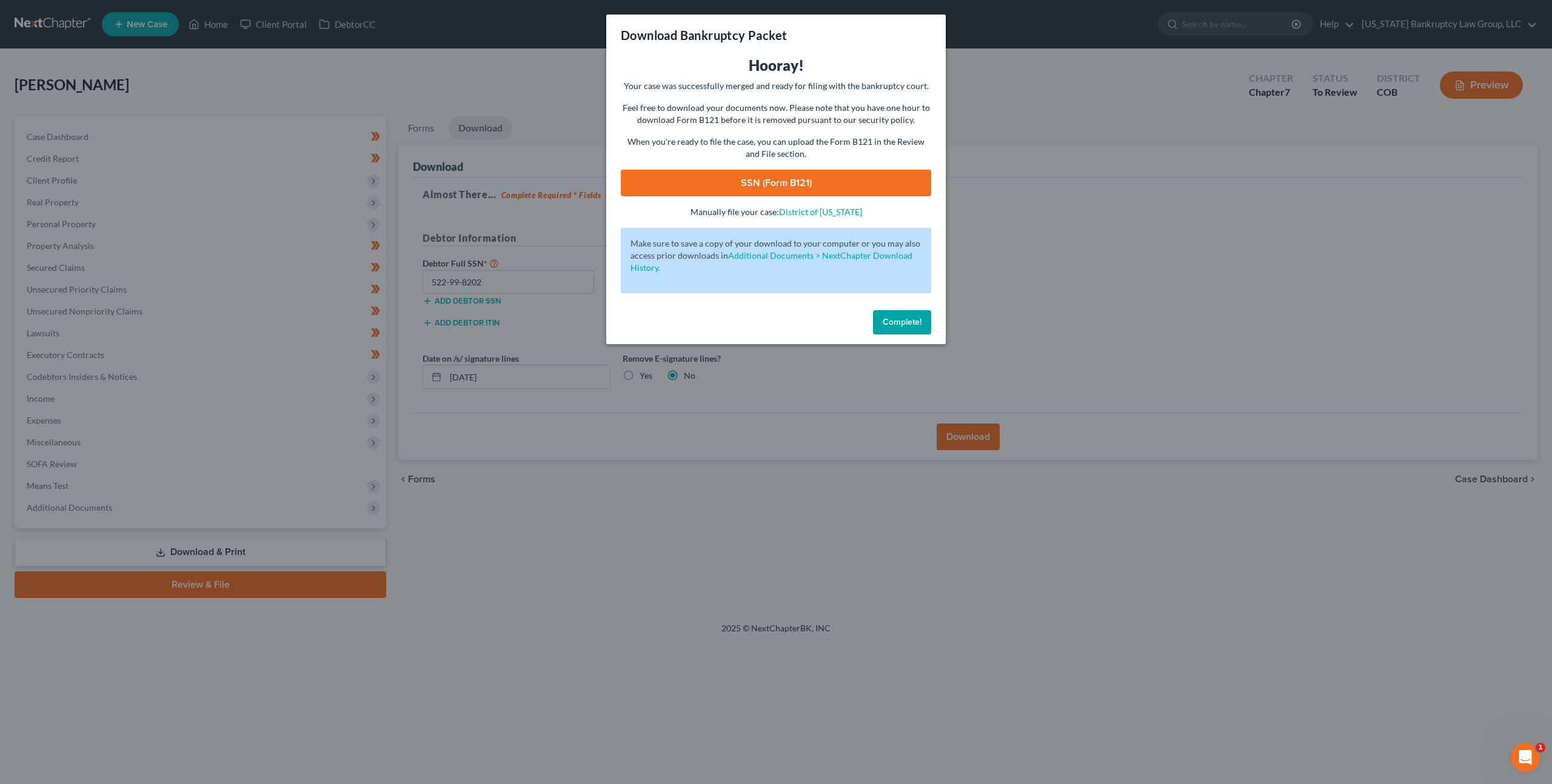
click at [812, 182] on link "SSN (Form B121)" at bounding box center [776, 182] width 311 height 27
click at [896, 325] on span "Complete!" at bounding box center [902, 322] width 39 height 11
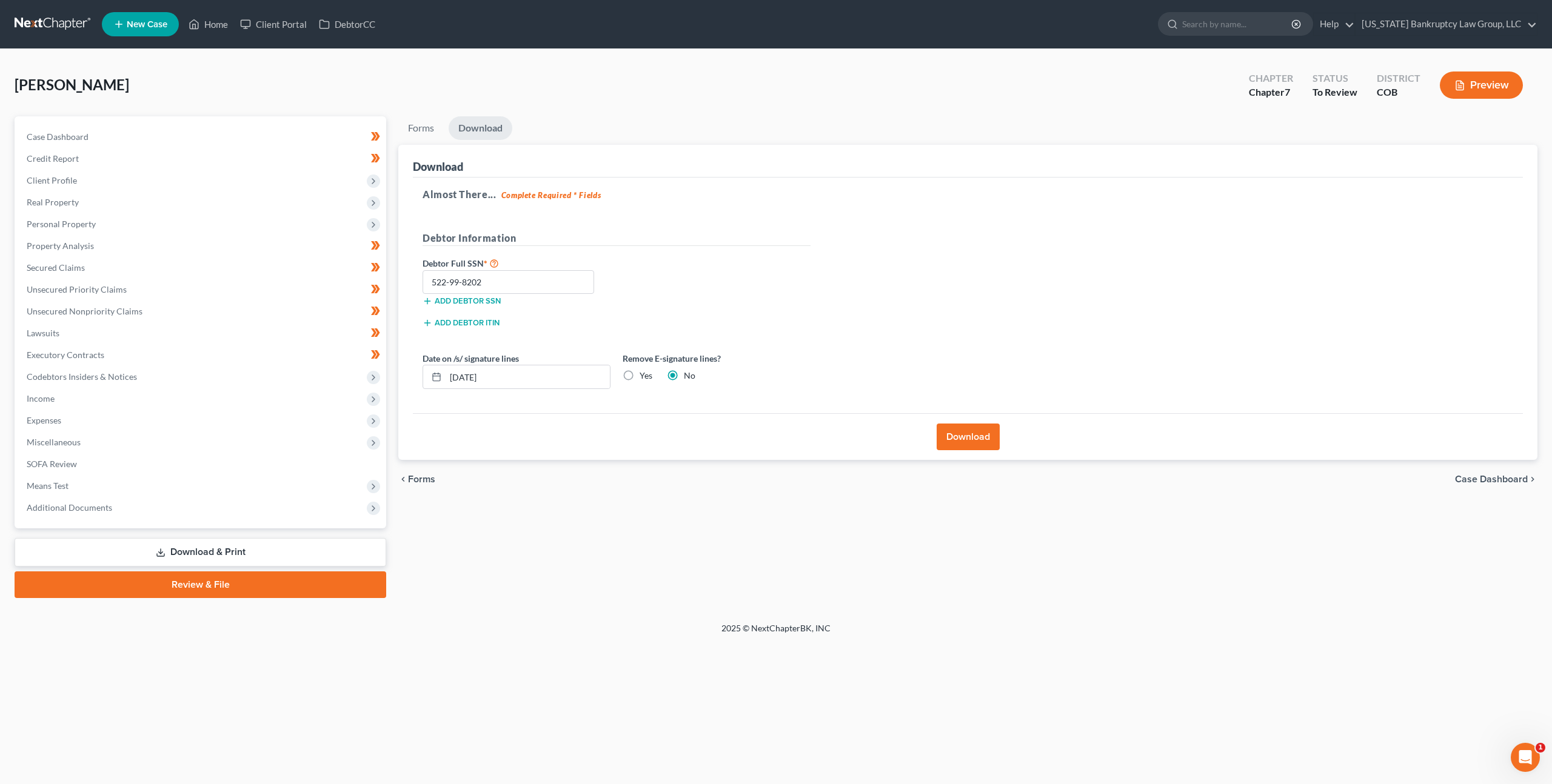
click at [196, 583] on link "Review & File" at bounding box center [200, 585] width 371 height 27
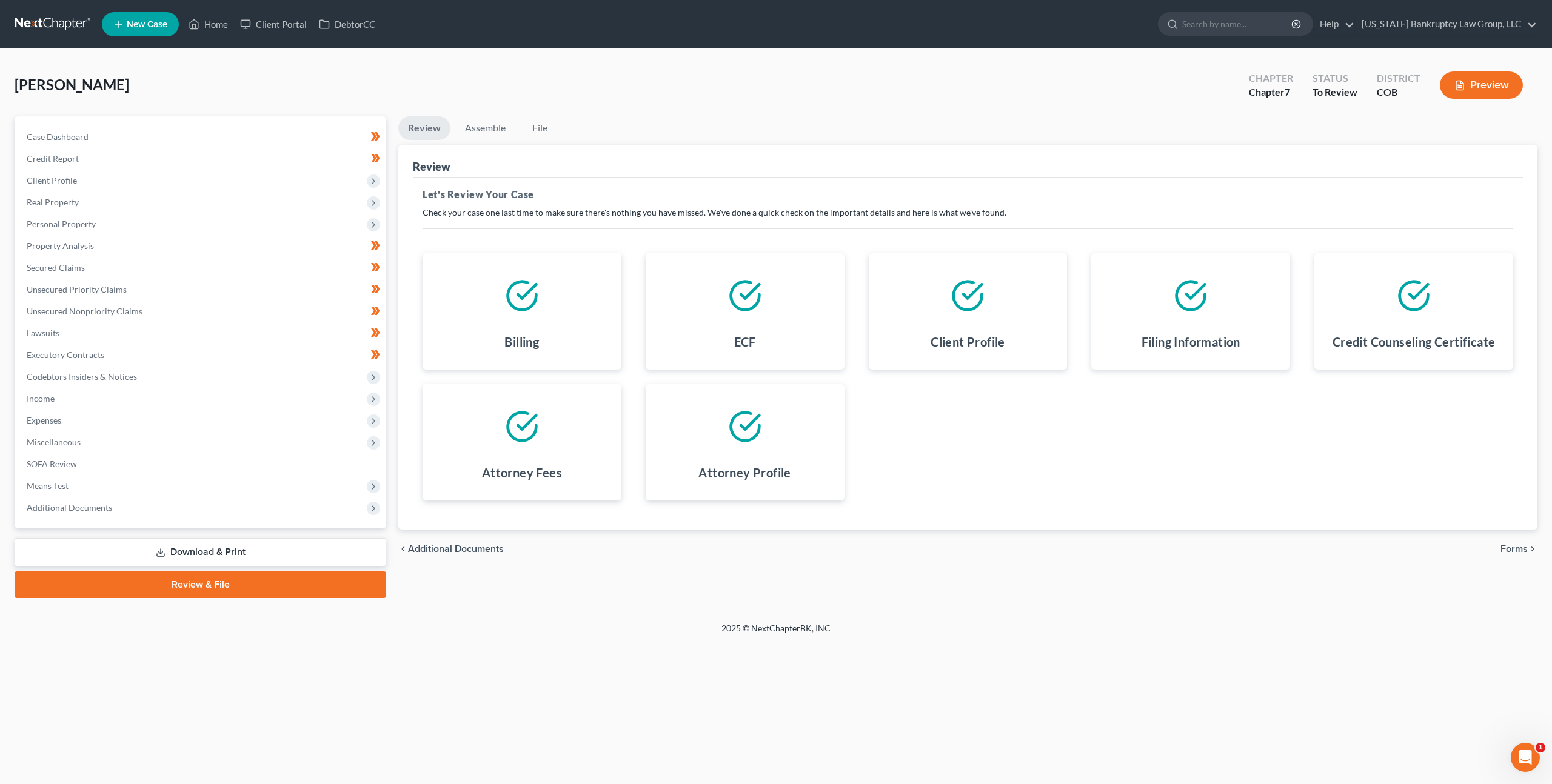
click at [1518, 546] on span "Forms" at bounding box center [1514, 549] width 27 height 10
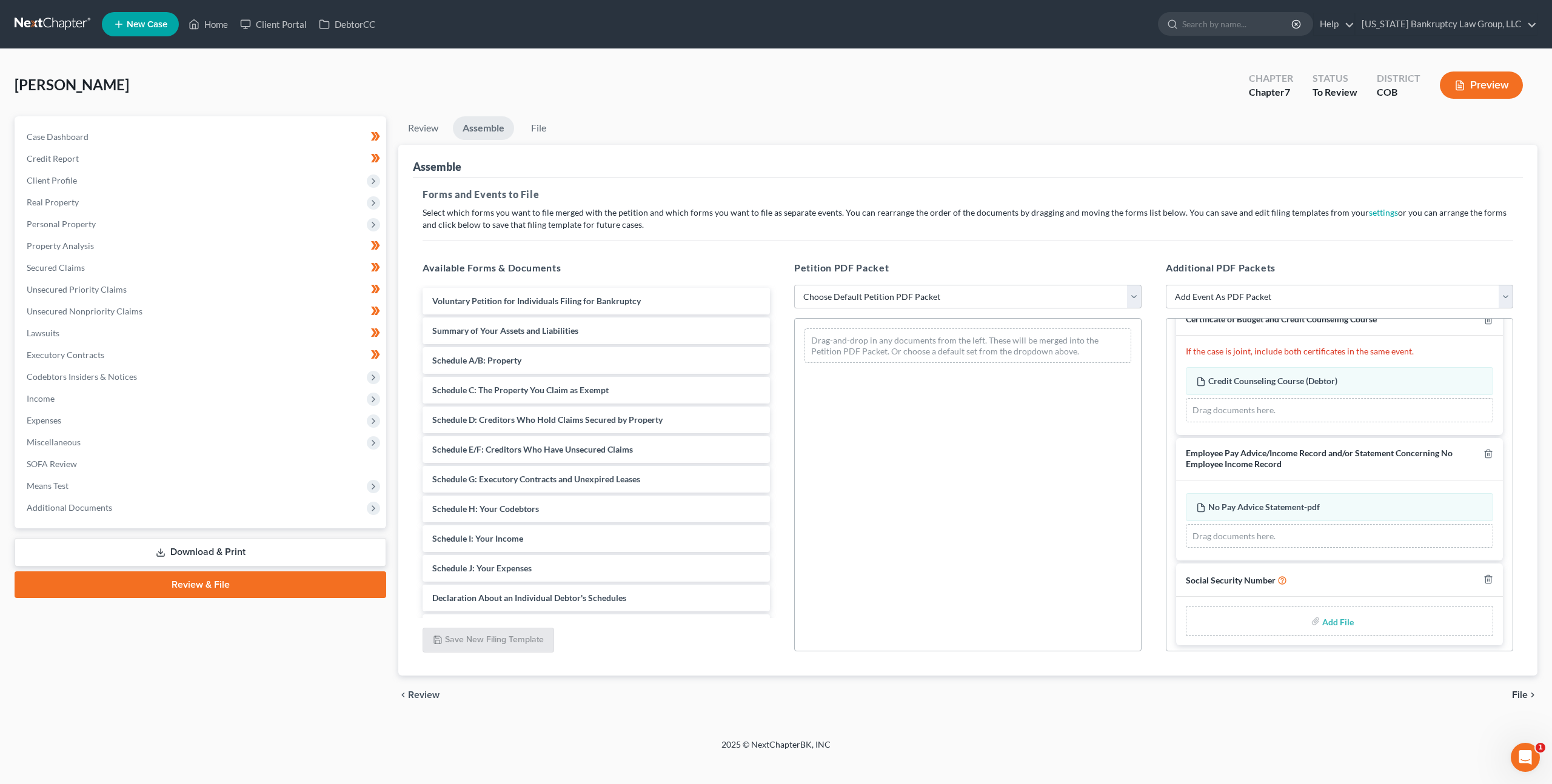
scroll to position [28, 0]
click at [1338, 619] on input "file" at bounding box center [1336, 617] width 29 height 22
type input "C:\fakepath\081025 Statement of Social Security Number.pdf"
click at [957, 299] on select "Choose Default Petition PDF Packet Emergency Filing (Voluntary Petition and Cre…" at bounding box center [968, 297] width 347 height 24
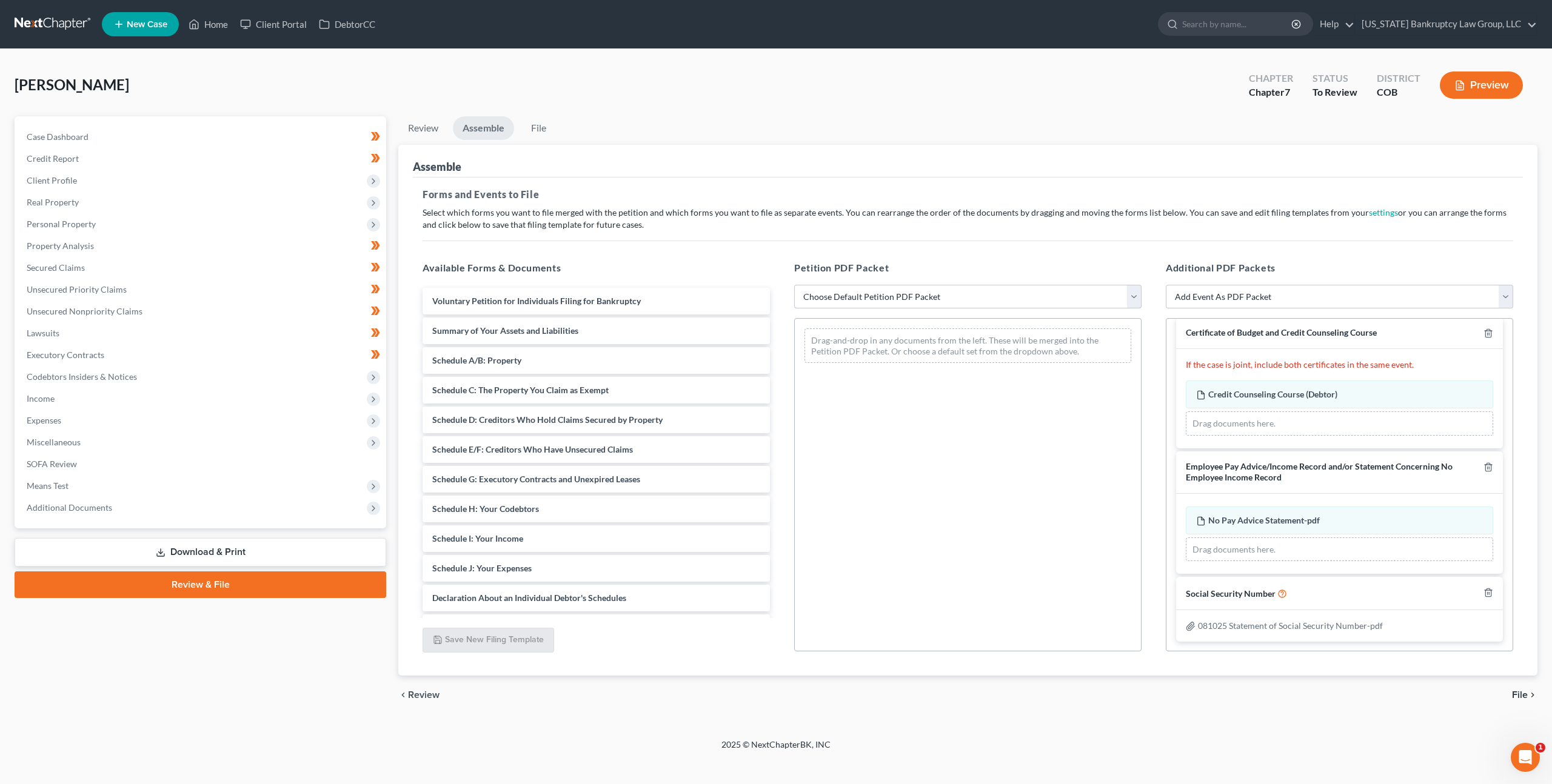
select select "1"
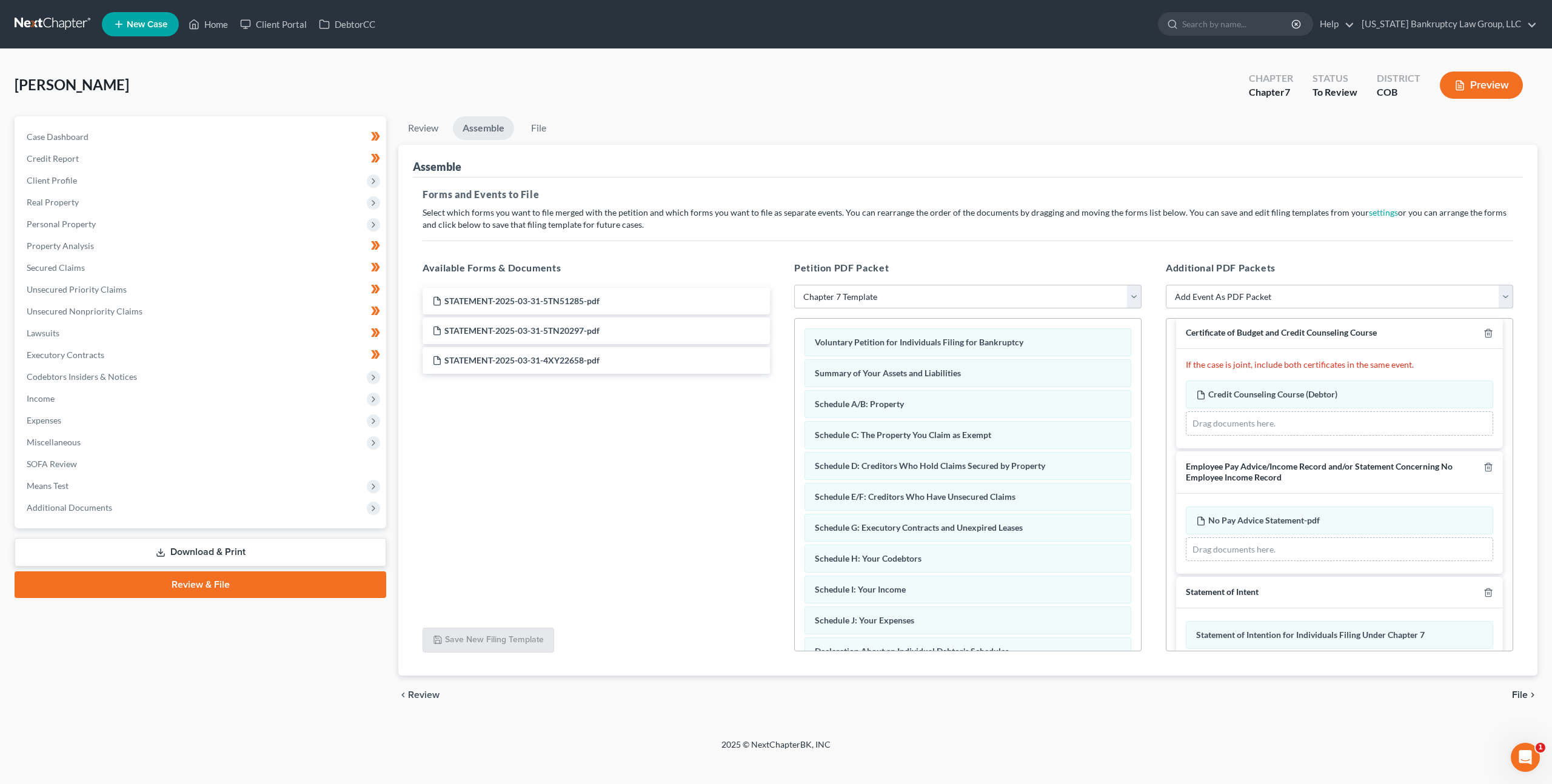
click at [1522, 691] on span "File" at bounding box center [1520, 695] width 16 height 10
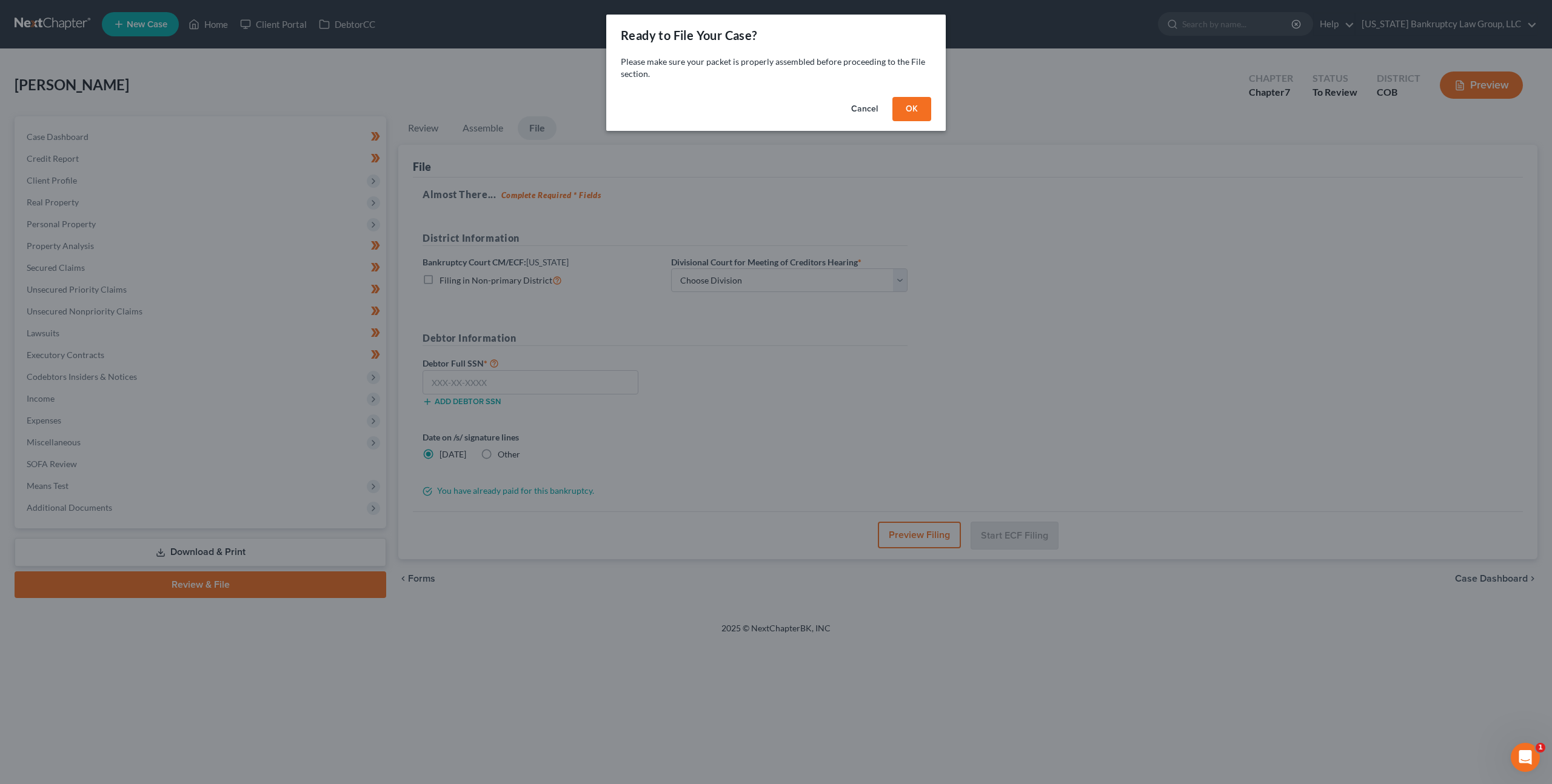
click at [914, 112] on button "OK" at bounding box center [912, 109] width 39 height 24
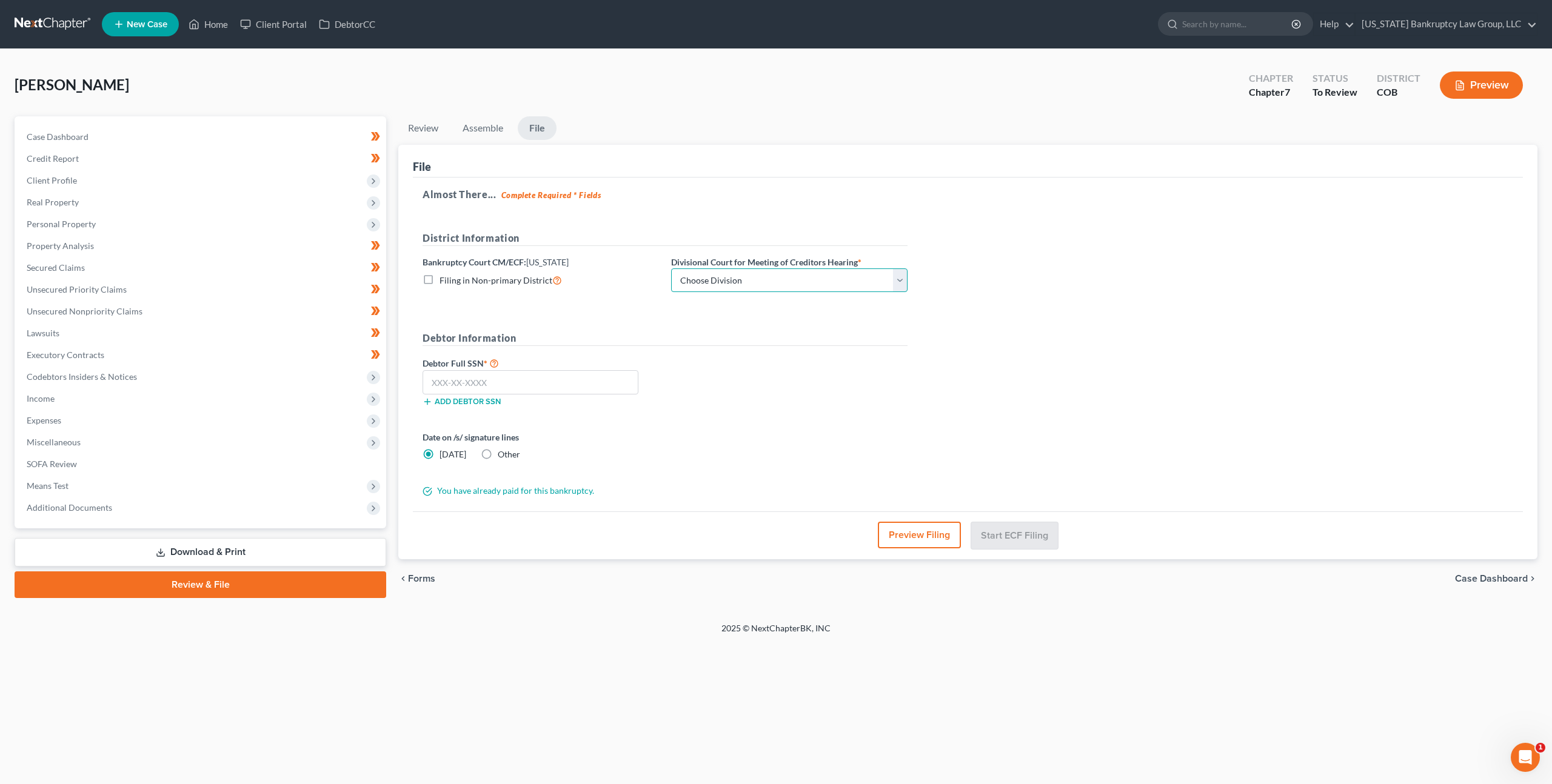
click at [784, 277] on select "Choose Division [GEOGRAPHIC_DATA]" at bounding box center [789, 280] width 237 height 24
select select "0"
click at [602, 383] on input "text" at bounding box center [530, 382] width 216 height 24
type input "522-99-8202"
click at [1015, 537] on button "Start ECF Filing" at bounding box center [1015, 534] width 87 height 27
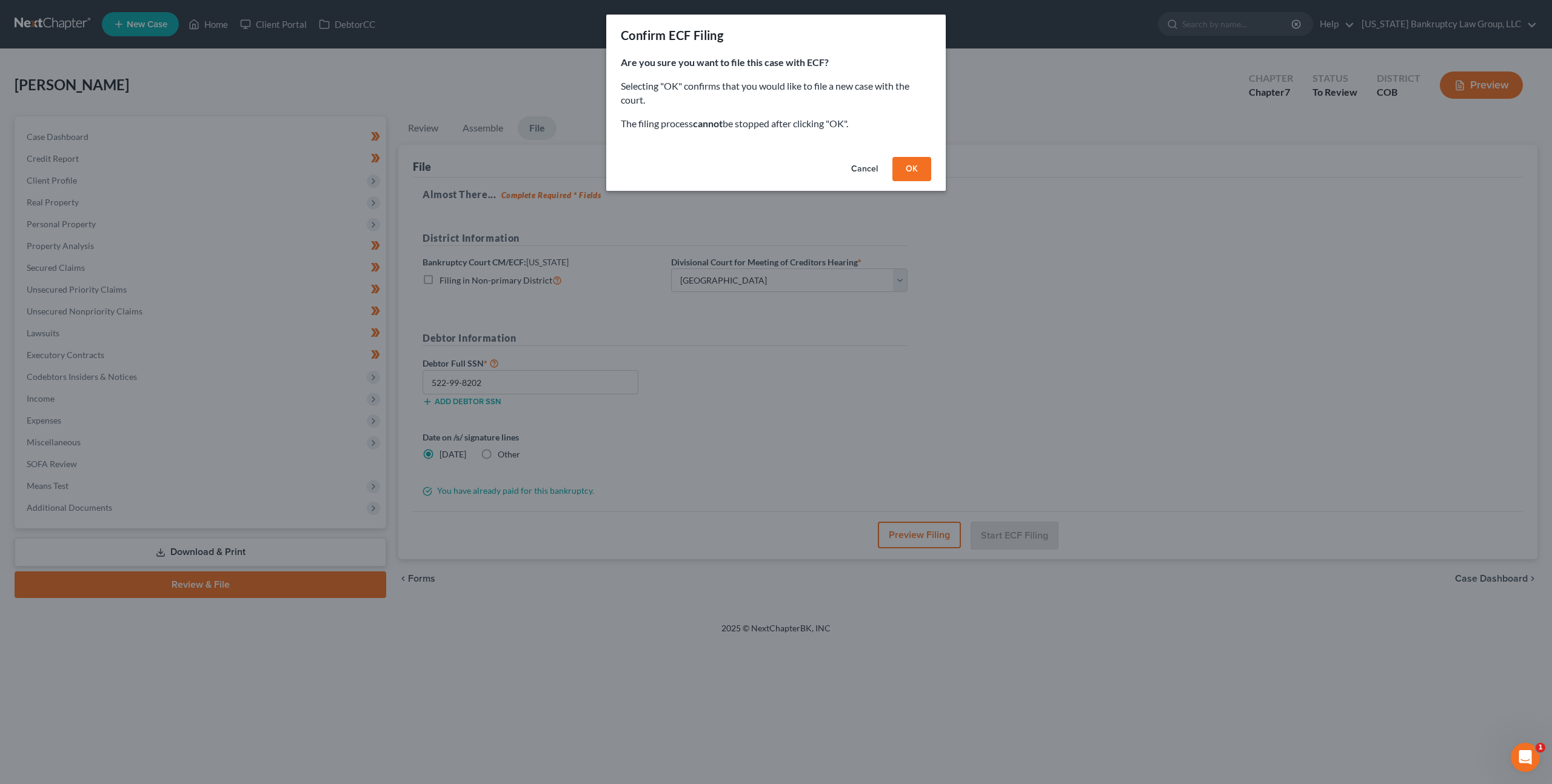
click at [912, 170] on button "OK" at bounding box center [912, 169] width 39 height 24
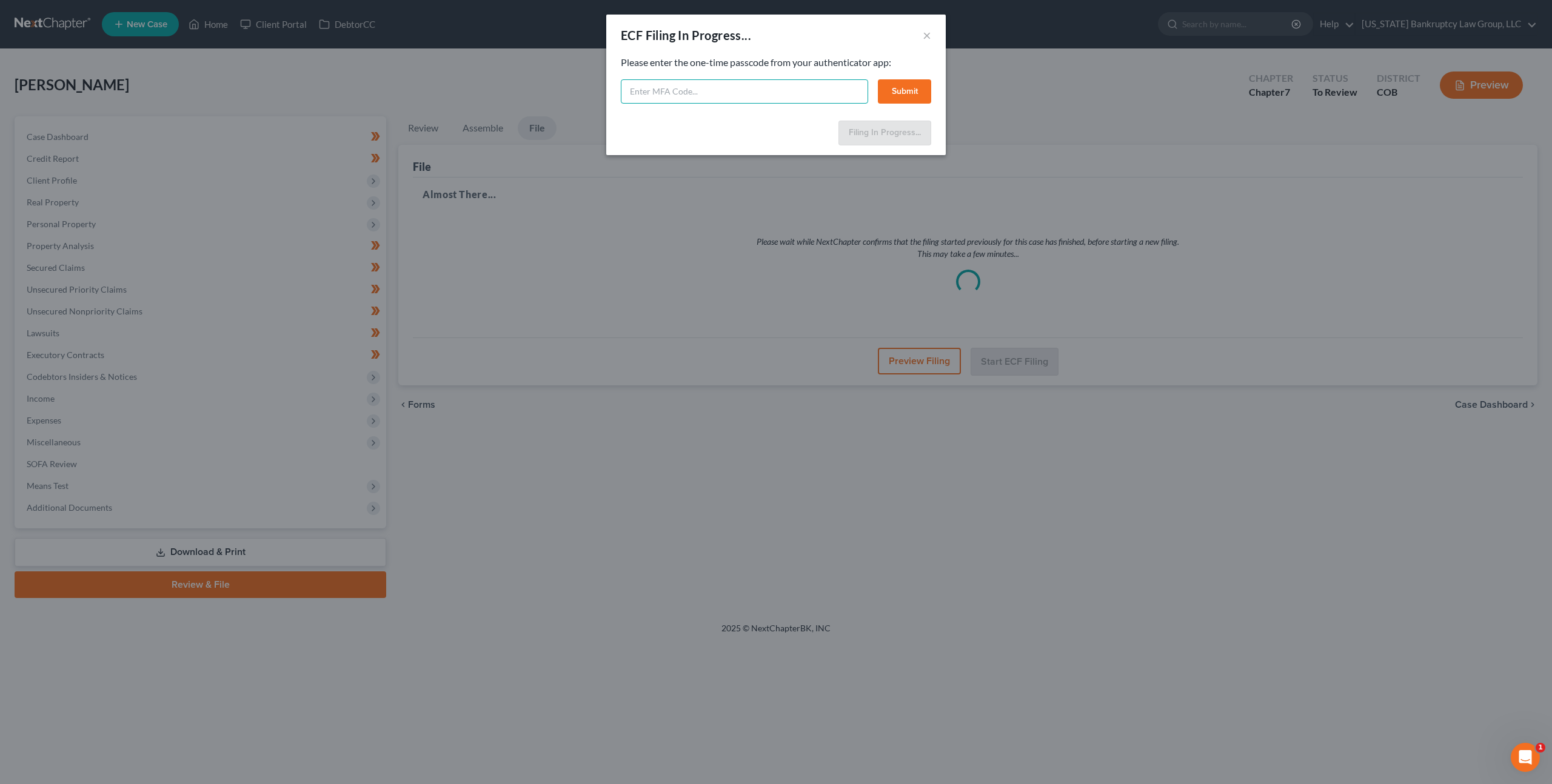
click at [751, 94] on input "text" at bounding box center [745, 91] width 247 height 24
type input "463224"
click at [901, 92] on button "Submit" at bounding box center [904, 91] width 53 height 24
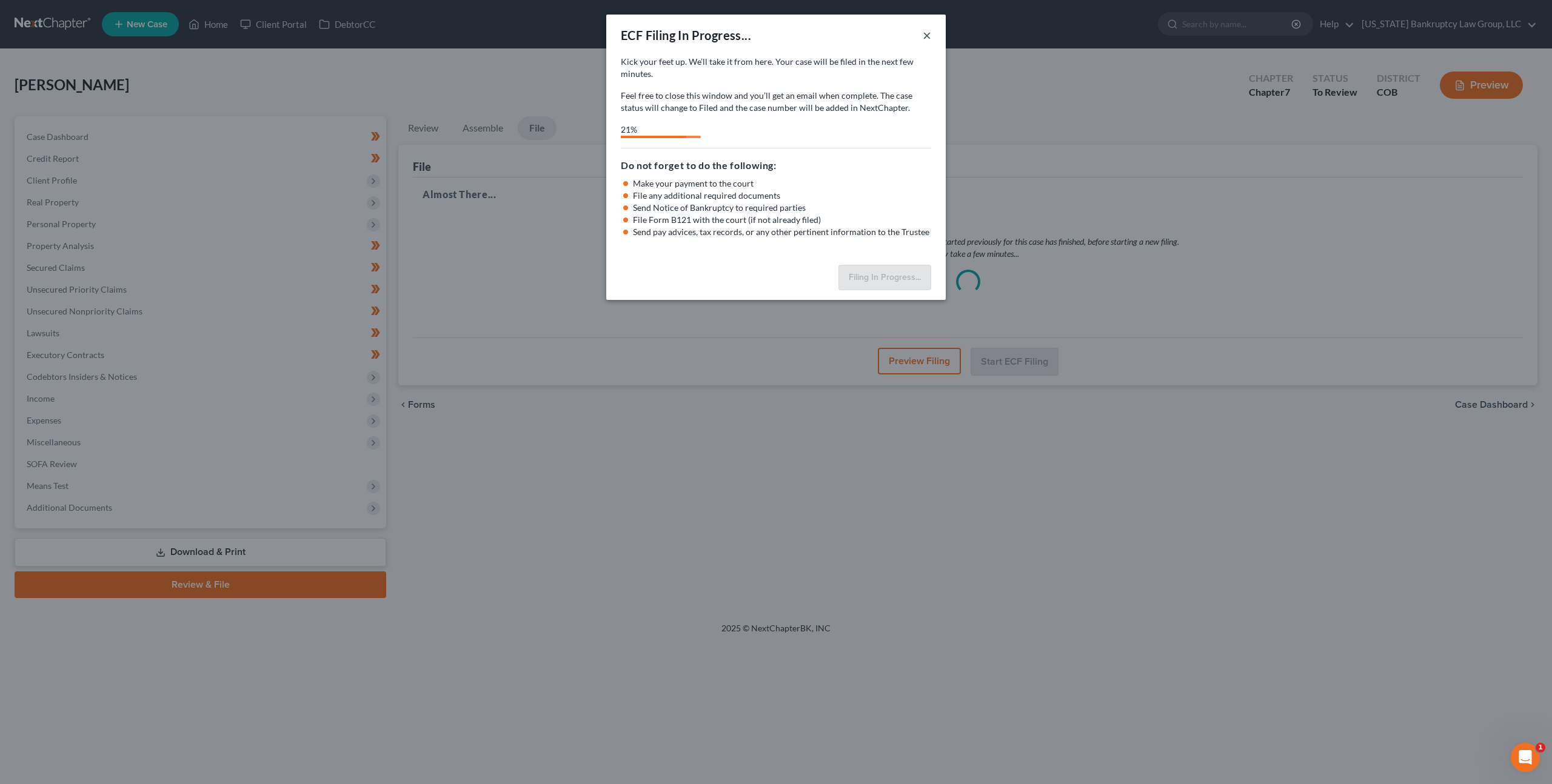
click at [926, 39] on button "×" at bounding box center [927, 35] width 9 height 14
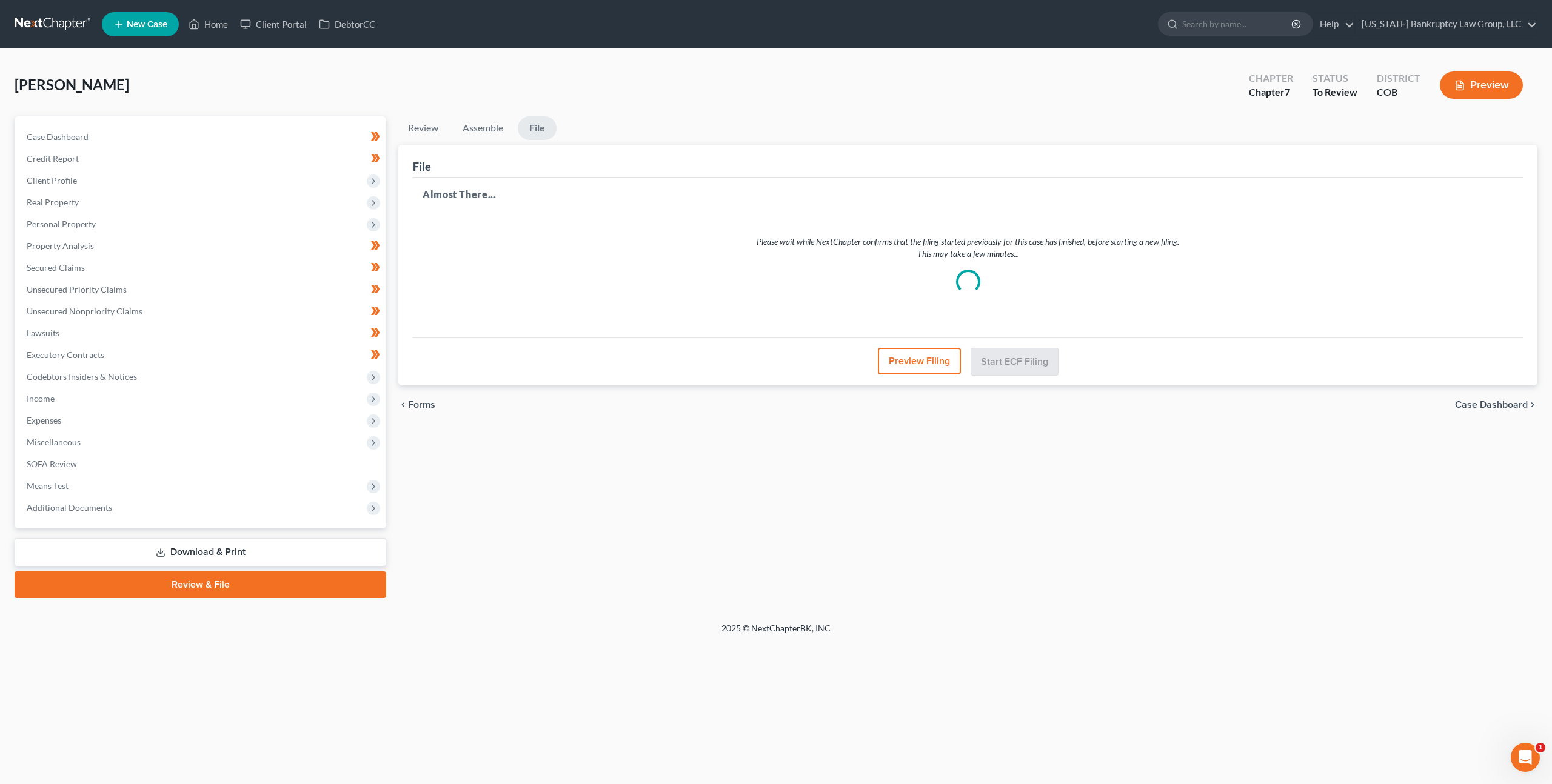
click at [50, 20] on link at bounding box center [53, 24] width 78 height 22
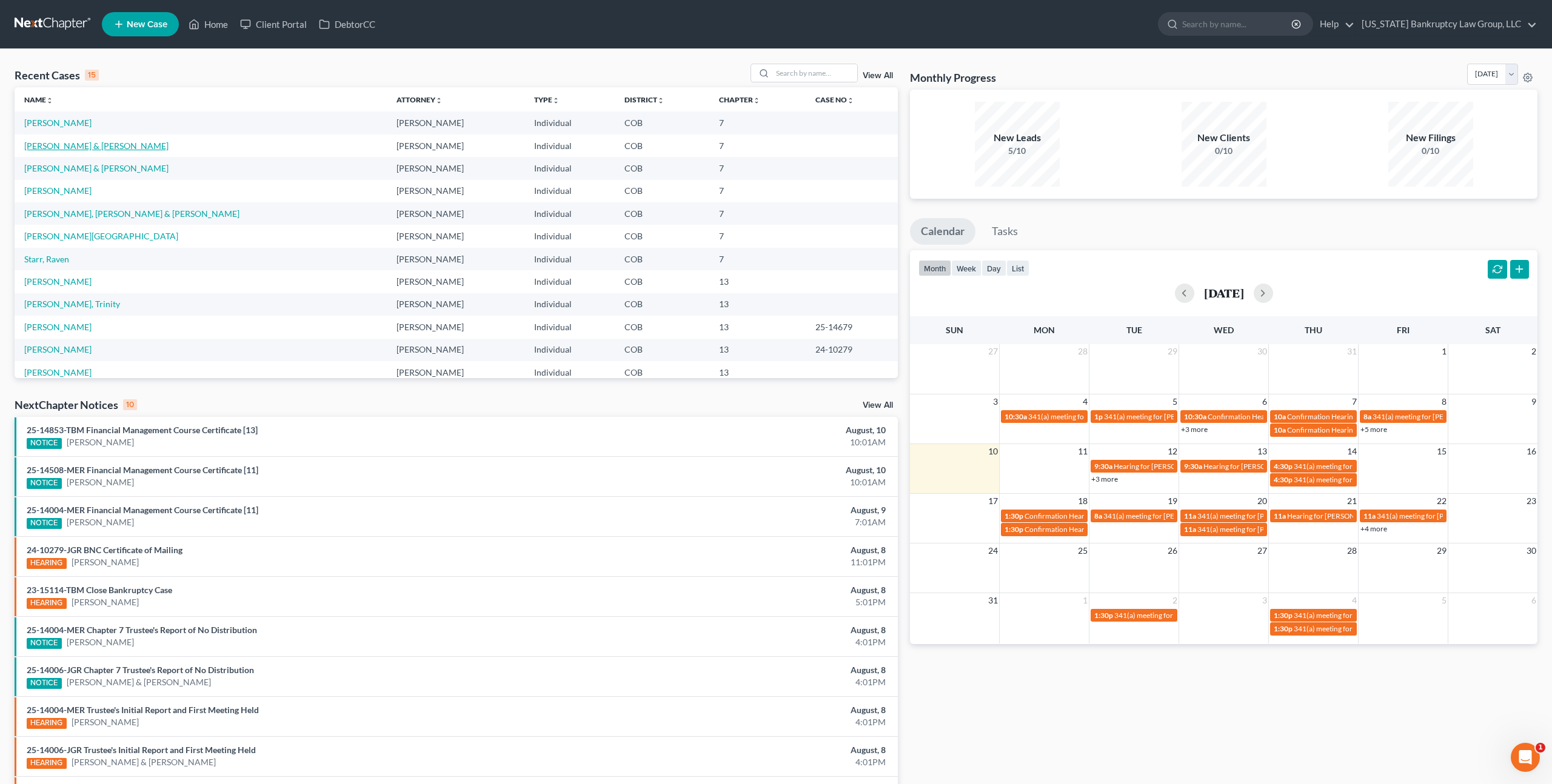
click at [71, 149] on link "[PERSON_NAME] & [PERSON_NAME]" at bounding box center [96, 145] width 144 height 11
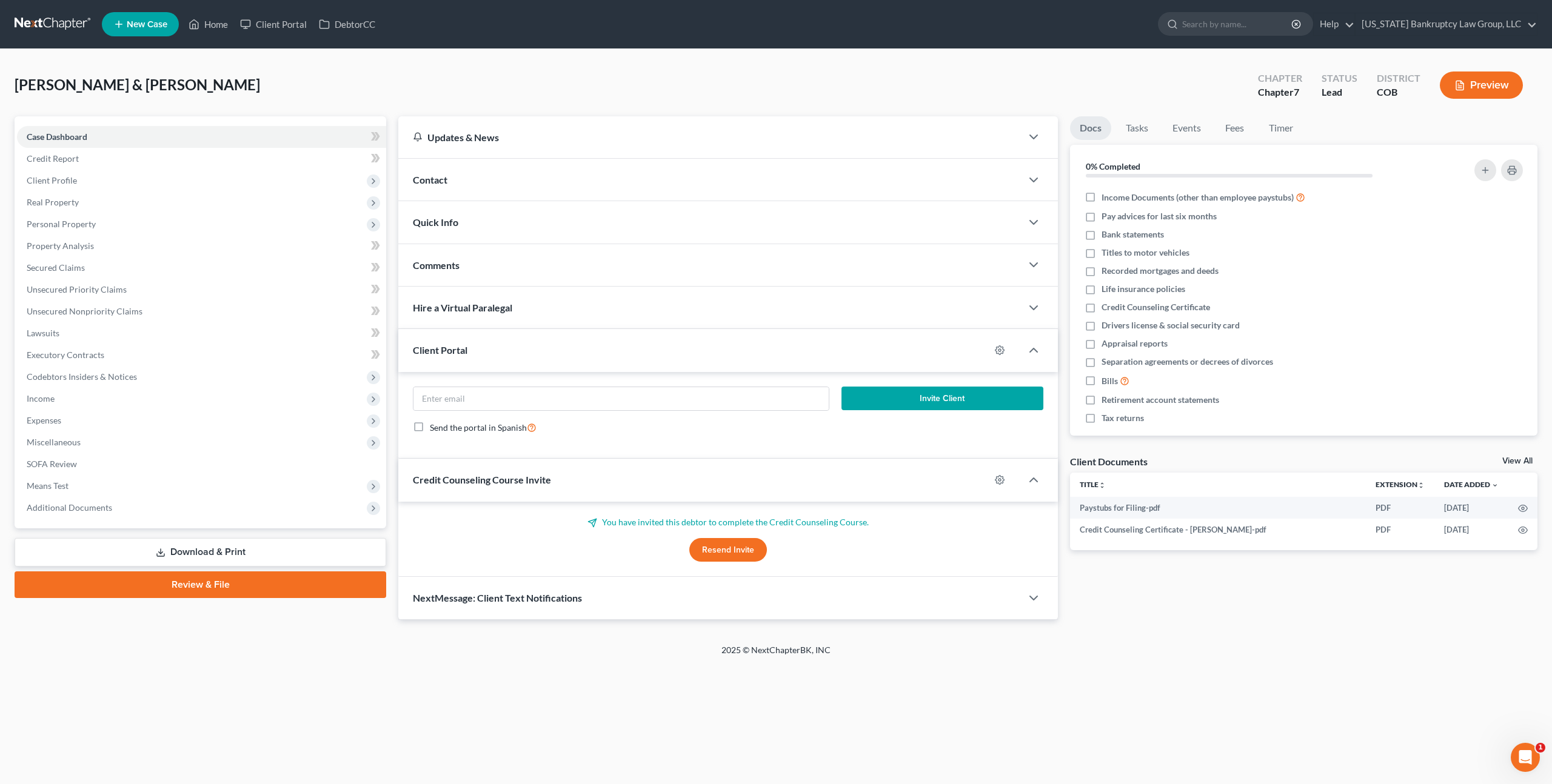
click at [226, 587] on link "Review & File" at bounding box center [200, 585] width 371 height 27
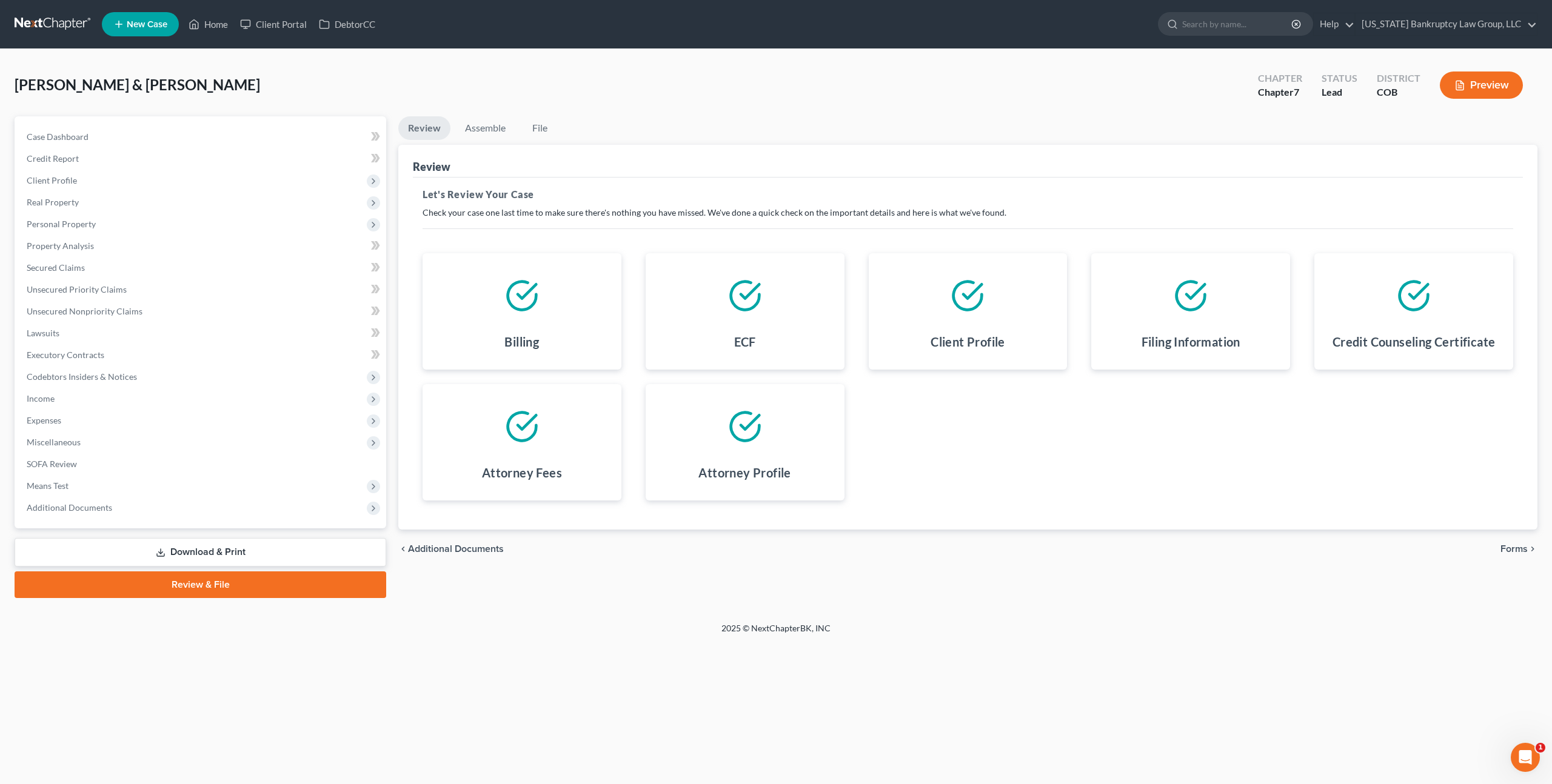
click at [1522, 544] on span "Forms" at bounding box center [1514, 549] width 27 height 10
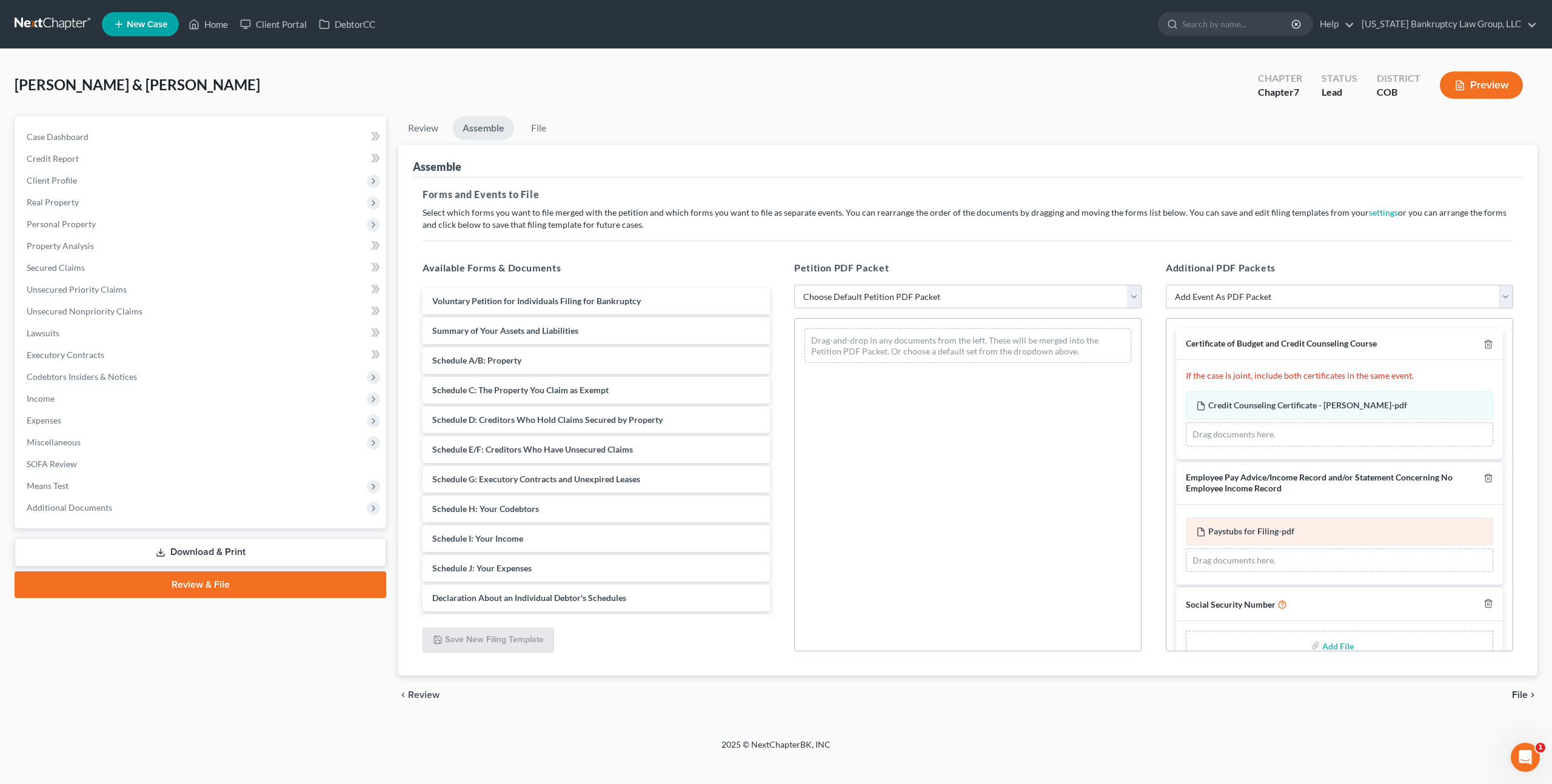
scroll to position [28, 0]
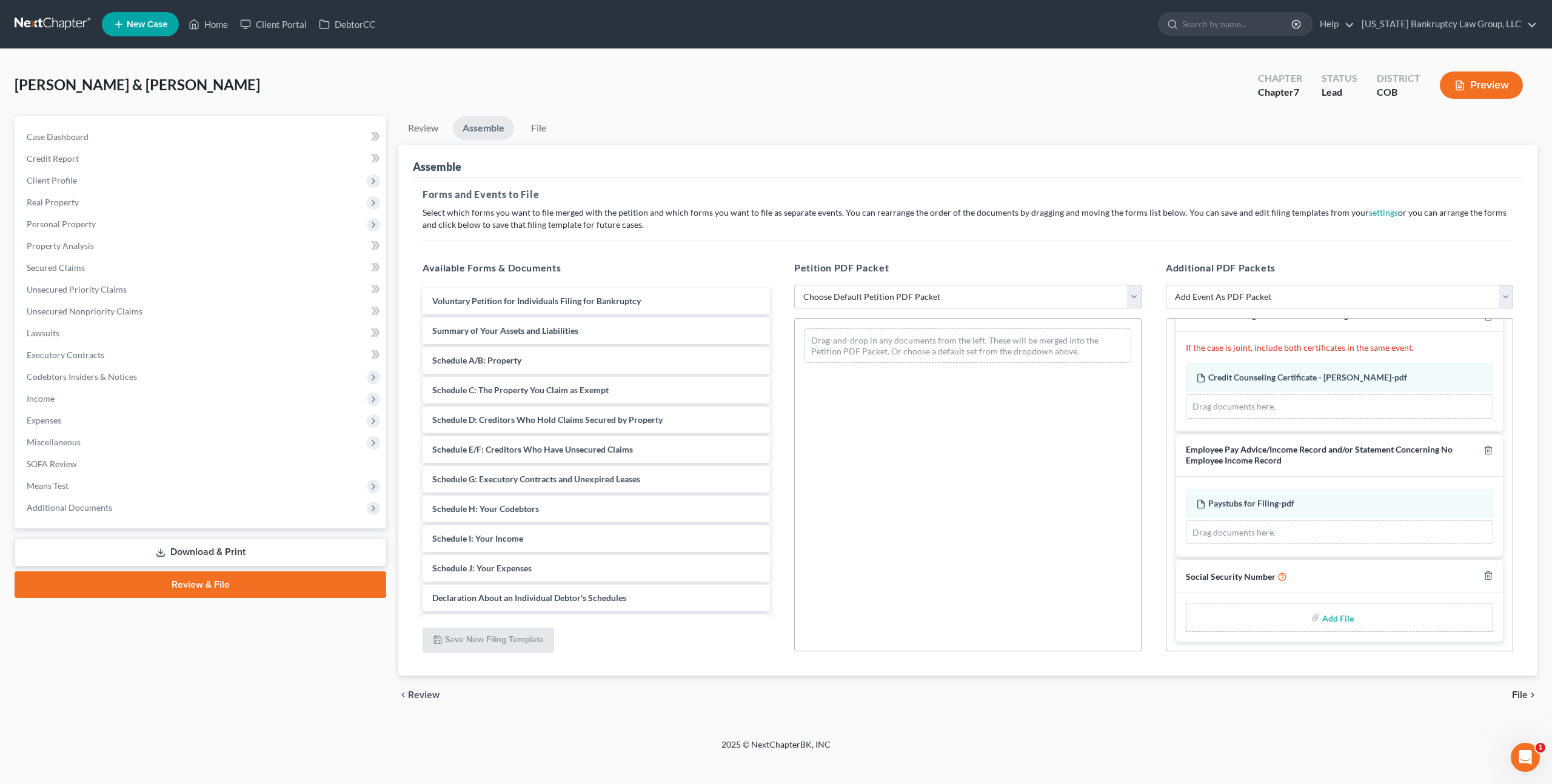
click at [1335, 618] on input "file" at bounding box center [1336, 617] width 29 height 22
type input "C:\fakepath\081025 Statement of Social Security Number.pdf"
click at [966, 297] on select "Choose Default Petition PDF Packet Emergency Filing (Voluntary Petition and Cre…" at bounding box center [968, 297] width 347 height 24
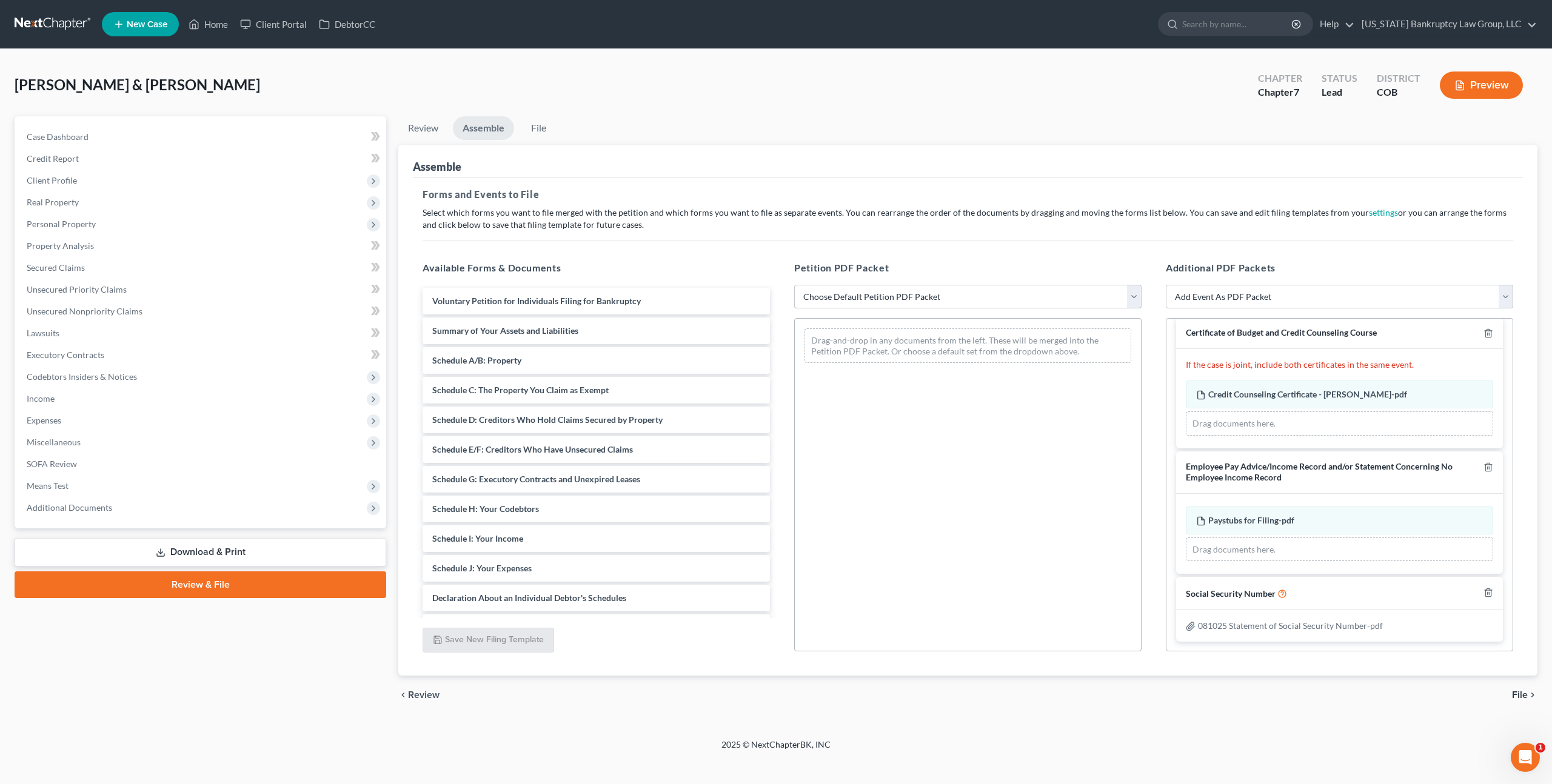
select select "1"
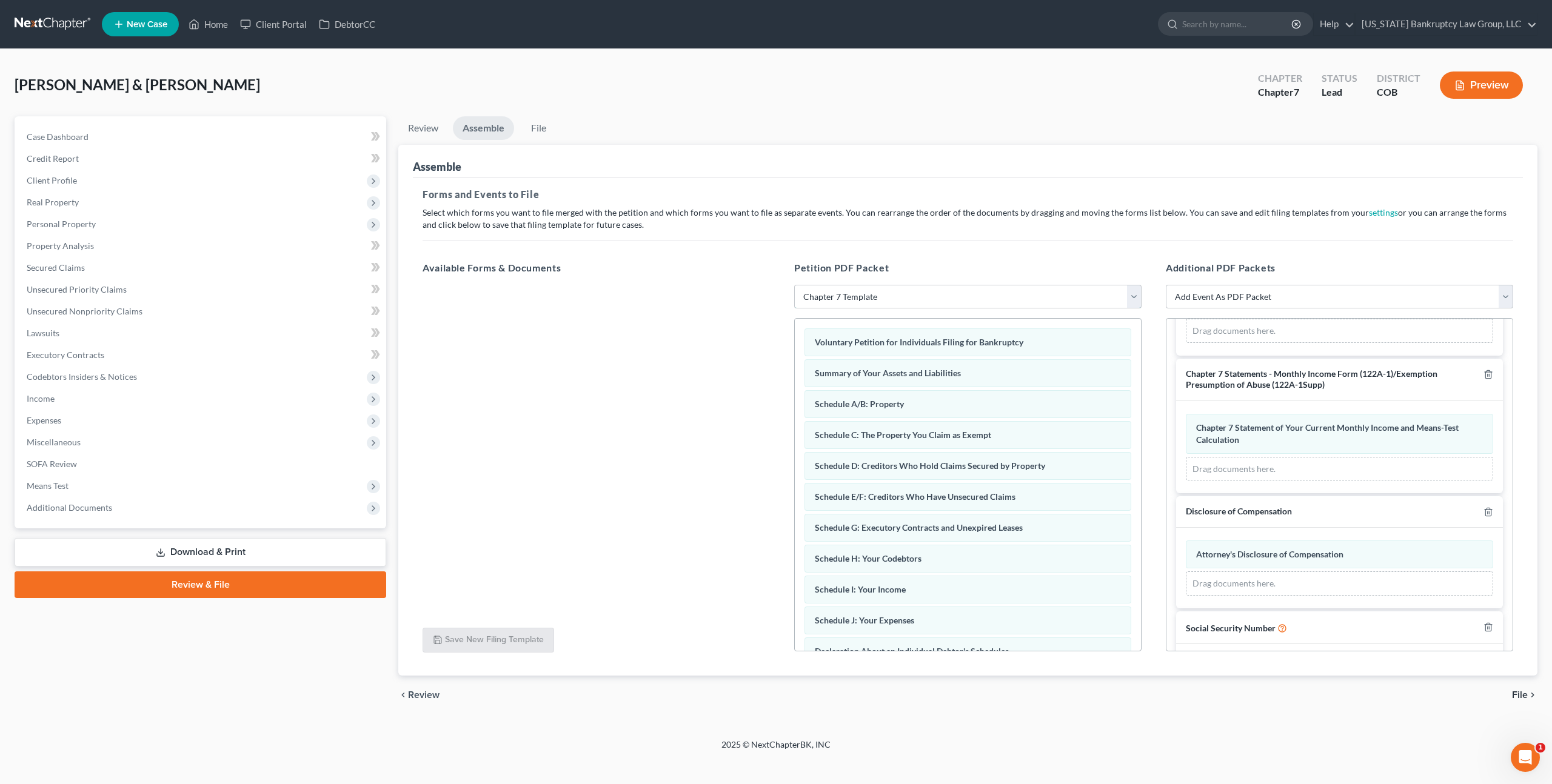
scroll to position [378, 0]
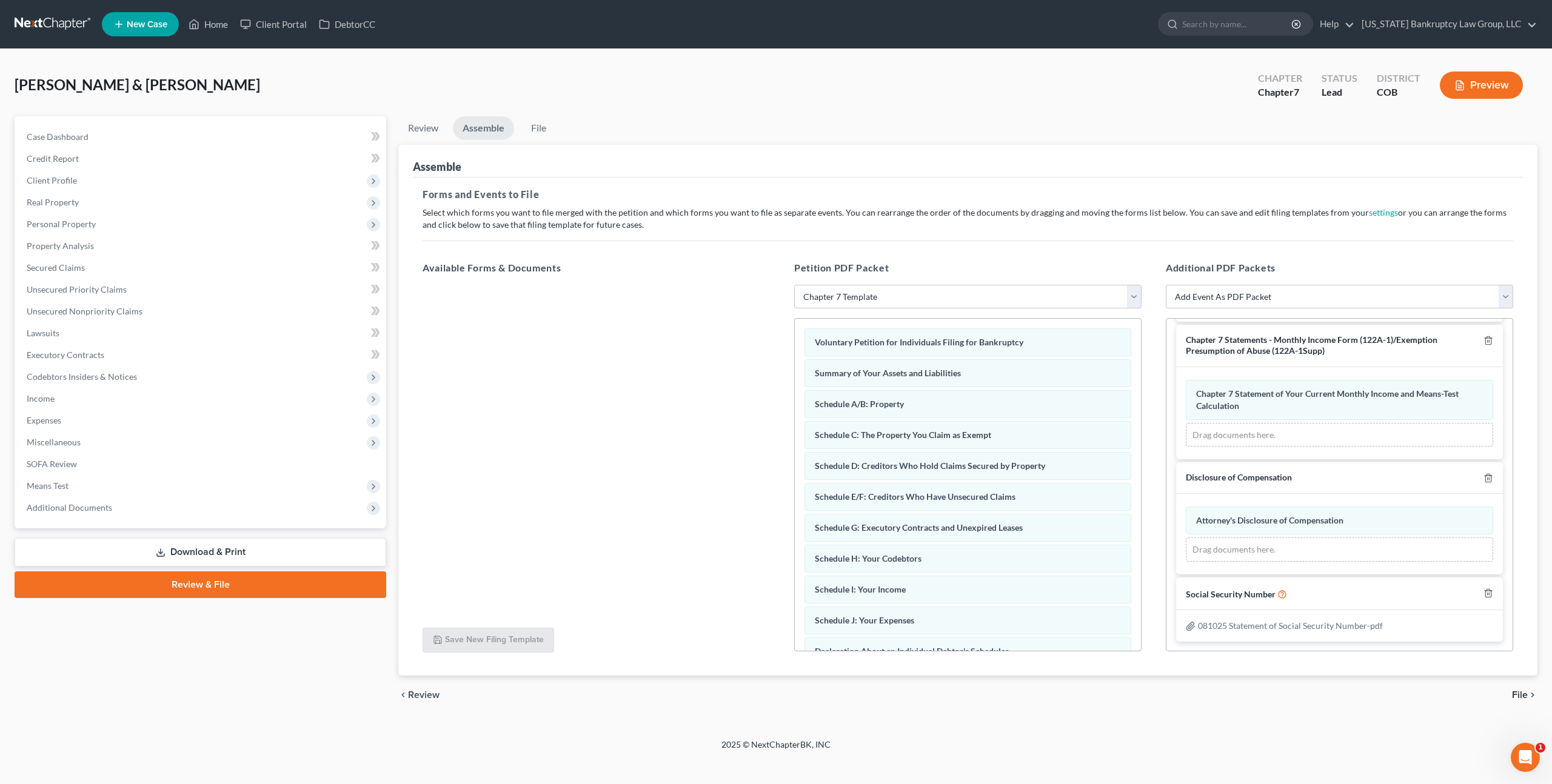
click at [1524, 693] on span "File" at bounding box center [1520, 695] width 16 height 10
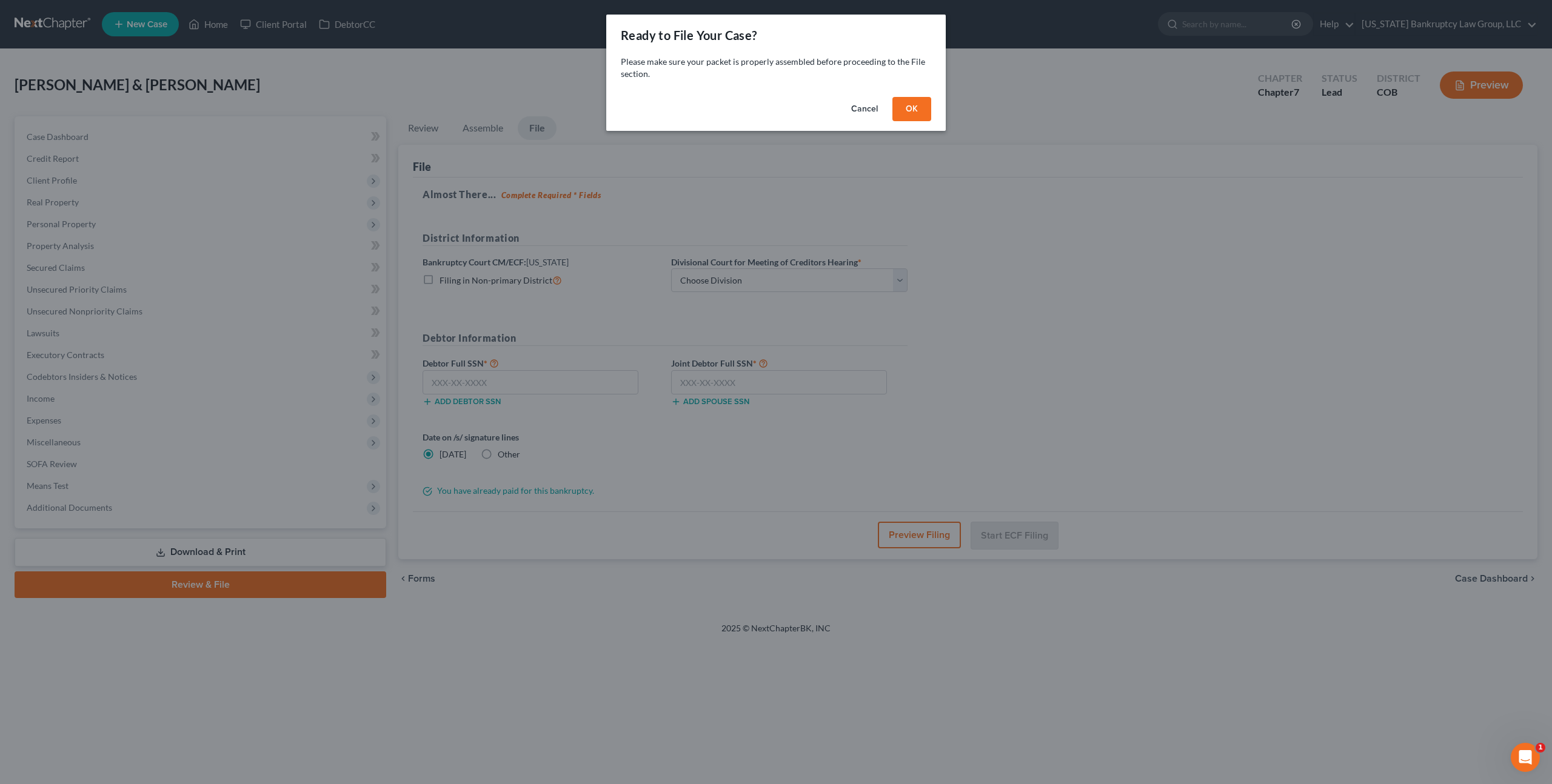
click at [910, 108] on button "OK" at bounding box center [912, 109] width 39 height 24
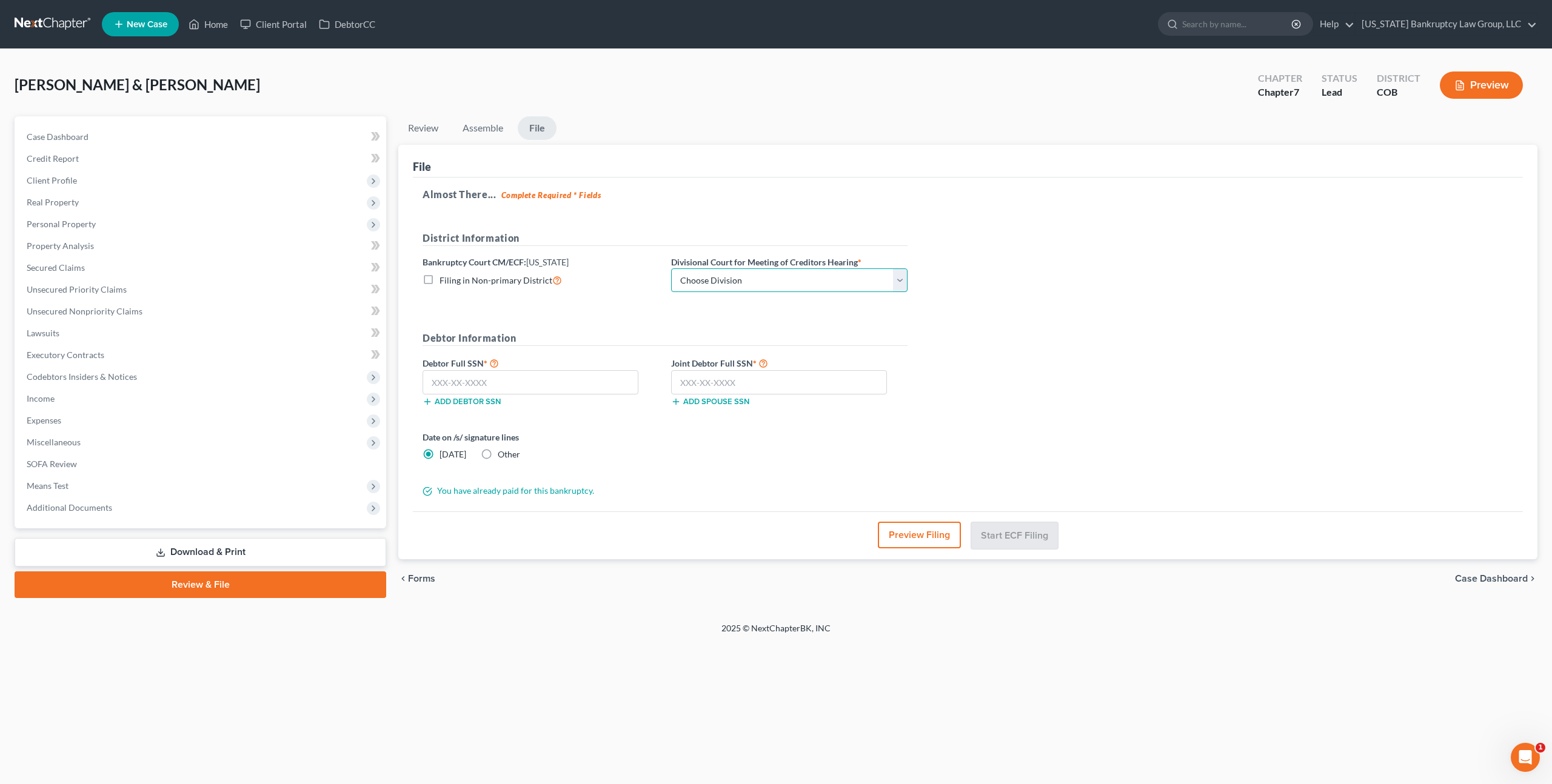
click at [833, 272] on select "Choose Division [GEOGRAPHIC_DATA]" at bounding box center [789, 280] width 237 height 24
select select "0"
click at [606, 385] on input "text" at bounding box center [530, 382] width 216 height 24
type input "568-31-4774"
click at [700, 382] on input "text" at bounding box center [779, 382] width 216 height 24
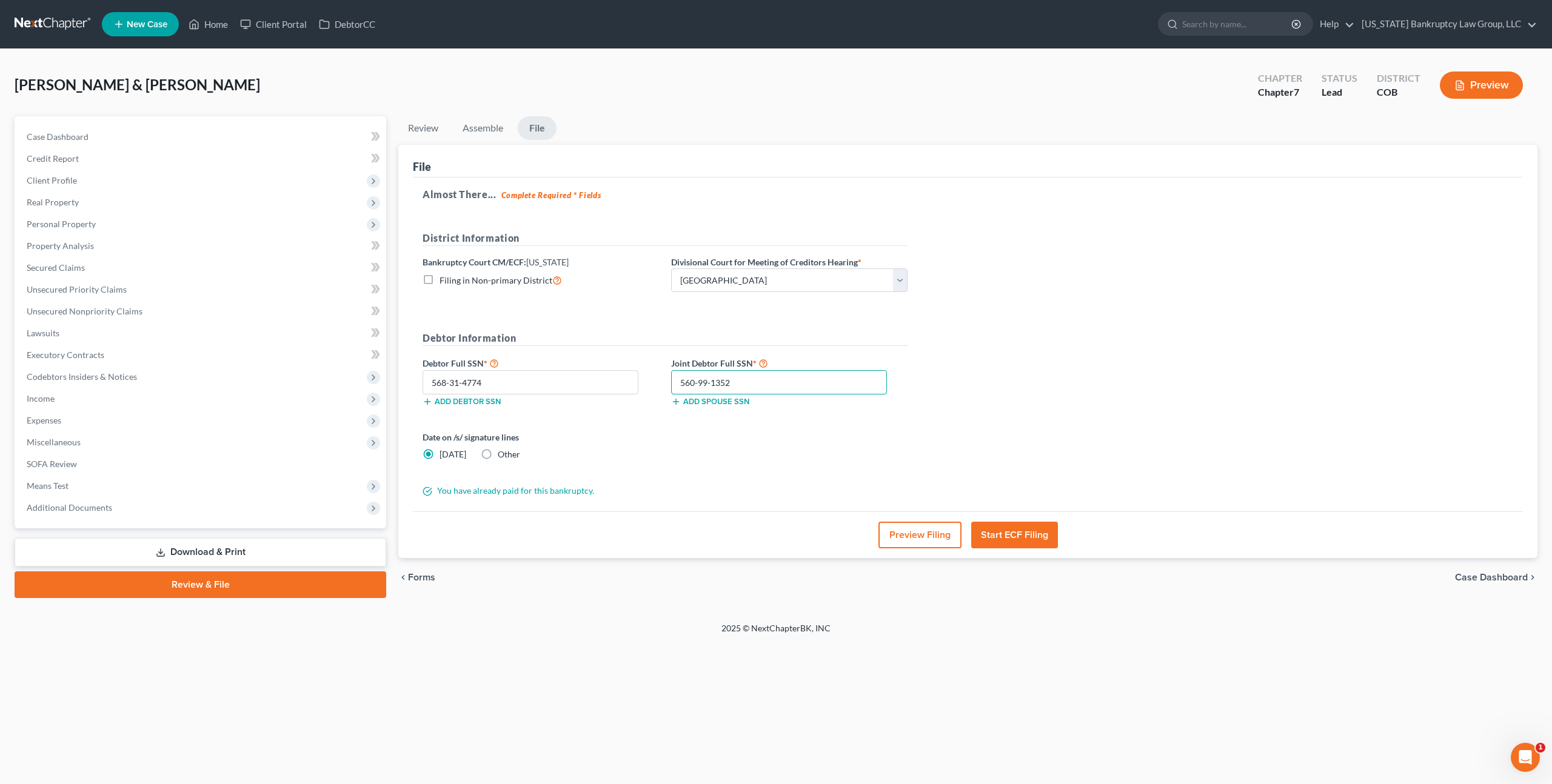
type input "560-99-1352"
click at [1005, 529] on button "Start ECF Filing" at bounding box center [1015, 534] width 87 height 27
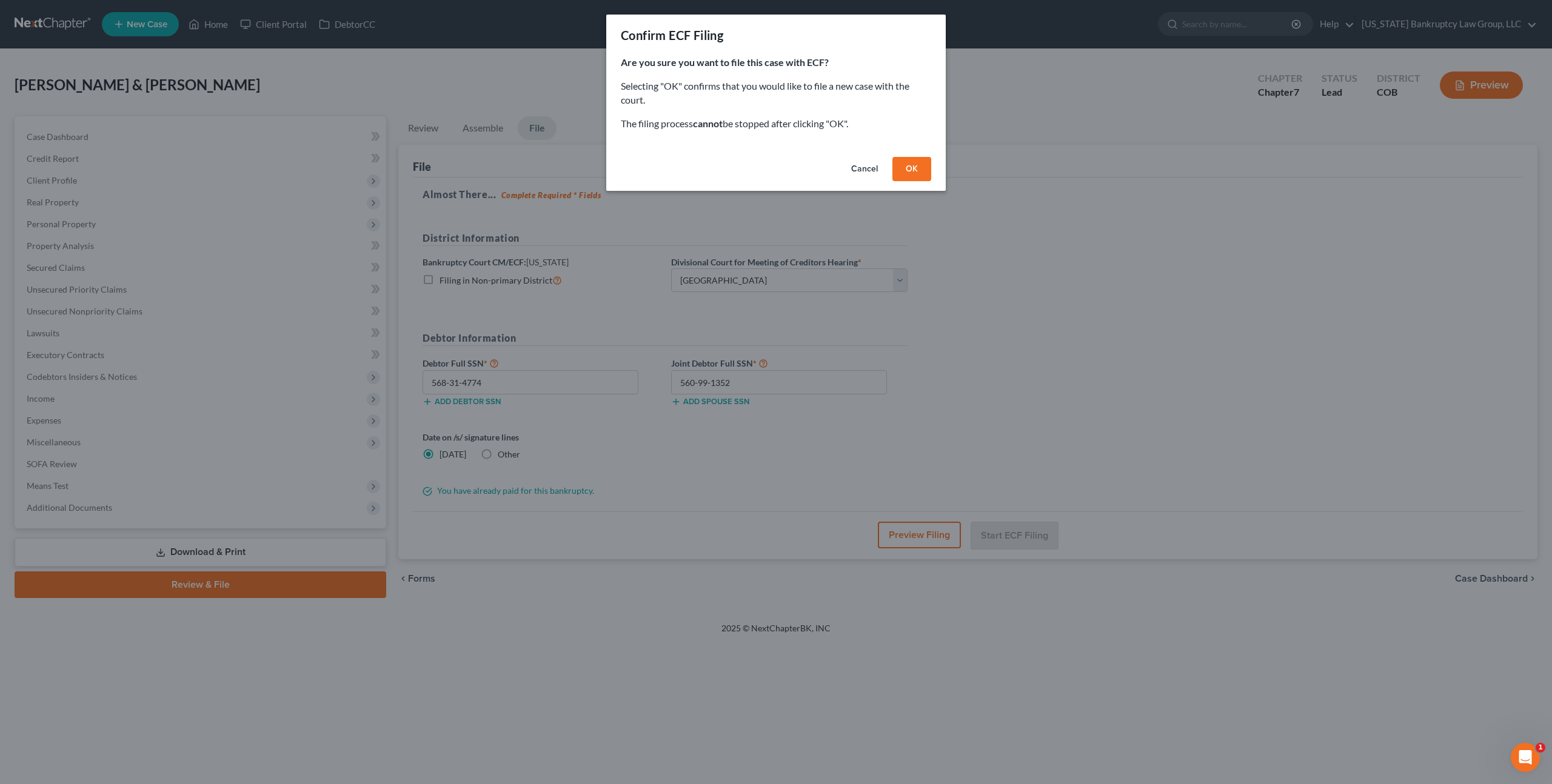
click at [915, 168] on button "OK" at bounding box center [912, 169] width 39 height 24
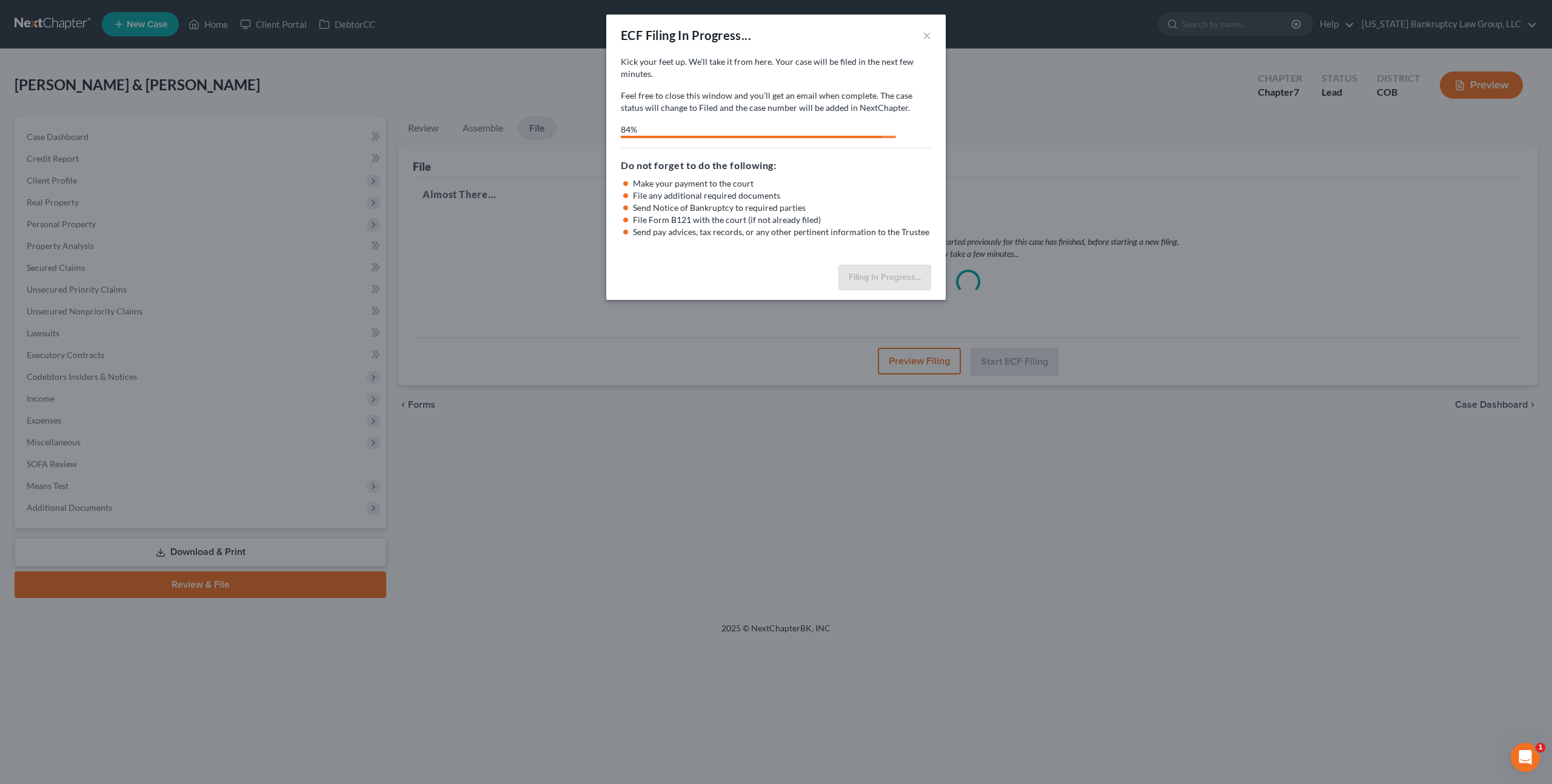
select select "0"
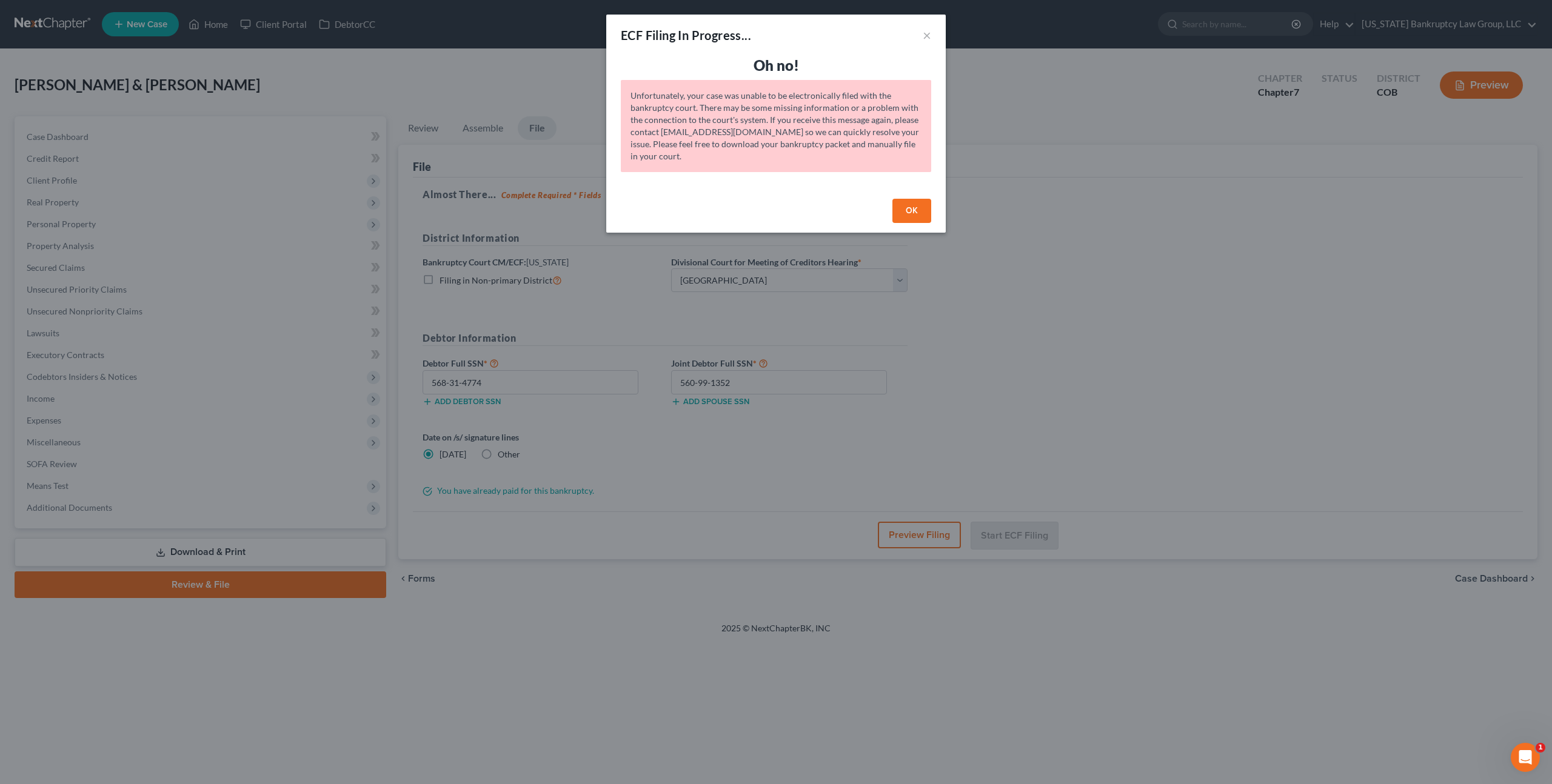
click at [916, 207] on button "OK" at bounding box center [912, 210] width 39 height 24
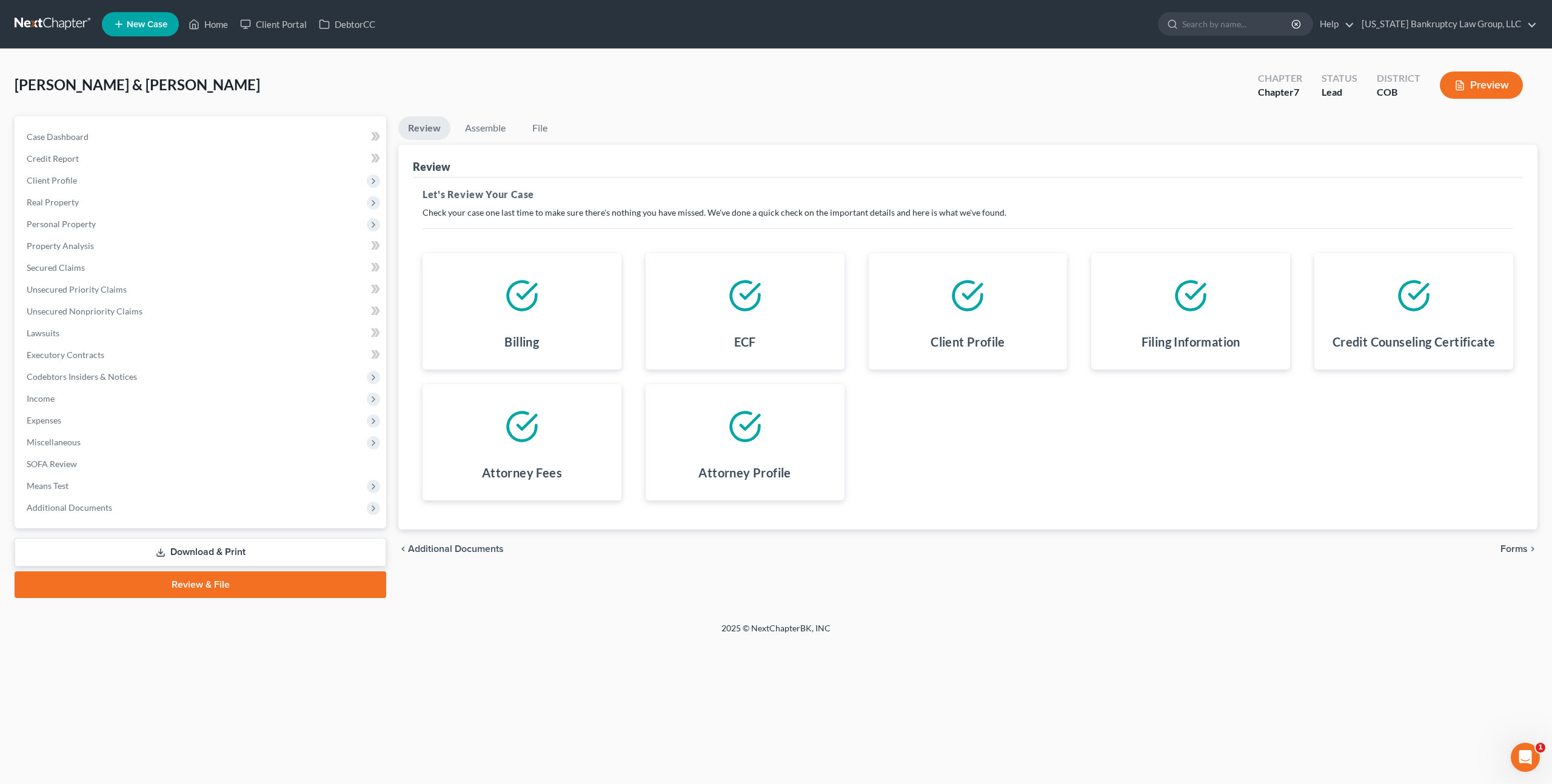
click at [1520, 549] on span "Forms" at bounding box center [1514, 549] width 27 height 10
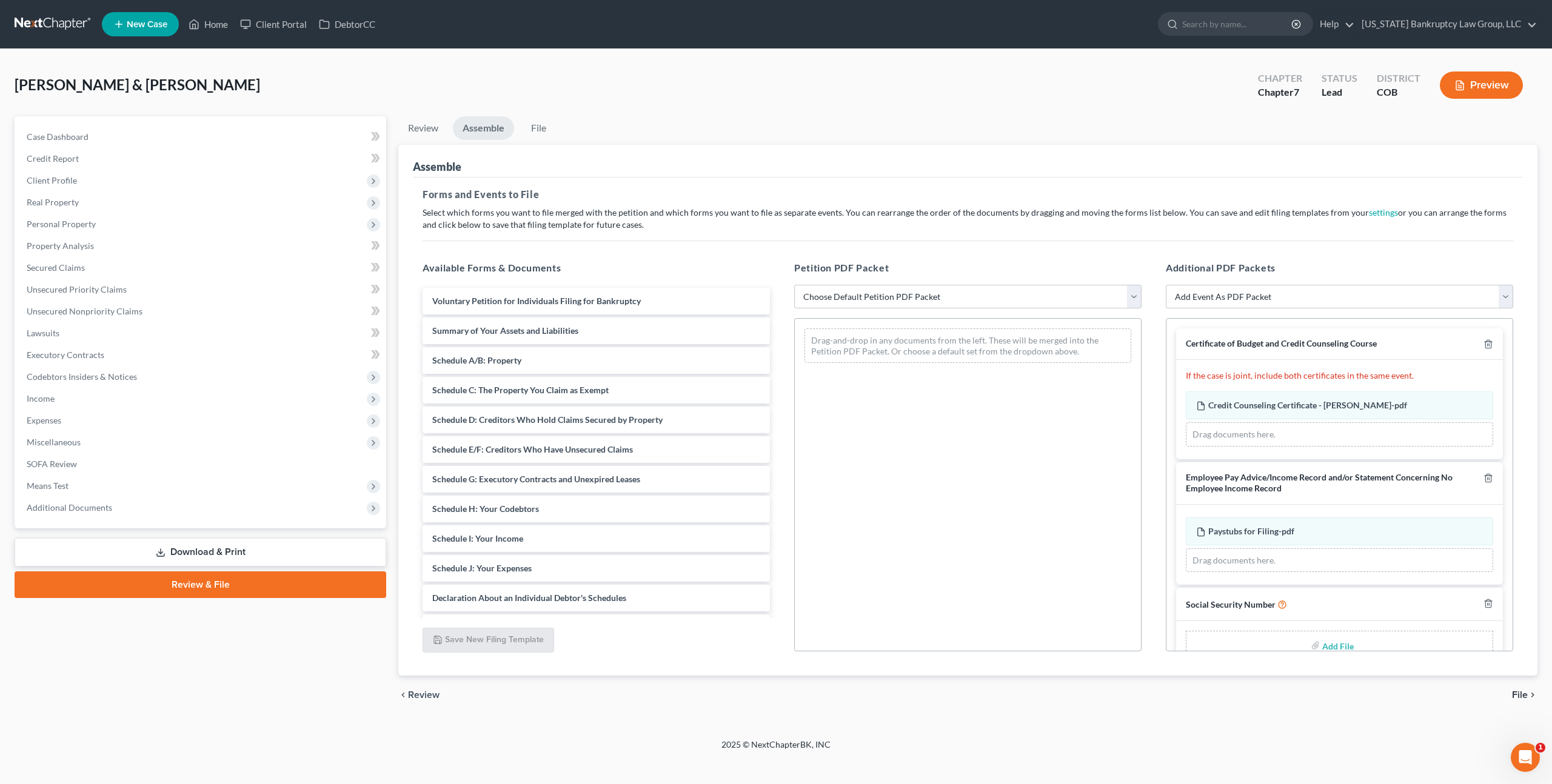
scroll to position [28, 0]
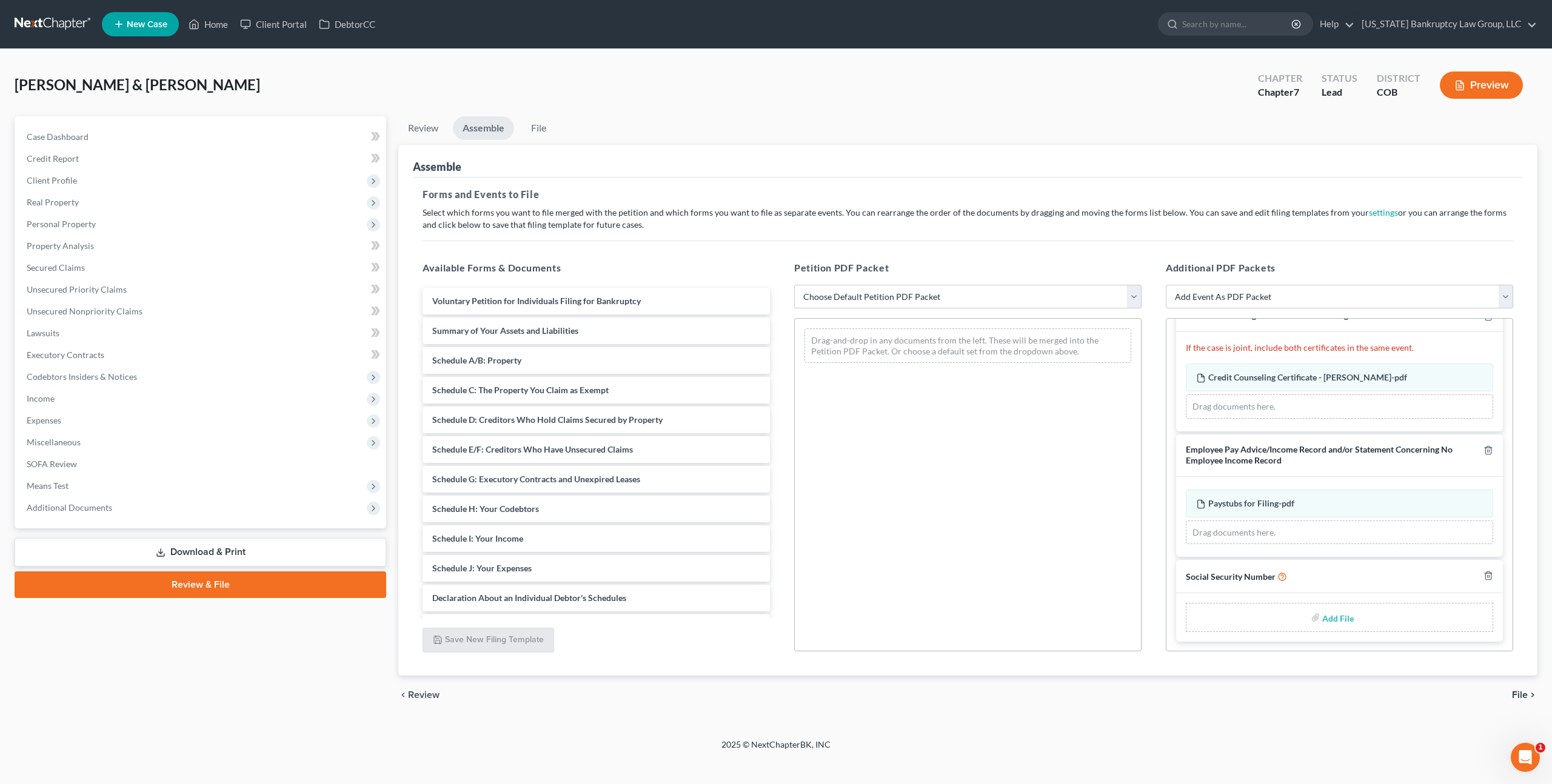
click at [1337, 611] on input "file" at bounding box center [1336, 617] width 29 height 22
type input "C:\fakepath\081025 Statement of Social Security Number.pdf"
click at [929, 293] on select "Choose Default Petition PDF Packet Emergency Filing (Voluntary Petition and Cre…" at bounding box center [968, 297] width 347 height 24
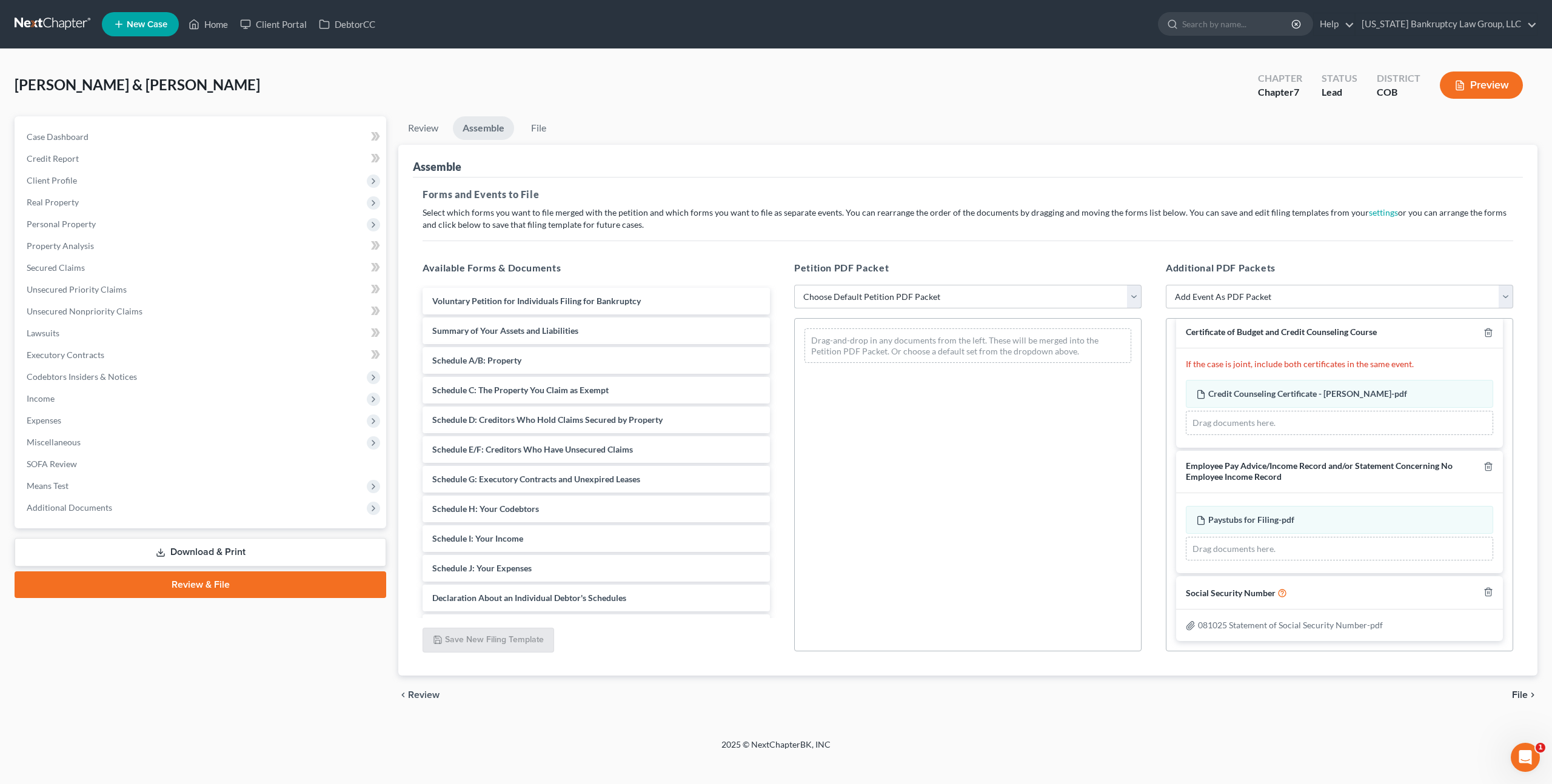
scroll to position [11, 0]
select select "1"
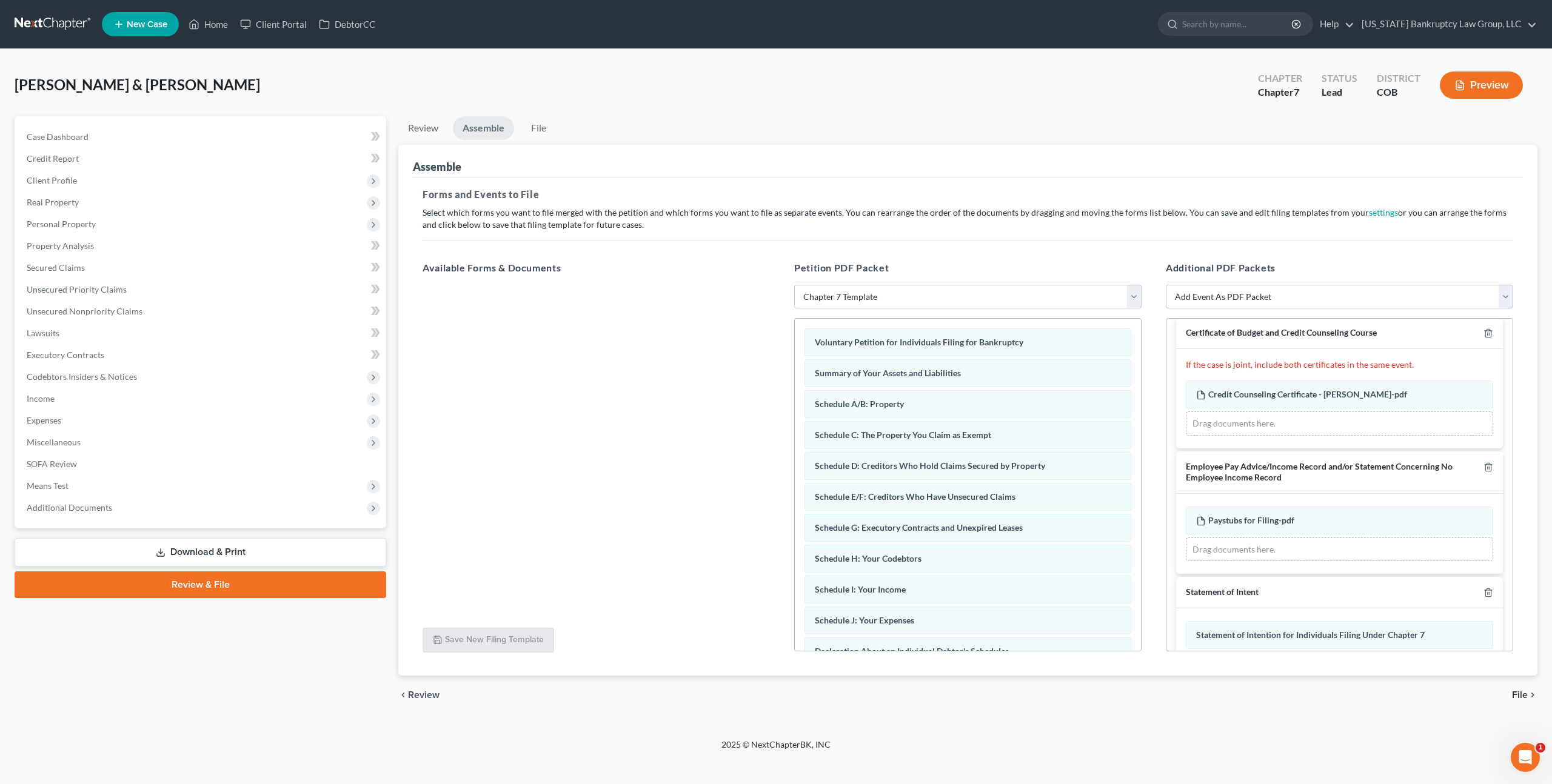
click at [1518, 693] on span "File" at bounding box center [1520, 695] width 16 height 10
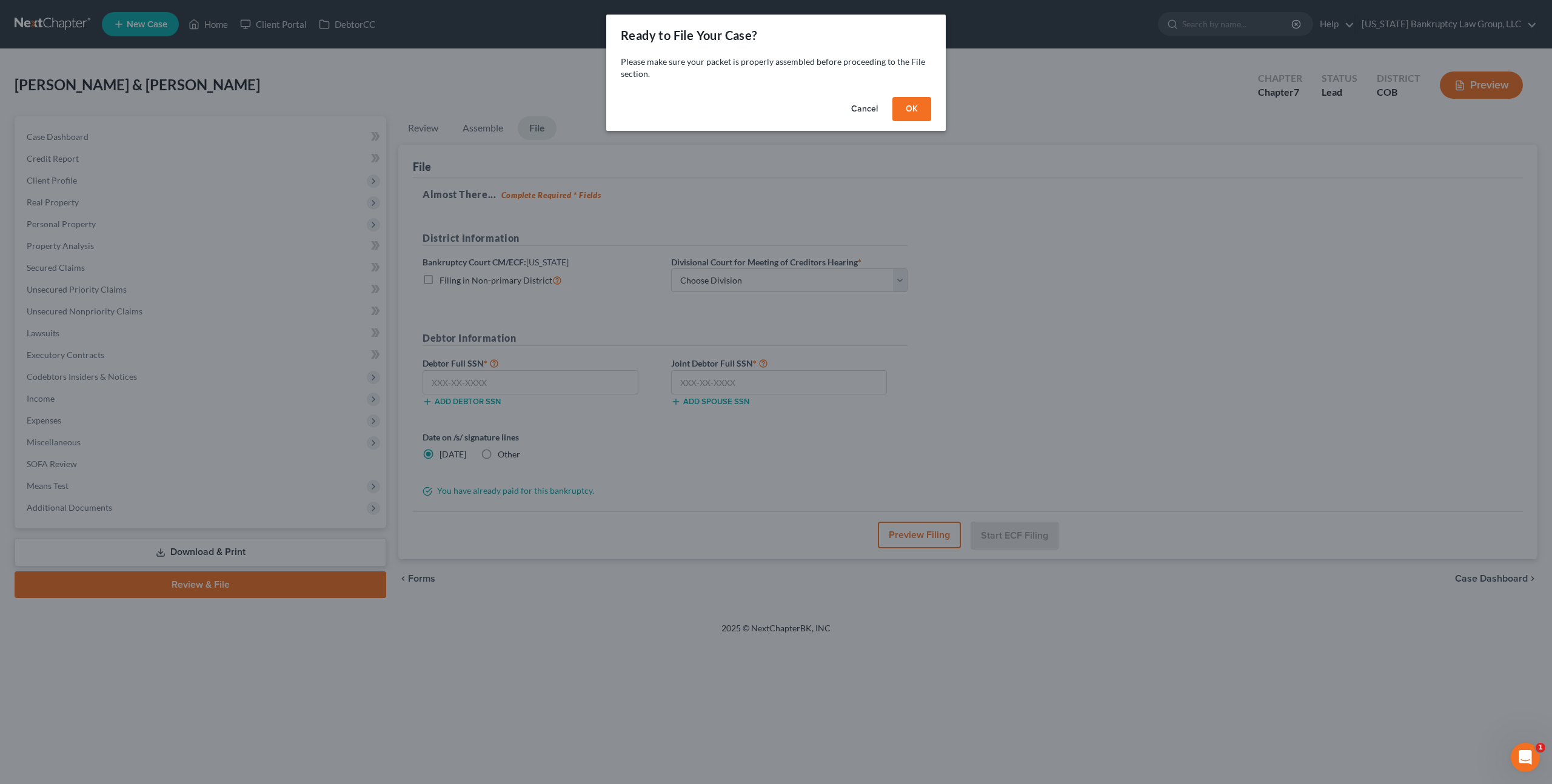
click at [913, 109] on button "OK" at bounding box center [912, 109] width 39 height 24
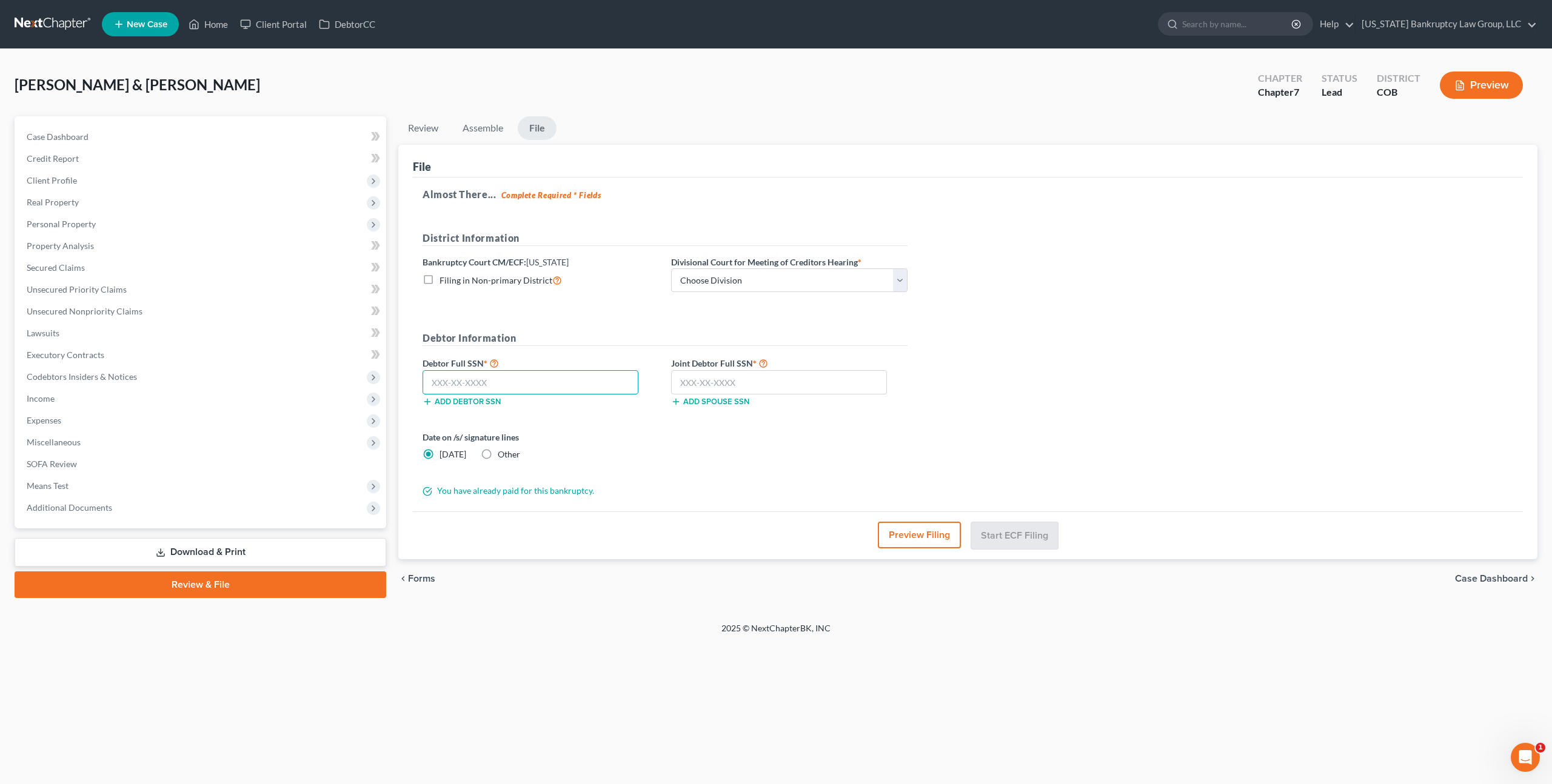
click at [478, 384] on input "text" at bounding box center [530, 382] width 216 height 24
type input "568-31-4774"
click at [699, 386] on input "text" at bounding box center [779, 382] width 216 height 24
type input "560-99-1352"
click at [771, 282] on select "Choose Division [GEOGRAPHIC_DATA]" at bounding box center [789, 280] width 237 height 24
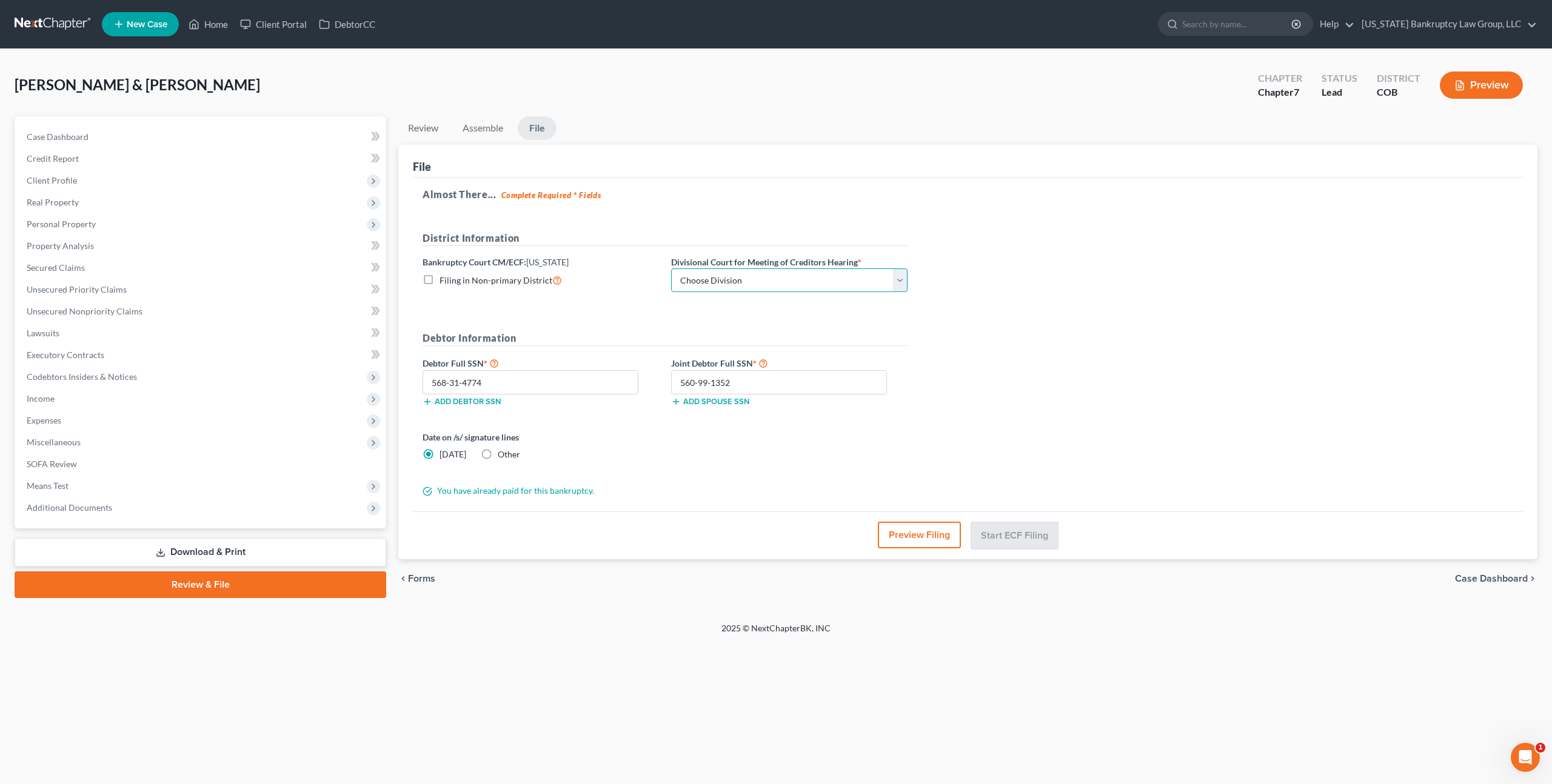
select select "0"
click at [1001, 534] on button "Start ECF Filing" at bounding box center [1015, 534] width 87 height 27
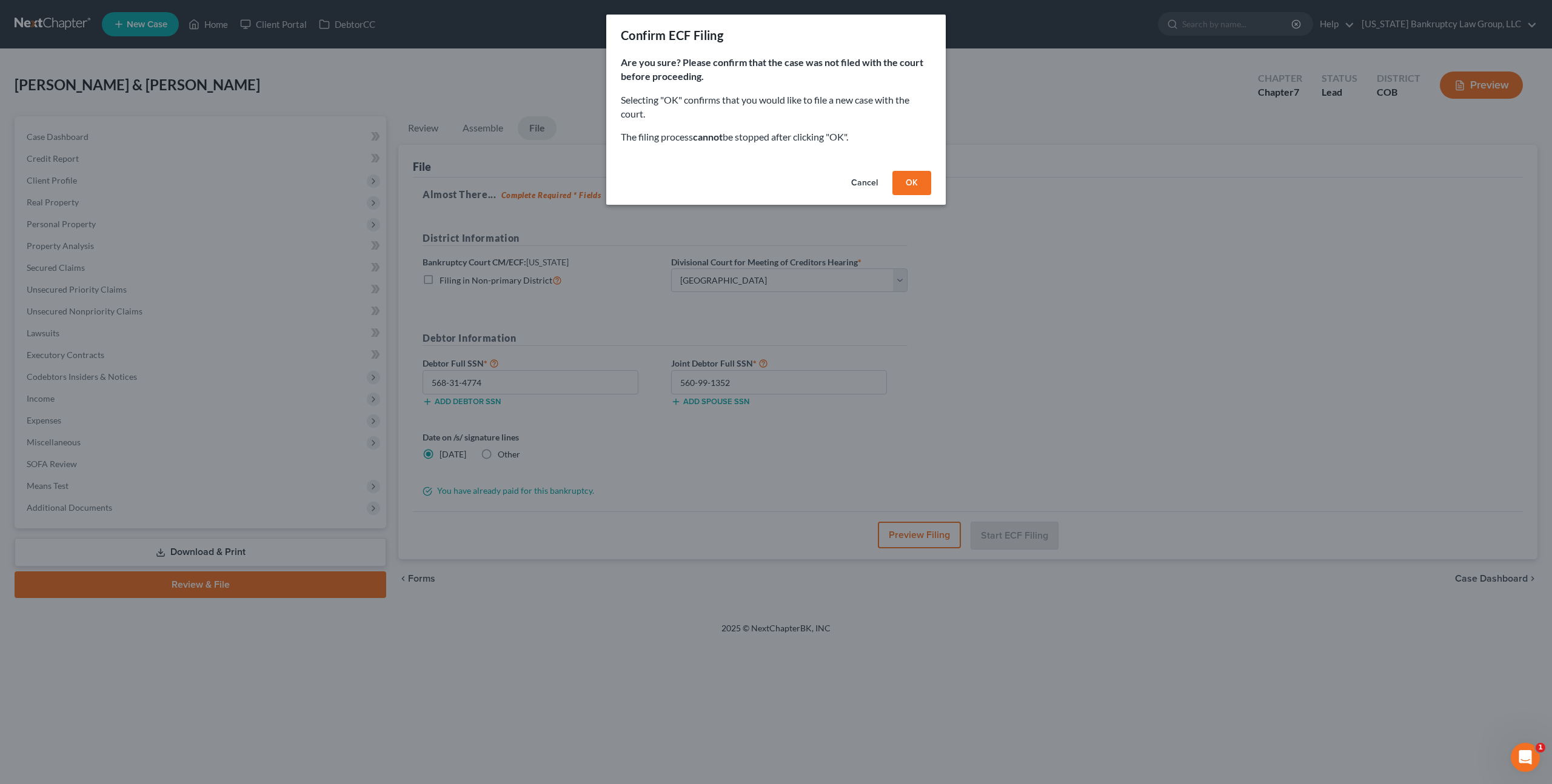
click at [907, 186] on button "OK" at bounding box center [912, 182] width 39 height 24
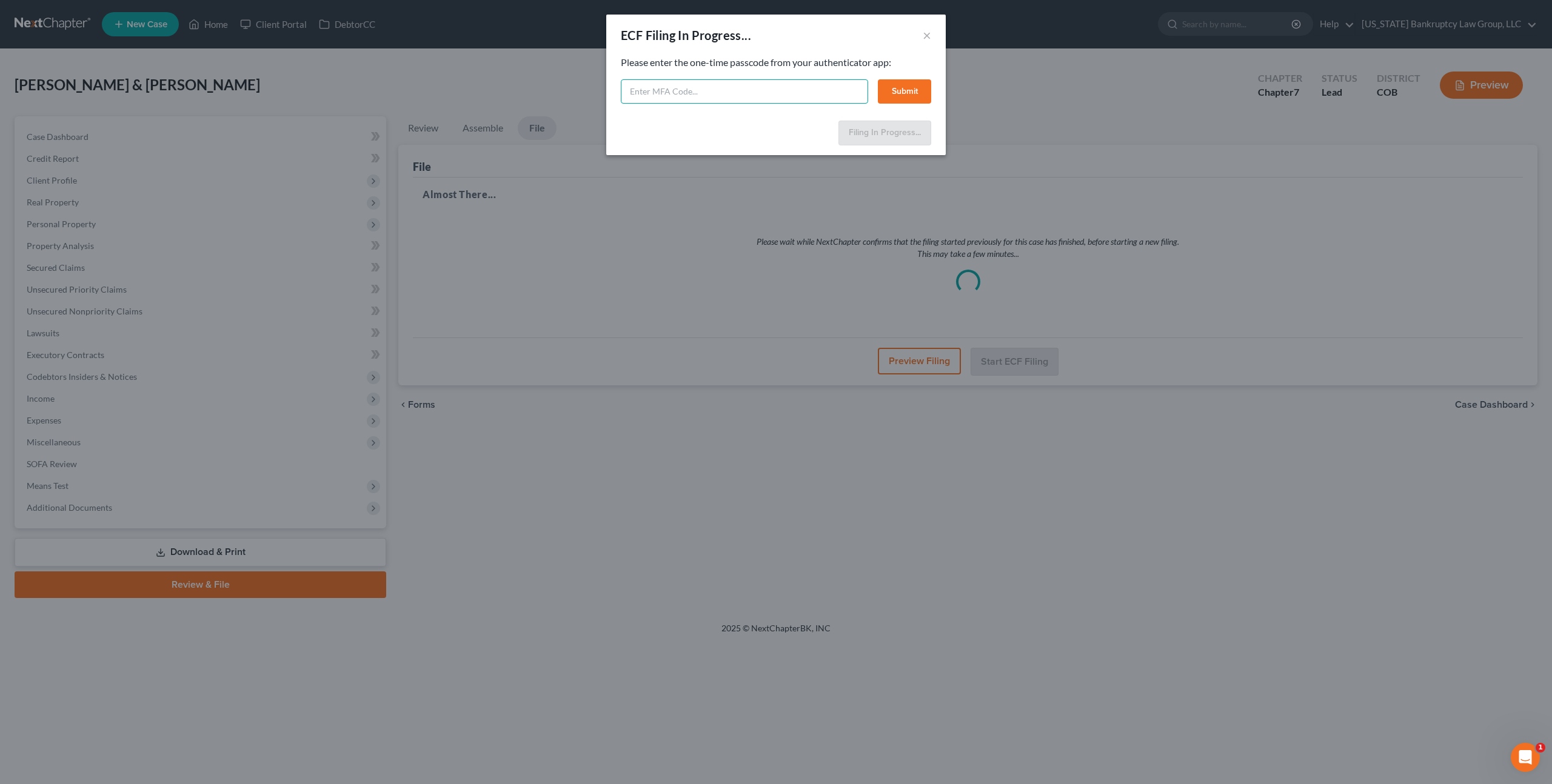
click at [755, 97] on input "text" at bounding box center [745, 91] width 247 height 24
type input "847321"
click at [901, 94] on button "Submit" at bounding box center [904, 91] width 53 height 24
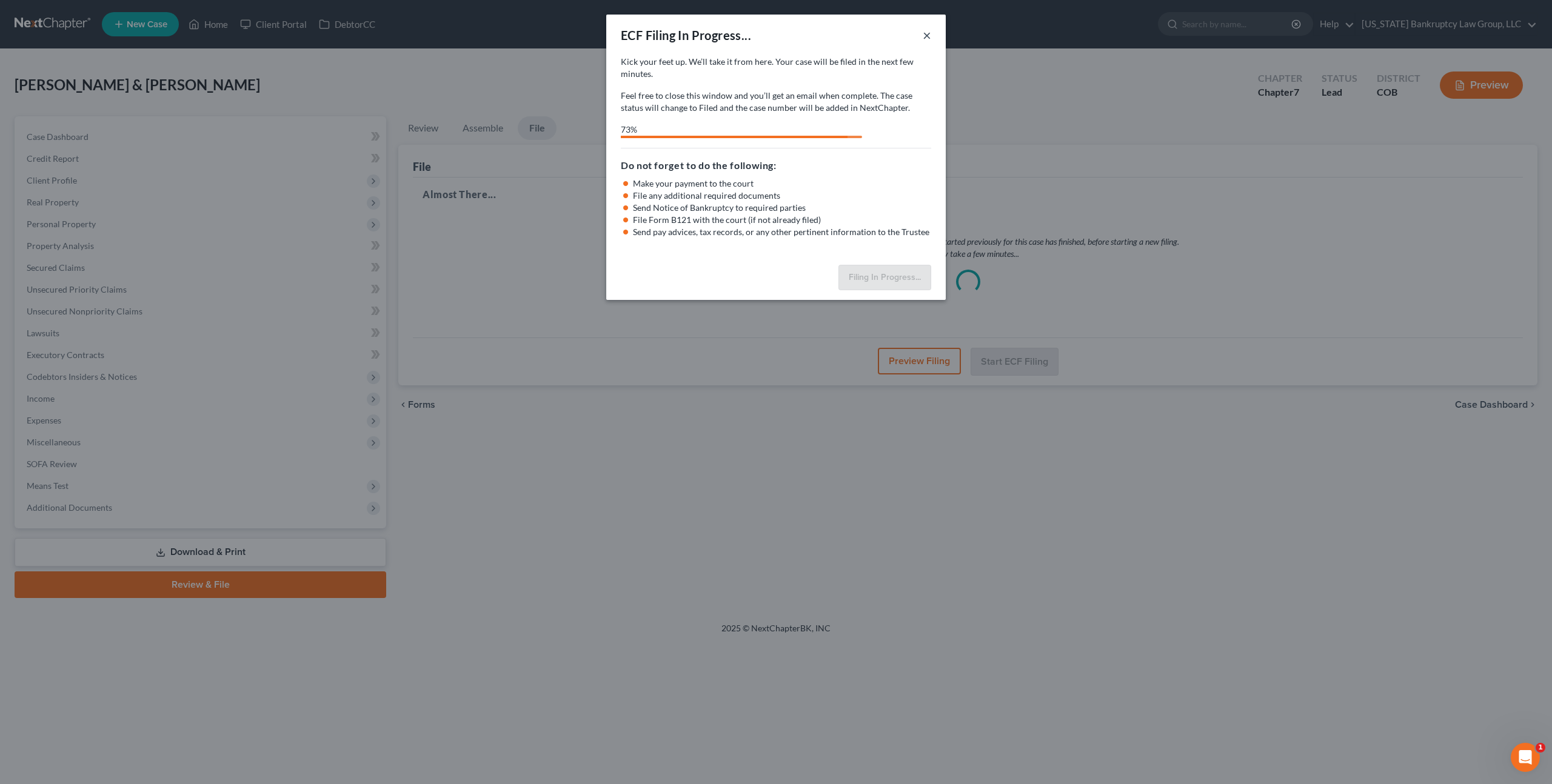
click at [928, 35] on button "×" at bounding box center [927, 35] width 9 height 14
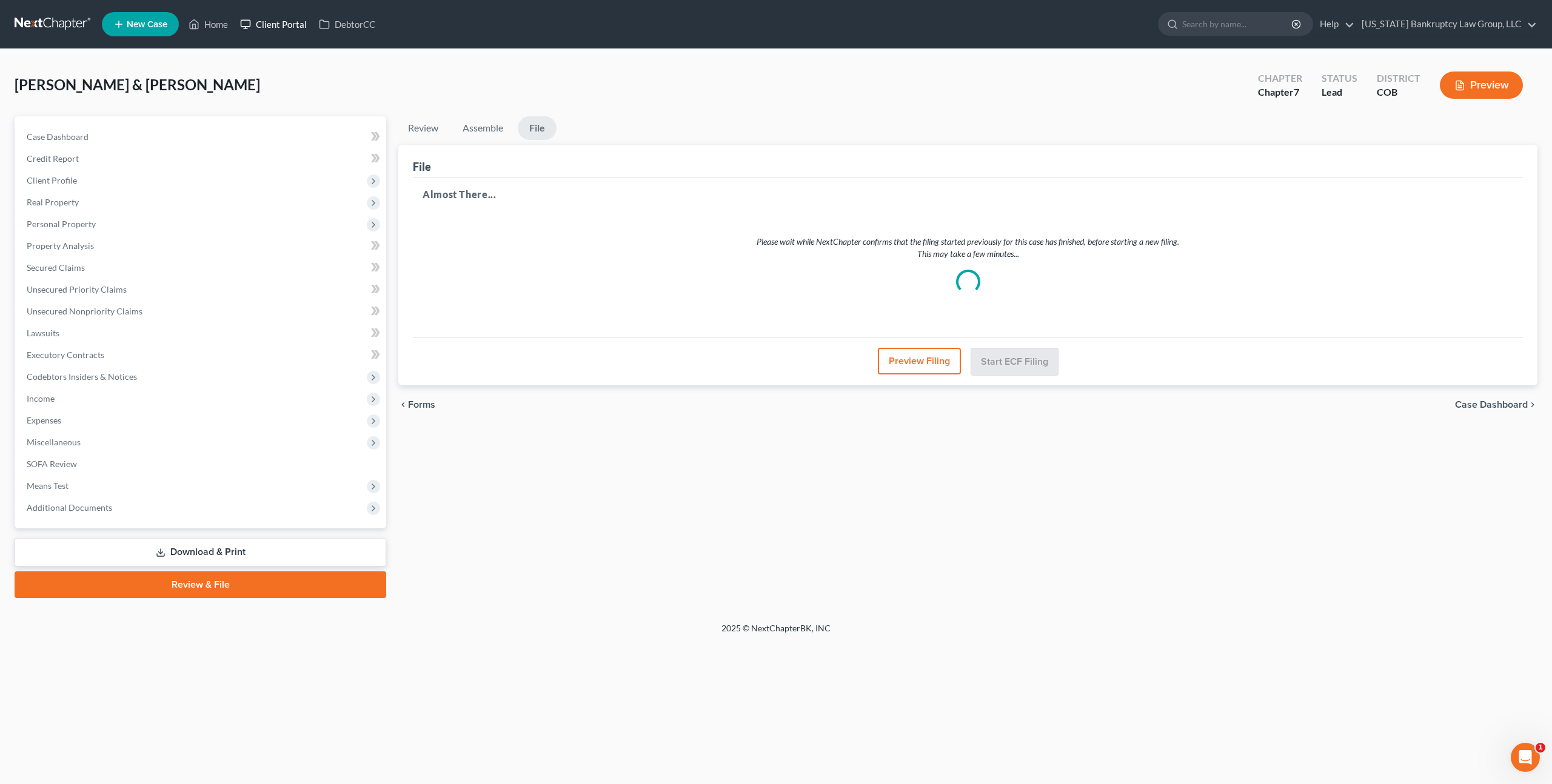
click at [276, 26] on link "Client Portal" at bounding box center [273, 24] width 79 height 22
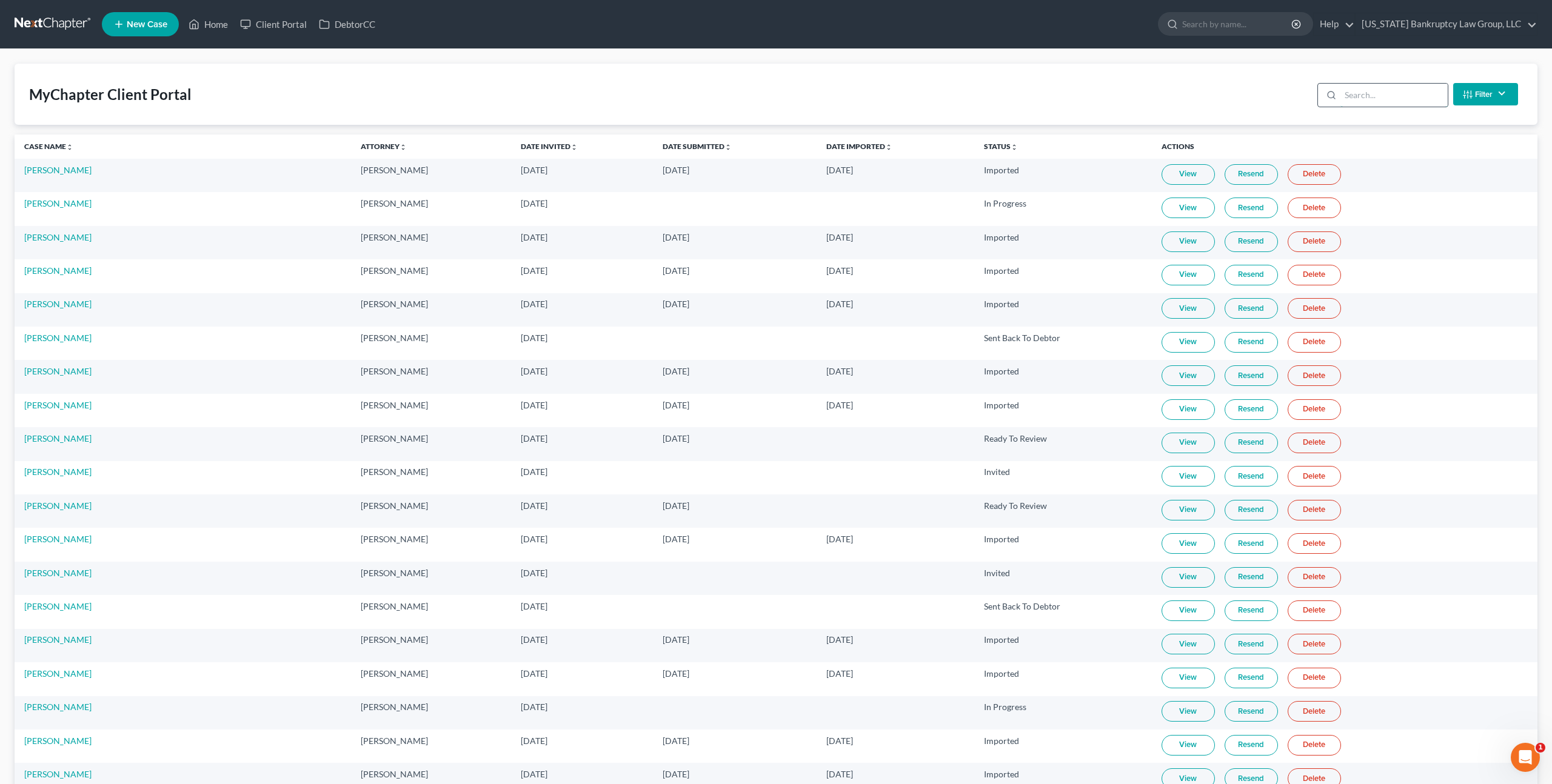
click at [1391, 95] on input "search" at bounding box center [1394, 95] width 107 height 23
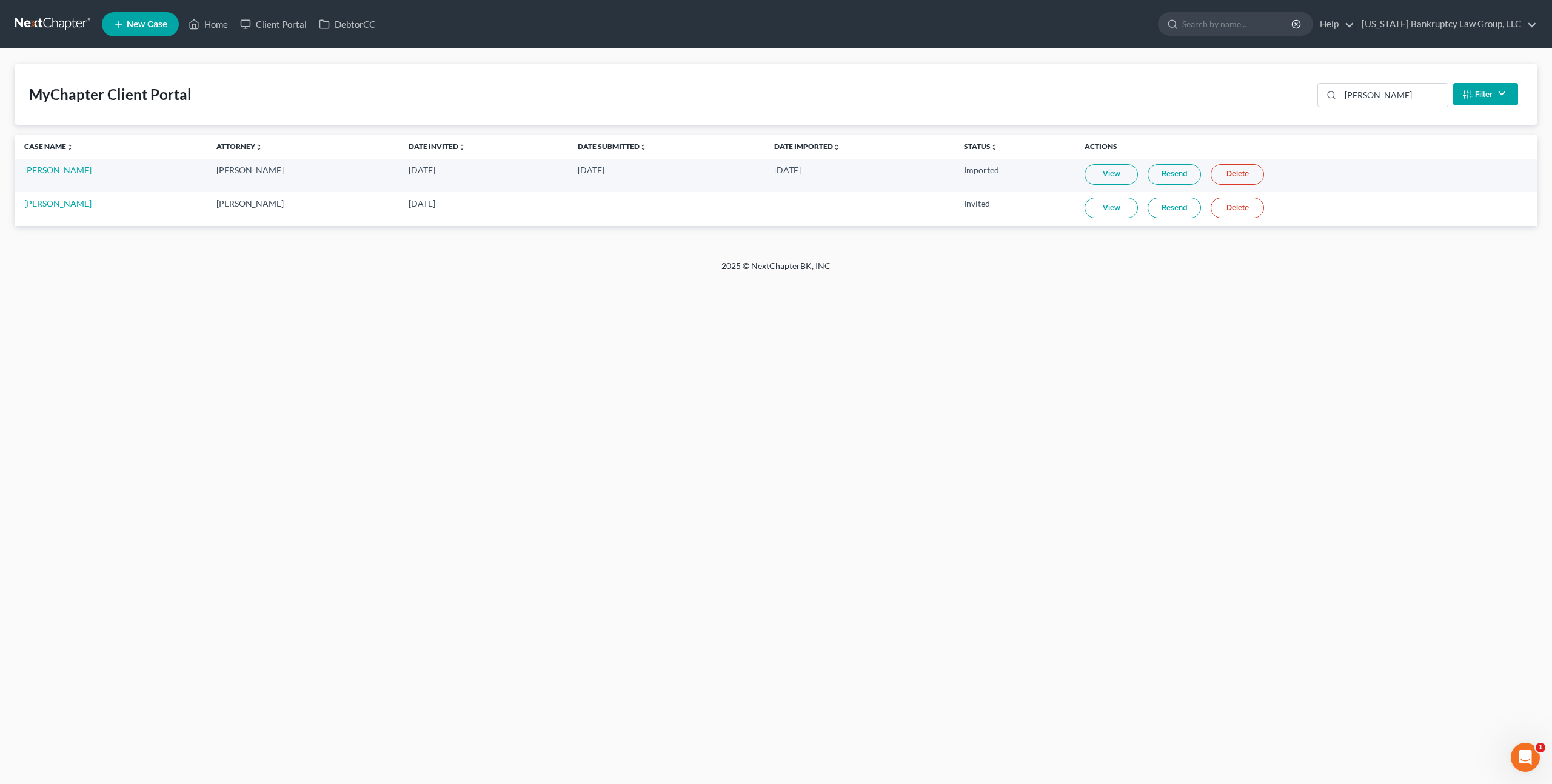
click at [1169, 210] on link "Resend" at bounding box center [1174, 207] width 53 height 20
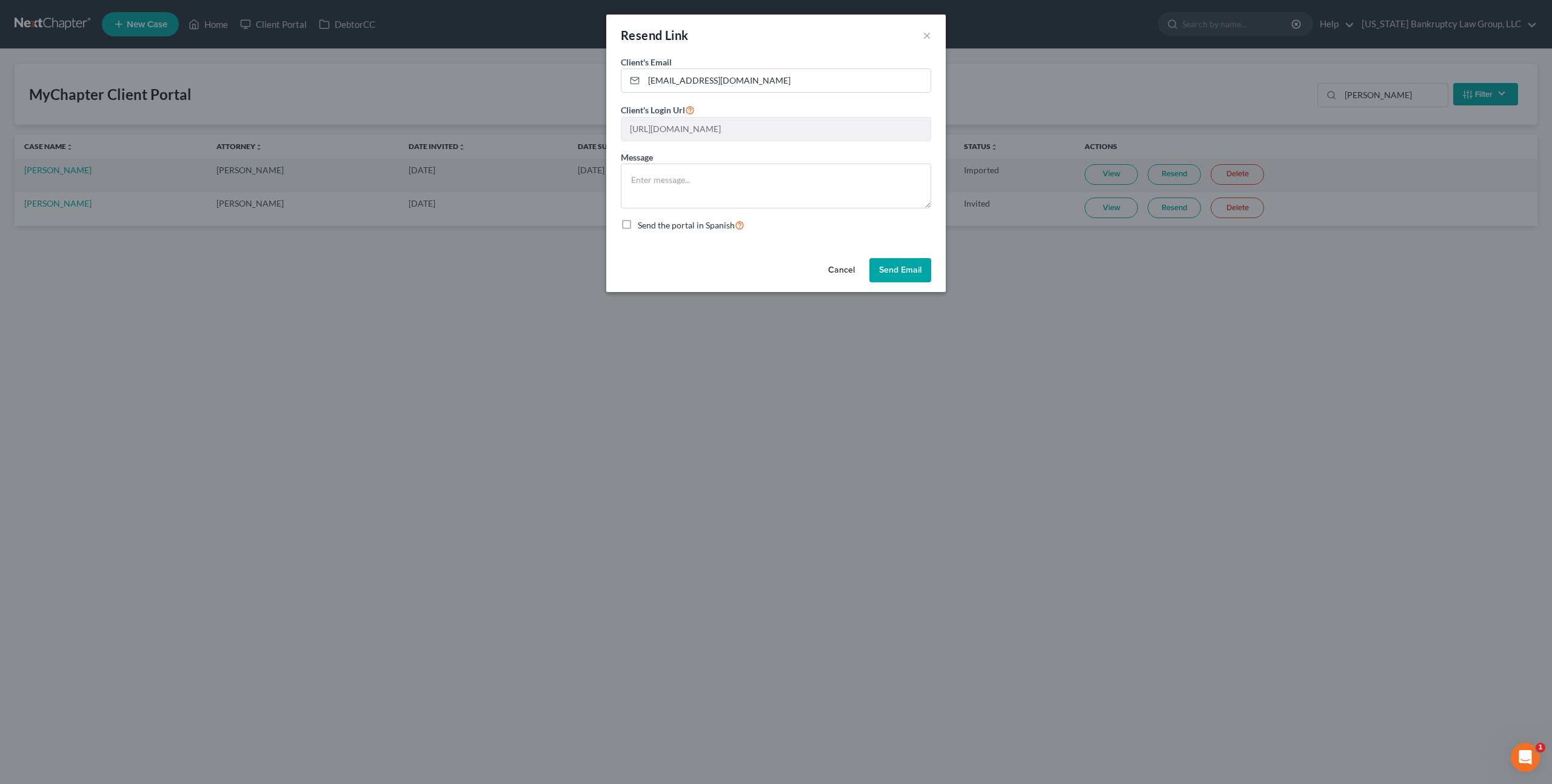
click at [890, 266] on button "Send Email" at bounding box center [901, 270] width 62 height 24
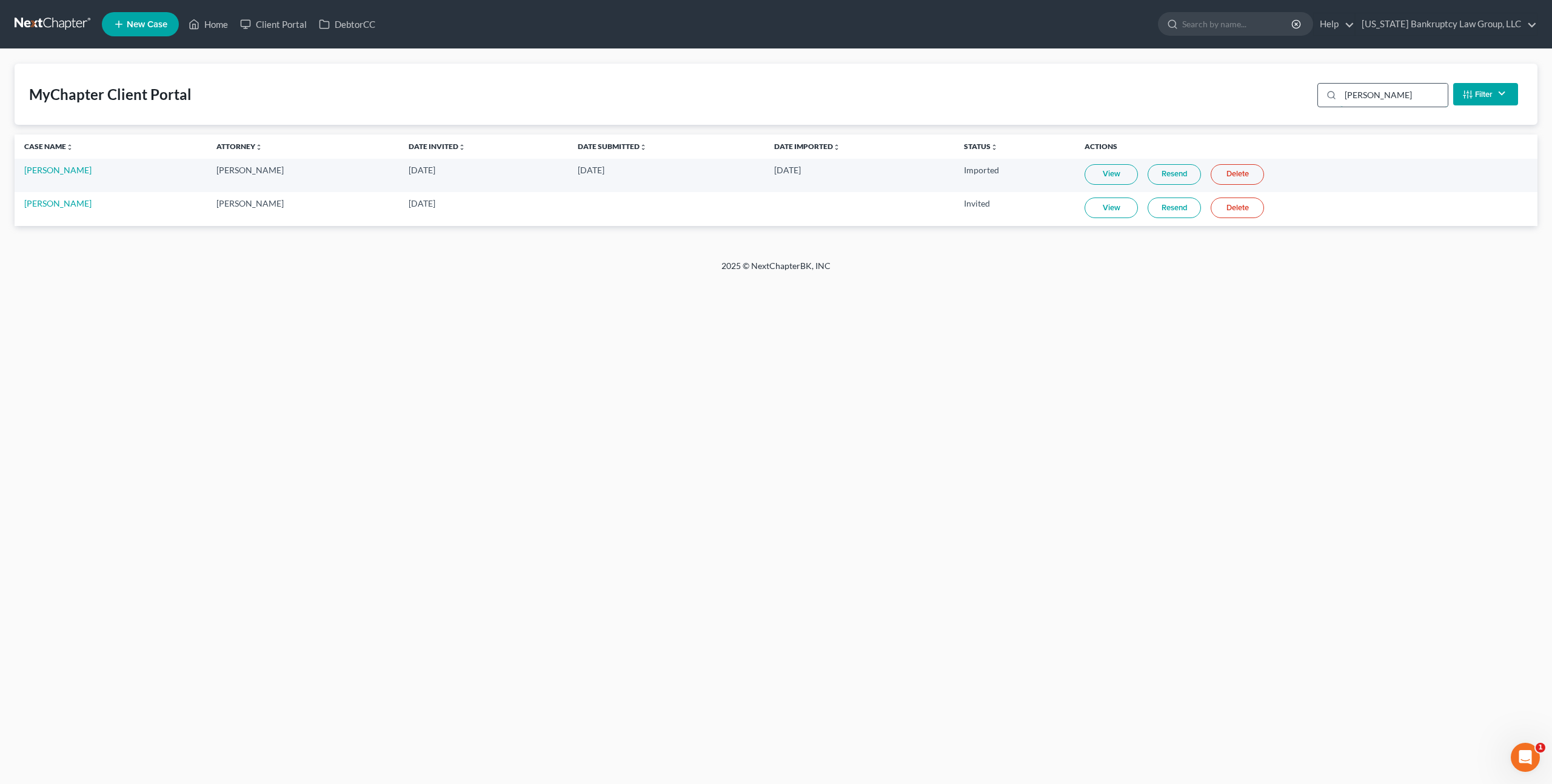
click at [1353, 98] on input "[PERSON_NAME]" at bounding box center [1394, 95] width 107 height 23
click at [1169, 175] on link "Resend" at bounding box center [1179, 174] width 53 height 20
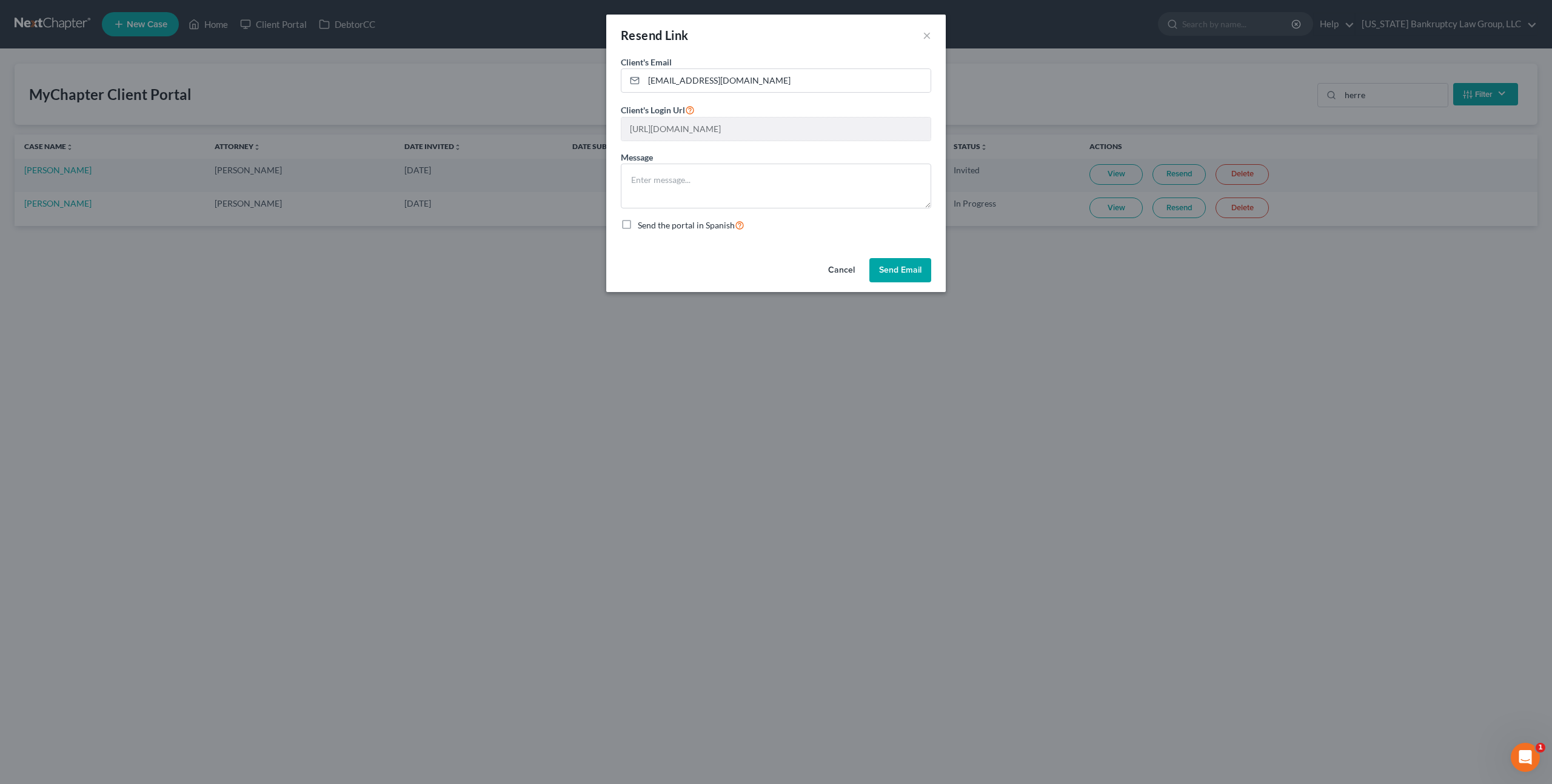
click at [899, 268] on button "Send Email" at bounding box center [901, 270] width 62 height 24
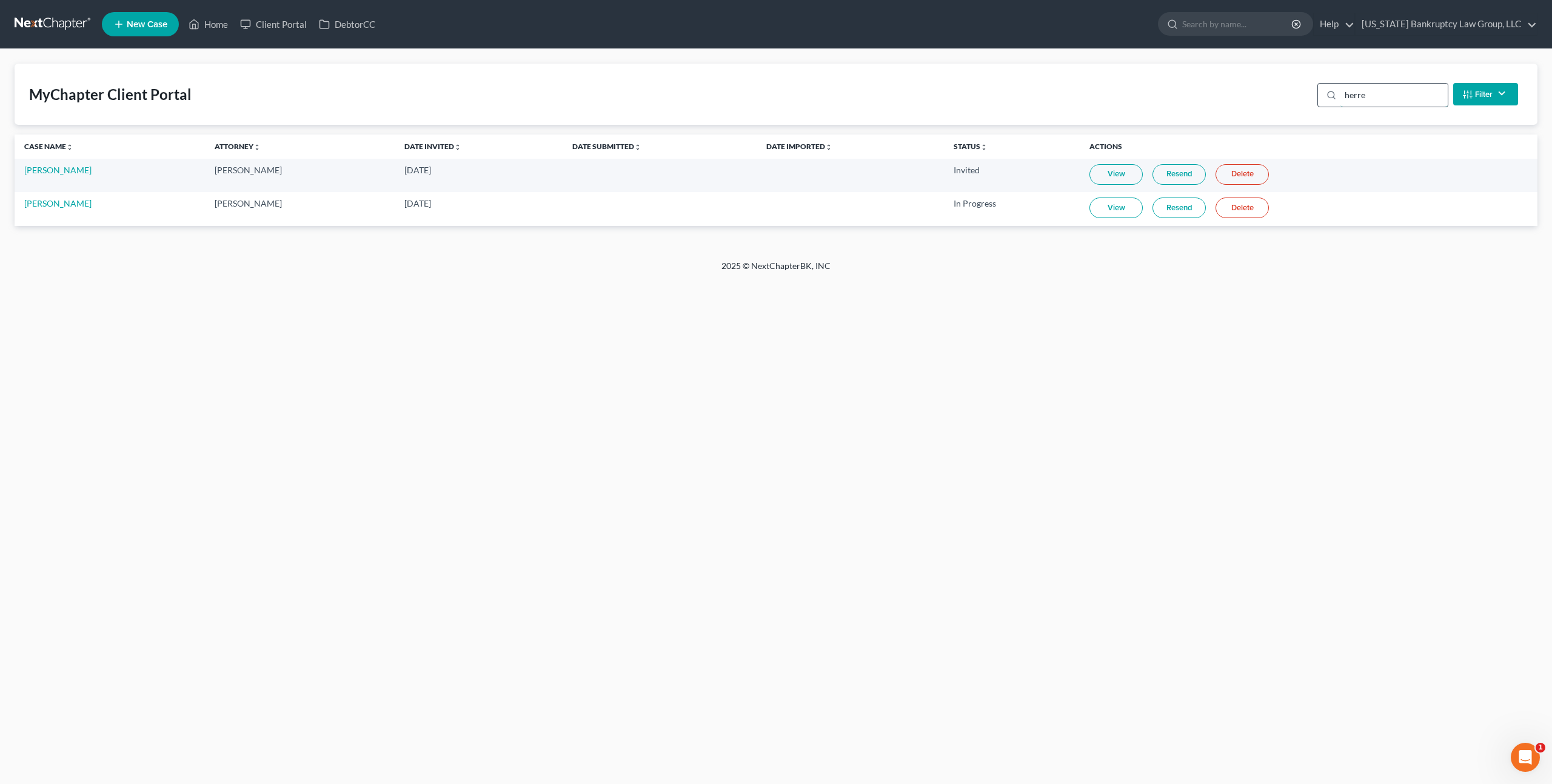
click at [1356, 98] on input "herre" at bounding box center [1394, 95] width 107 height 23
click at [1154, 175] on link "Resend" at bounding box center [1179, 174] width 53 height 20
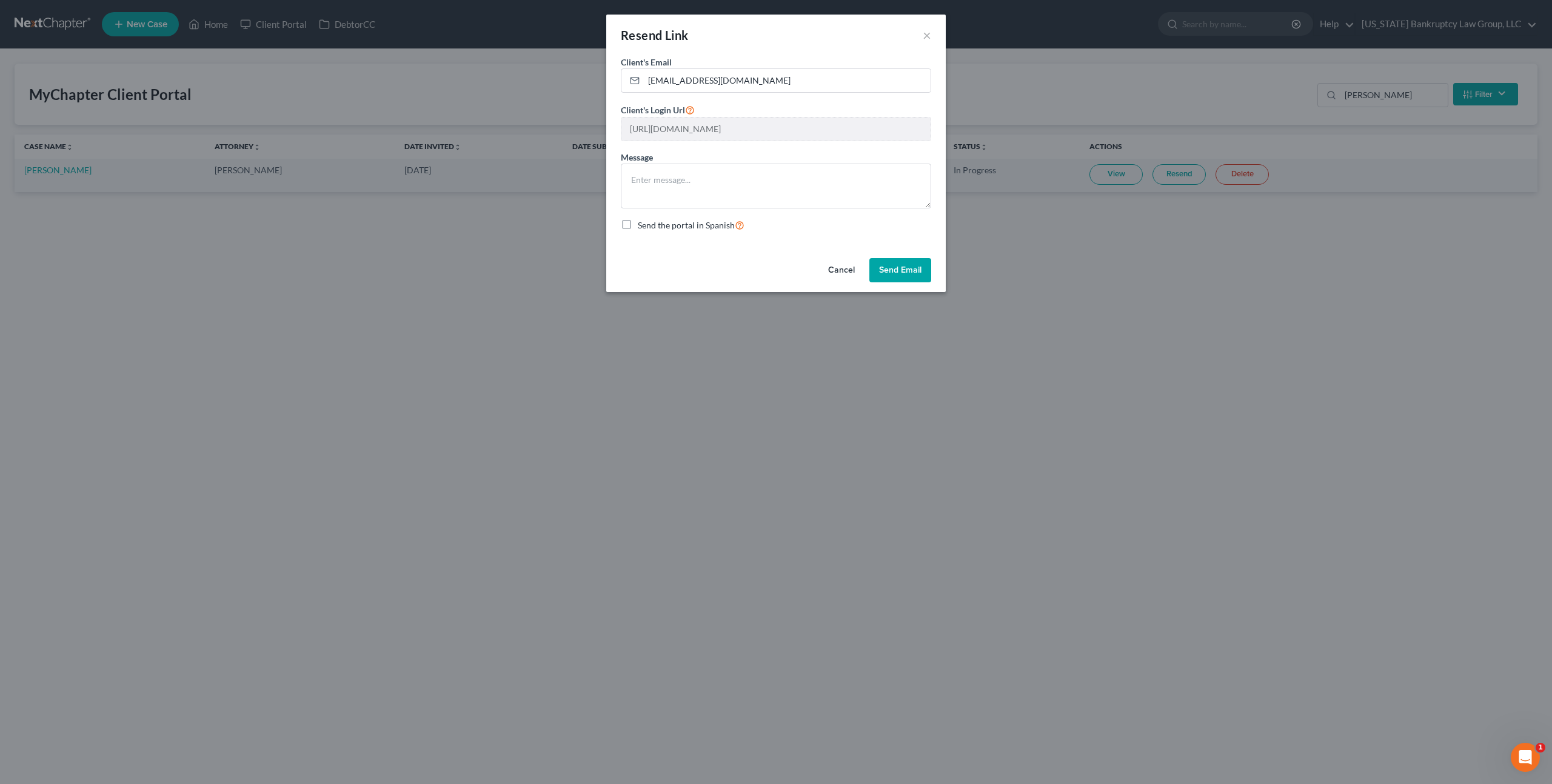
click at [891, 271] on button "Send Email" at bounding box center [901, 270] width 62 height 24
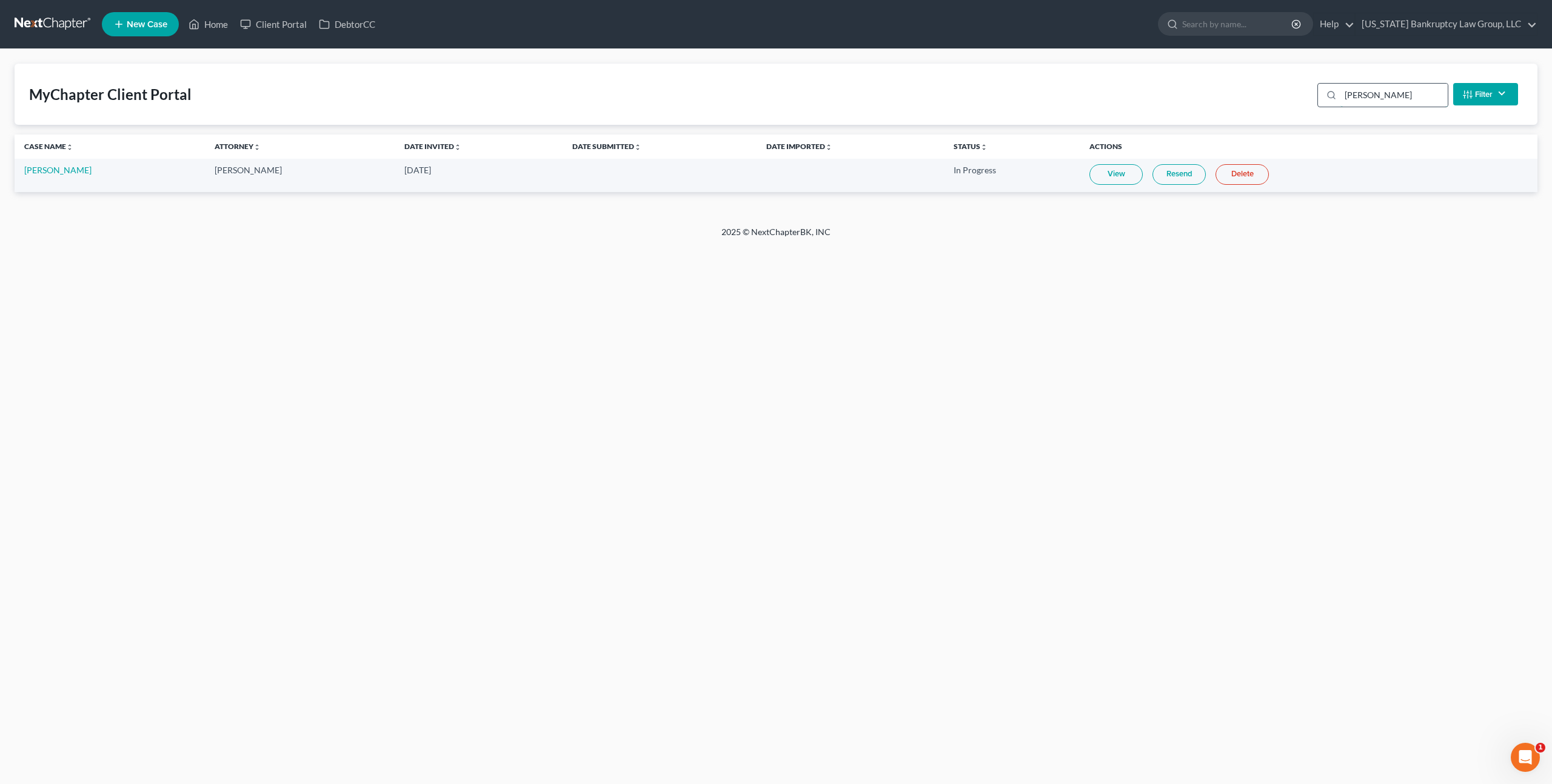
click at [1359, 101] on input "[PERSON_NAME]" at bounding box center [1394, 95] width 107 height 23
click at [1178, 175] on link "Resend" at bounding box center [1200, 174] width 53 height 20
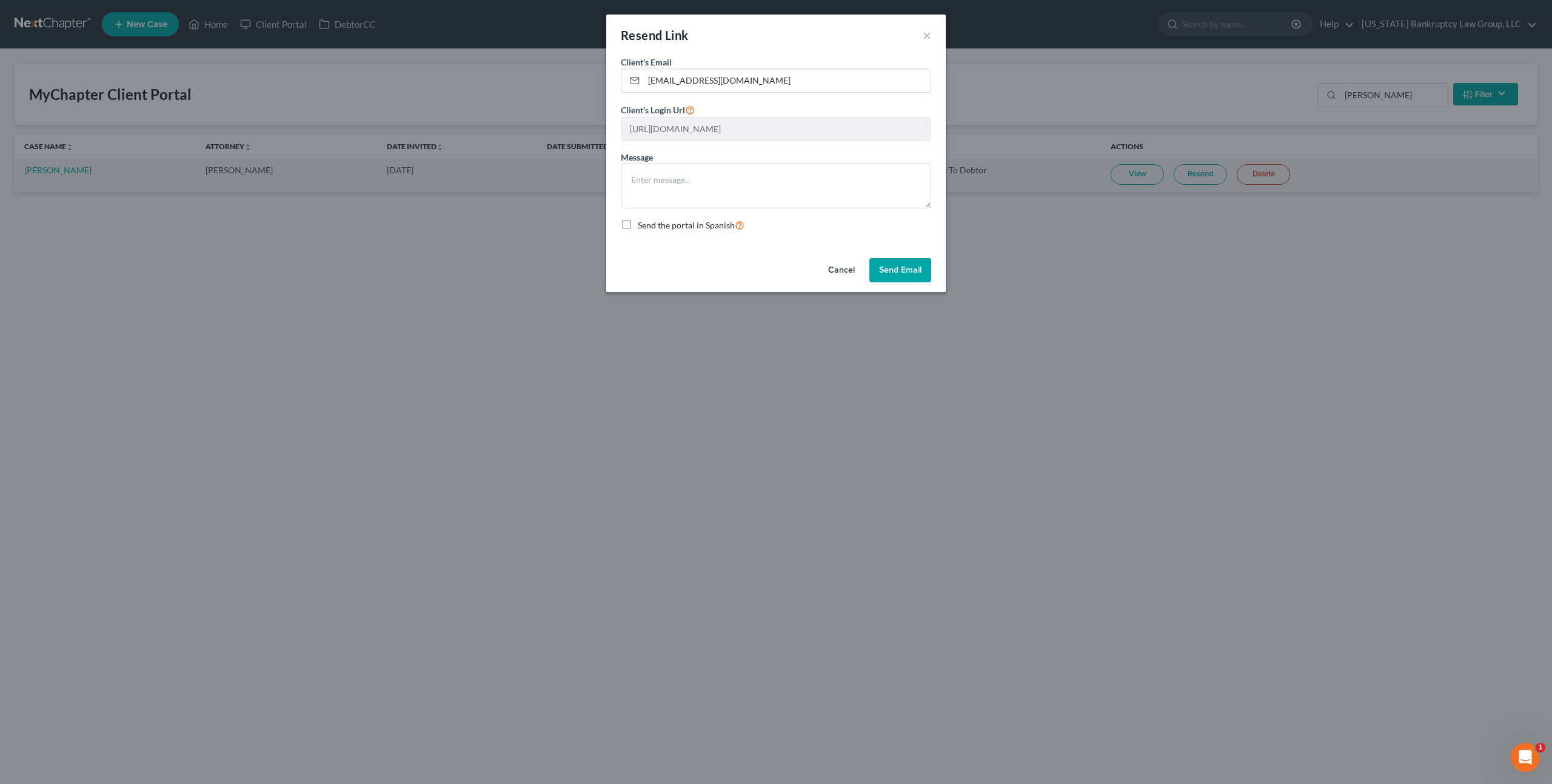
click at [894, 269] on button "Send Email" at bounding box center [901, 270] width 62 height 24
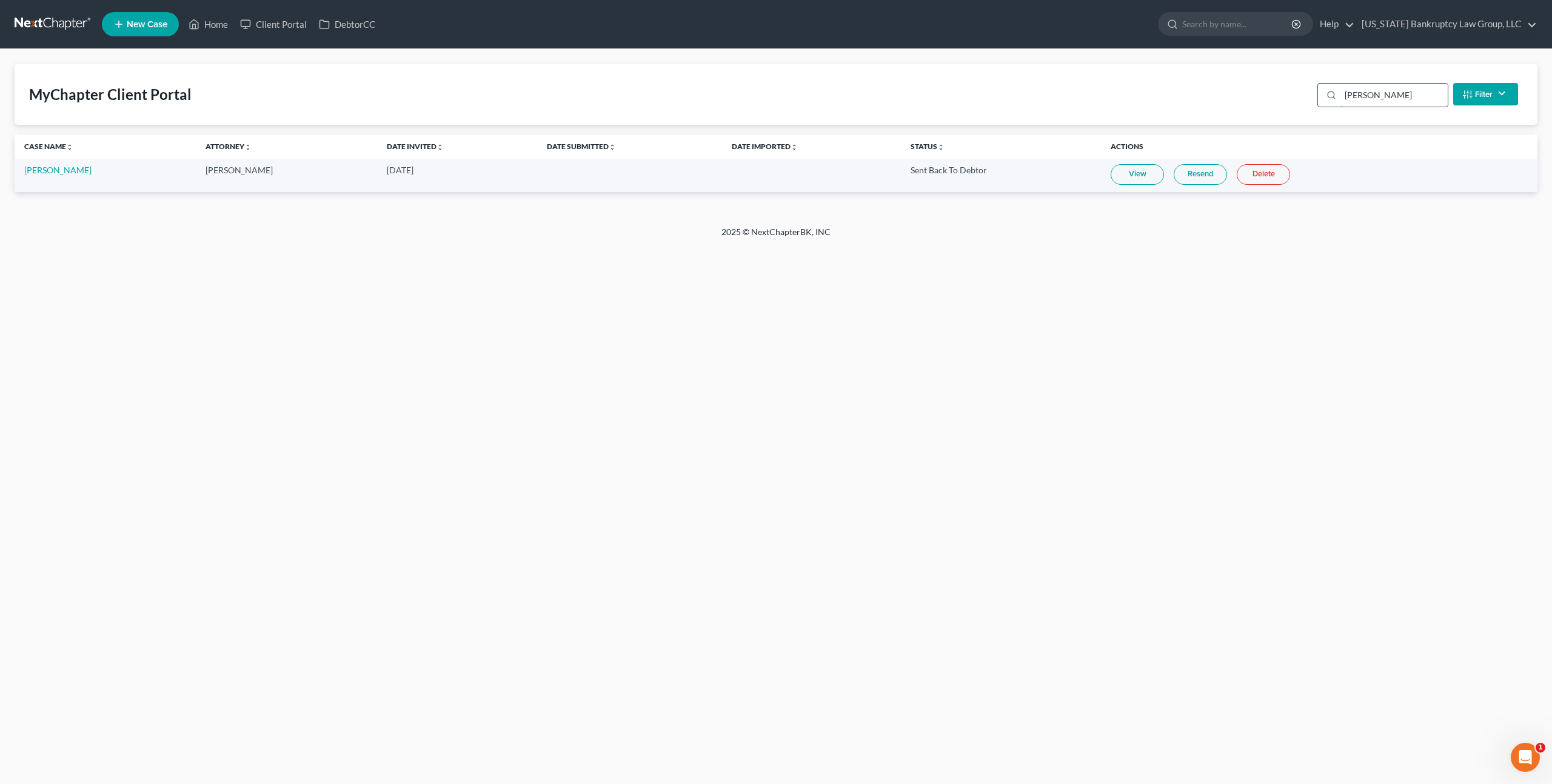
click at [1363, 99] on input "[PERSON_NAME]" at bounding box center [1394, 95] width 107 height 23
click at [1151, 175] on link "Resend" at bounding box center [1174, 174] width 53 height 20
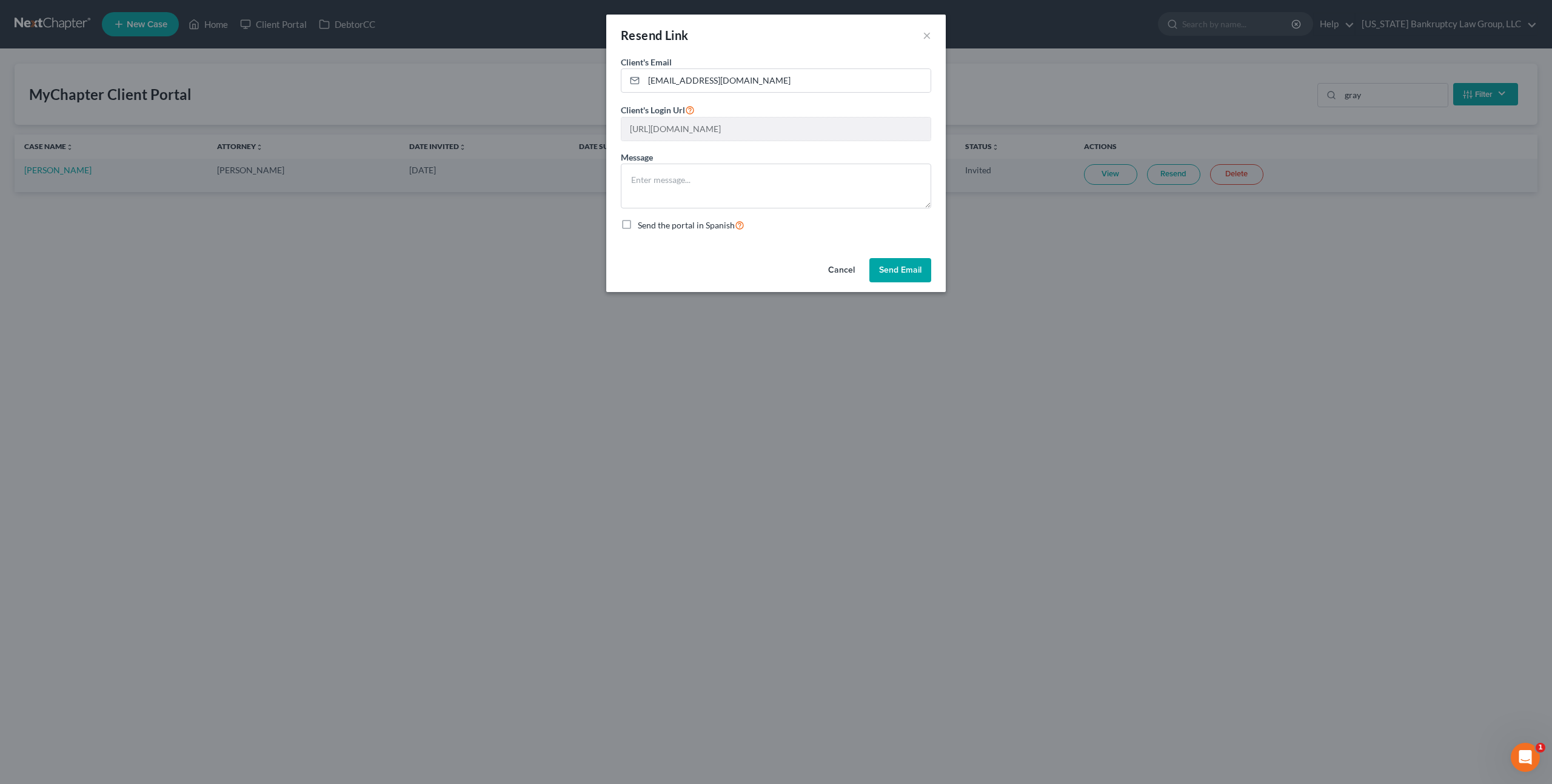
click at [912, 271] on button "Send Email" at bounding box center [901, 270] width 62 height 24
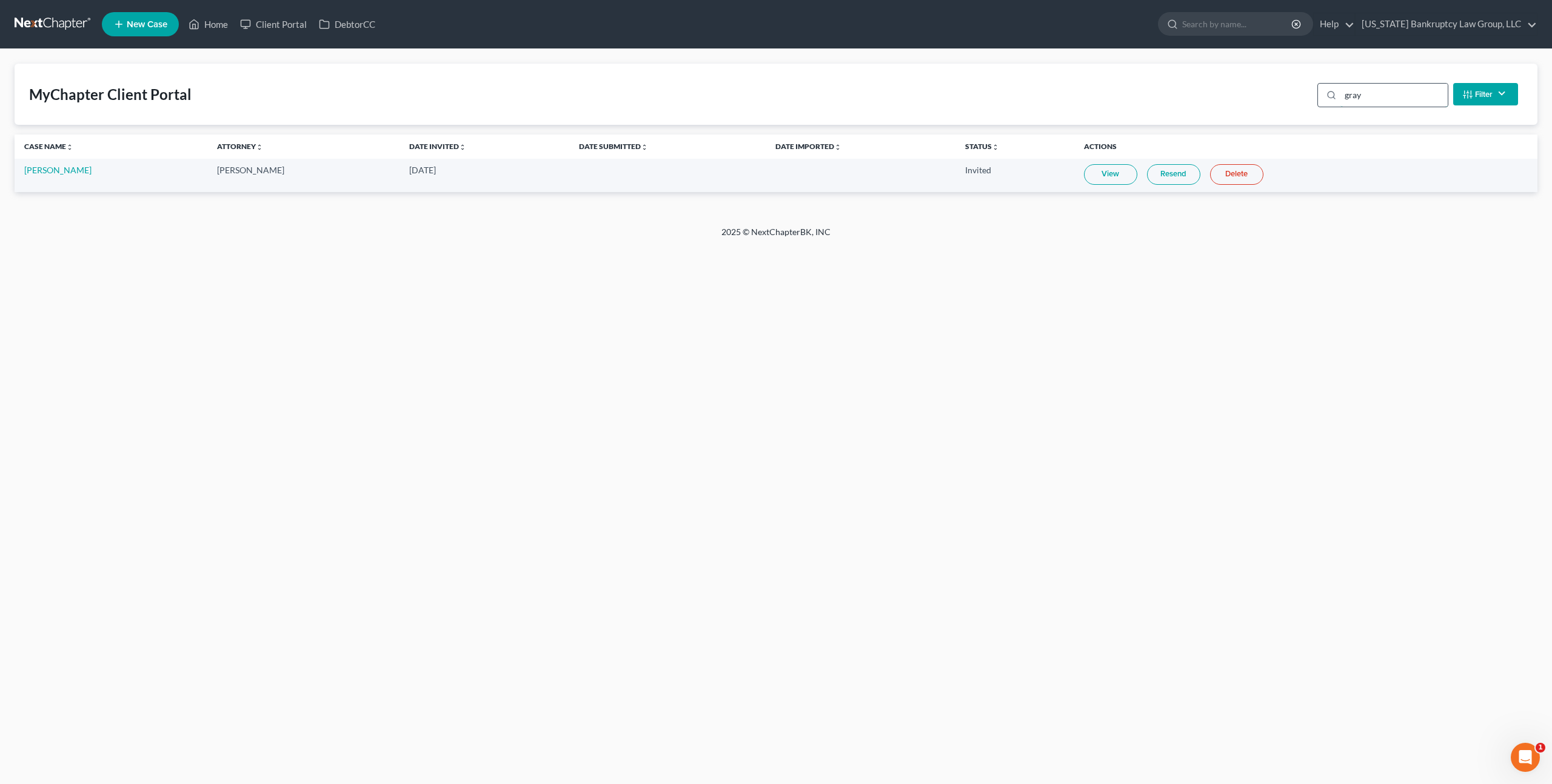
click at [1363, 99] on input "gray" at bounding box center [1394, 95] width 107 height 23
click at [1176, 173] on link "Resend" at bounding box center [1179, 174] width 53 height 20
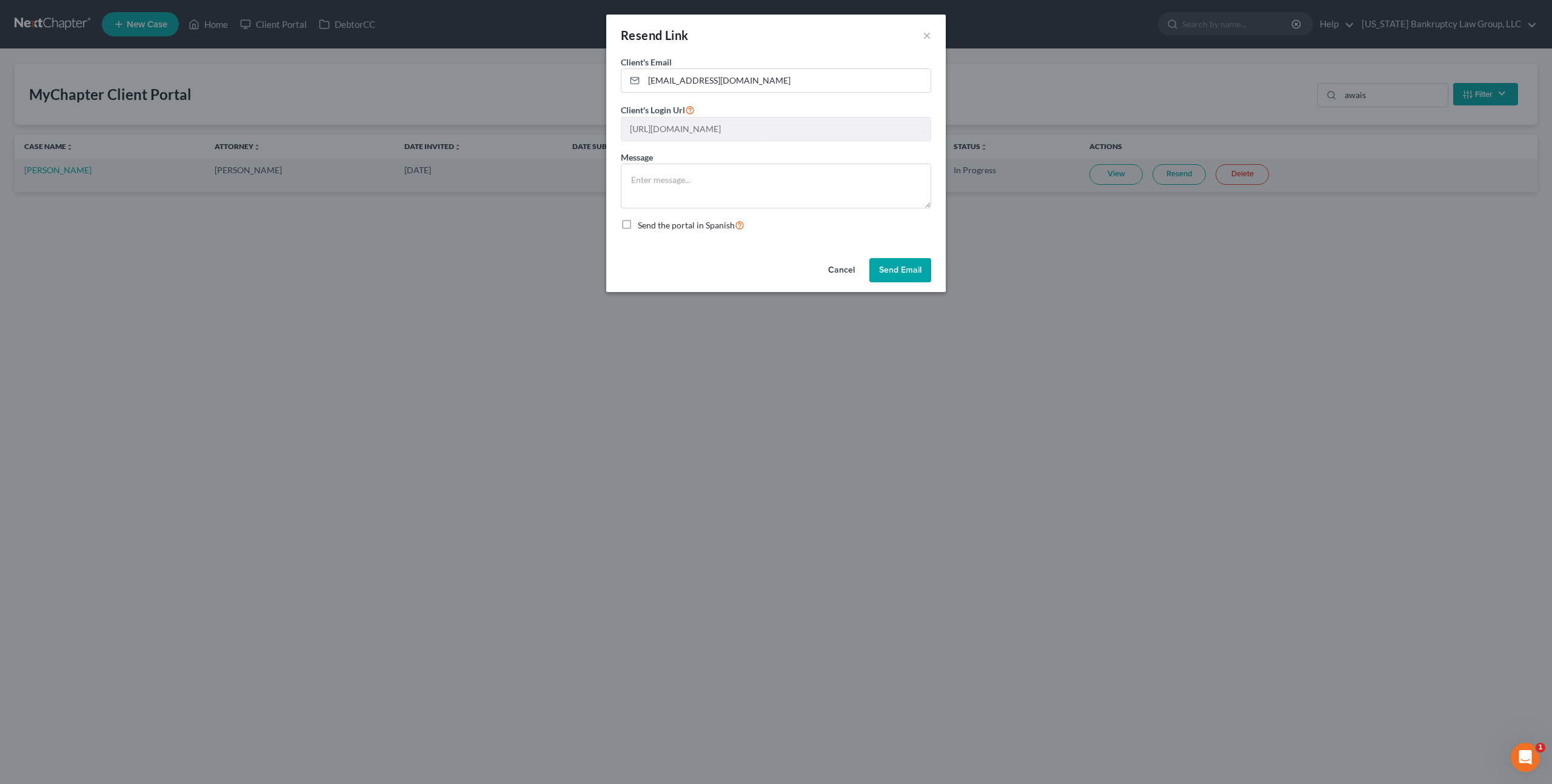
click at [892, 271] on button "Send Email" at bounding box center [901, 270] width 62 height 24
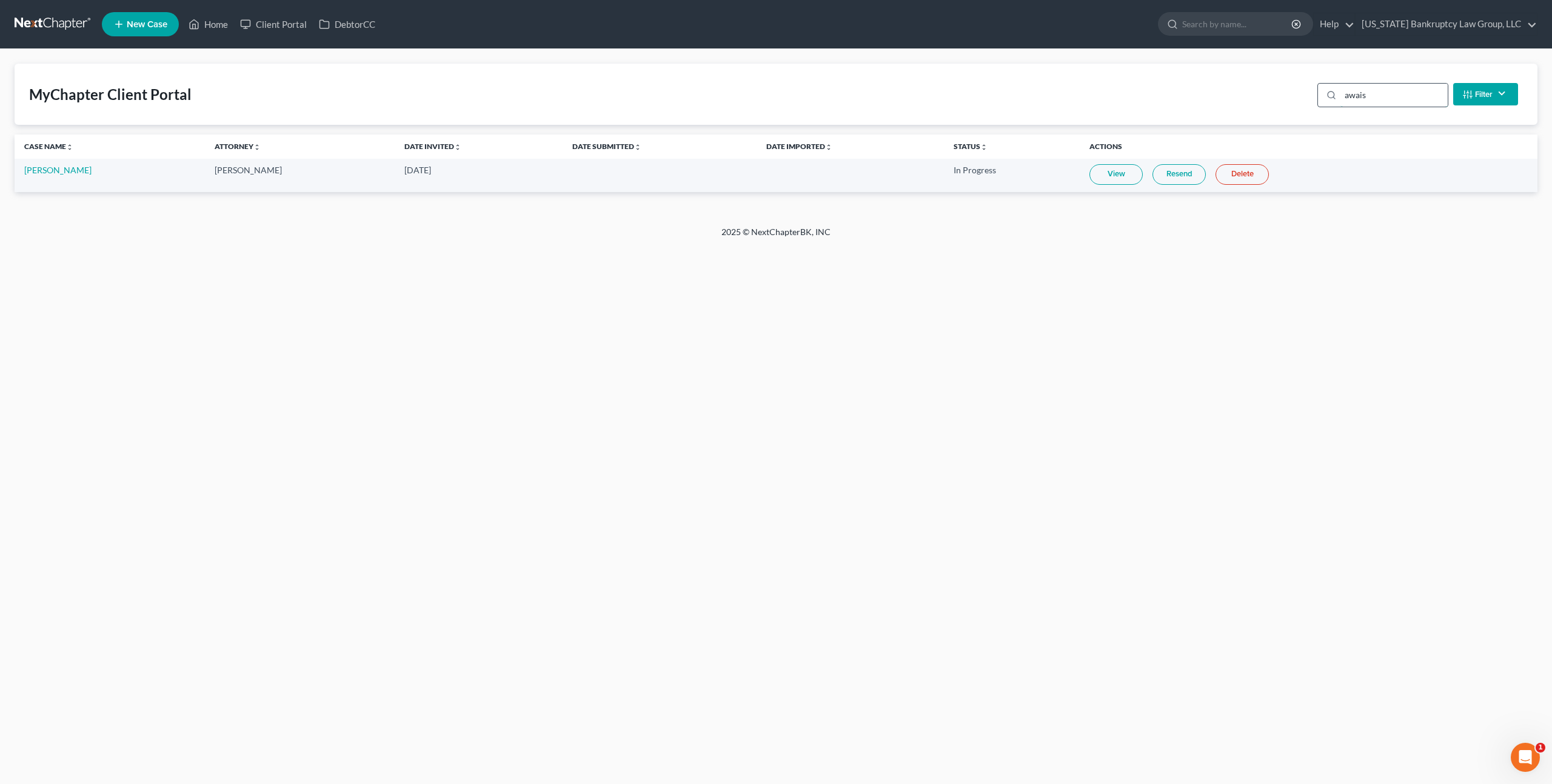
click at [1357, 94] on input "awais" at bounding box center [1394, 95] width 107 height 23
type input "[PERSON_NAME]"
click at [1183, 170] on link "Resend" at bounding box center [1174, 174] width 53 height 20
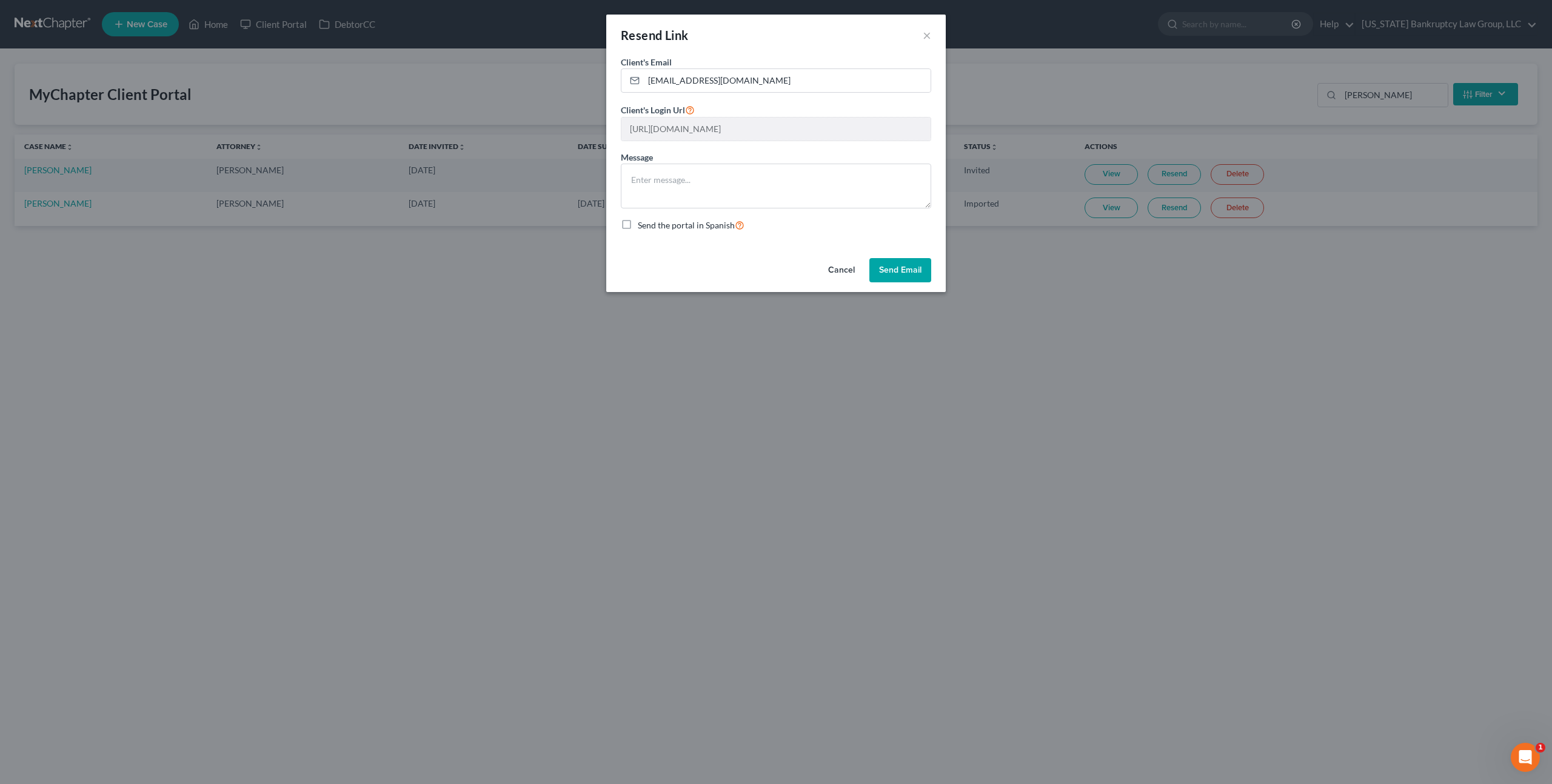
click at [891, 274] on button "Send Email" at bounding box center [901, 270] width 62 height 24
